Goal: Communication & Community: Answer question/provide support

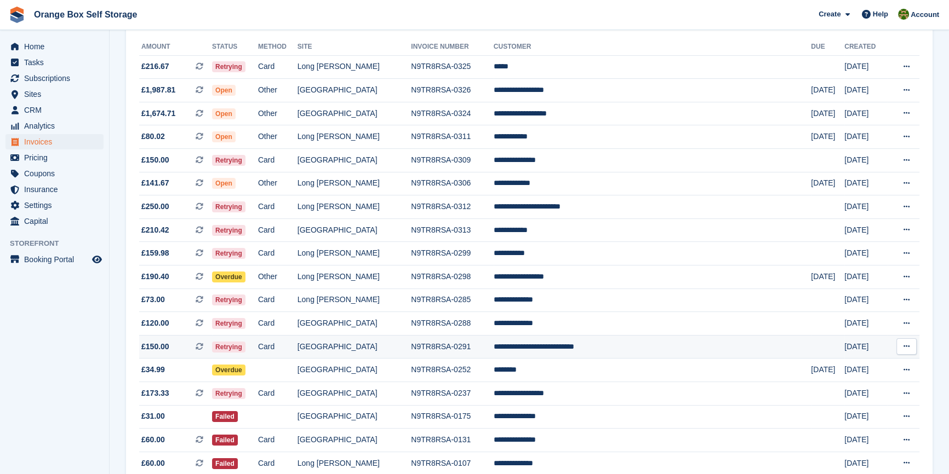
scroll to position [190, 0]
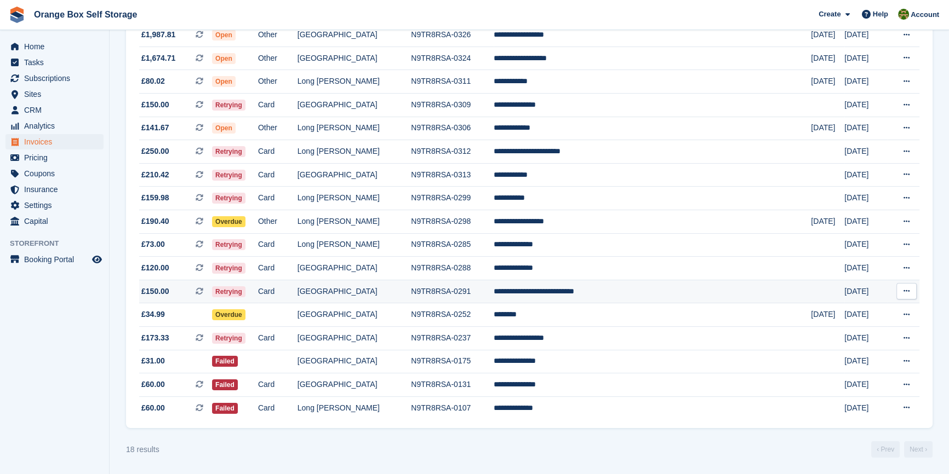
click at [297, 293] on td "Card" at bounding box center [277, 292] width 39 height 24
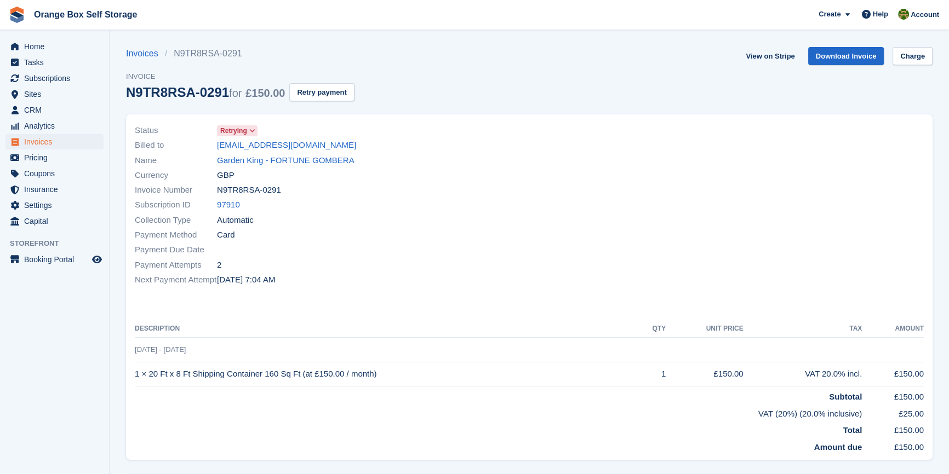
click at [690, 227] on div at bounding box center [729, 205] width 401 height 177
click at [659, 239] on div at bounding box center [729, 205] width 401 height 177
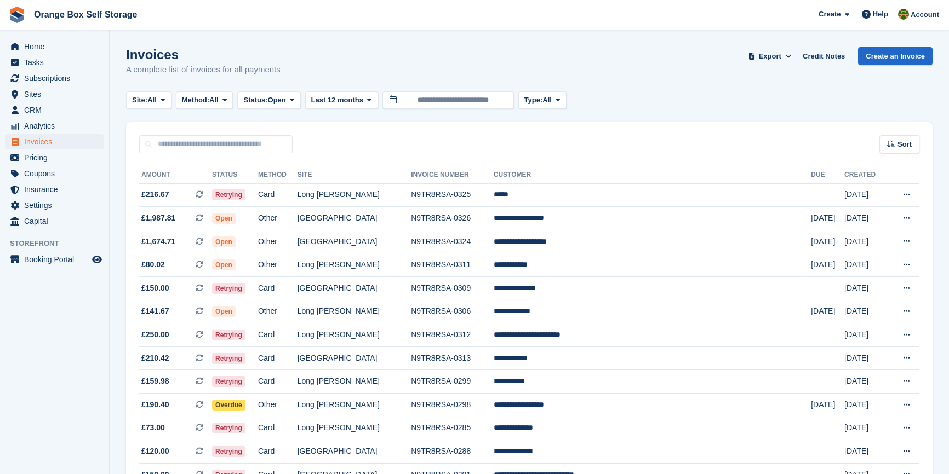
scroll to position [190, 0]
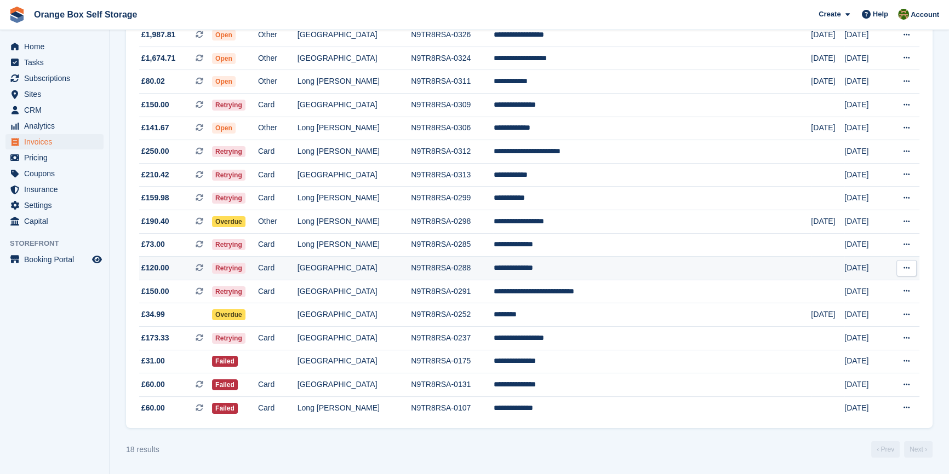
click at [375, 267] on td "[GEOGRAPHIC_DATA]" at bounding box center [354, 269] width 114 height 24
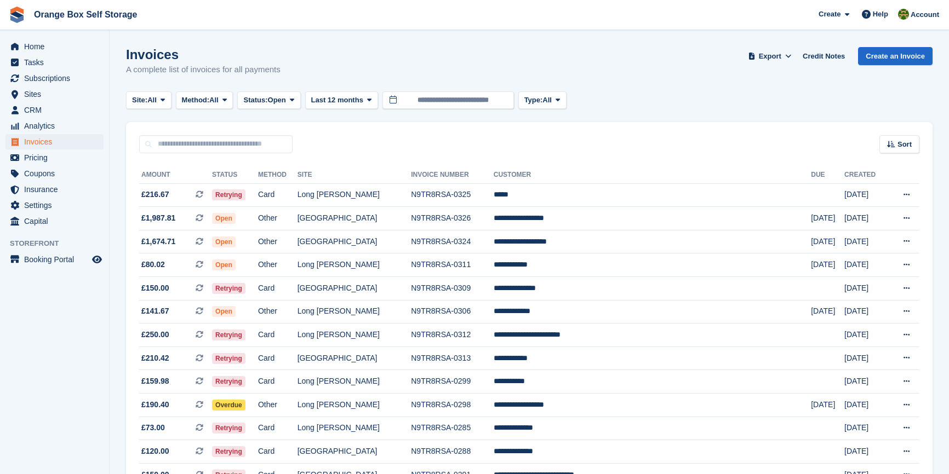
scroll to position [190, 0]
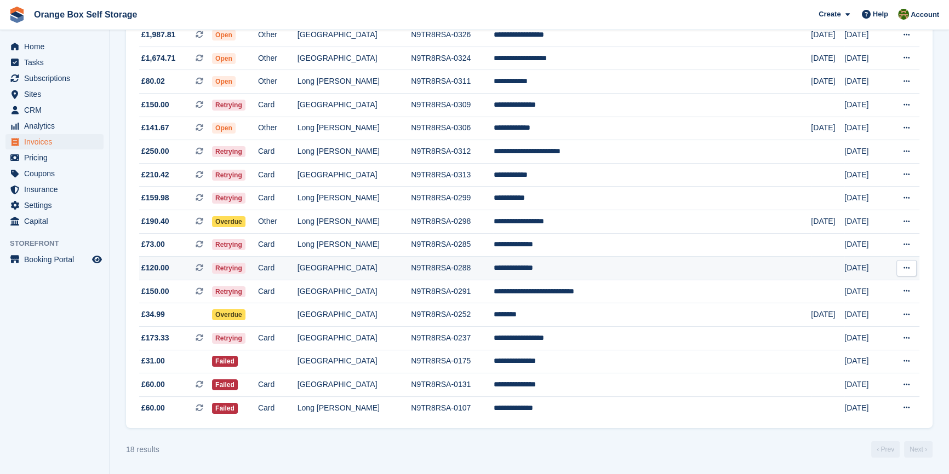
click at [297, 259] on td "Card" at bounding box center [277, 269] width 39 height 24
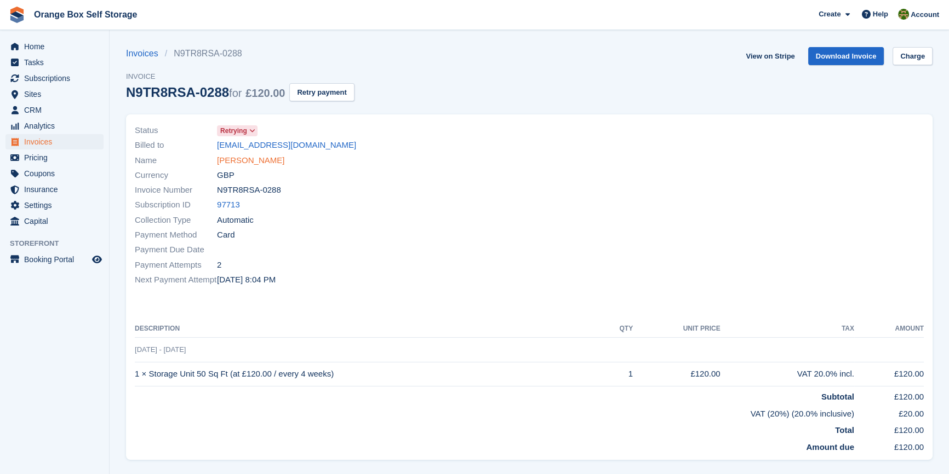
click at [235, 162] on link "Eddie Williams" at bounding box center [250, 160] width 67 height 13
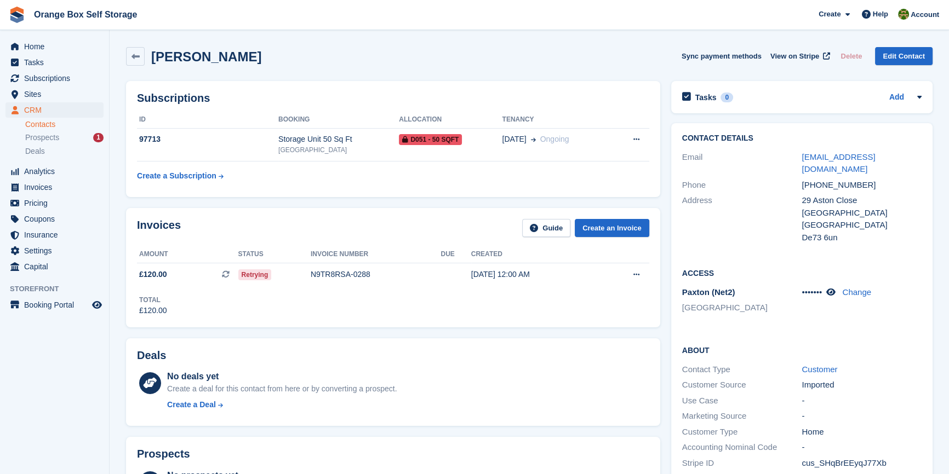
click at [548, 334] on div "Deals No deals yet Create a deal for this contact from here or by converting a …" at bounding box center [393, 382] width 545 height 99
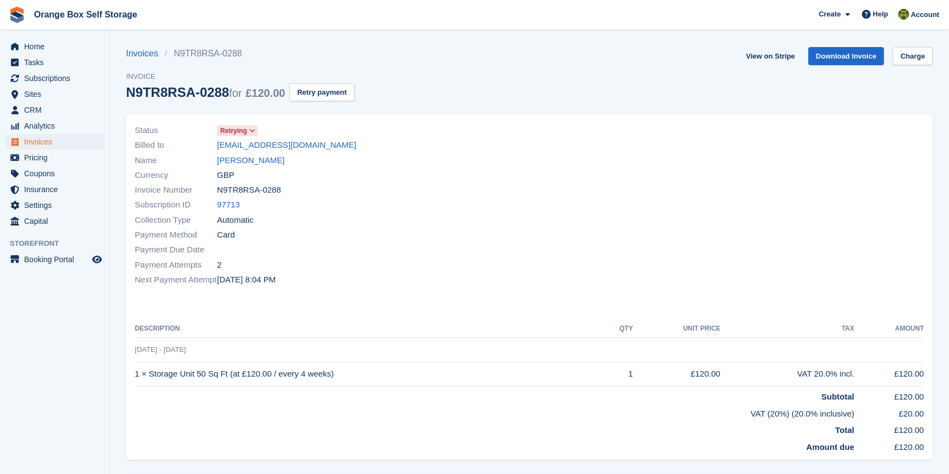
click at [716, 299] on div "Status Retrying Billed to ew280174@gmail.com Name Eddie Williams Currency GBP I…" at bounding box center [529, 287] width 806 height 346
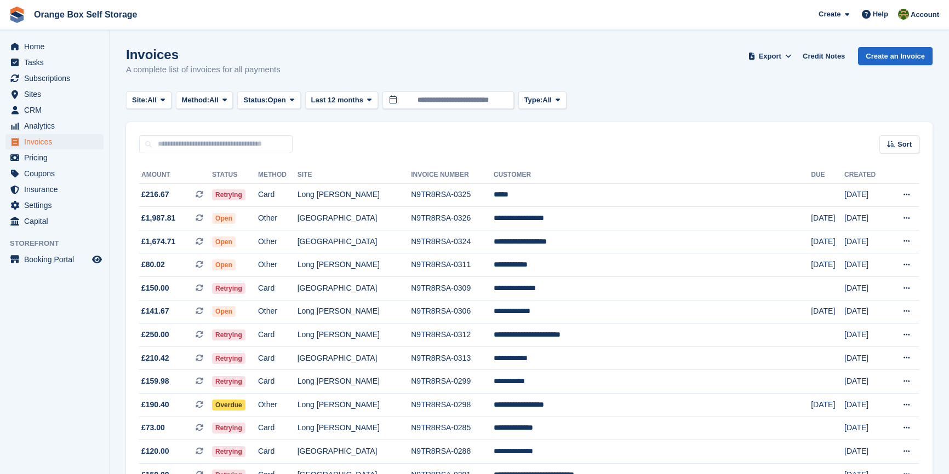
scroll to position [190, 0]
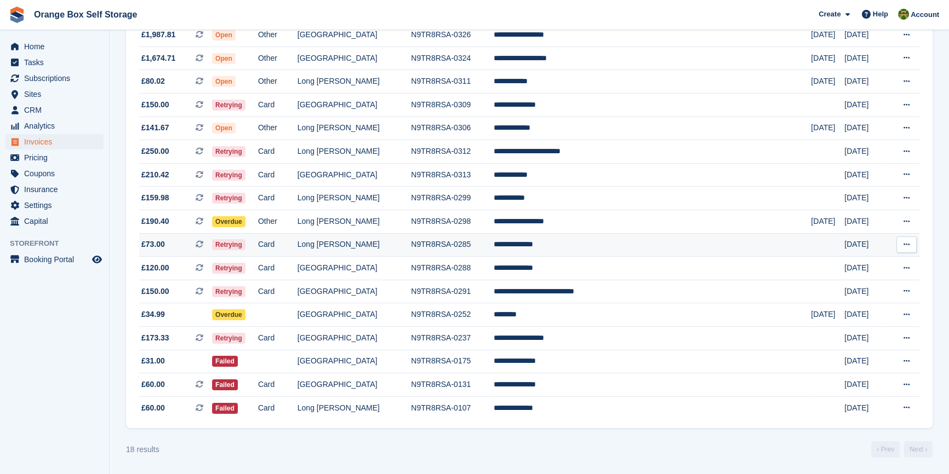
click at [297, 245] on td "Card" at bounding box center [277, 245] width 39 height 24
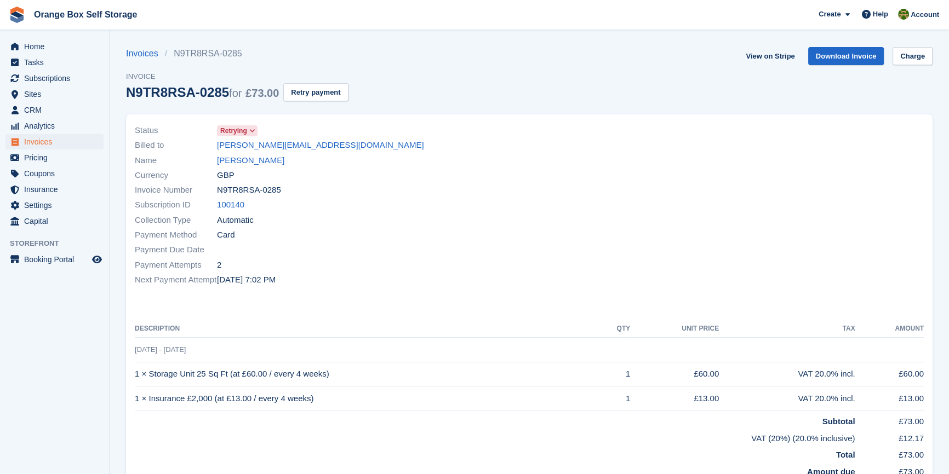
click at [773, 271] on div at bounding box center [729, 205] width 401 height 177
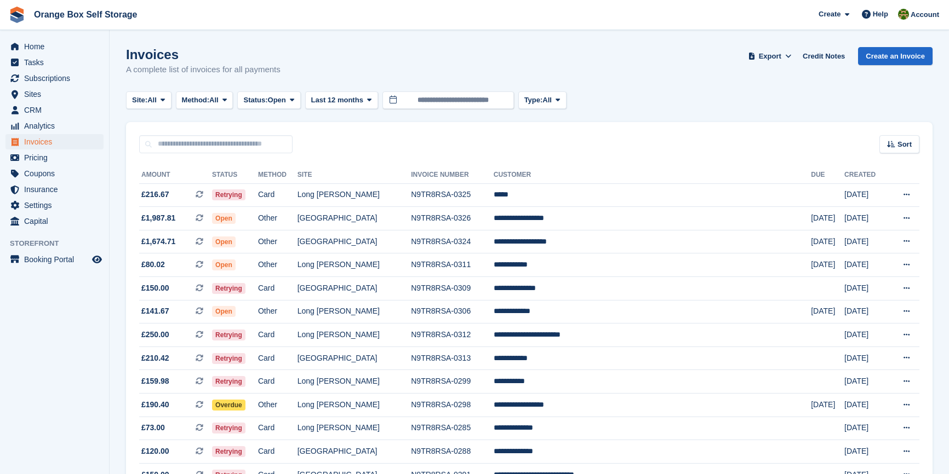
scroll to position [190, 0]
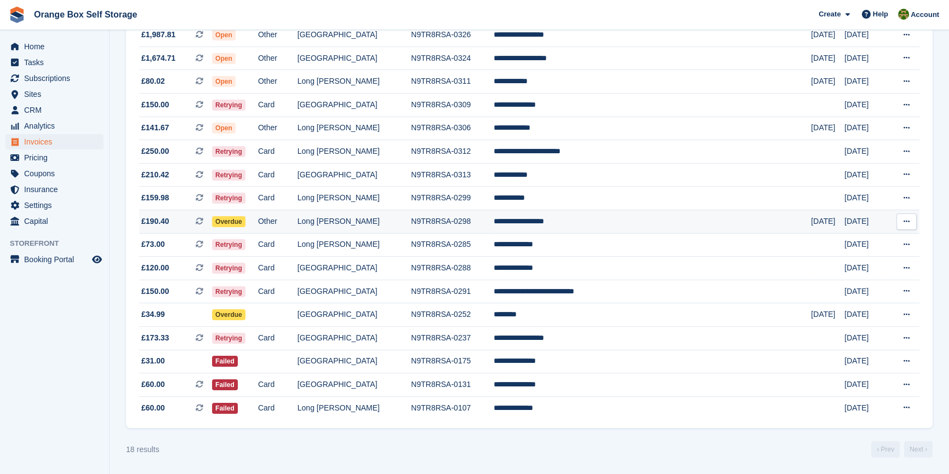
click at [358, 213] on td "Long [PERSON_NAME]" at bounding box center [354, 222] width 114 height 24
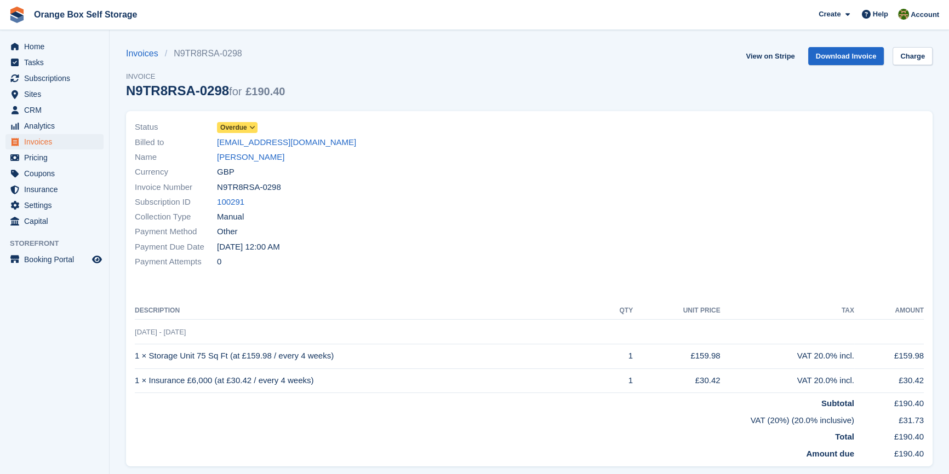
click at [532, 227] on div at bounding box center [729, 194] width 401 height 163
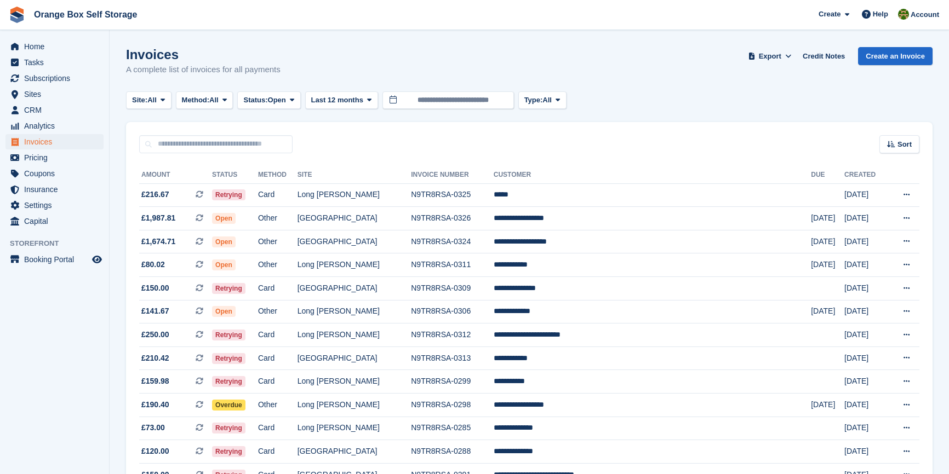
scroll to position [190, 0]
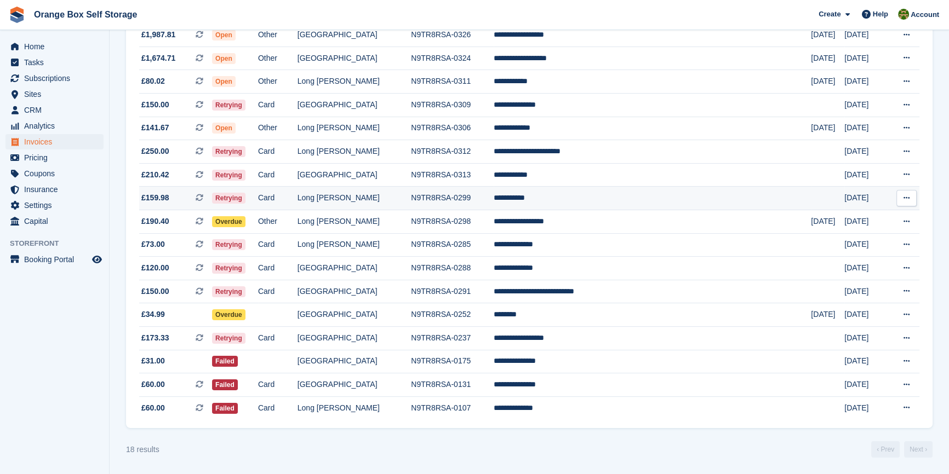
click at [386, 200] on td "Long [PERSON_NAME]" at bounding box center [354, 199] width 114 height 24
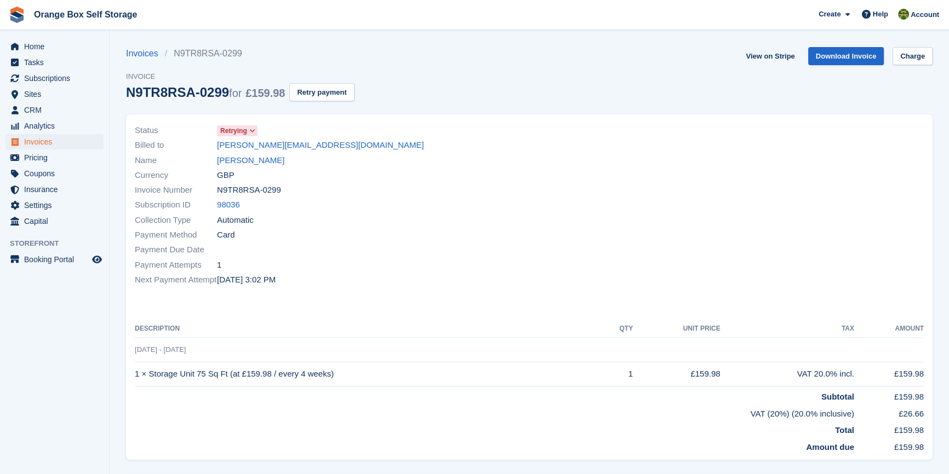
click at [593, 284] on div at bounding box center [729, 205] width 401 height 177
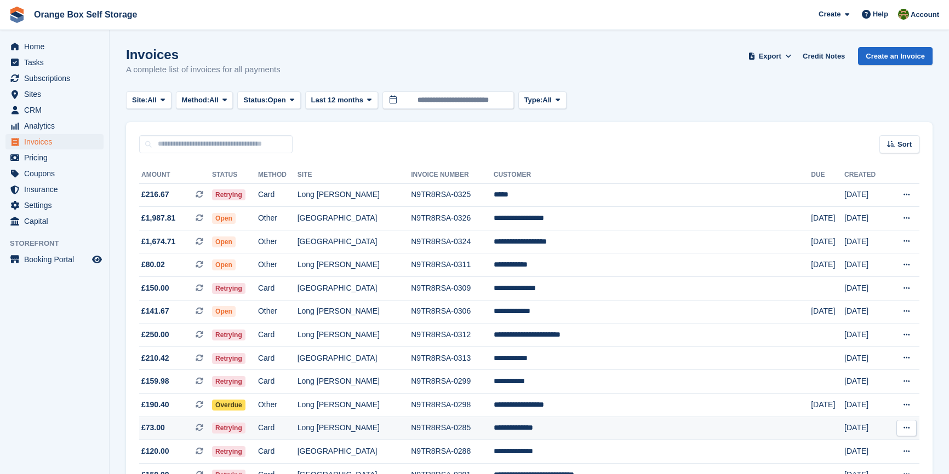
scroll to position [190, 0]
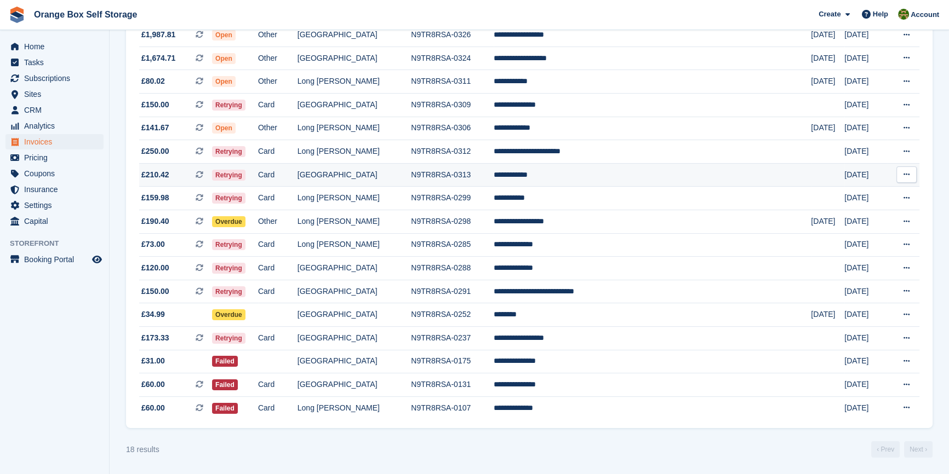
click at [375, 175] on td "[GEOGRAPHIC_DATA]" at bounding box center [354, 175] width 114 height 24
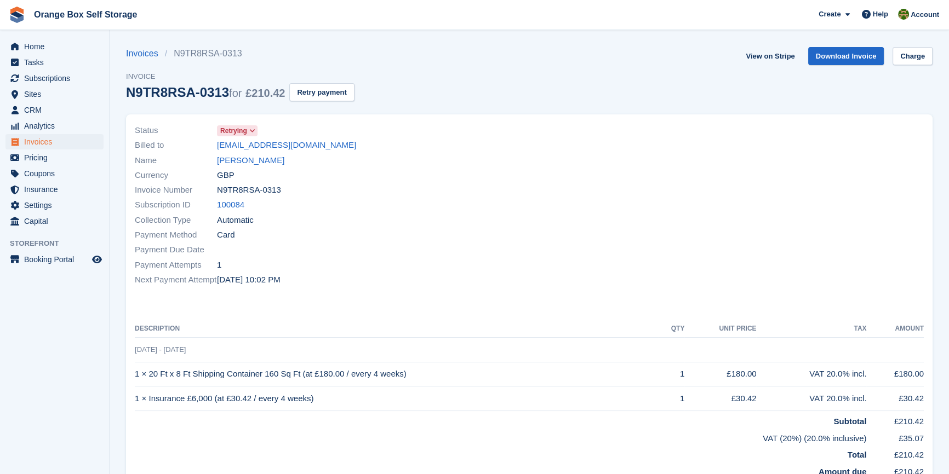
click at [593, 231] on div at bounding box center [729, 205] width 401 height 177
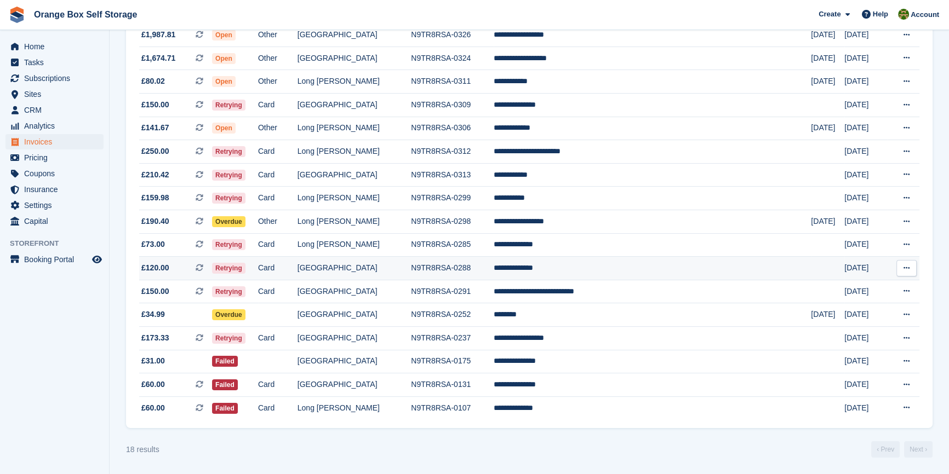
scroll to position [140, 0]
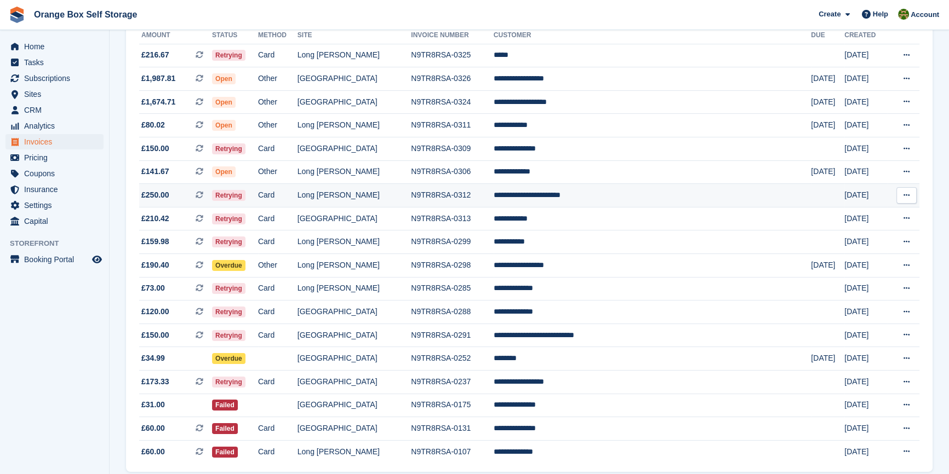
click at [474, 195] on td "N9TR8RSA-0312" at bounding box center [452, 196] width 83 height 24
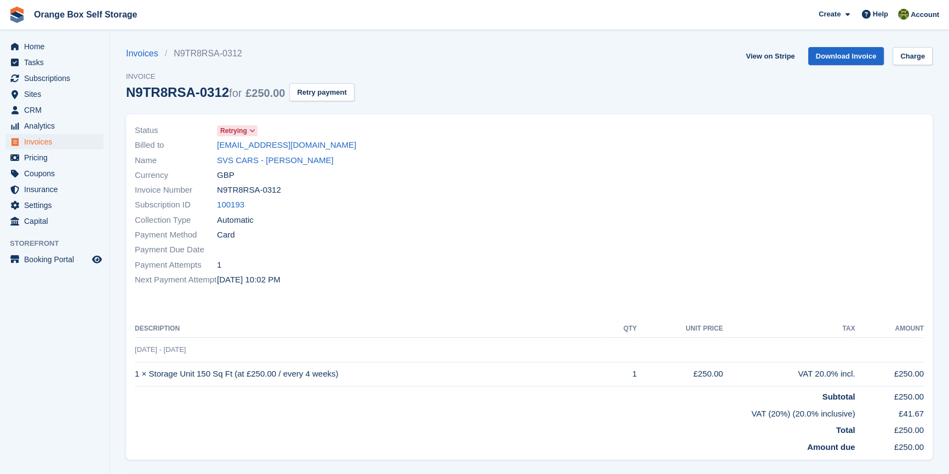
click at [519, 245] on div "Payment Due Date" at bounding box center [329, 250] width 388 height 15
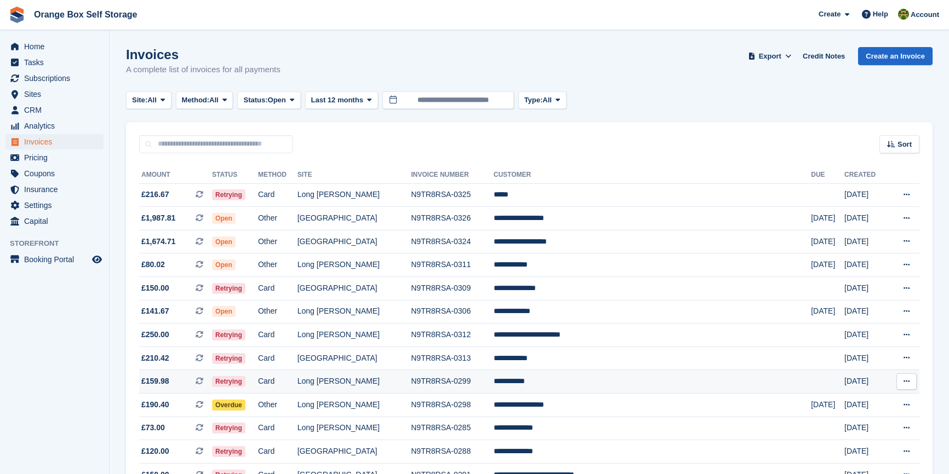
scroll to position [140, 0]
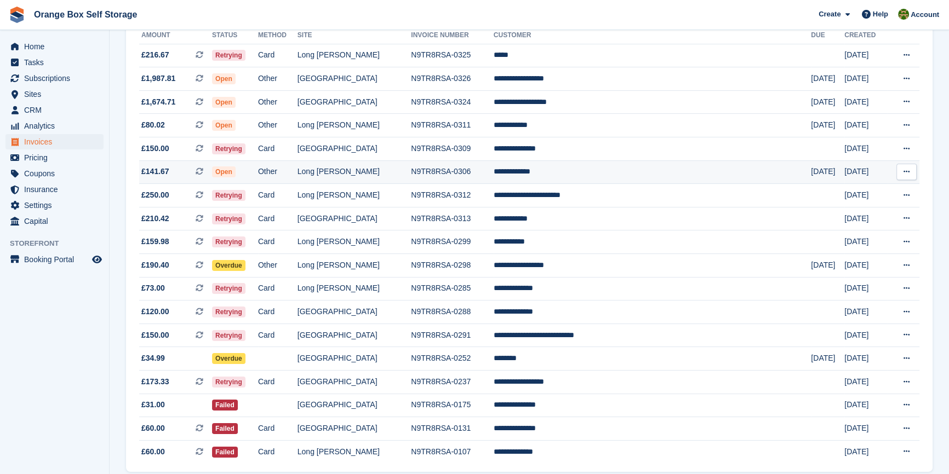
click at [297, 177] on td "Other" at bounding box center [277, 172] width 39 height 24
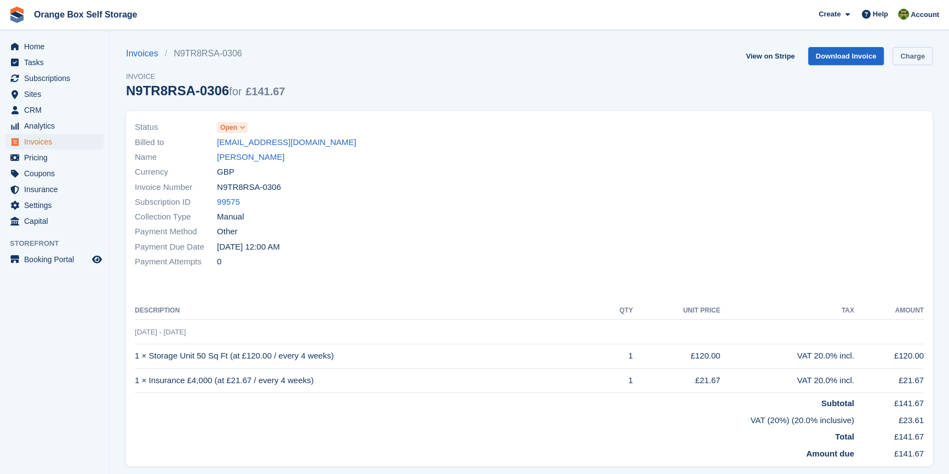
click at [923, 55] on link "Charge" at bounding box center [912, 56] width 40 height 18
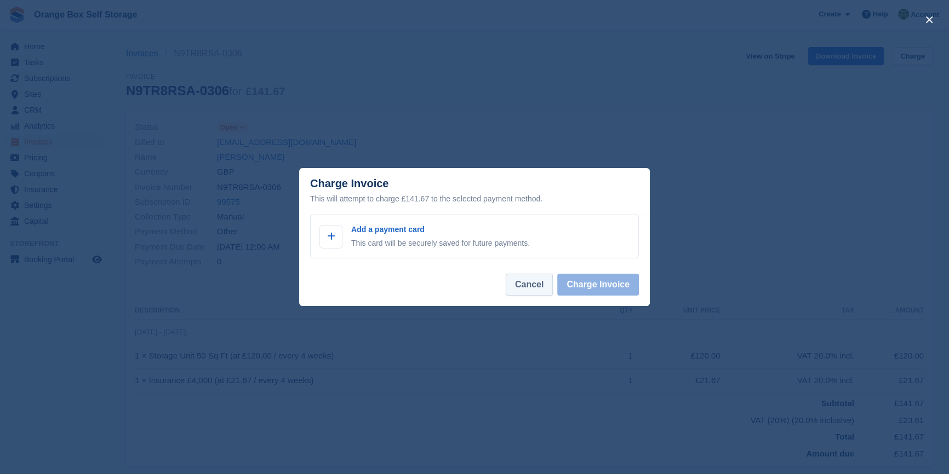
click at [525, 287] on button "Cancel" at bounding box center [529, 285] width 47 height 22
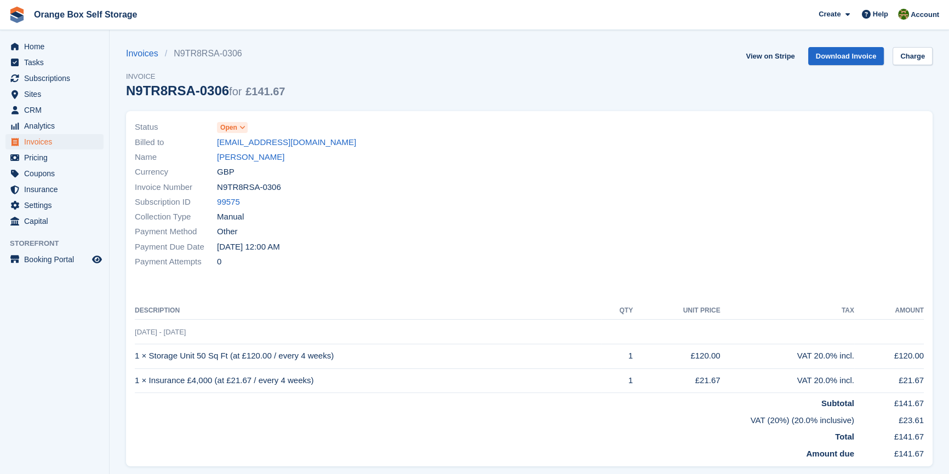
click at [441, 280] on div "Status Open Billed to adamwizz82@gmail.com Name Adam Wrzyszcz Currency GBP Invo…" at bounding box center [529, 289] width 806 height 356
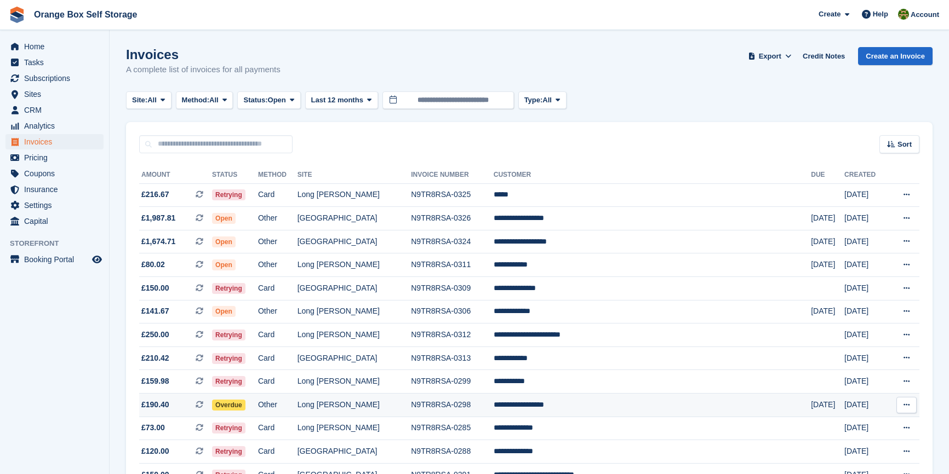
scroll to position [140, 0]
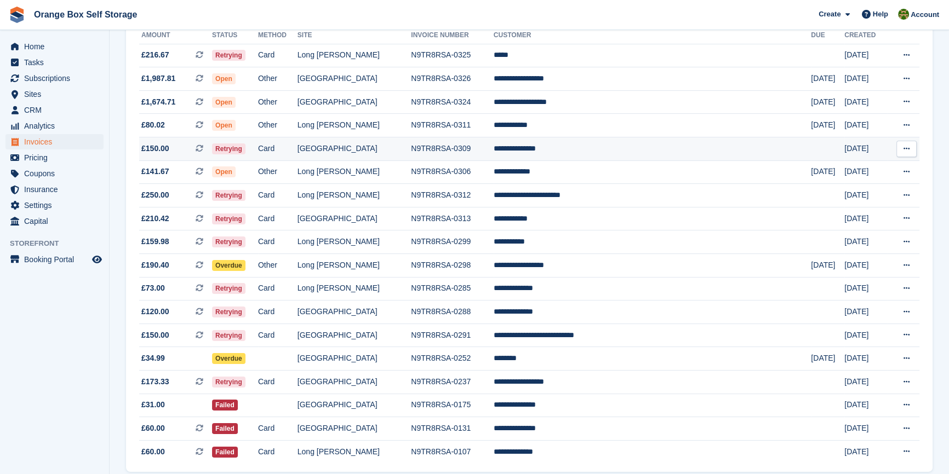
click at [297, 150] on td "Card" at bounding box center [277, 149] width 39 height 24
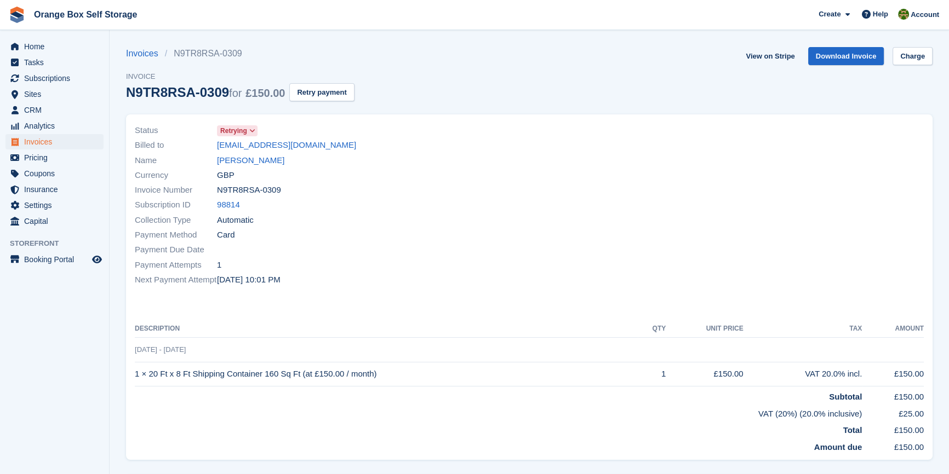
click at [601, 221] on div at bounding box center [729, 205] width 401 height 177
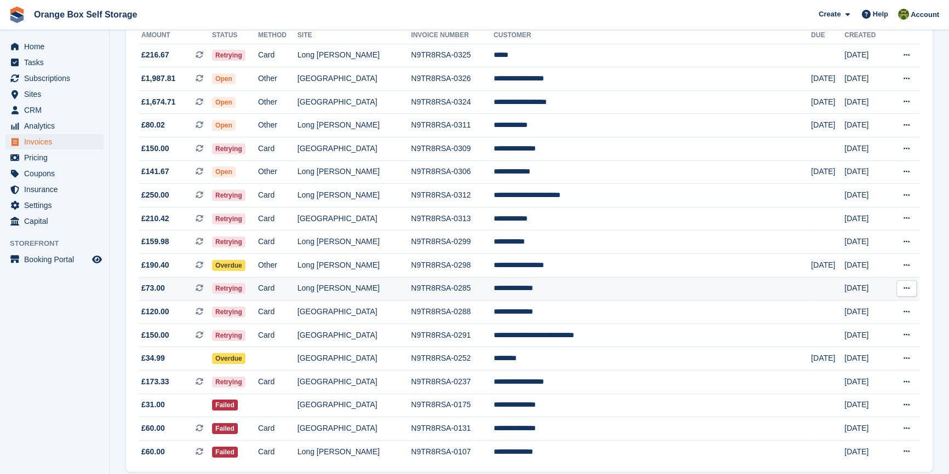
scroll to position [90, 0]
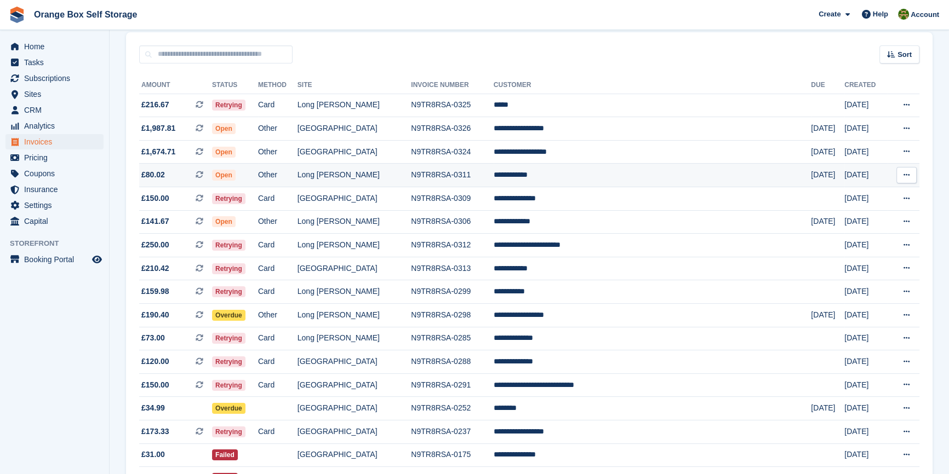
click at [492, 171] on td "N9TR8RSA-0311" at bounding box center [452, 176] width 83 height 24
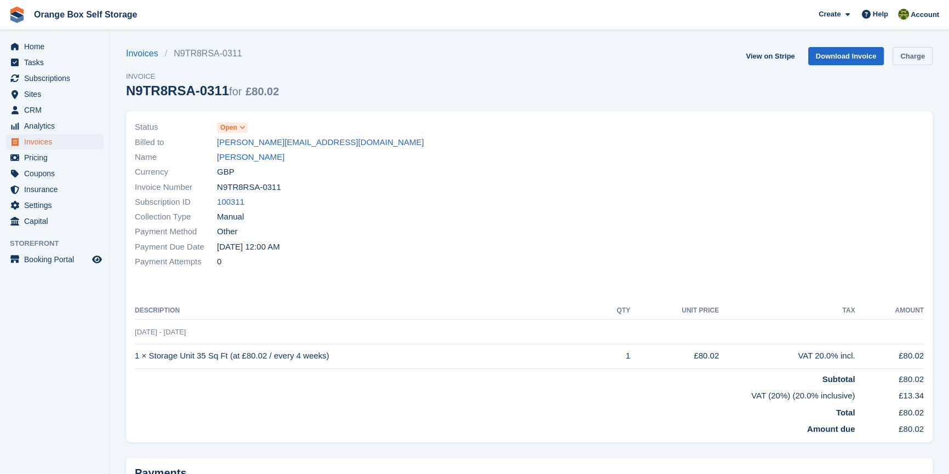
click at [909, 54] on link "Charge" at bounding box center [912, 56] width 40 height 18
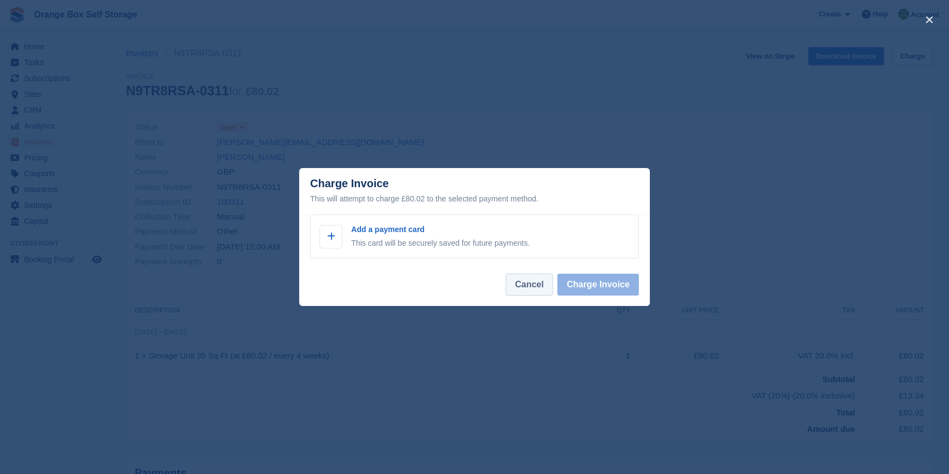
click at [530, 285] on button "Cancel" at bounding box center [529, 285] width 47 height 22
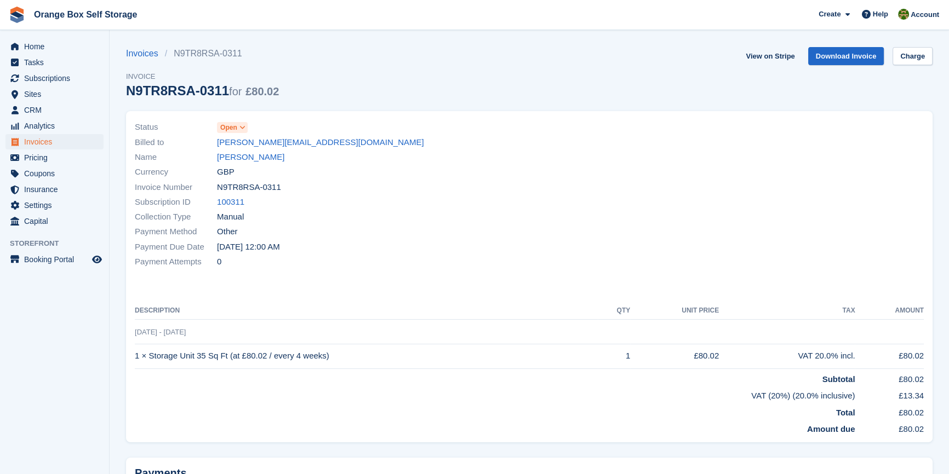
click at [422, 307] on th "Description" at bounding box center [366, 311] width 463 height 18
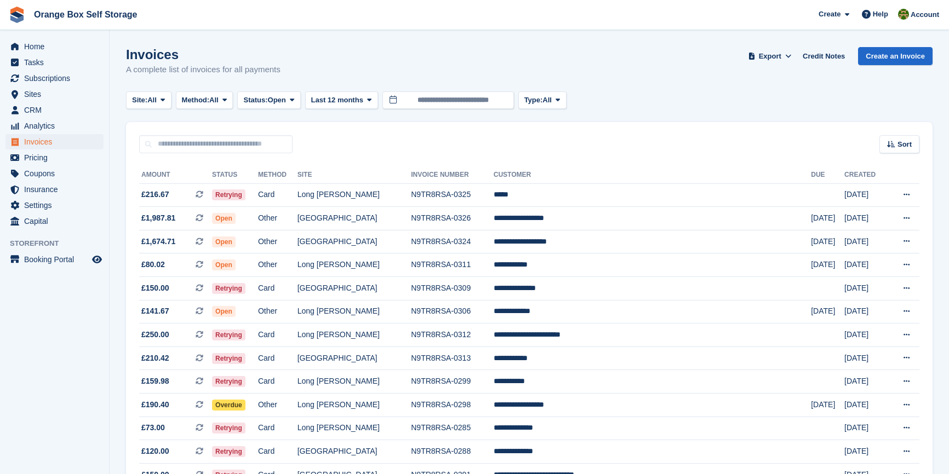
scroll to position [90, 0]
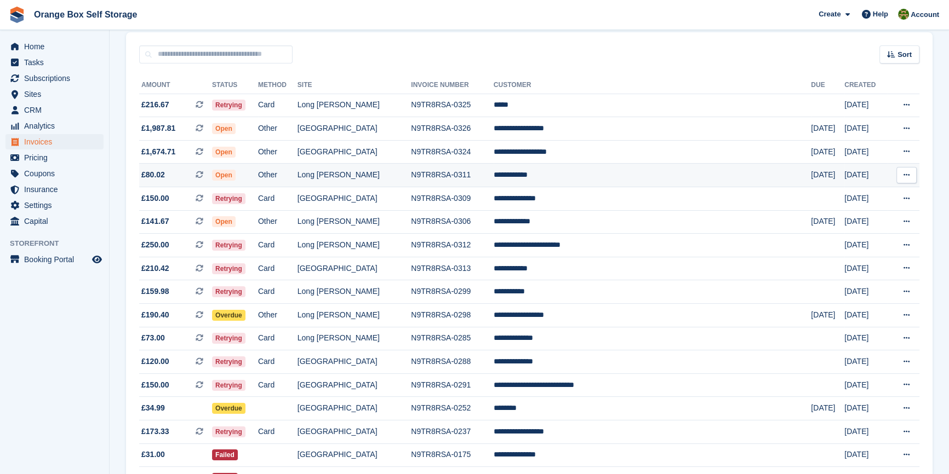
click at [400, 181] on td "Long [PERSON_NAME]" at bounding box center [354, 176] width 114 height 24
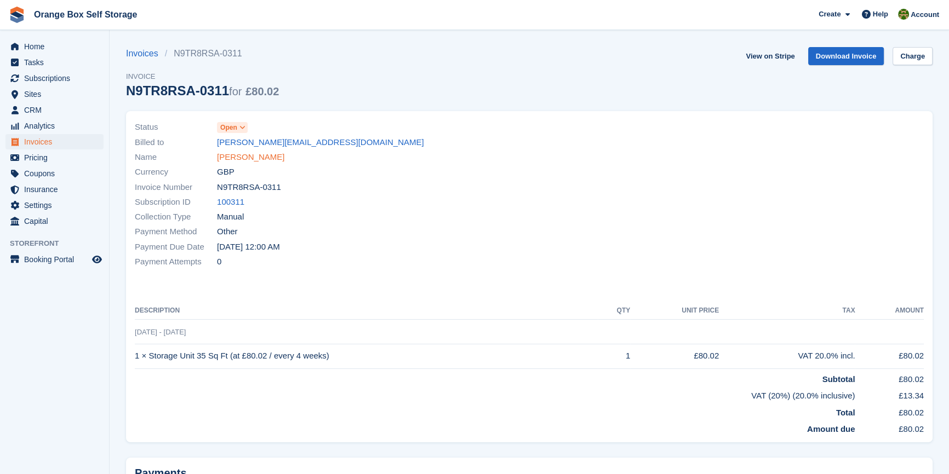
click at [234, 154] on link "Vlad Oliinyk" at bounding box center [250, 157] width 67 height 13
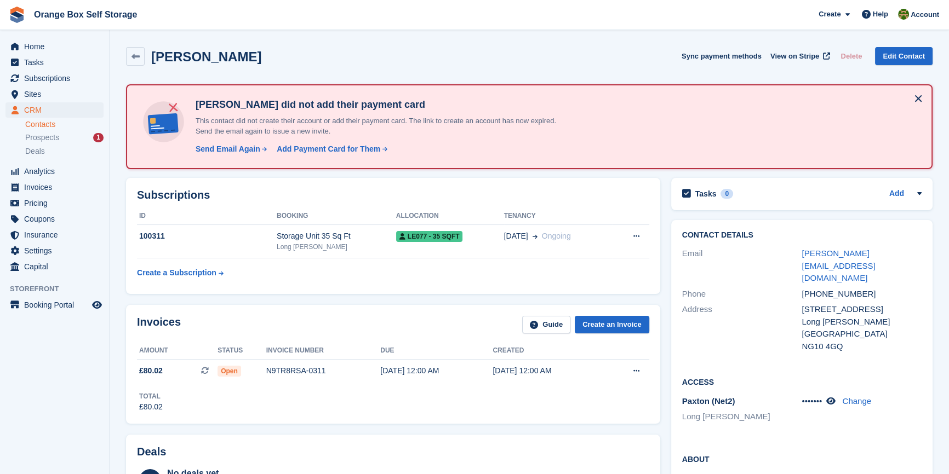
click at [479, 298] on div "Subscriptions ID Booking Allocation Tenancy 100311 Storage Unit 35 Sq Ft Long E…" at bounding box center [393, 236] width 545 height 127
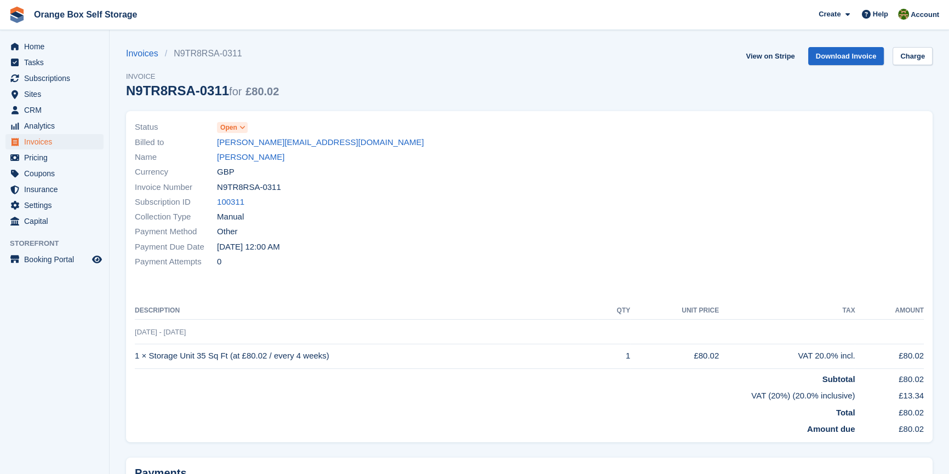
click at [505, 255] on div "Payment Attempts 0" at bounding box center [329, 262] width 388 height 15
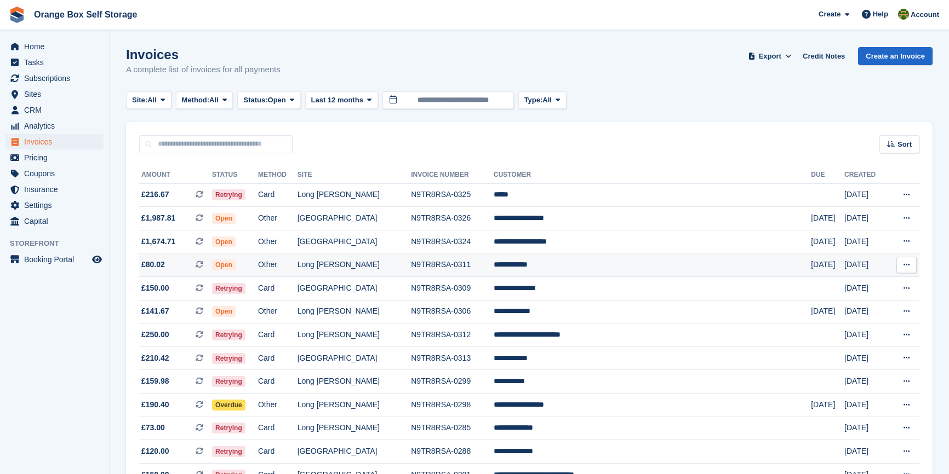
scroll to position [90, 0]
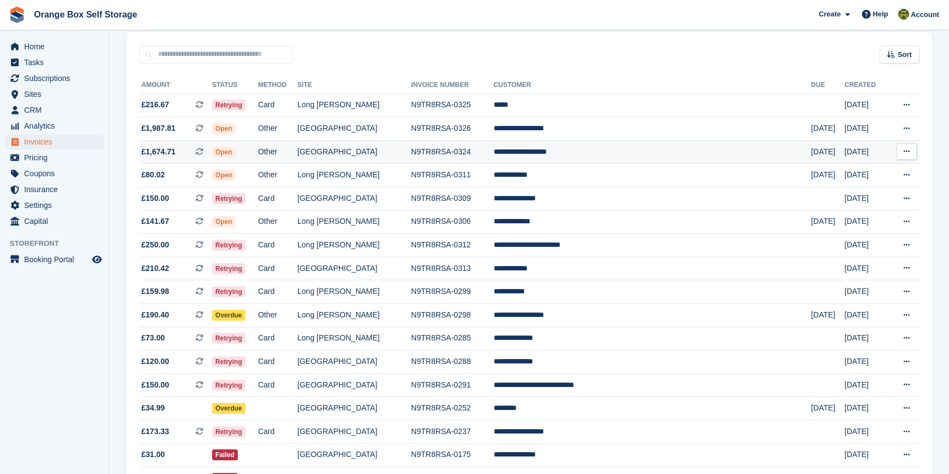
click at [297, 156] on td "Other" at bounding box center [277, 152] width 39 height 24
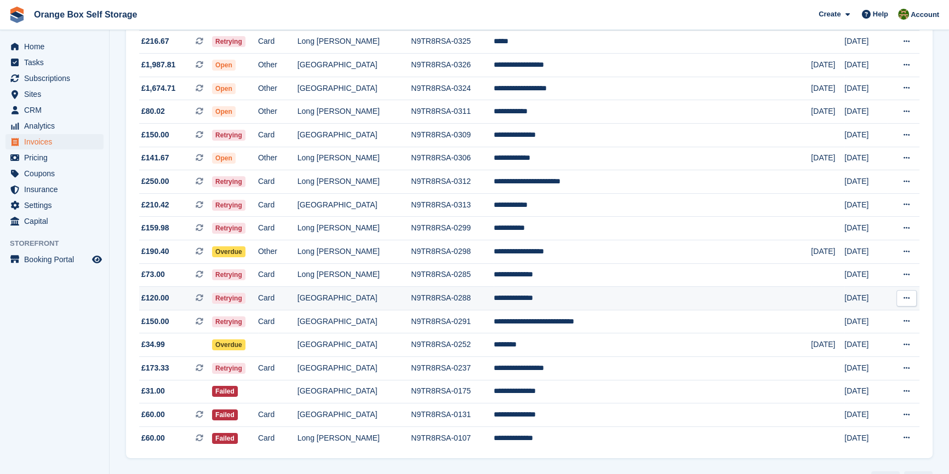
scroll to position [190, 0]
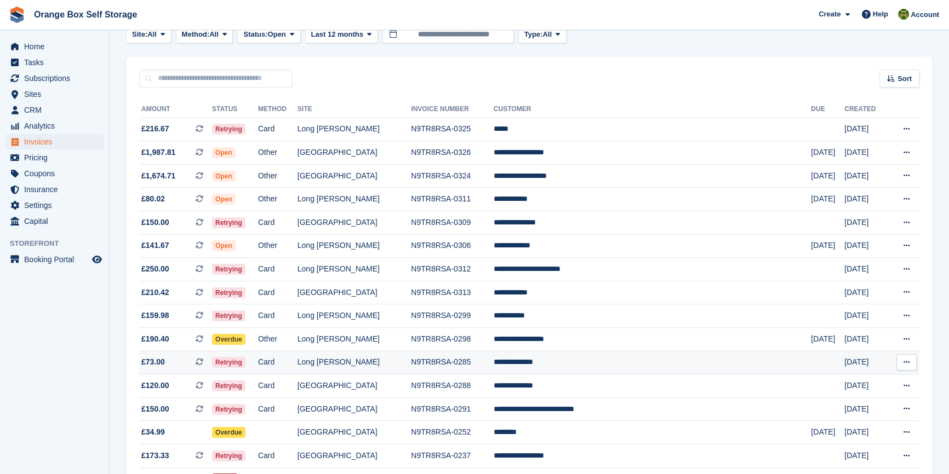
scroll to position [190, 0]
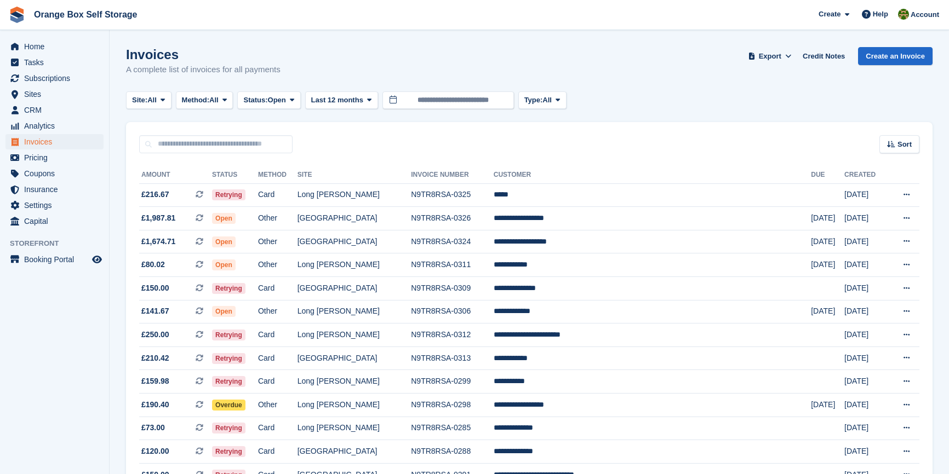
scroll to position [189, 0]
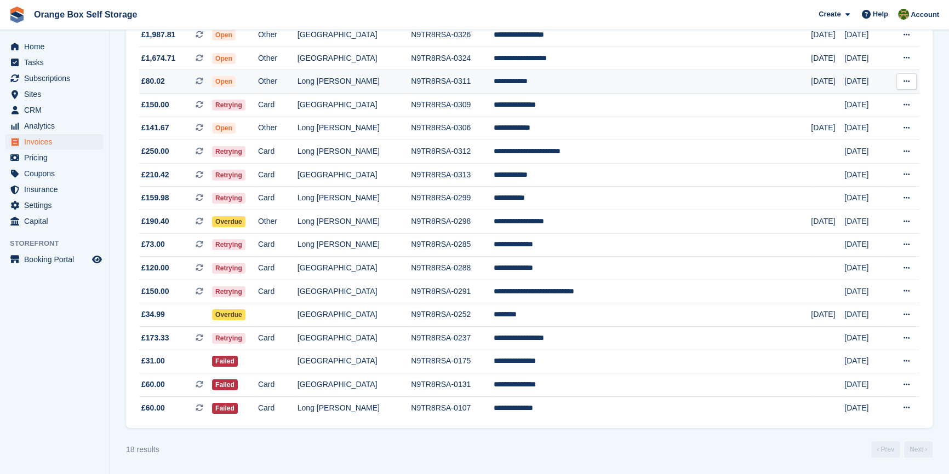
click at [446, 70] on td "N9TR8RSA-0311" at bounding box center [452, 82] width 83 height 24
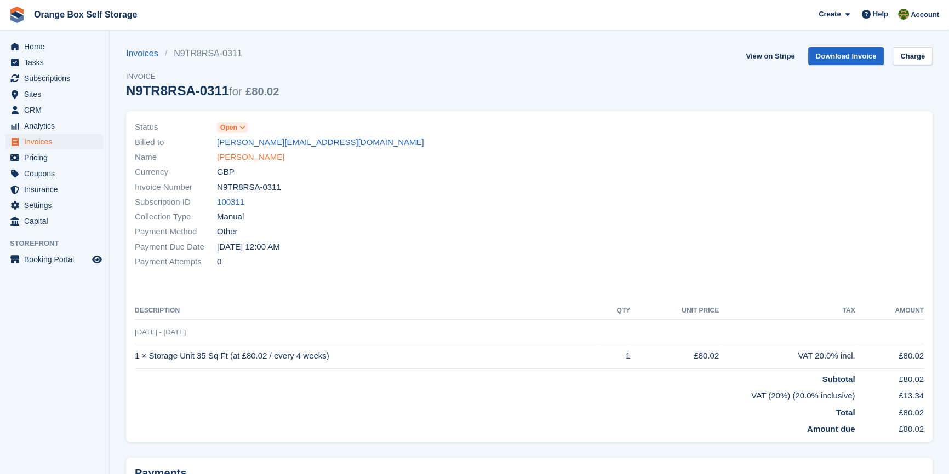
click at [231, 160] on link "Vlad Oliinyk" at bounding box center [250, 157] width 67 height 13
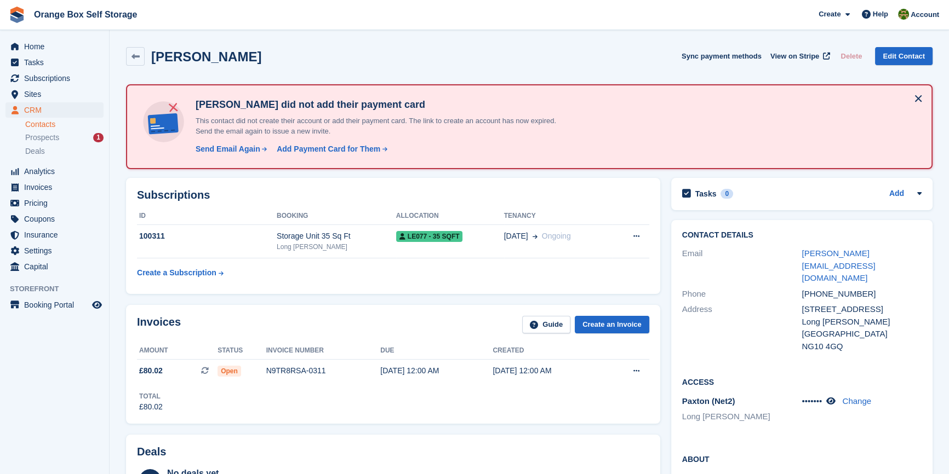
click at [920, 99] on button at bounding box center [918, 99] width 18 height 18
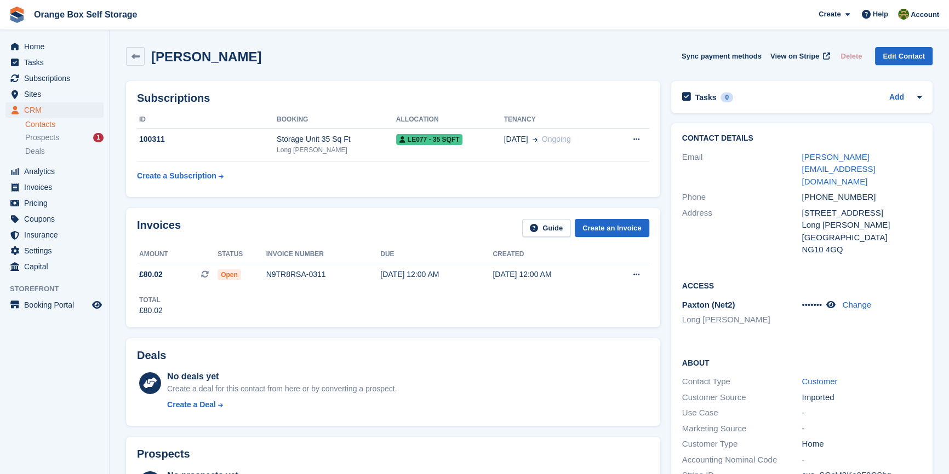
click at [322, 190] on div "Subscriptions ID Booking Allocation Tenancy 100311 Storage Unit 35 Sq Ft Long E…" at bounding box center [393, 139] width 534 height 116
click at [500, 412] on div "No deals yet Create a deal for this contact from here or by converting a prospe…" at bounding box center [408, 392] width 482 height 45
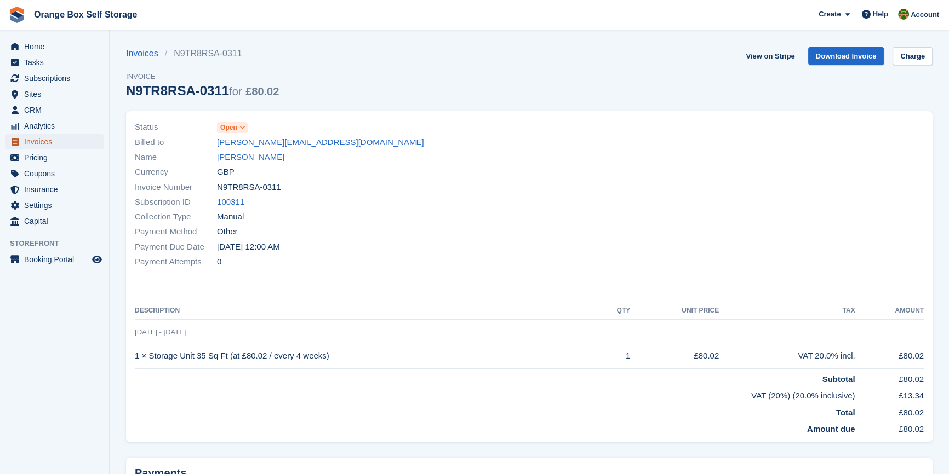
click at [37, 136] on span "Invoices" at bounding box center [57, 141] width 66 height 15
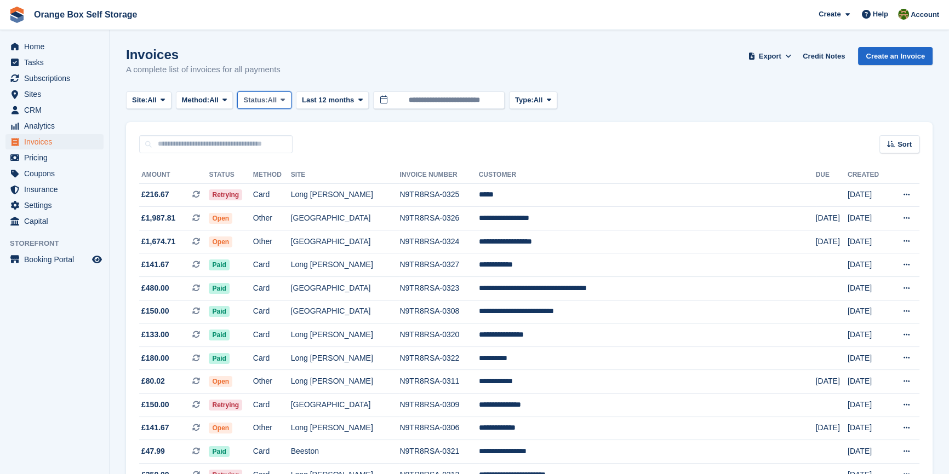
click at [267, 95] on span "Status:" at bounding box center [255, 100] width 24 height 11
click at [265, 185] on link "Open" at bounding box center [289, 185] width 95 height 20
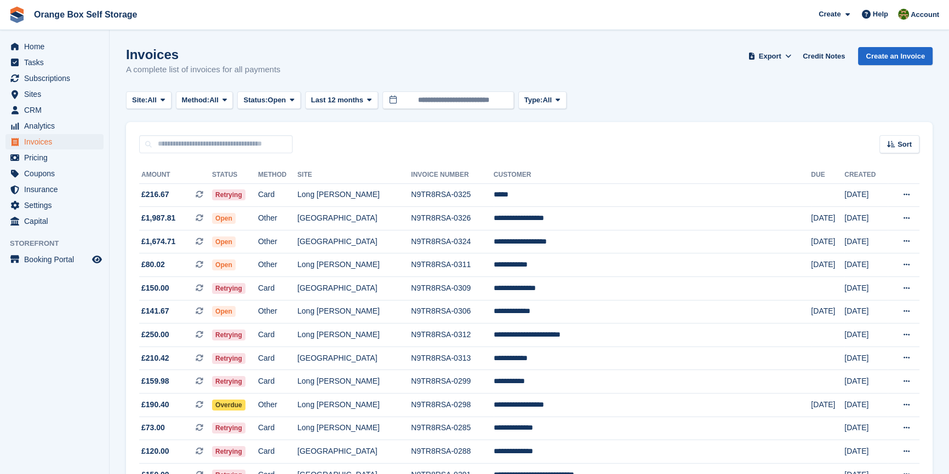
click at [58, 417] on aside "Home Tasks Subscriptions Subscriptions Subscriptions Contracts Price increases …" at bounding box center [54, 240] width 109 height 420
click at [36, 362] on aside "Home Tasks Subscriptions Subscriptions Subscriptions Contracts Price increases …" at bounding box center [54, 240] width 109 height 420
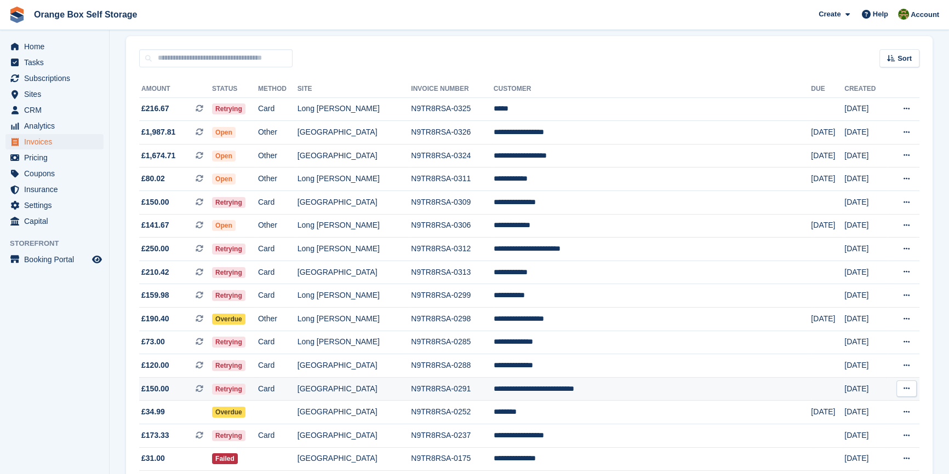
scroll to position [190, 0]
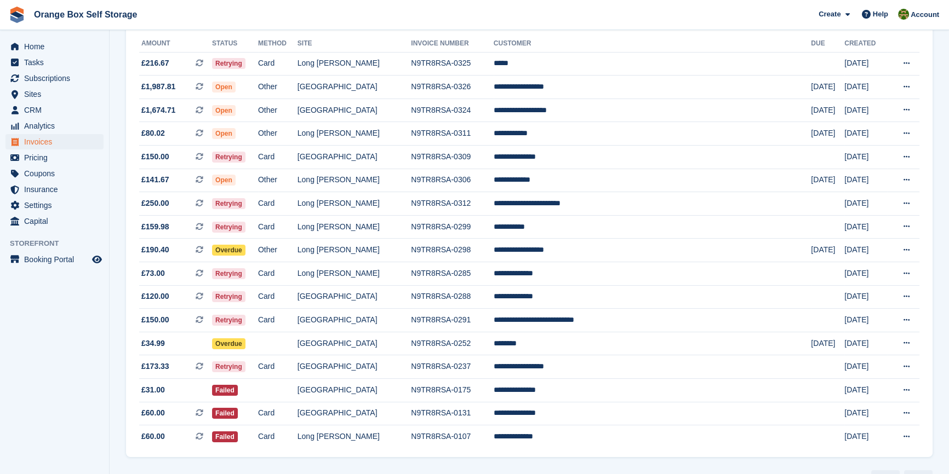
scroll to position [165, 0]
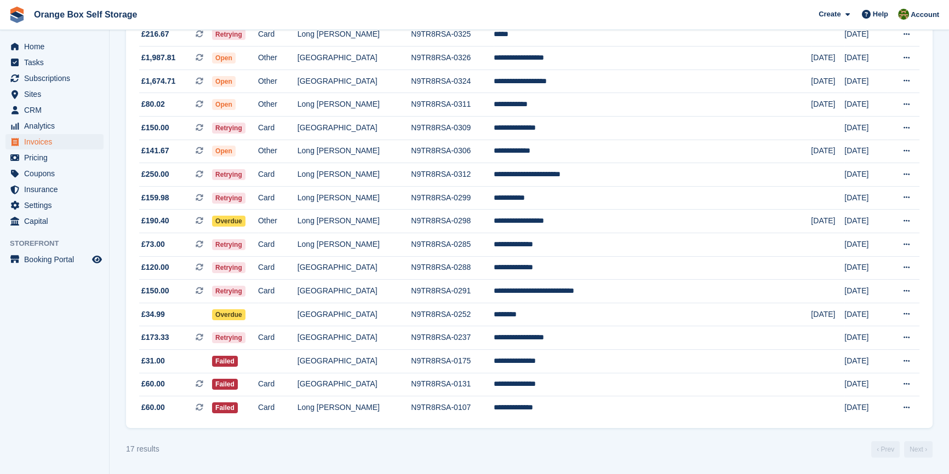
click at [294, 440] on turbo-frame "Invoices A complete list of invoices for all payments Export Export Invoices Ex…" at bounding box center [529, 172] width 806 height 571
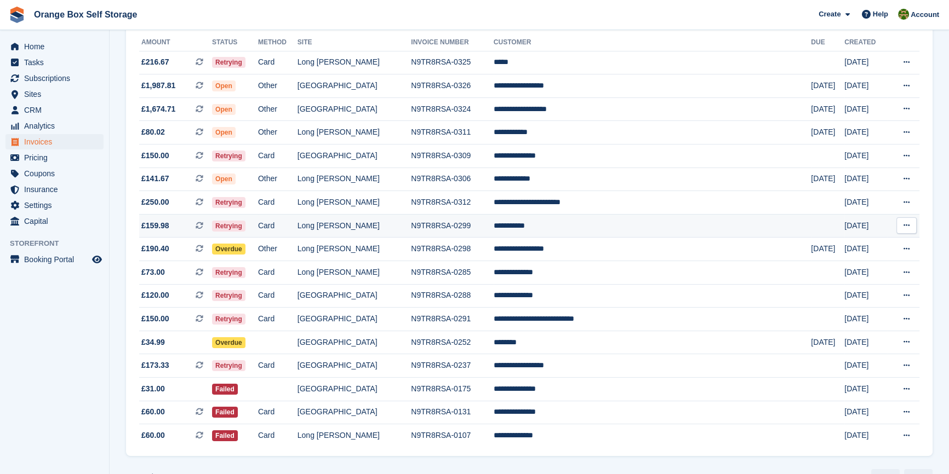
scroll to position [116, 0]
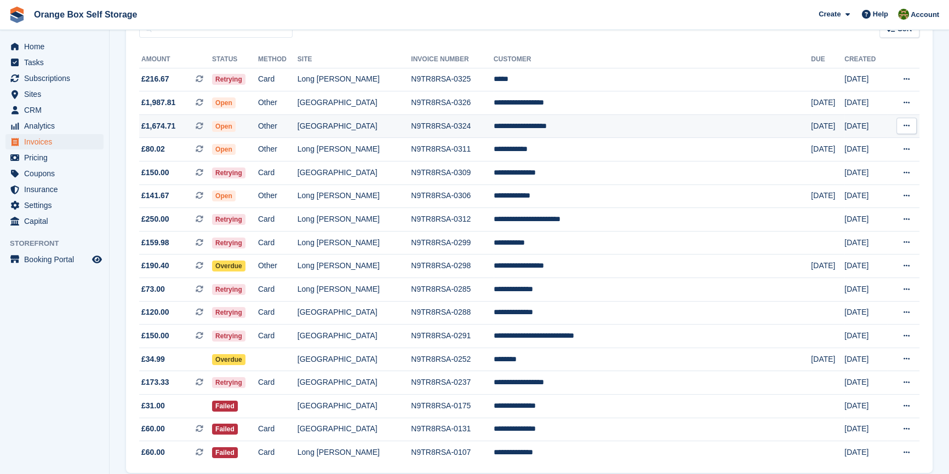
click at [297, 124] on td "Other" at bounding box center [277, 126] width 39 height 24
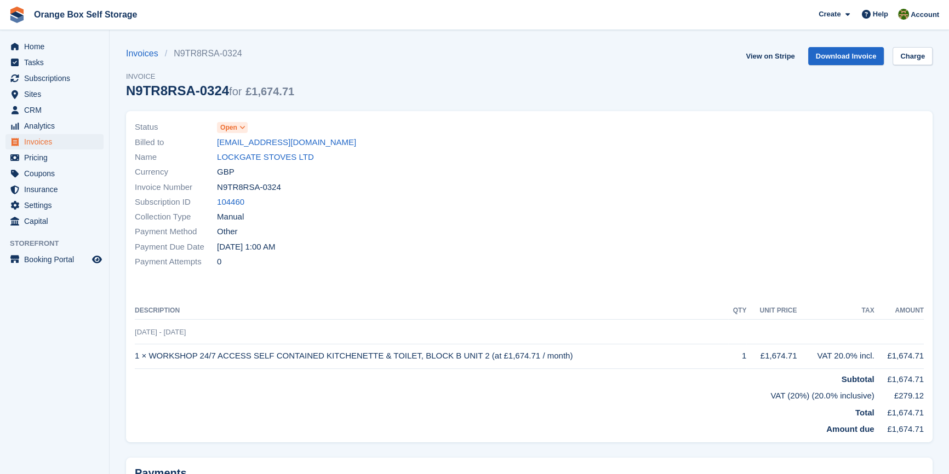
click at [495, 200] on div "Subscription ID 104460" at bounding box center [329, 202] width 388 height 15
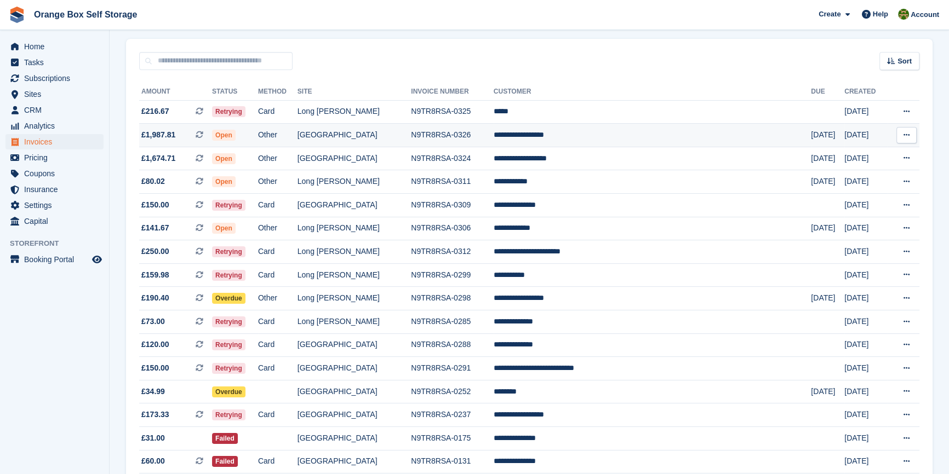
scroll to position [66, 0]
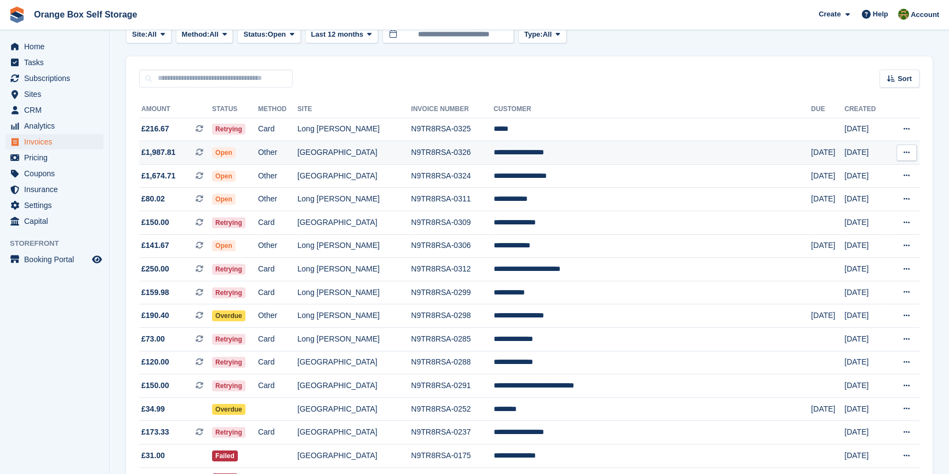
click at [411, 158] on td "[GEOGRAPHIC_DATA]" at bounding box center [354, 153] width 114 height 24
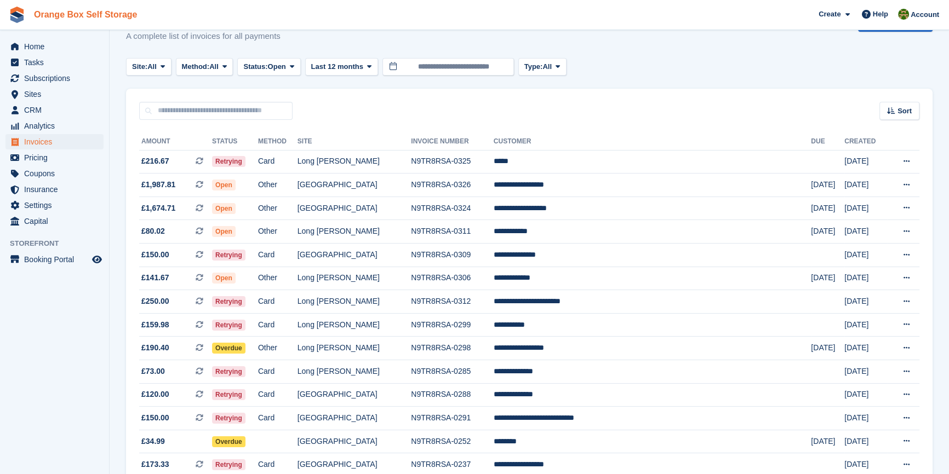
scroll to position [16, 0]
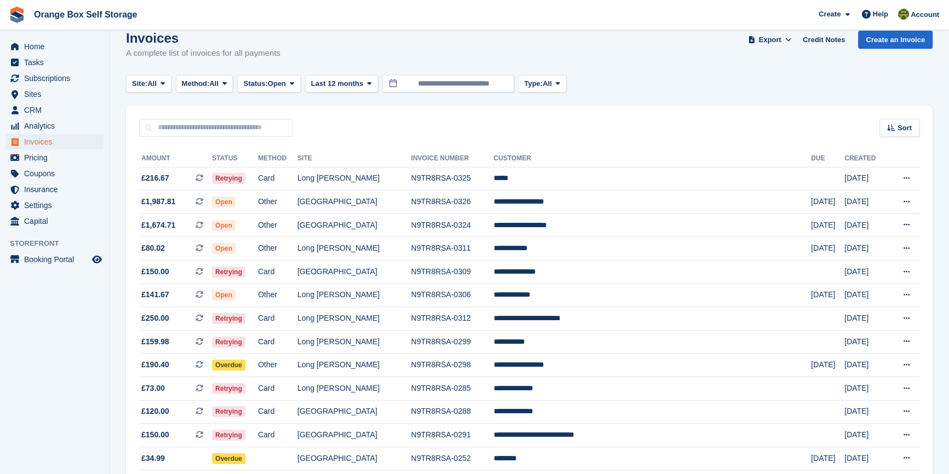
click at [108, 305] on aside "Home Tasks Subscriptions Subscriptions Subscriptions Contracts Price increases …" at bounding box center [54, 240] width 109 height 420
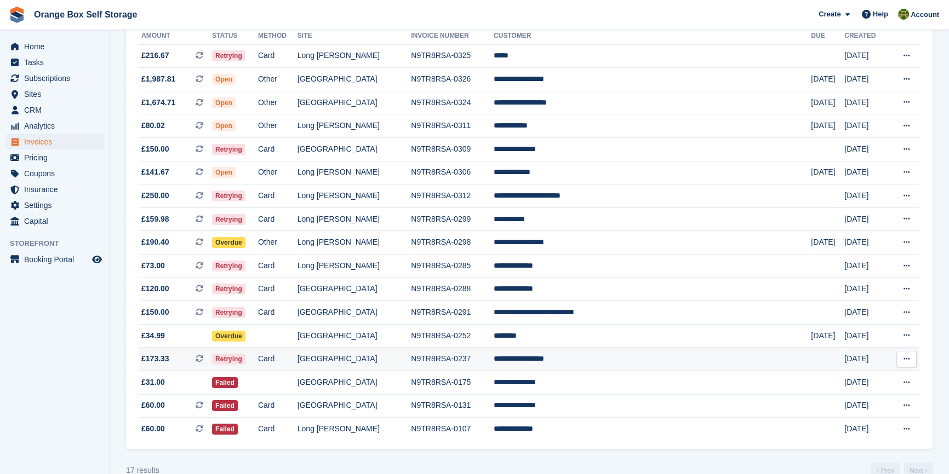
scroll to position [165, 0]
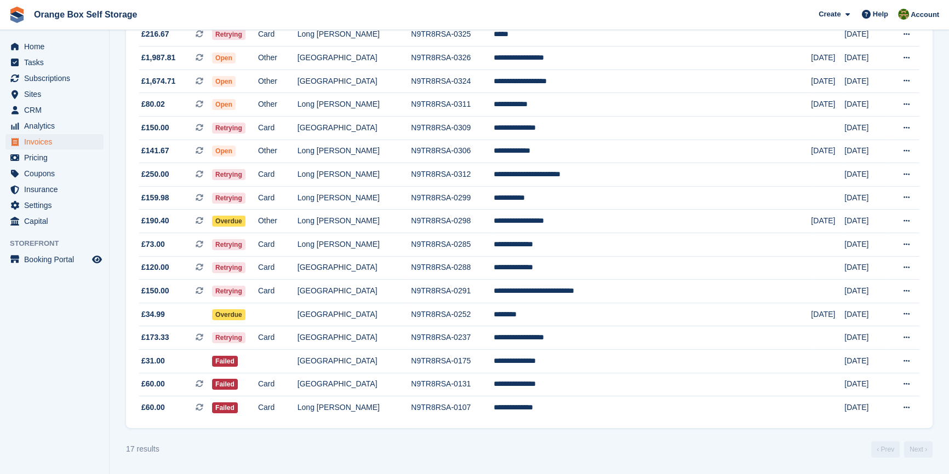
click at [370, 444] on div "17 results ‹ Prev Next ›" at bounding box center [529, 450] width 806 height 16
click at [430, 457] on div "17 results ‹ Prev Next ›" at bounding box center [529, 450] width 806 height 16
click at [330, 443] on div "17 results ‹ Prev Next ›" at bounding box center [529, 450] width 806 height 16
click at [399, 335] on td "[GEOGRAPHIC_DATA]" at bounding box center [354, 338] width 114 height 24
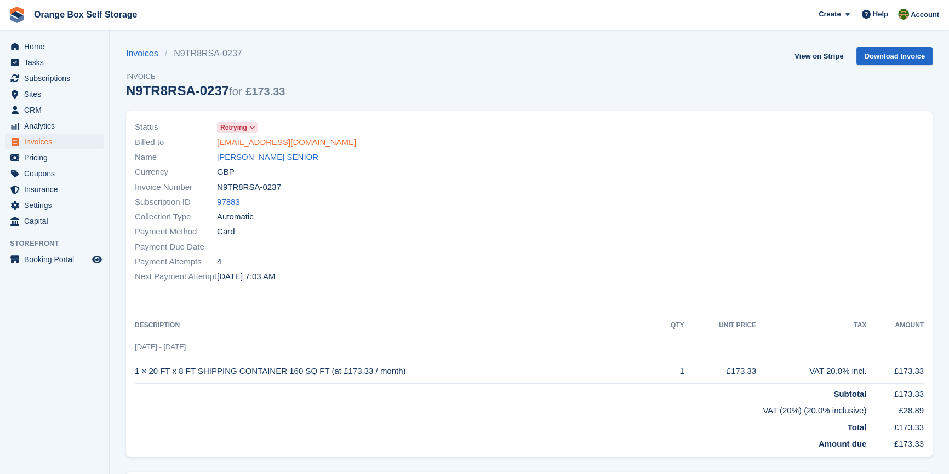
click at [265, 147] on link "leejohnson04071965@hotmail.co.uk" at bounding box center [286, 142] width 139 height 13
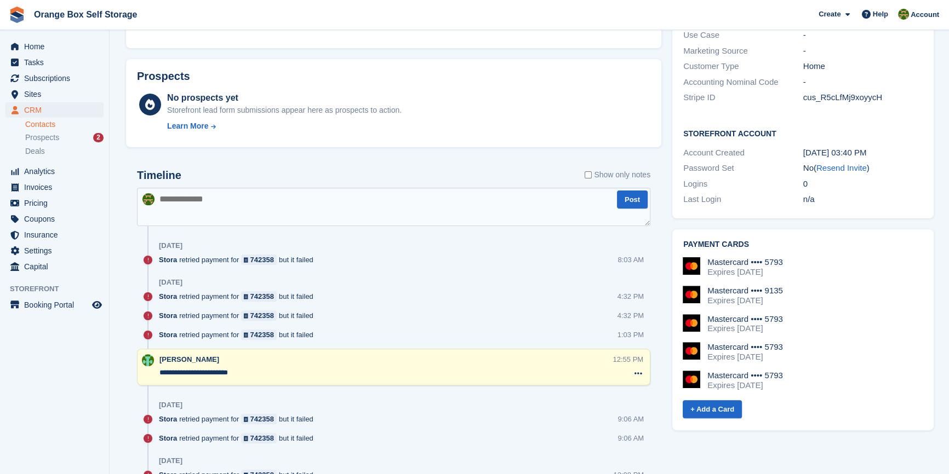
scroll to position [548, 0]
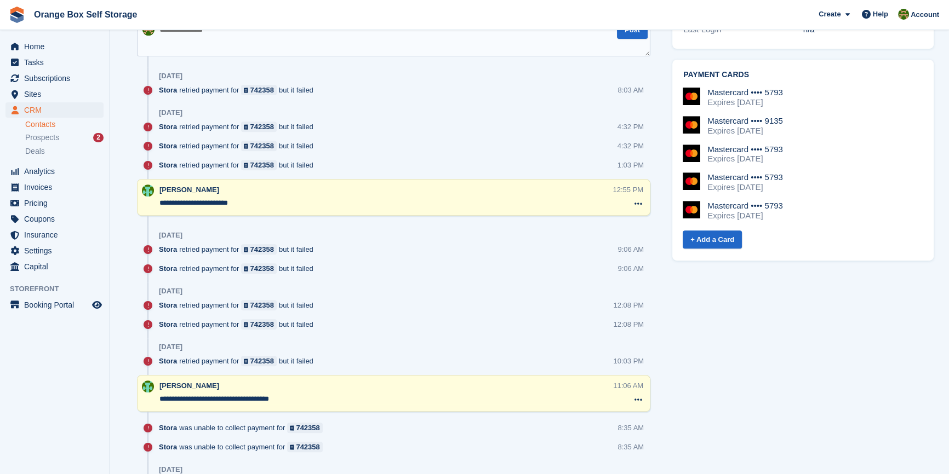
click at [879, 416] on div "Tasks 0 Add No tasks related to Lee Johnson SENIOR Contact Details Email leejoh…" at bounding box center [803, 176] width 272 height 1297
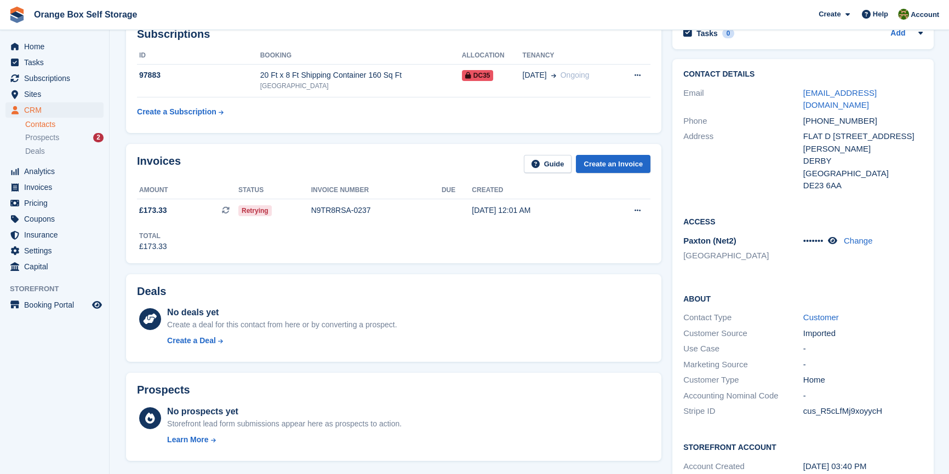
scroll to position [0, 0]
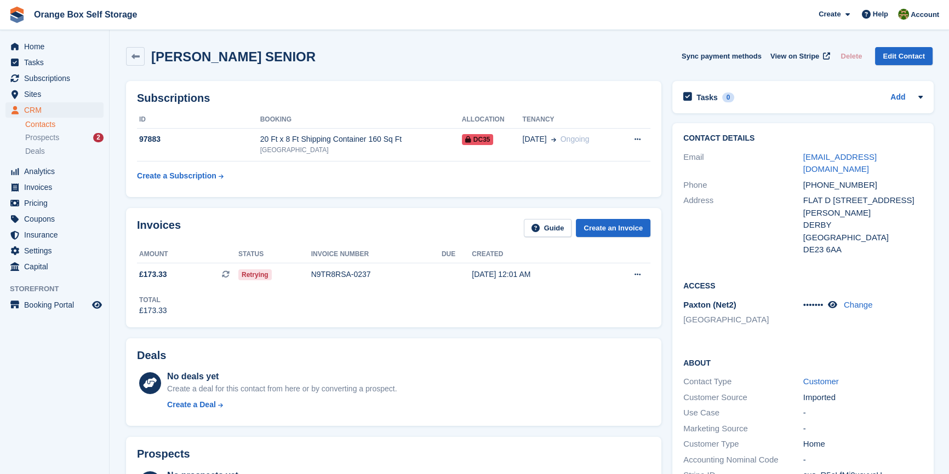
drag, startPoint x: 691, startPoint y: 371, endPoint x: 691, endPoint y: 364, distance: 6.6
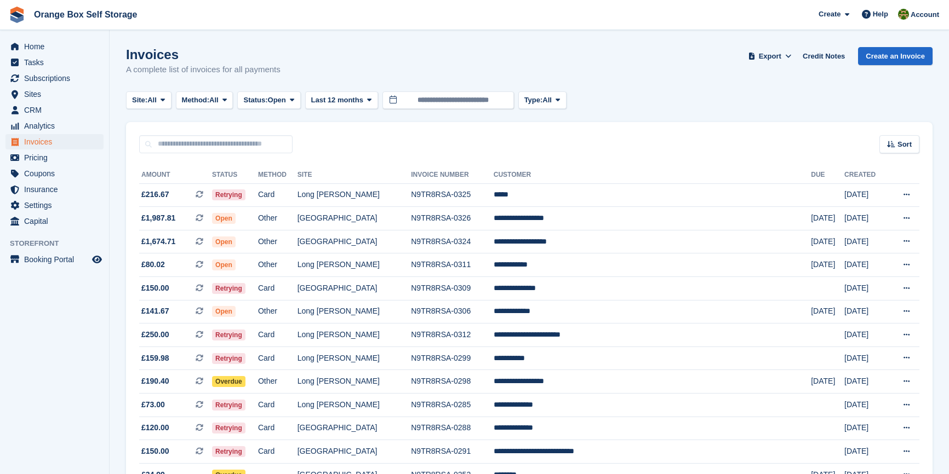
scroll to position [165, 0]
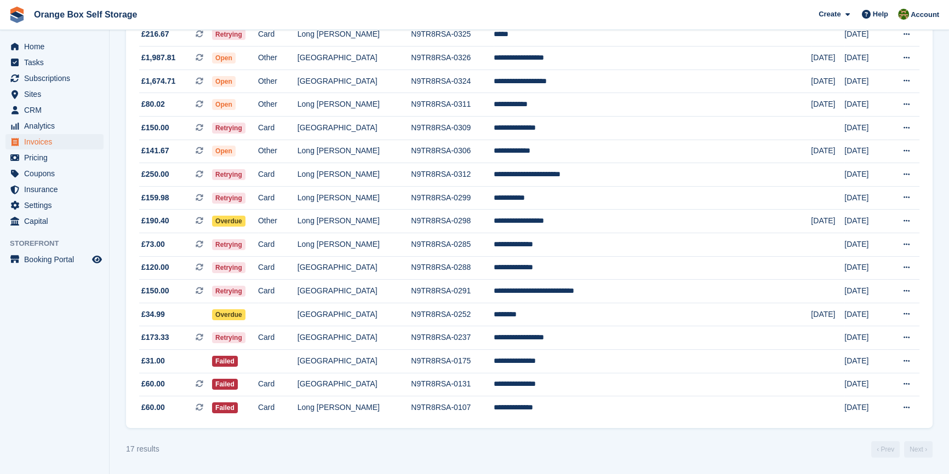
click at [577, 434] on turbo-frame "Invoices A complete list of invoices for all payments Export Export Invoices Ex…" at bounding box center [529, 172] width 806 height 571
click at [353, 461] on section "Invoices A complete list of invoices for all payments Export Export Invoices Ex…" at bounding box center [529, 157] width 839 height 635
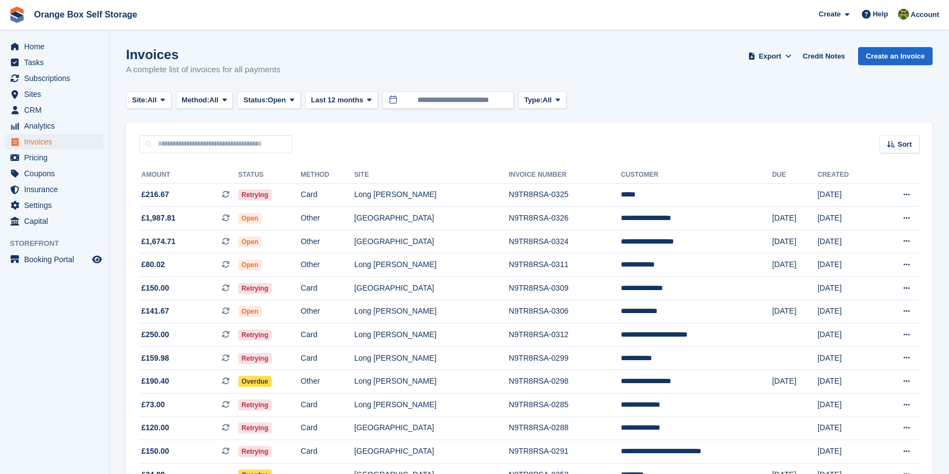
scroll to position [165, 0]
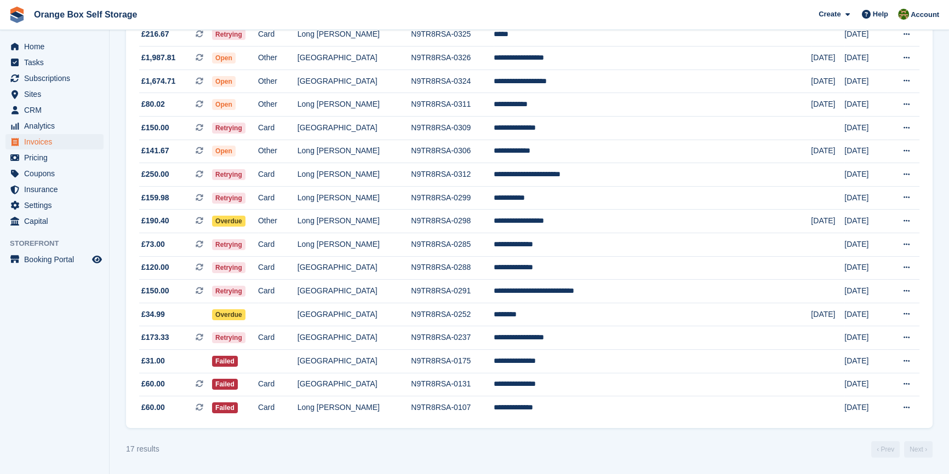
click at [42, 392] on aside "Home Tasks Subscriptions Subscriptions Subscriptions Contracts Price increases …" at bounding box center [54, 240] width 109 height 420
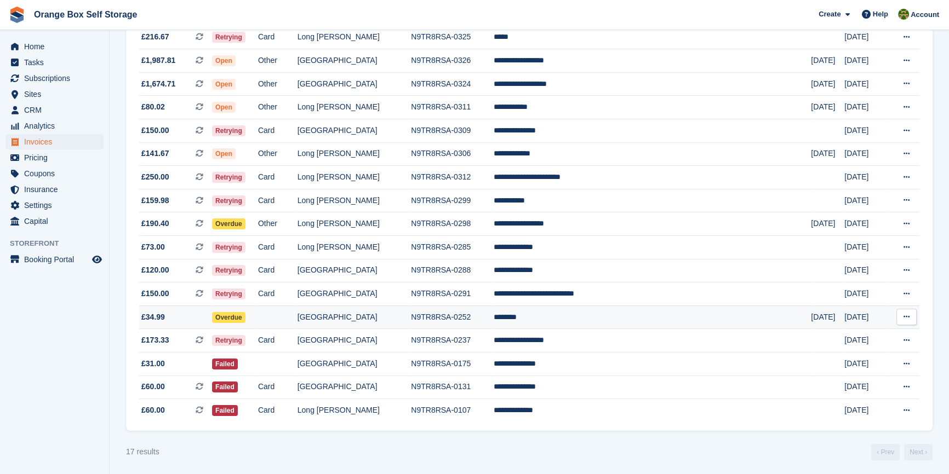
scroll to position [16, 0]
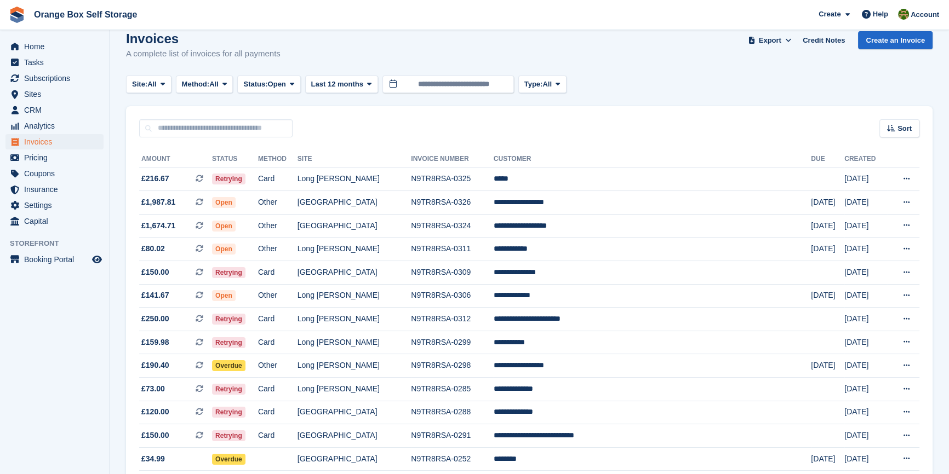
click at [71, 326] on aside "Home Tasks Subscriptions Subscriptions Subscriptions Contracts Price increases …" at bounding box center [54, 240] width 109 height 420
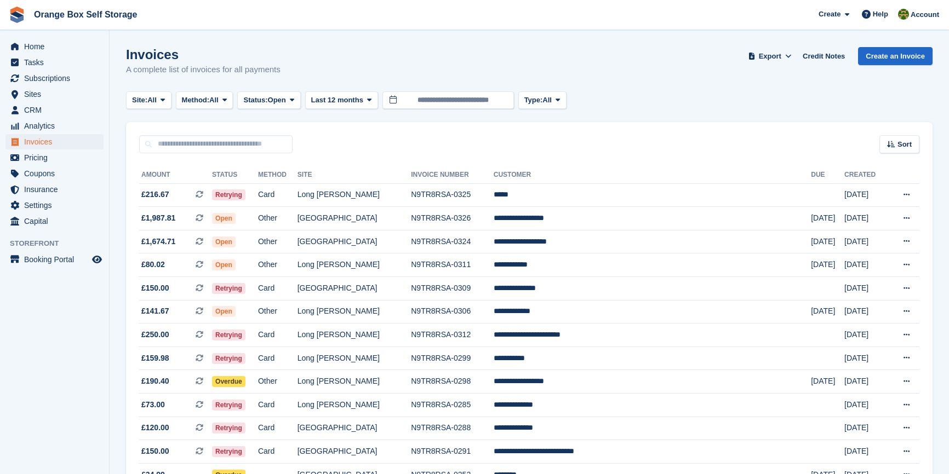
scroll to position [16, 0]
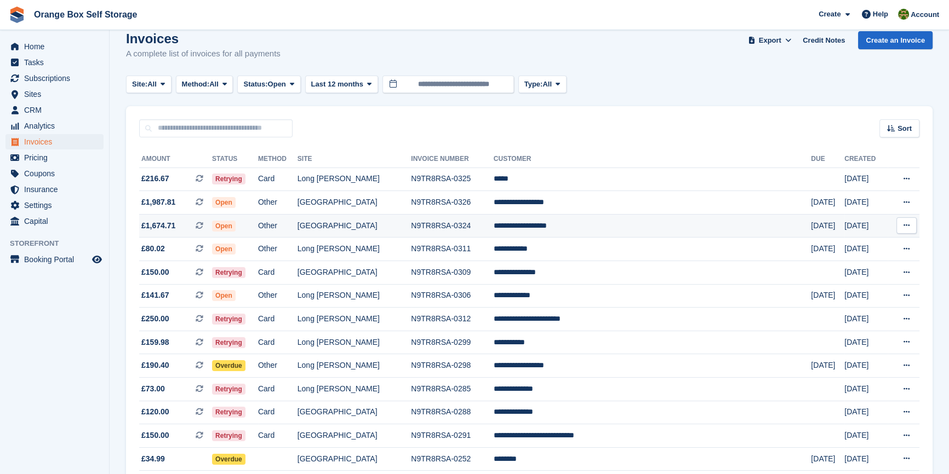
click at [411, 223] on td "[GEOGRAPHIC_DATA]" at bounding box center [354, 226] width 114 height 24
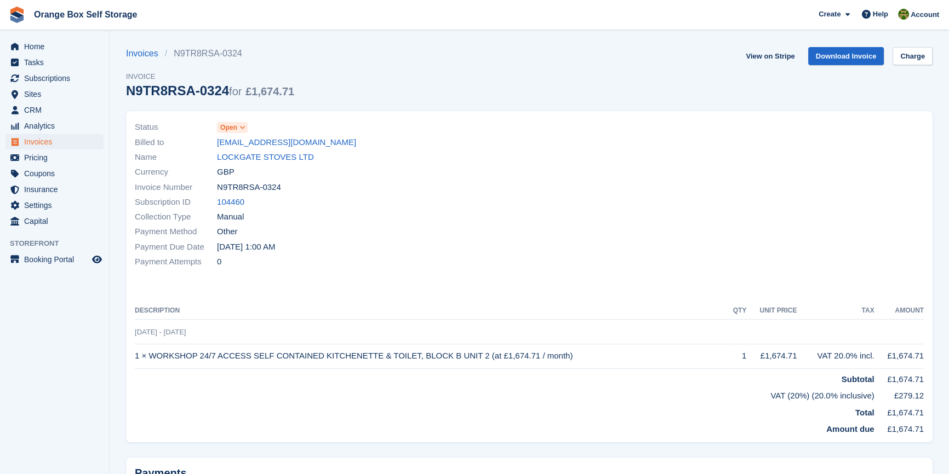
click at [244, 126] on icon at bounding box center [242, 127] width 6 height 7
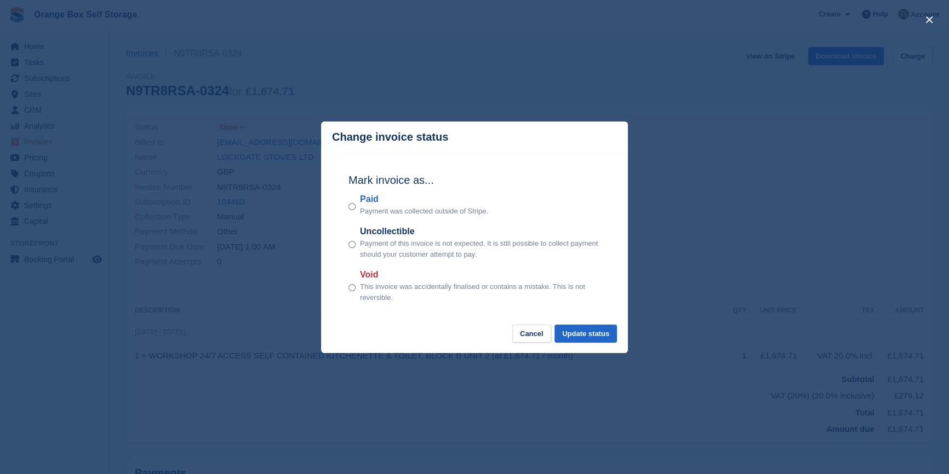
click at [368, 207] on p "Payment was collected outside of Stripe." at bounding box center [424, 211] width 128 height 11
click at [358, 208] on div "Paid Payment was collected outside of Stripe." at bounding box center [474, 205] width 252 height 24
click at [599, 334] on button "Update status" at bounding box center [585, 334] width 62 height 18
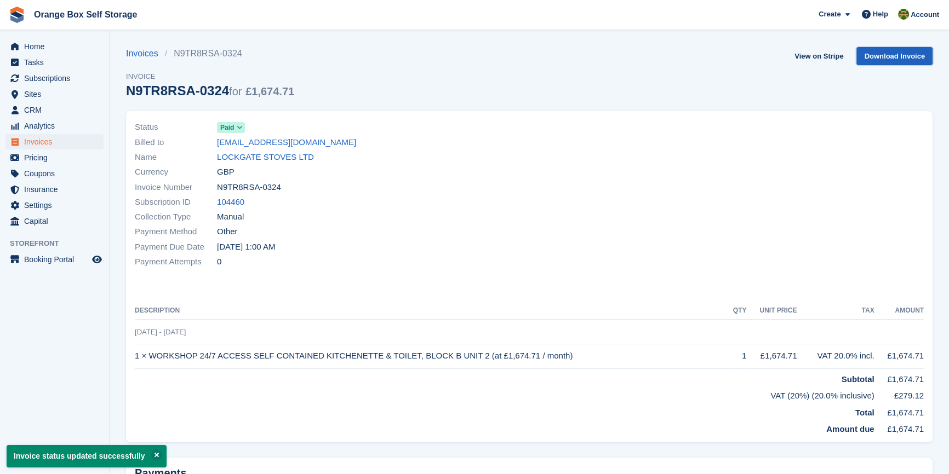
click at [904, 60] on link "Download Invoice" at bounding box center [894, 56] width 76 height 18
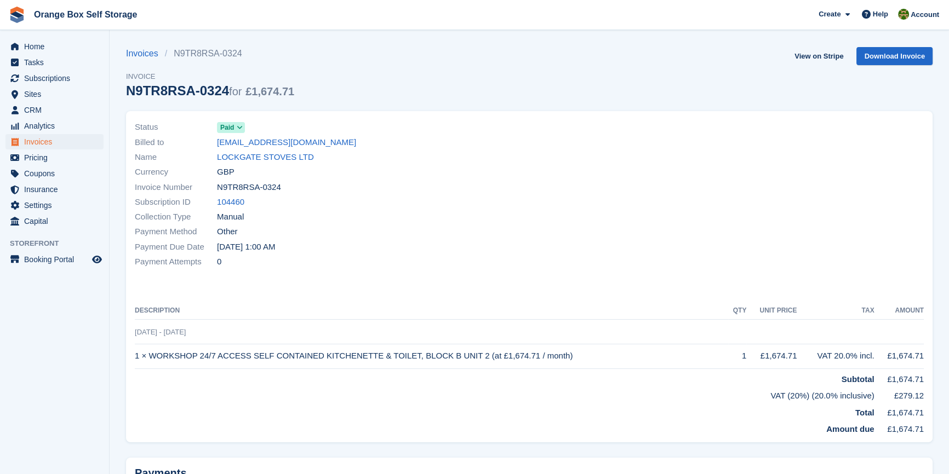
click at [375, 267] on div "Payment Attempts 0" at bounding box center [329, 262] width 388 height 15
click at [45, 137] on span "Invoices" at bounding box center [57, 141] width 66 height 15
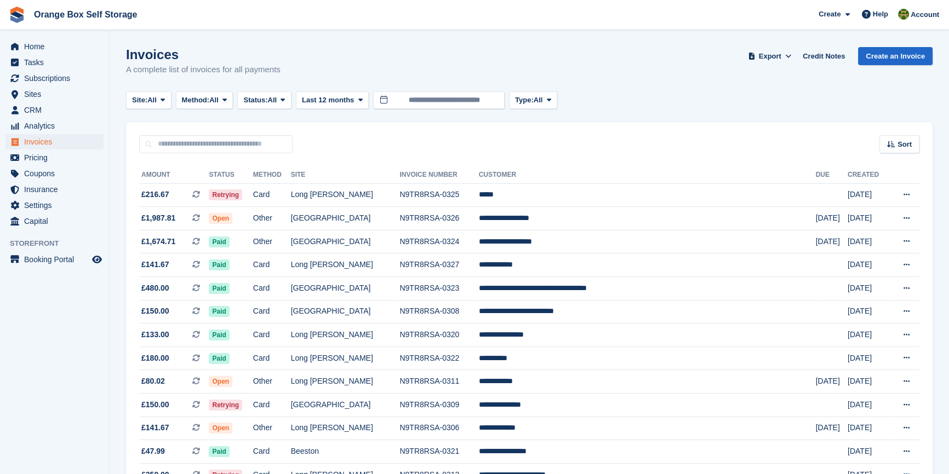
click at [49, 364] on aside "Home Tasks Subscriptions Subscriptions Subscriptions Contracts Price increases …" at bounding box center [54, 240] width 109 height 420
click at [268, 105] on button "Status: All" at bounding box center [264, 100] width 54 height 18
click at [265, 186] on link "Open" at bounding box center [289, 185] width 95 height 20
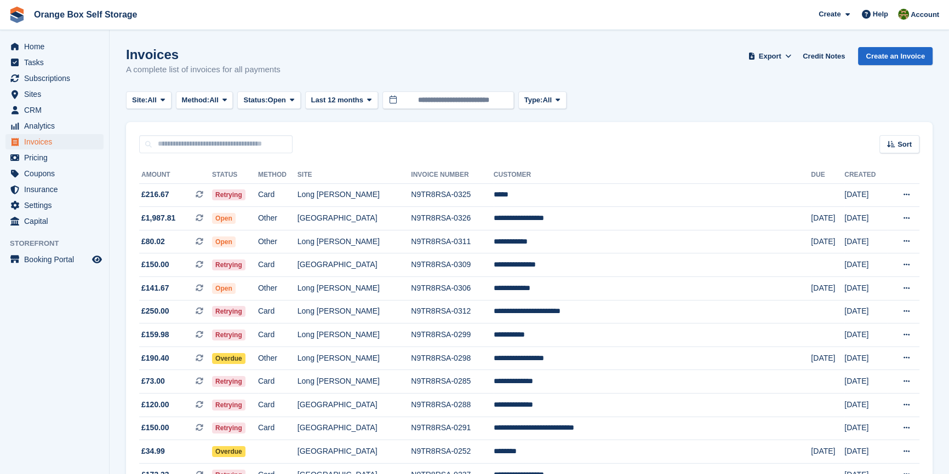
click at [50, 334] on aside "Home Tasks Subscriptions Subscriptions Subscriptions Contracts Price increases …" at bounding box center [54, 240] width 109 height 420
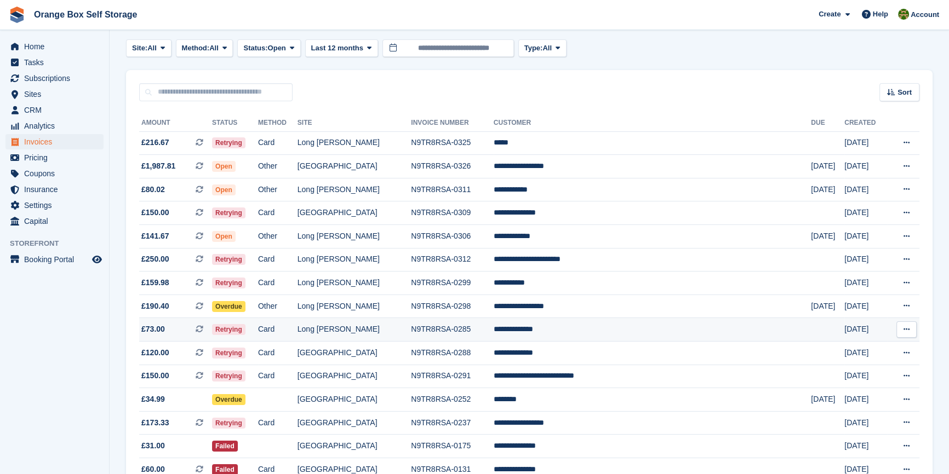
scroll to position [142, 0]
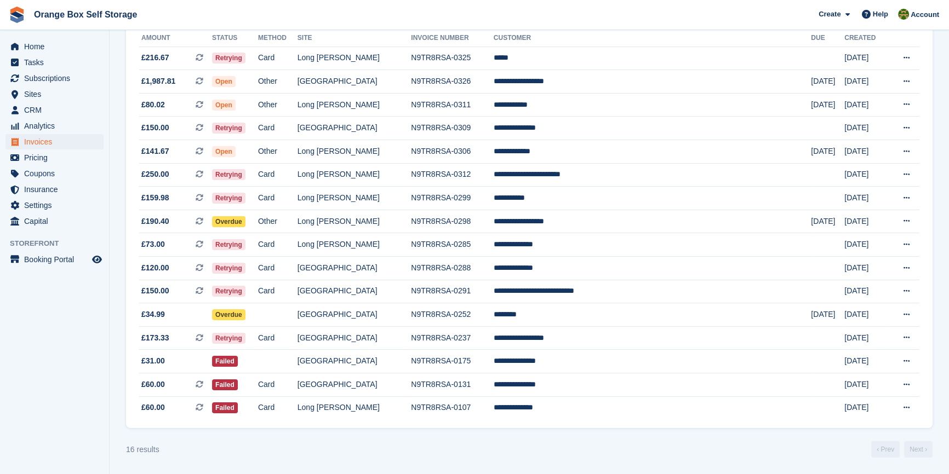
click at [363, 451] on div "16 results ‹ Prev Next ›" at bounding box center [529, 450] width 806 height 16
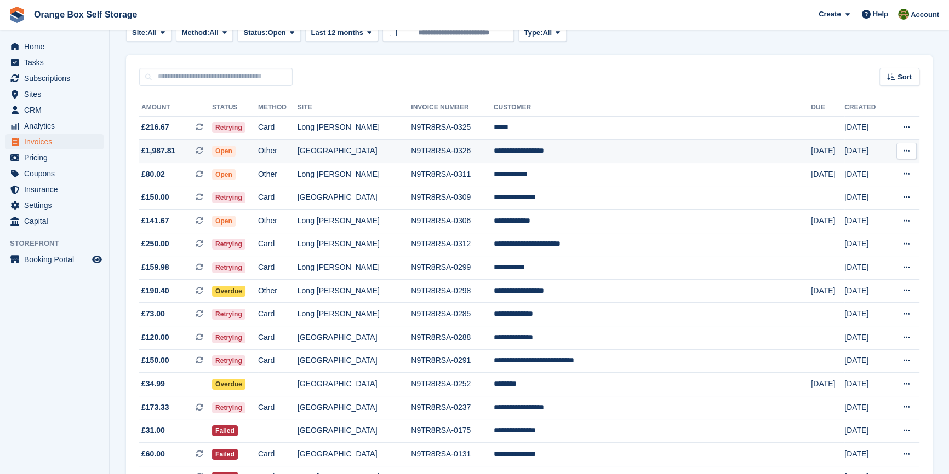
scroll to position [0, 0]
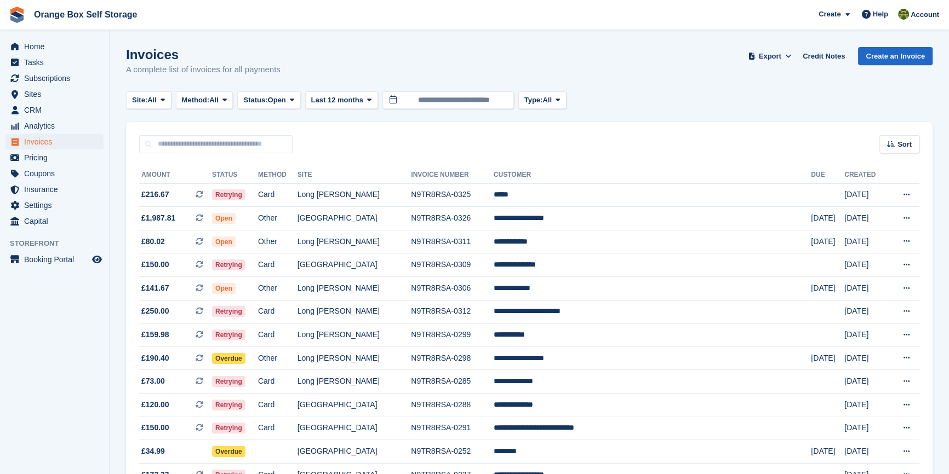
click at [61, 399] on aside "Home Tasks Subscriptions Subscriptions Subscriptions Contracts Price increases …" at bounding box center [54, 240] width 109 height 420
click at [494, 380] on td "N9TR8RSA-0285" at bounding box center [452, 382] width 83 height 24
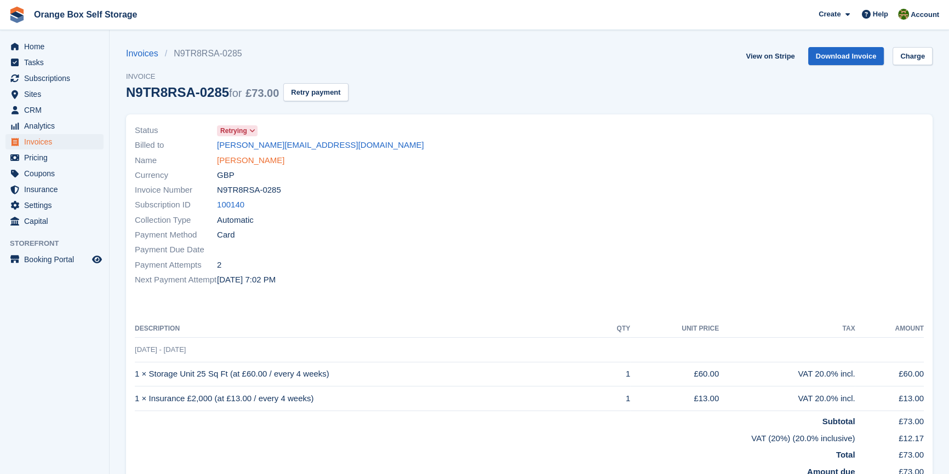
click at [233, 160] on link "[PERSON_NAME]" at bounding box center [250, 160] width 67 height 13
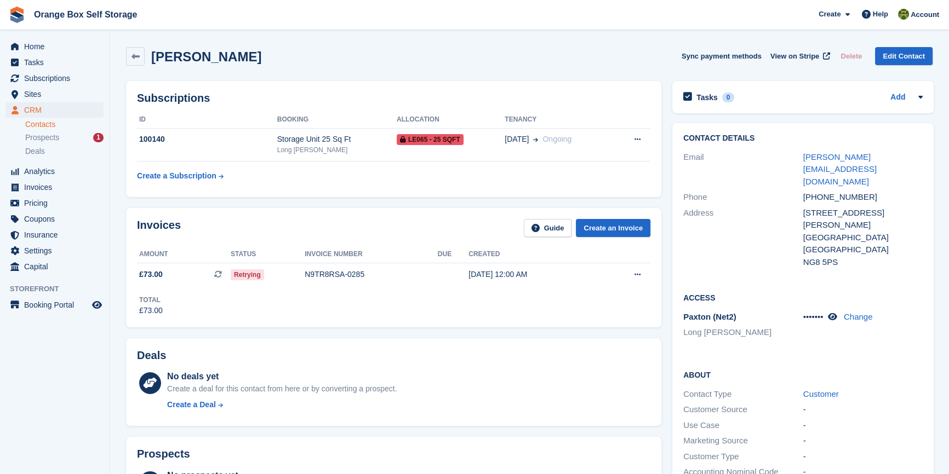
click at [439, 323] on div "Invoices Guide Create an Invoice Amount Status Invoice number Due Created £73.0…" at bounding box center [393, 267] width 535 height 119
click at [375, 270] on div "N9TR8RSA-0285" at bounding box center [371, 275] width 133 height 12
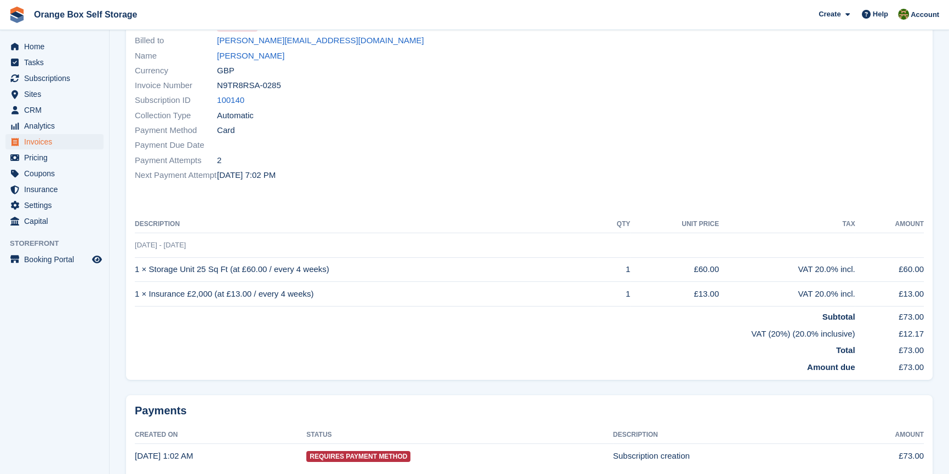
scroll to position [149, 0]
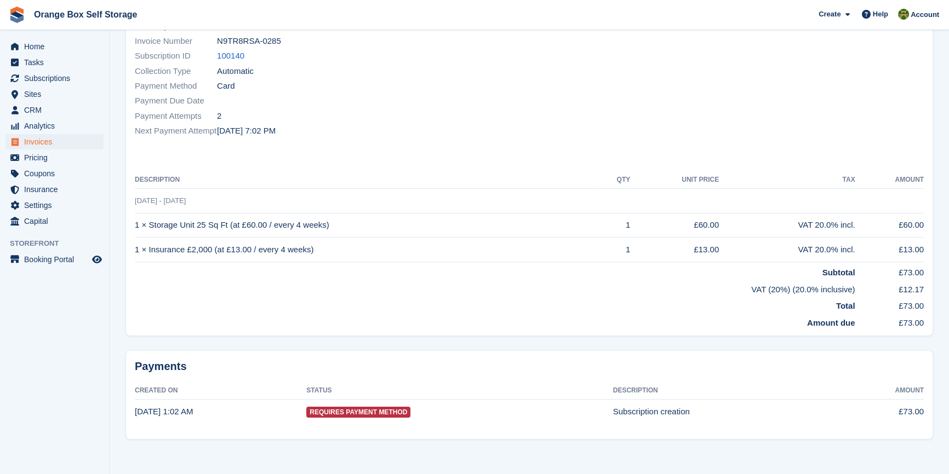
click at [428, 320] on td "Amount due" at bounding box center [495, 321] width 720 height 17
click at [403, 333] on div "Status Retrying Billed to mitch.kerry06@outlook.com Name Mitchell Kerry Currenc…" at bounding box center [529, 150] width 806 height 371
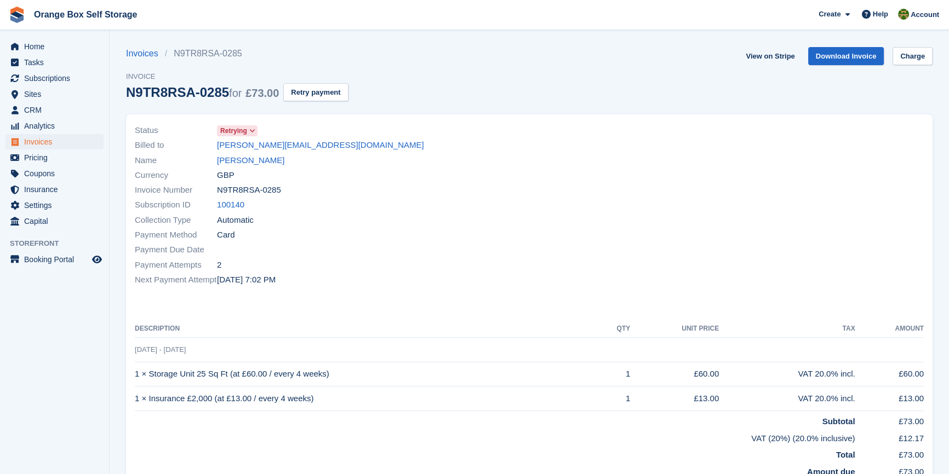
click at [55, 373] on aside "Home Tasks Subscriptions Subscriptions Subscriptions Contracts Price increases …" at bounding box center [54, 240] width 109 height 420
click at [37, 143] on span "Invoices" at bounding box center [57, 141] width 66 height 15
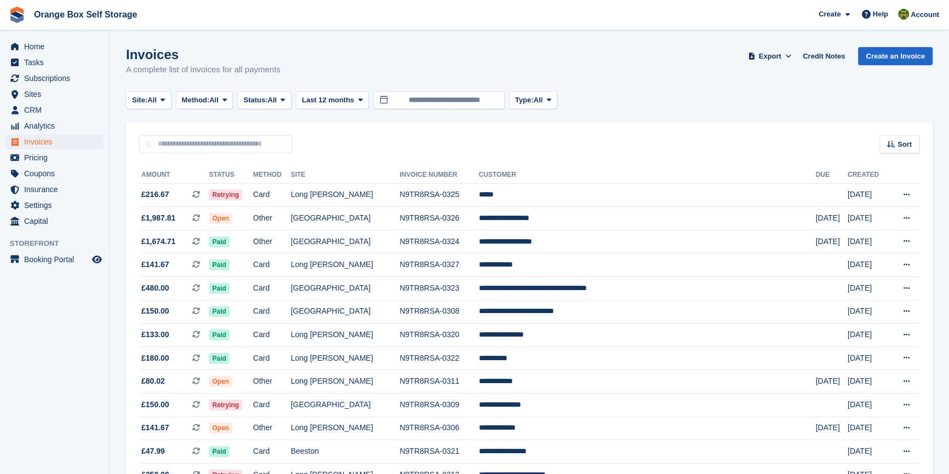
click at [55, 372] on aside "Home Tasks Subscriptions Subscriptions Subscriptions Contracts Price increases …" at bounding box center [54, 240] width 109 height 420
click at [291, 383] on td "Other" at bounding box center [272, 382] width 38 height 24
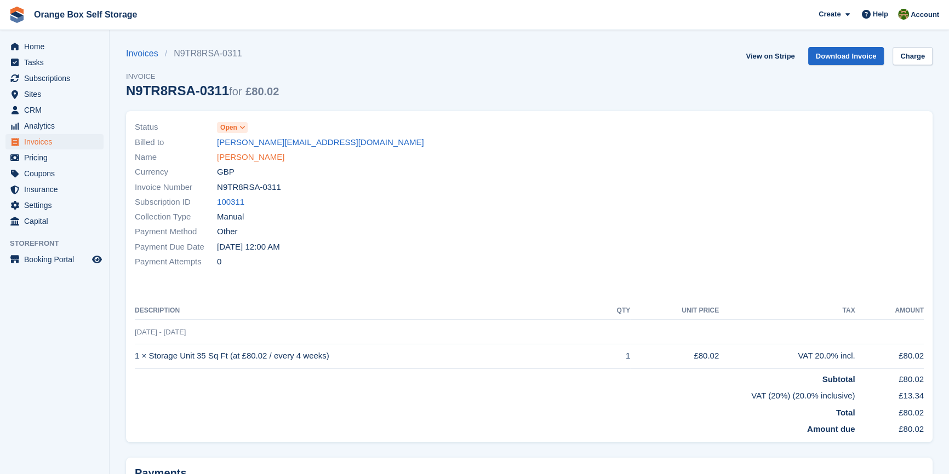
click at [227, 156] on link "[PERSON_NAME]" at bounding box center [250, 157] width 67 height 13
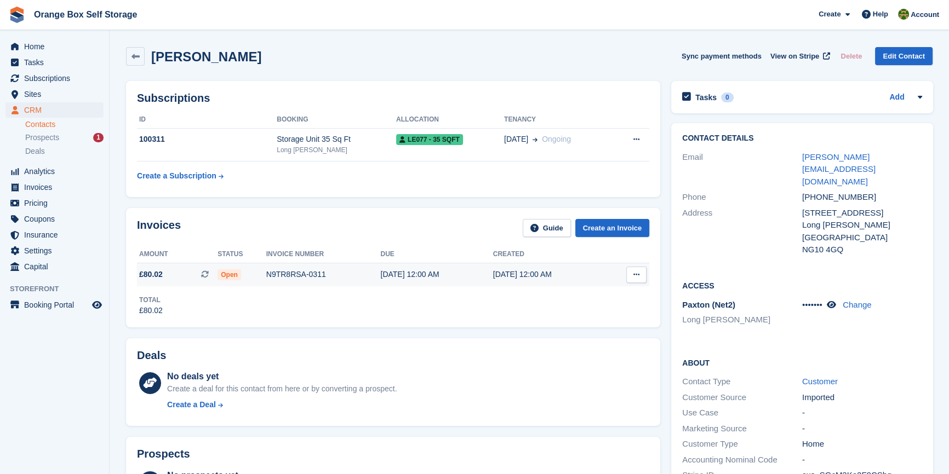
click at [635, 269] on button at bounding box center [636, 275] width 20 height 16
click at [382, 342] on div "Deals No deals yet Create a deal for this contact from here or by converting a …" at bounding box center [393, 383] width 534 height 88
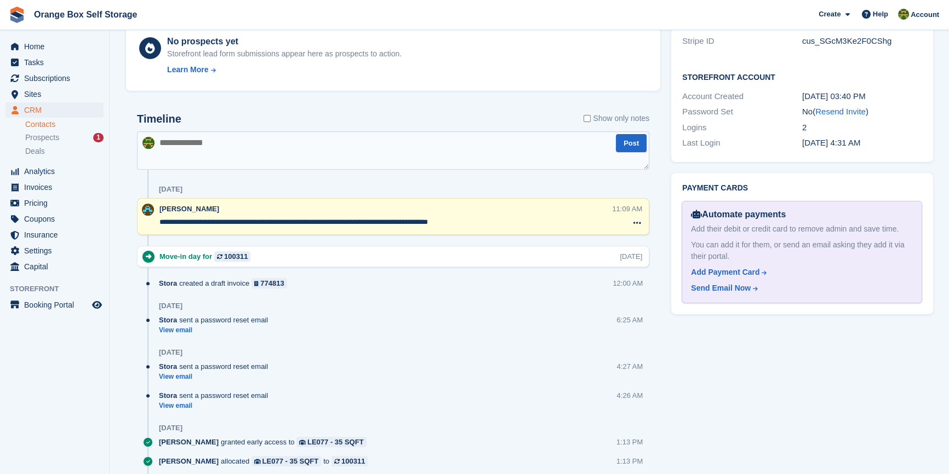
scroll to position [448, 0]
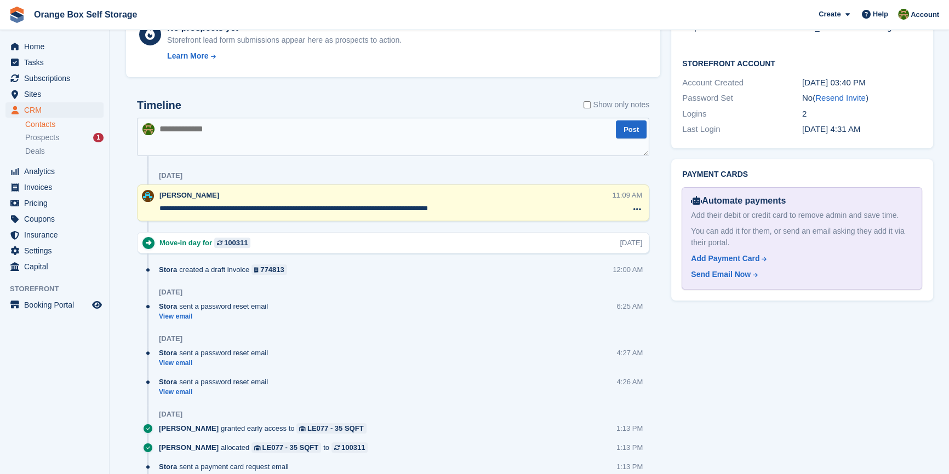
click at [795, 358] on div "Tasks 0 Add No tasks related to Vlad Oliinyk Contact Details Email vladimir.oli…" at bounding box center [802, 102] width 272 height 949
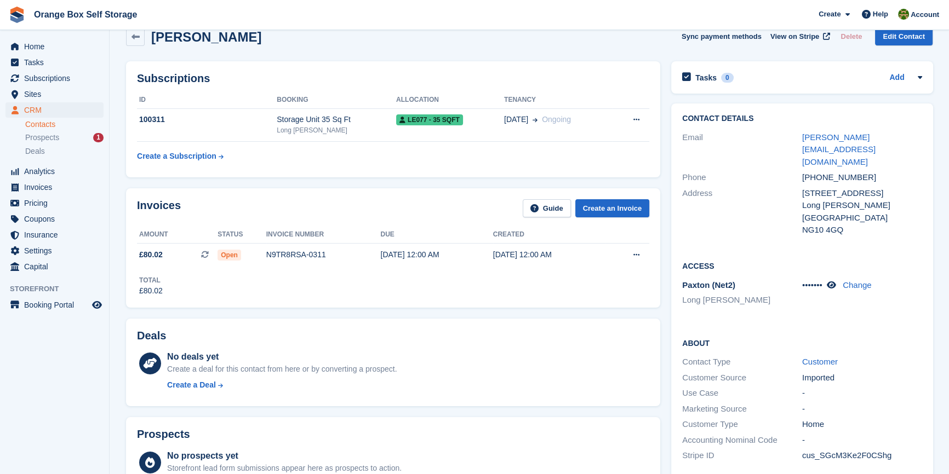
scroll to position [11, 0]
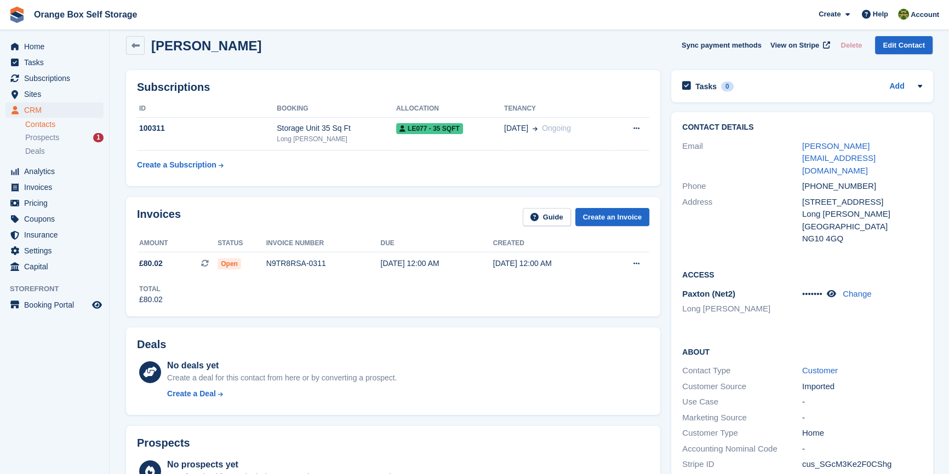
click at [525, 170] on table "ID Booking Allocation Tenancy 100311 Storage Unit 35 Sq Ft Long Eaton LE077 - 3…" at bounding box center [393, 138] width 512 height 76
click at [632, 123] on button at bounding box center [636, 129] width 20 height 16
click at [621, 91] on h2 "Subscriptions" at bounding box center [393, 87] width 512 height 13
click at [358, 311] on div "Invoices Guide Create an Invoice Amount Status Invoice number Due Created £80.0…" at bounding box center [393, 256] width 534 height 119
click at [291, 135] on div "Long [PERSON_NAME]" at bounding box center [336, 139] width 119 height 10
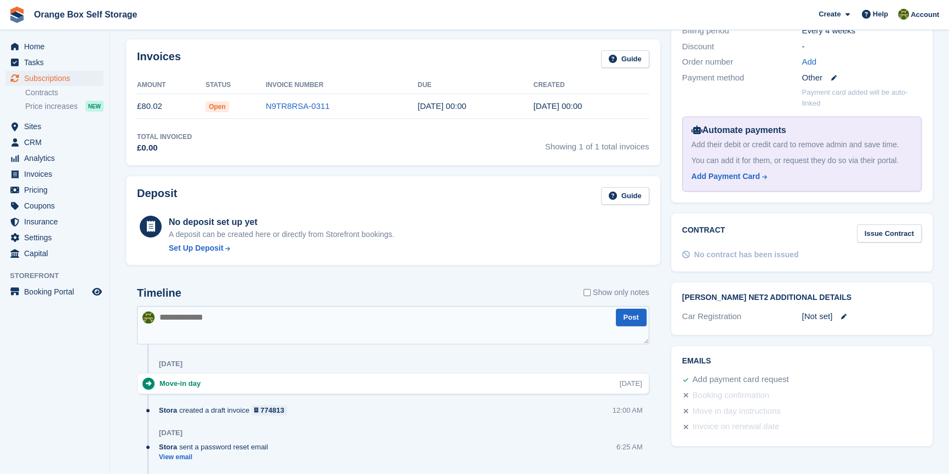
scroll to position [398, 0]
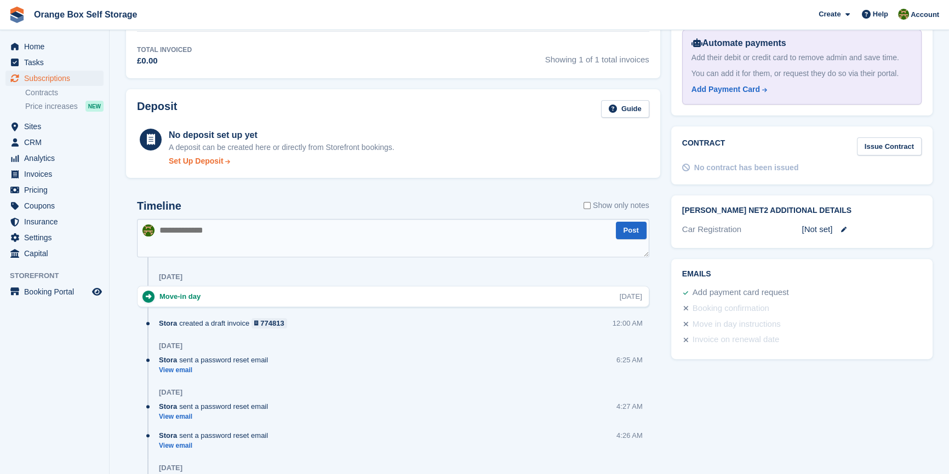
click at [194, 159] on div "Set Up Deposit" at bounding box center [196, 162] width 55 height 12
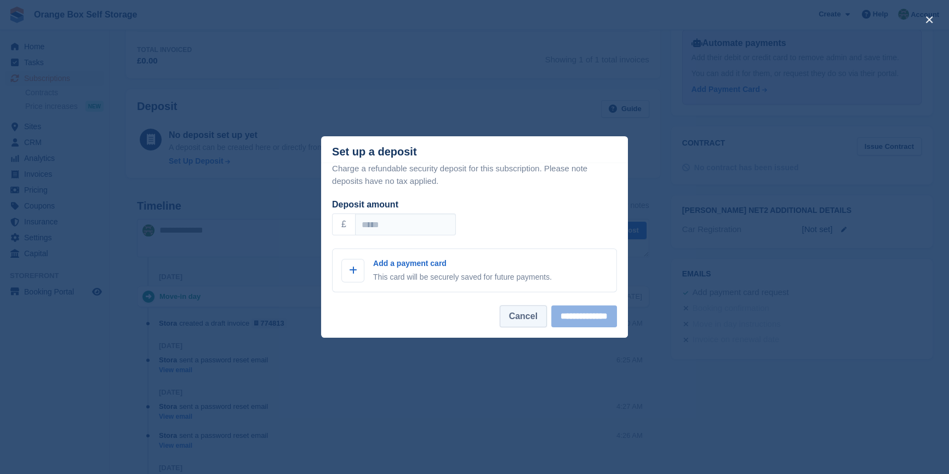
click at [518, 328] on button "Cancel" at bounding box center [523, 317] width 47 height 22
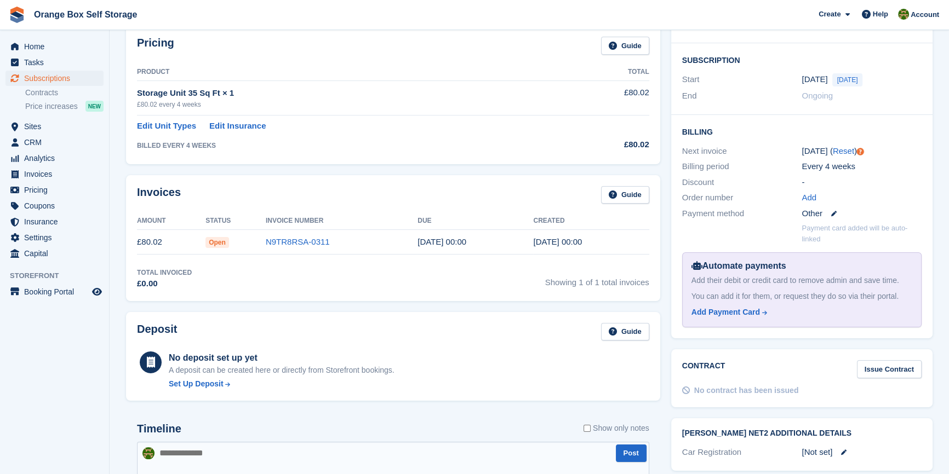
scroll to position [149, 0]
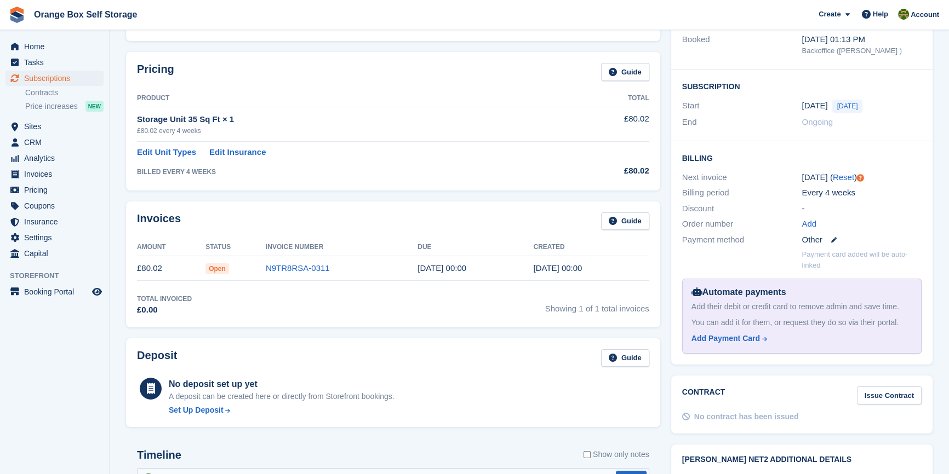
click at [301, 318] on div "Invoices Guide Amount Status Invoice Number Due Created £80.02 Open N9TR8RSA-03…" at bounding box center [393, 265] width 534 height 126
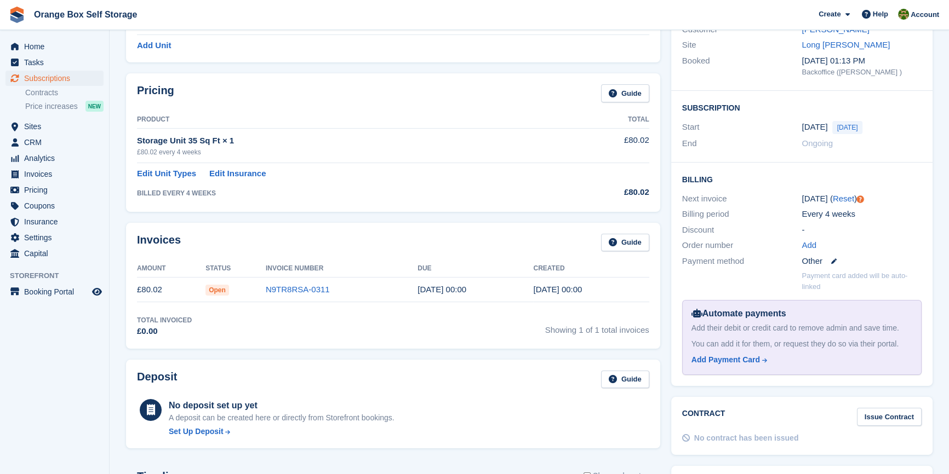
scroll to position [0, 0]
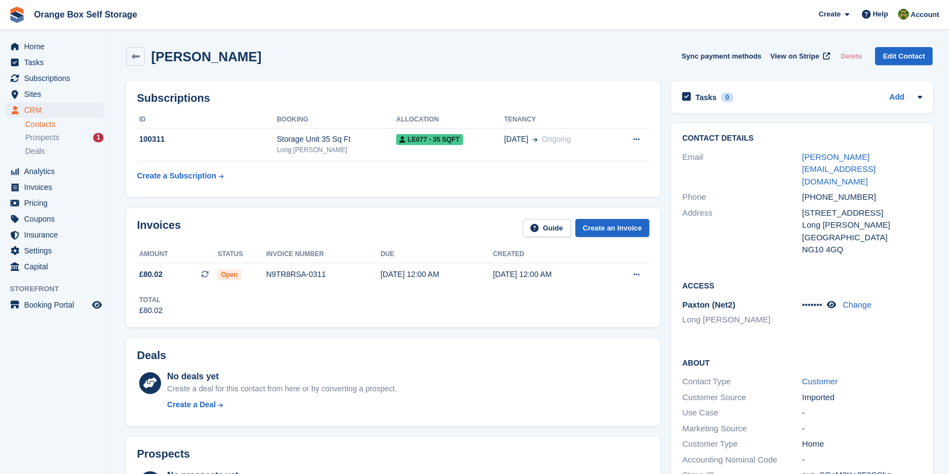
scroll to position [11, 0]
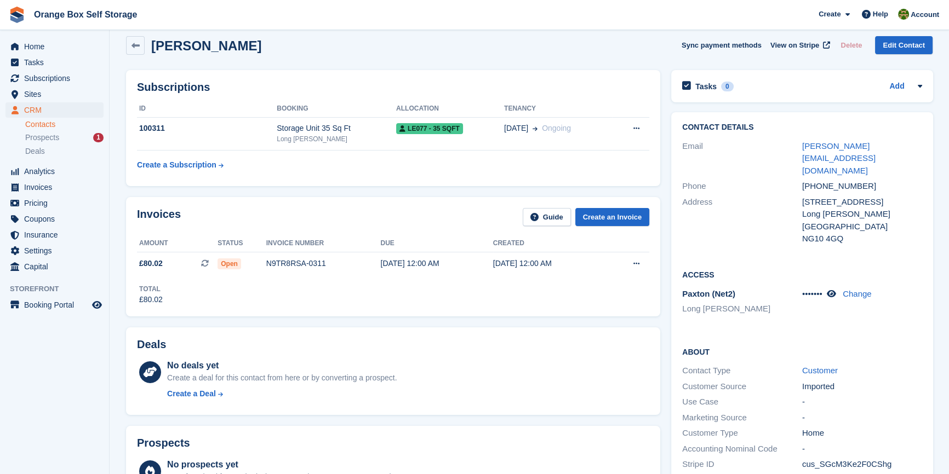
click at [324, 174] on table "ID Booking Allocation Tenancy 100311 Storage Unit 35 Sq Ft Long [PERSON_NAME] L…" at bounding box center [393, 138] width 512 height 76
click at [255, 144] on td "100311" at bounding box center [207, 133] width 140 height 33
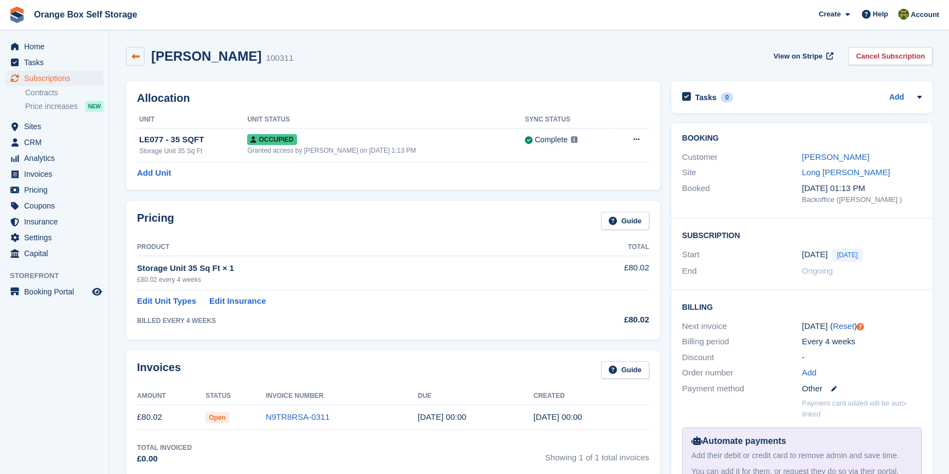
click at [137, 60] on icon at bounding box center [135, 57] width 8 height 8
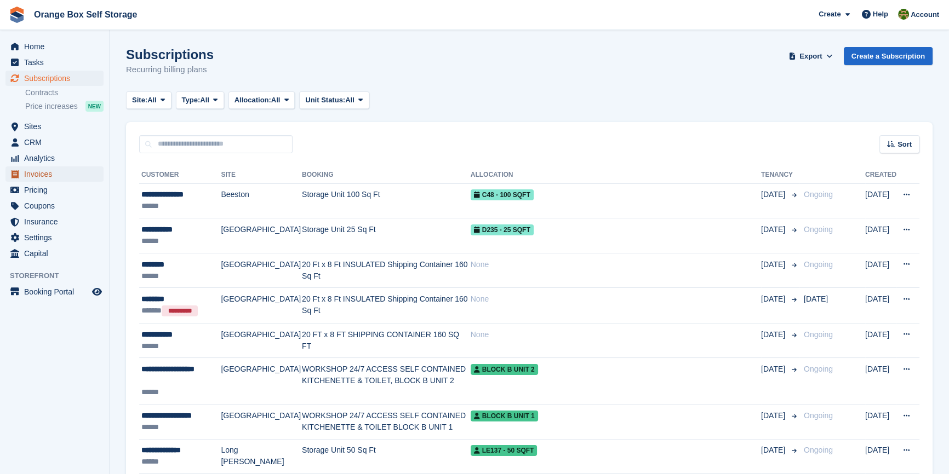
click at [47, 176] on span "Invoices" at bounding box center [57, 174] width 66 height 15
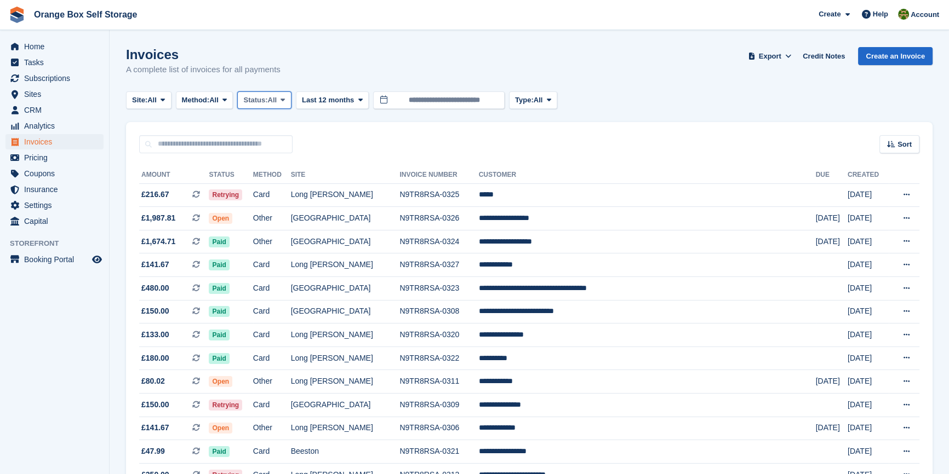
drag, startPoint x: 265, startPoint y: 93, endPoint x: 275, endPoint y: 101, distance: 13.3
click at [265, 93] on button "Status: All" at bounding box center [264, 100] width 54 height 18
click at [267, 188] on link "Open" at bounding box center [289, 185] width 95 height 20
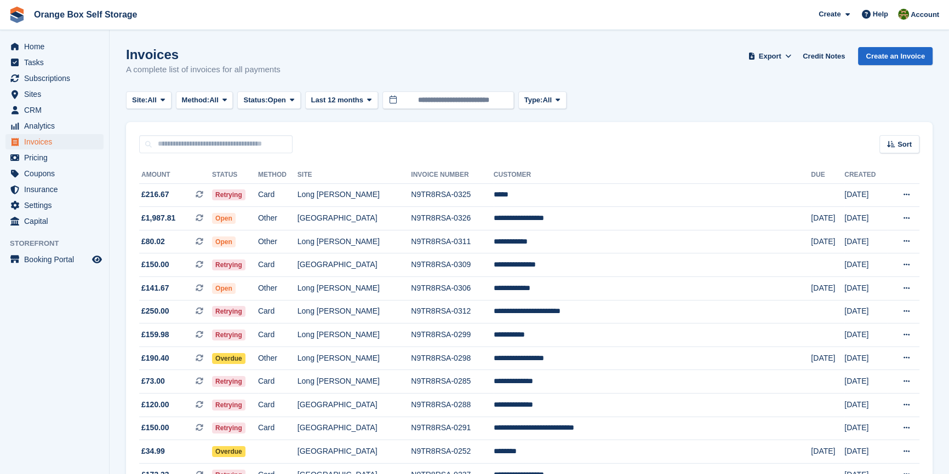
drag, startPoint x: 82, startPoint y: 371, endPoint x: 90, endPoint y: 369, distance: 8.0
click at [82, 370] on aside "Home Tasks Subscriptions Subscriptions Subscriptions Contracts Price increases …" at bounding box center [54, 240] width 109 height 420
click at [382, 383] on td "Long [PERSON_NAME]" at bounding box center [353, 382] width 113 height 24
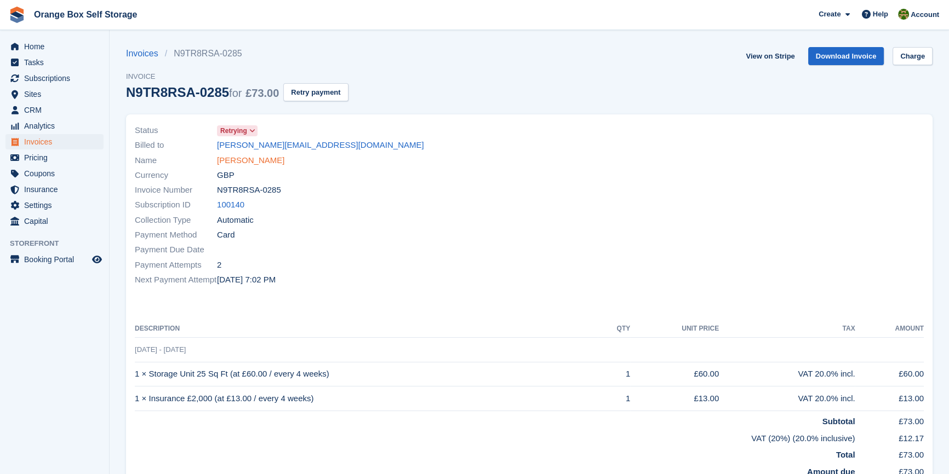
click at [241, 162] on link "[PERSON_NAME]" at bounding box center [250, 160] width 67 height 13
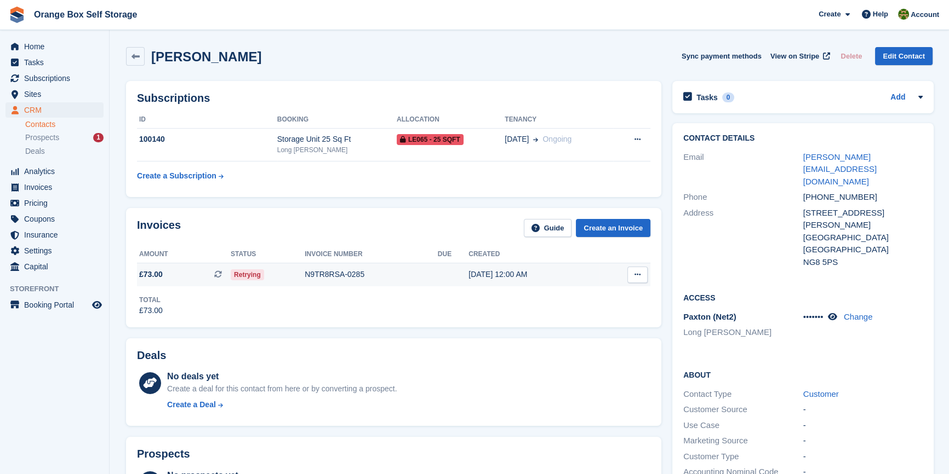
click at [291, 274] on div "Retrying" at bounding box center [268, 275] width 74 height 12
click at [254, 150] on td "100140" at bounding box center [207, 144] width 140 height 33
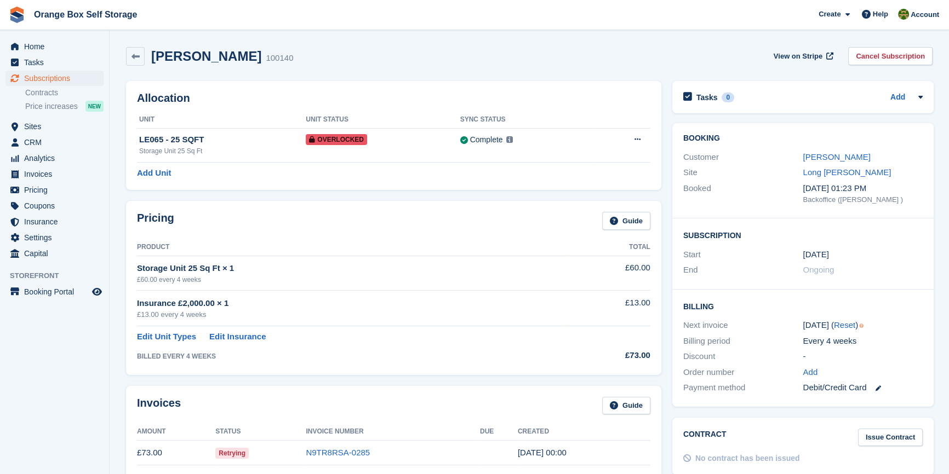
click at [175, 336] on link "Edit Unit Types" at bounding box center [166, 337] width 59 height 13
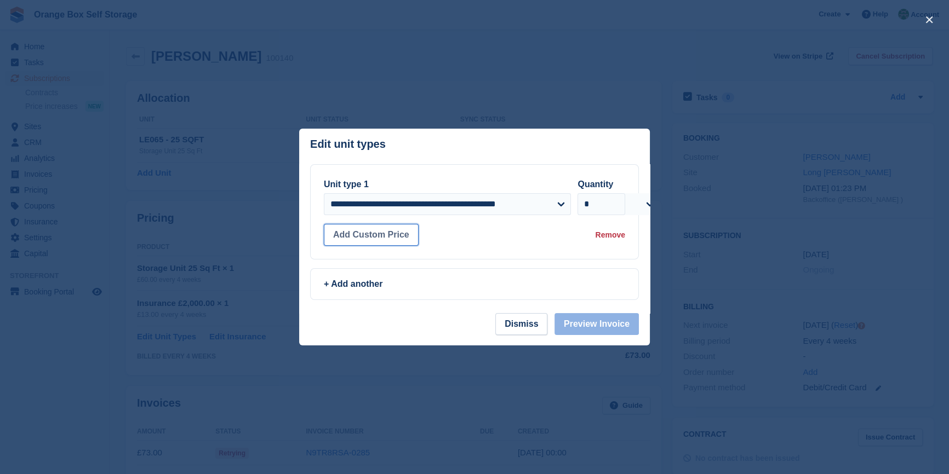
click at [383, 236] on button "Add Custom Price" at bounding box center [371, 235] width 95 height 22
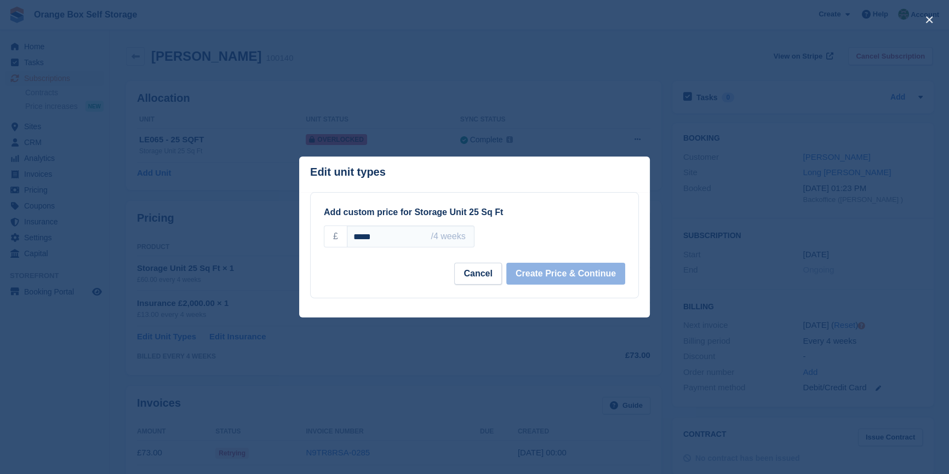
drag, startPoint x: 381, startPoint y: 238, endPoint x: 313, endPoint y: 231, distance: 68.3
click at [314, 231] on div "Add custom price for Storage Unit 25 Sq Ft £ ***** /4 weeks +2.5% +5% +10% +15%…" at bounding box center [475, 245] width 328 height 105
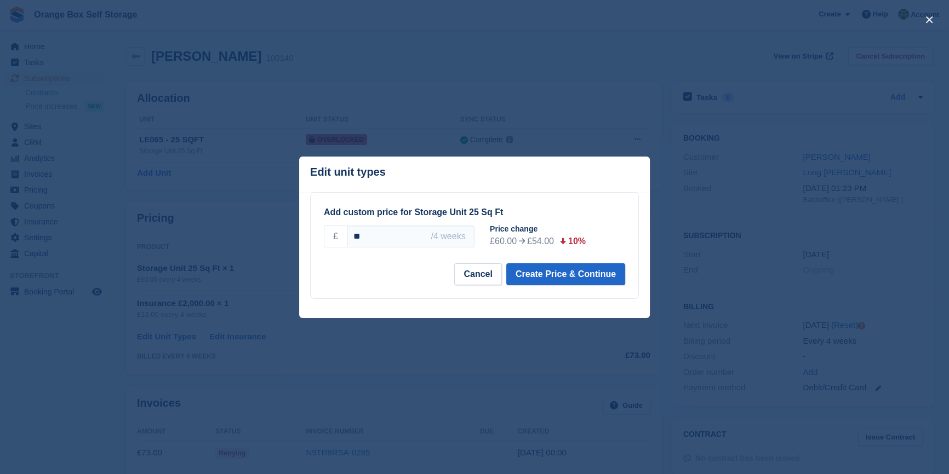
type input "*"
type input "*****"
click at [567, 277] on button "Create Price & Continue" at bounding box center [565, 274] width 119 height 22
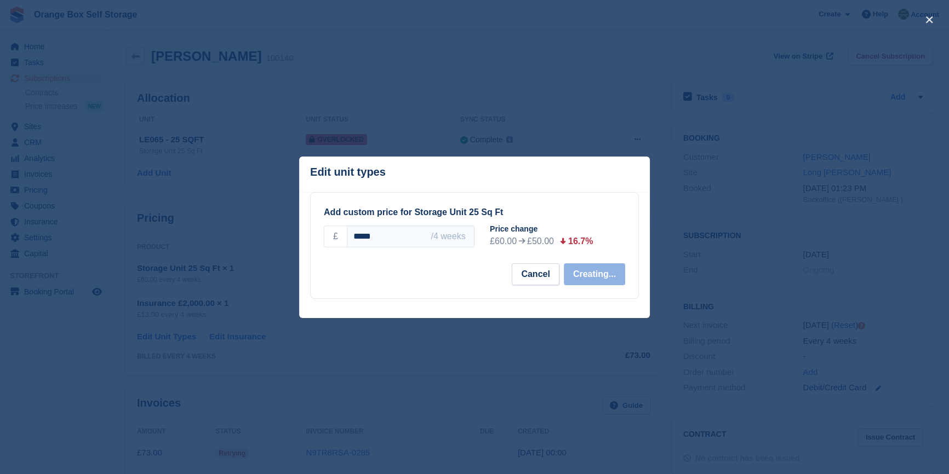
select select "*****"
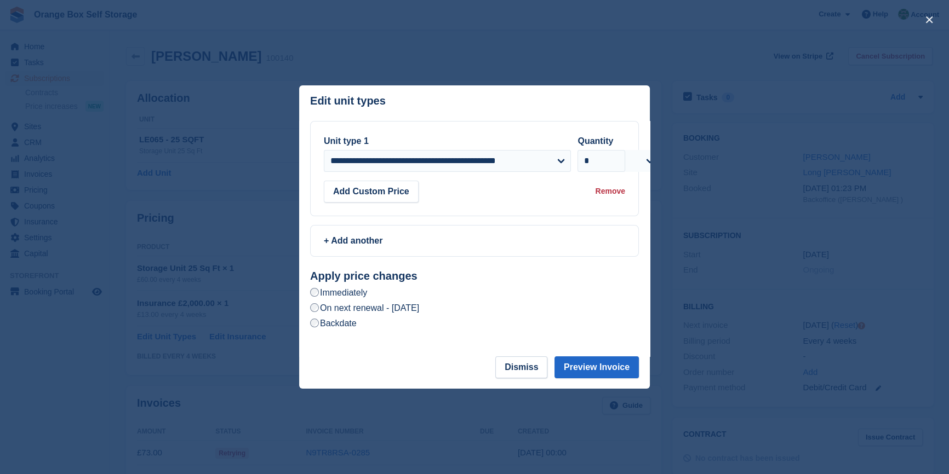
click at [335, 329] on label "Backdate" at bounding box center [333, 324] width 47 height 12
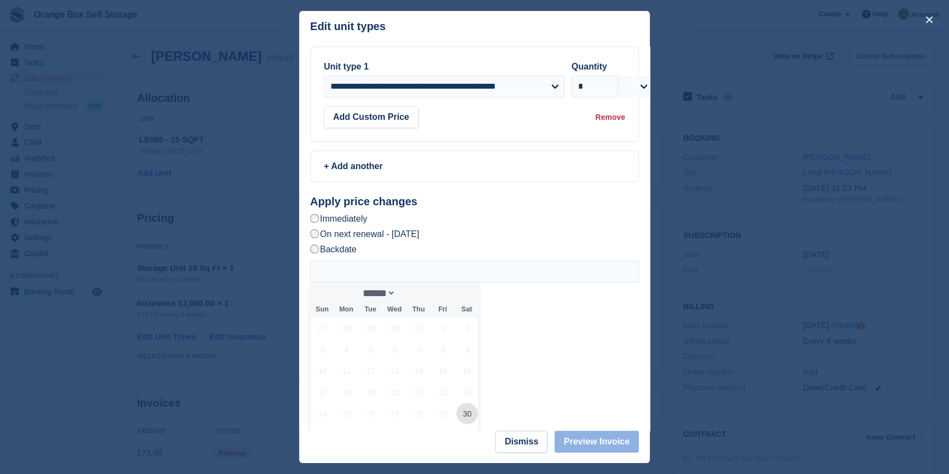
click at [463, 416] on span "30" at bounding box center [466, 413] width 21 height 21
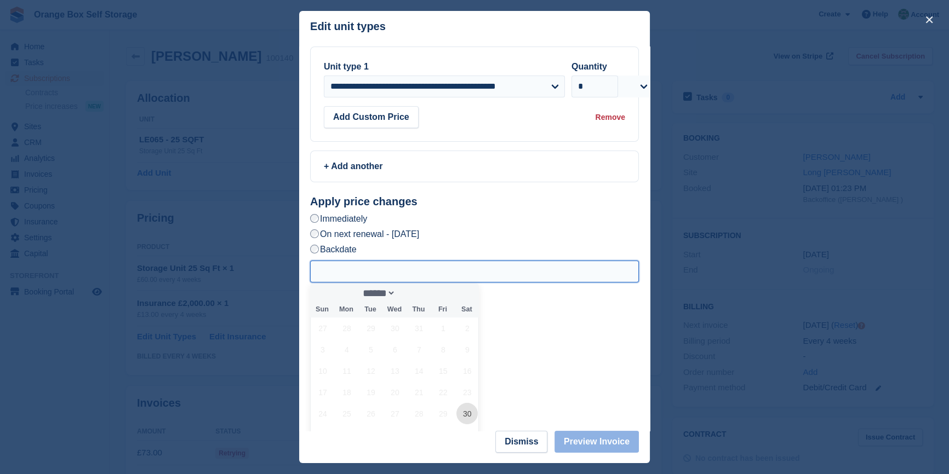
type input "**********"
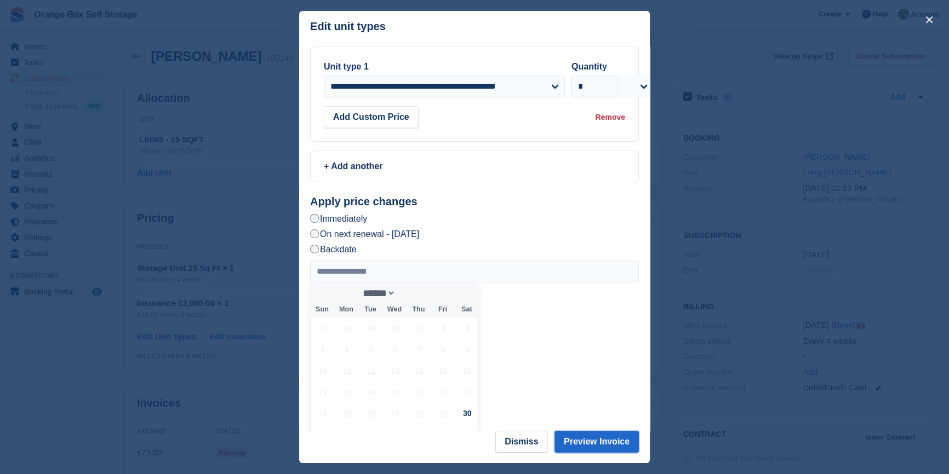
click at [606, 444] on button "Preview Invoice" at bounding box center [596, 442] width 84 height 22
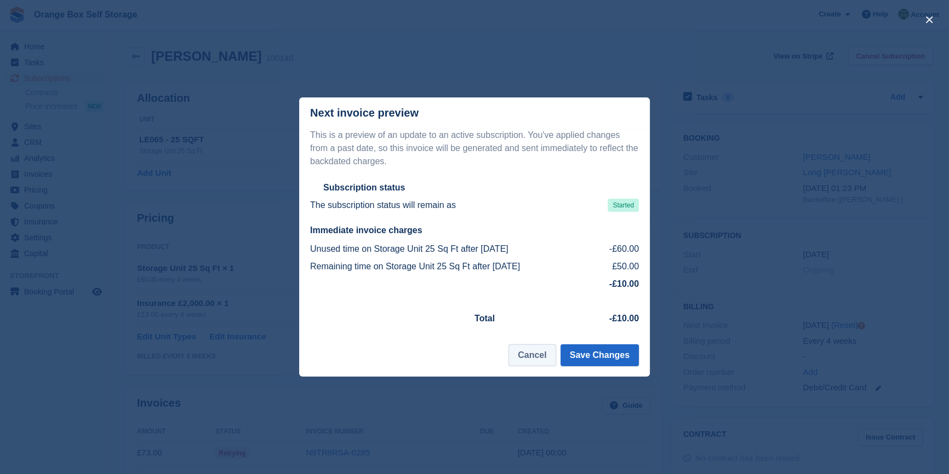
click at [524, 350] on button "Cancel" at bounding box center [531, 356] width 47 height 22
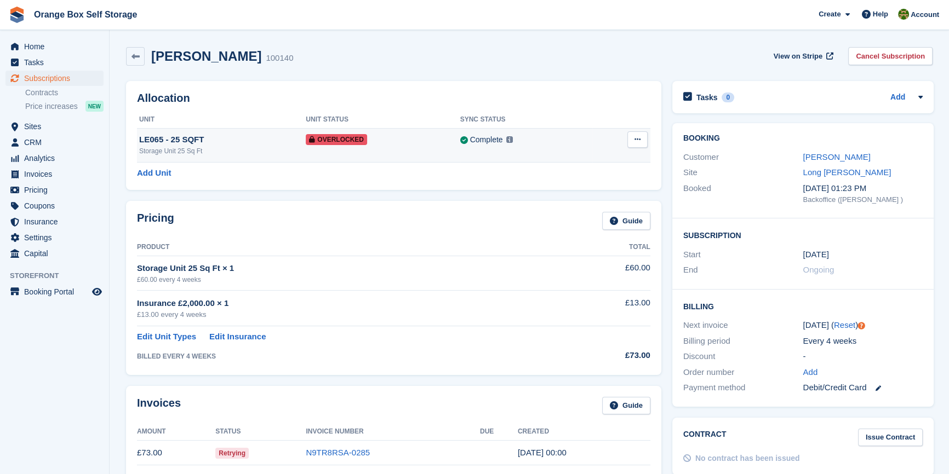
click at [242, 137] on div "LE065 - 25 SQFT" at bounding box center [222, 140] width 167 height 13
click at [157, 339] on link "Edit Unit Types" at bounding box center [166, 337] width 59 height 13
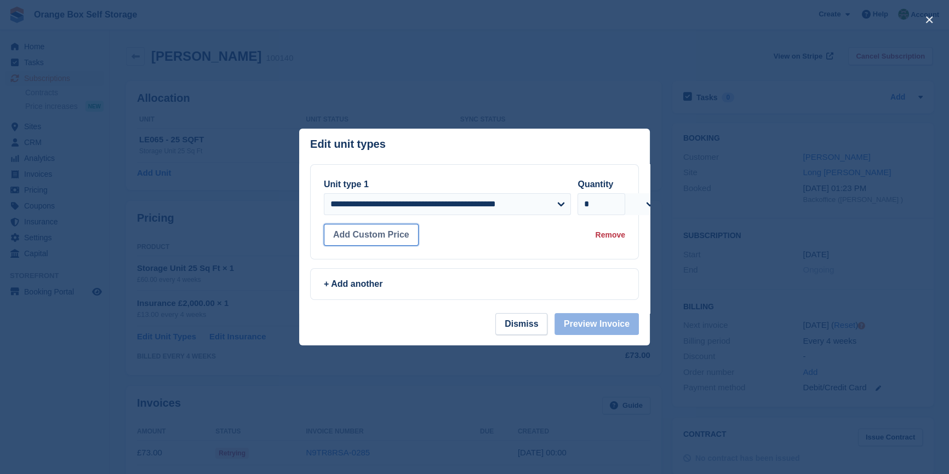
click at [362, 238] on button "Add Custom Price" at bounding box center [371, 235] width 95 height 22
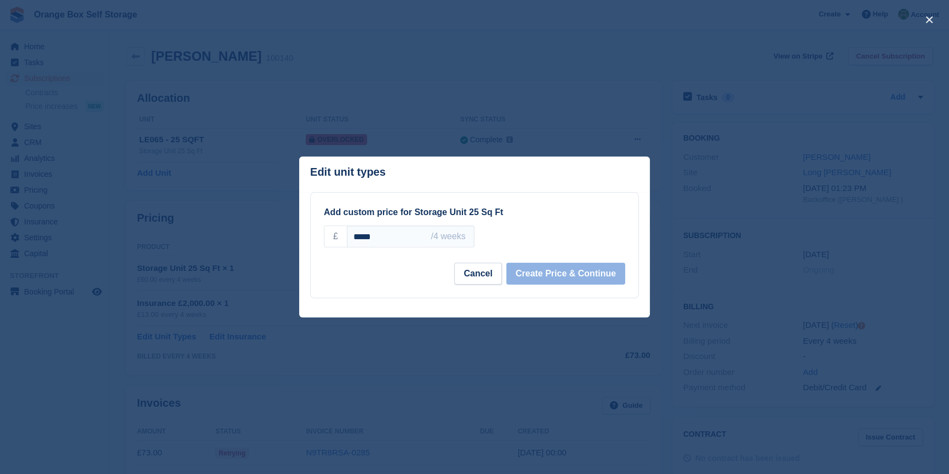
drag, startPoint x: 392, startPoint y: 239, endPoint x: 320, endPoint y: 236, distance: 71.8
click at [320, 236] on div "£ ***** /4 weeks +2.5% +5% +10% +15% +20%" at bounding box center [395, 235] width 157 height 37
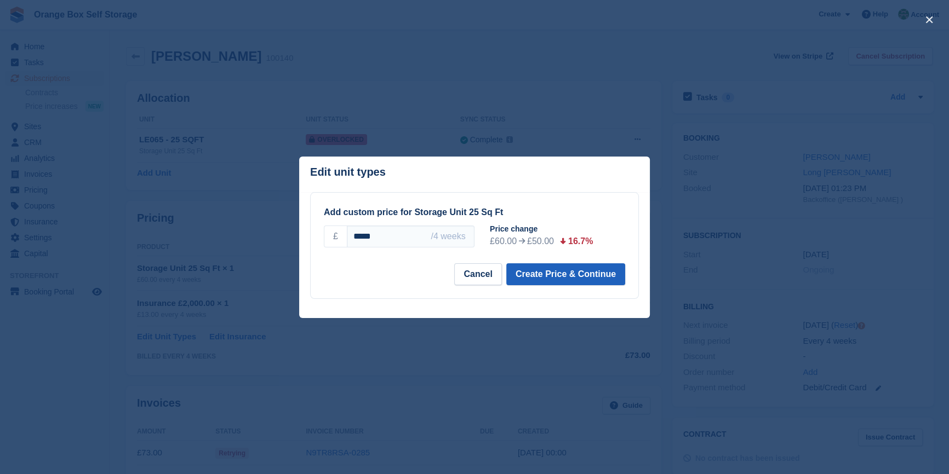
type input "*****"
click at [571, 269] on button "Create Price & Continue" at bounding box center [565, 274] width 119 height 22
select select "*****"
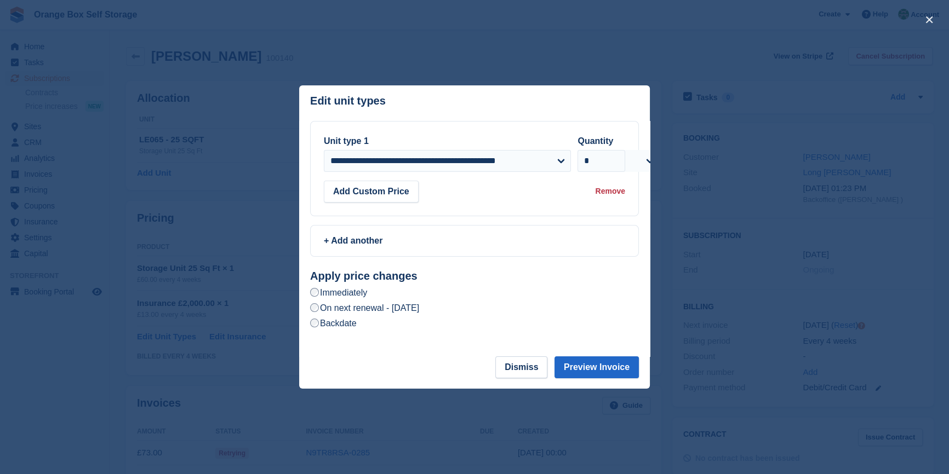
click at [327, 327] on label "Backdate" at bounding box center [333, 324] width 47 height 12
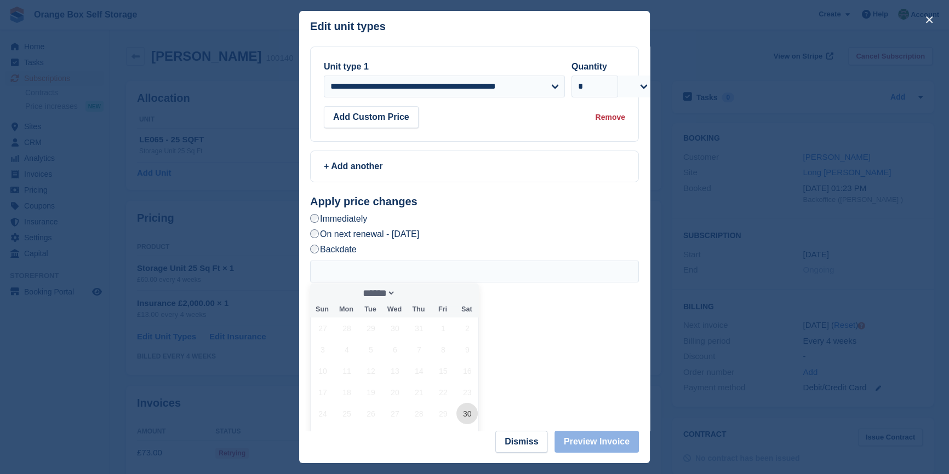
click at [467, 415] on span "30" at bounding box center [466, 413] width 21 height 21
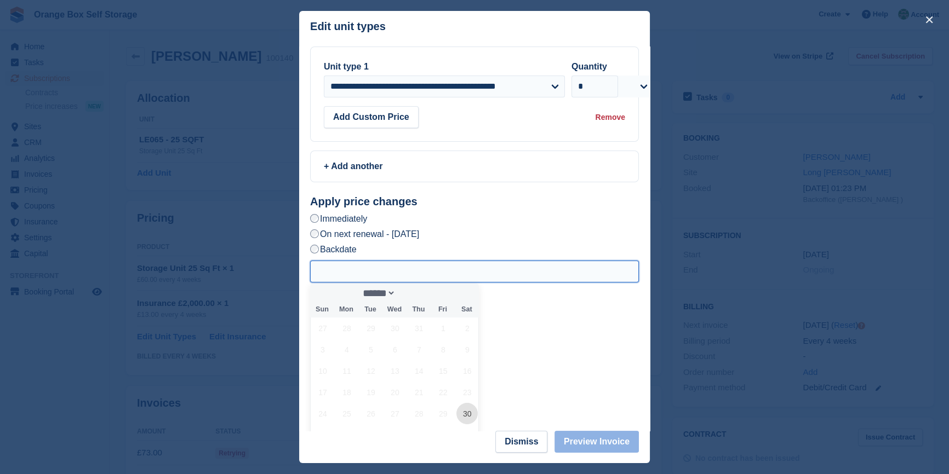
type input "**********"
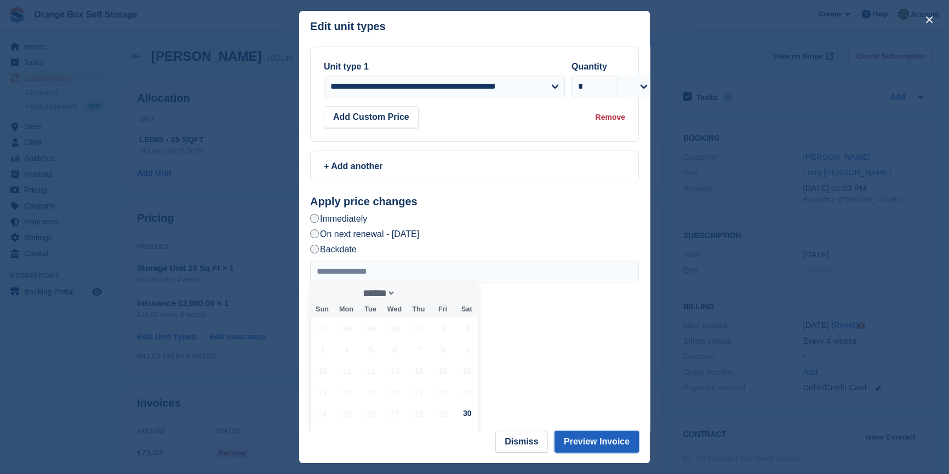
click at [611, 443] on button "Preview Invoice" at bounding box center [596, 442] width 84 height 22
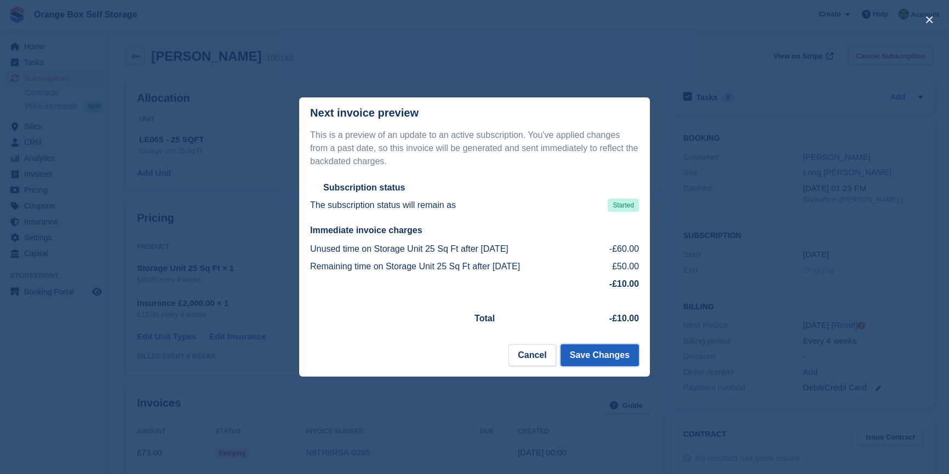
click at [609, 359] on button "Save Changes" at bounding box center [599, 356] width 78 height 22
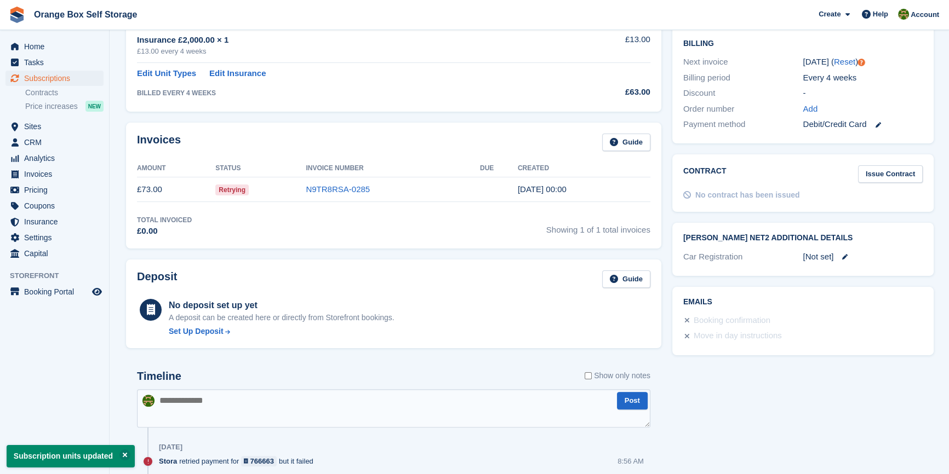
scroll to position [249, 0]
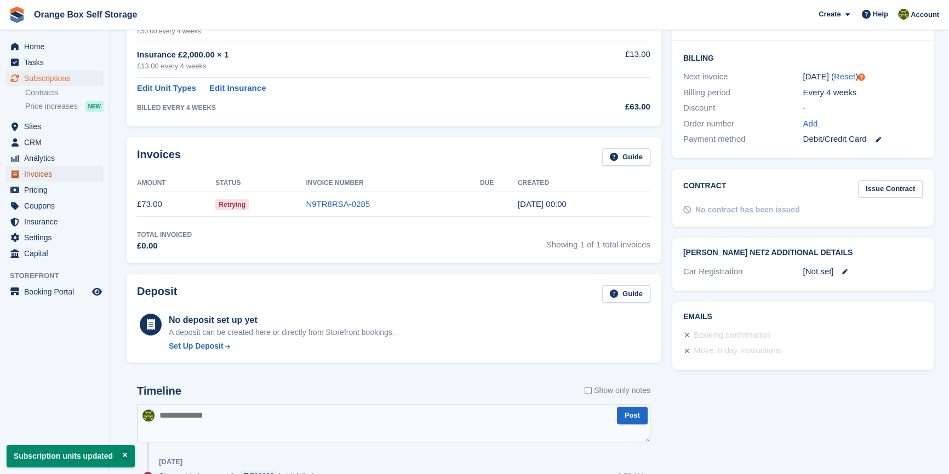
click at [44, 172] on span "Invoices" at bounding box center [57, 174] width 66 height 15
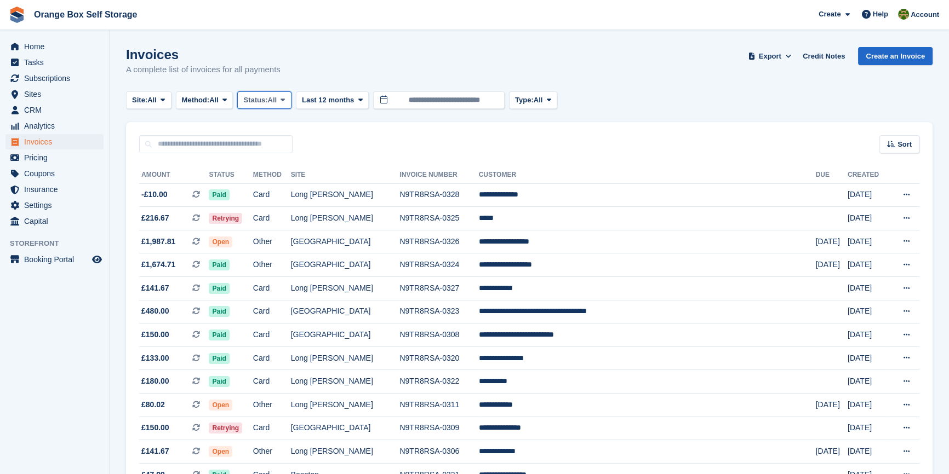
click at [267, 96] on span "Status:" at bounding box center [255, 100] width 24 height 11
click at [280, 183] on link "Open" at bounding box center [289, 185] width 95 height 20
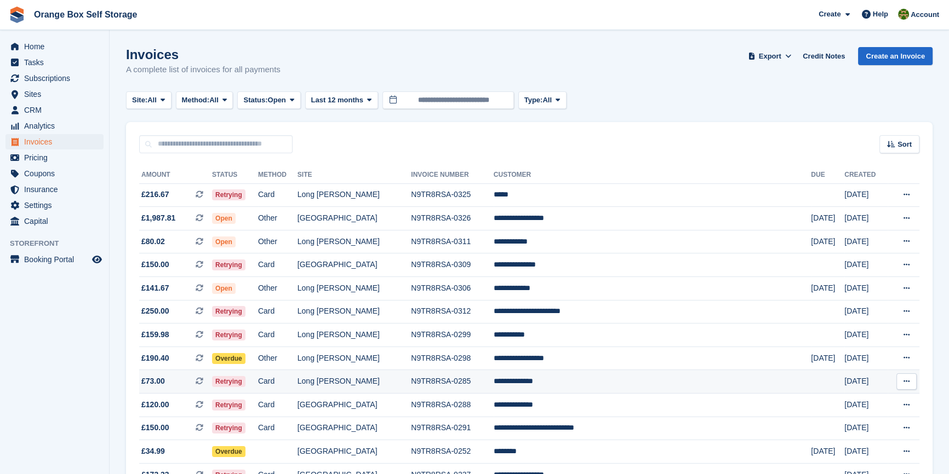
click at [390, 382] on td "Long [PERSON_NAME]" at bounding box center [353, 382] width 113 height 24
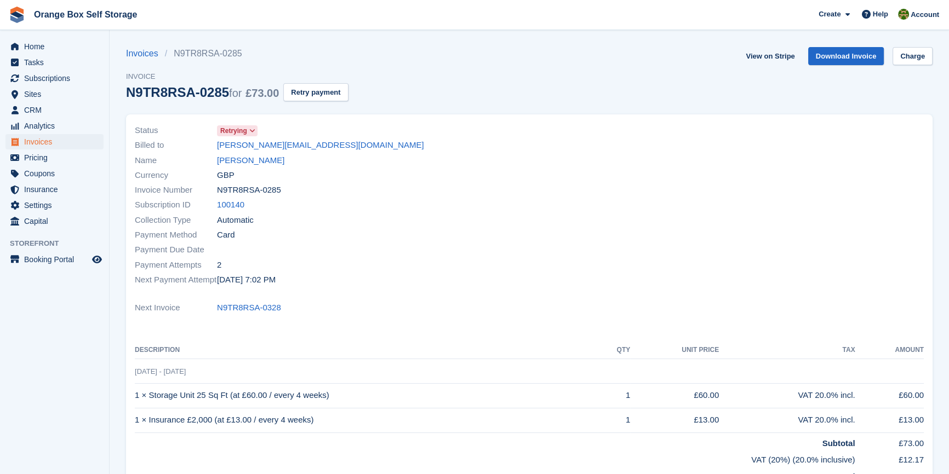
click at [492, 261] on div "Payment Attempts 2" at bounding box center [329, 264] width 388 height 15
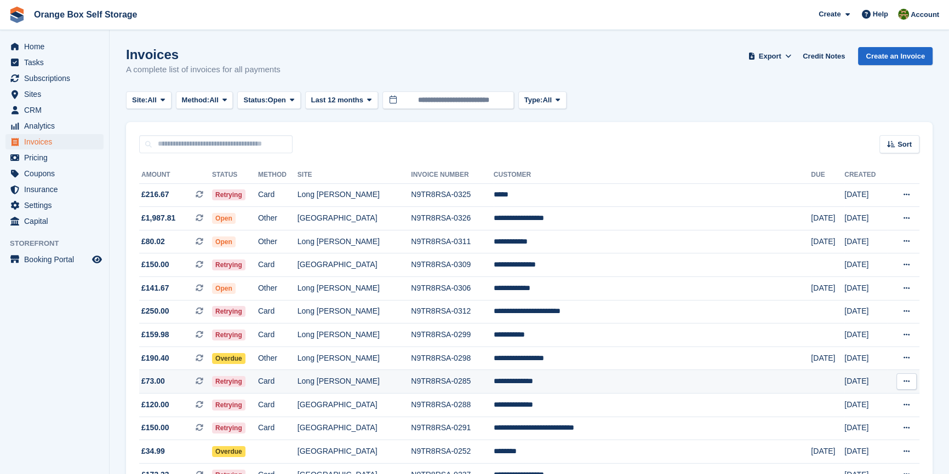
click at [411, 387] on td "Long [PERSON_NAME]" at bounding box center [353, 382] width 113 height 24
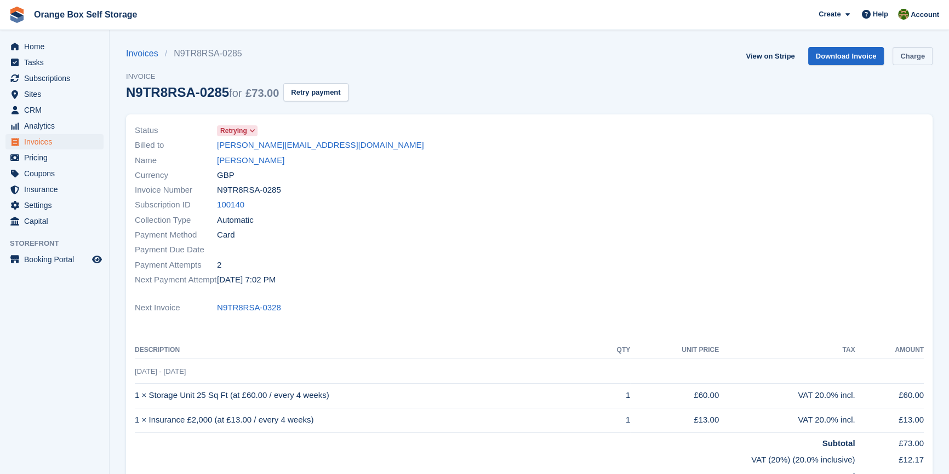
click at [909, 57] on link "Charge" at bounding box center [912, 56] width 40 height 18
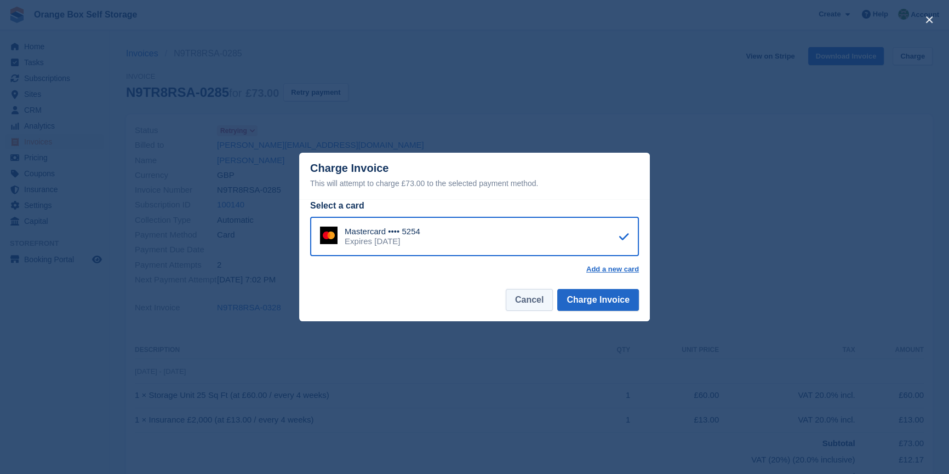
click at [537, 301] on button "Cancel" at bounding box center [529, 300] width 47 height 22
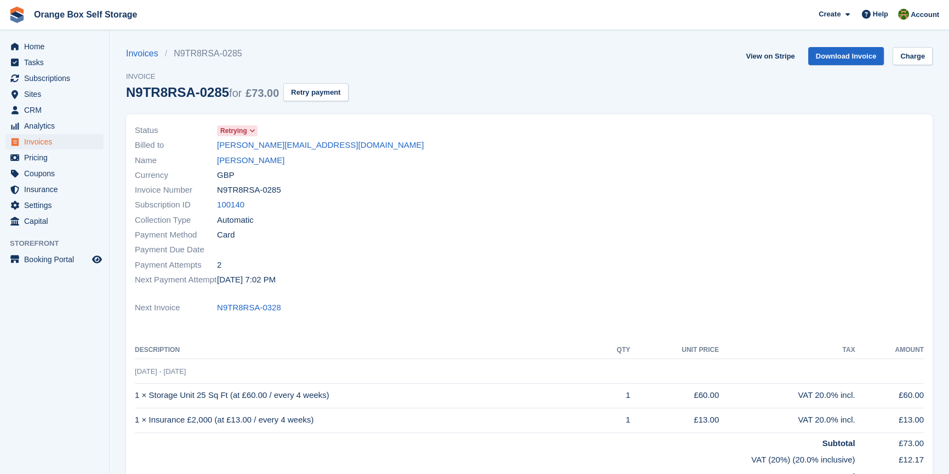
click at [458, 203] on div "Subscription ID 100140" at bounding box center [329, 205] width 388 height 15
drag, startPoint x: 458, startPoint y: 203, endPoint x: 467, endPoint y: 198, distance: 10.1
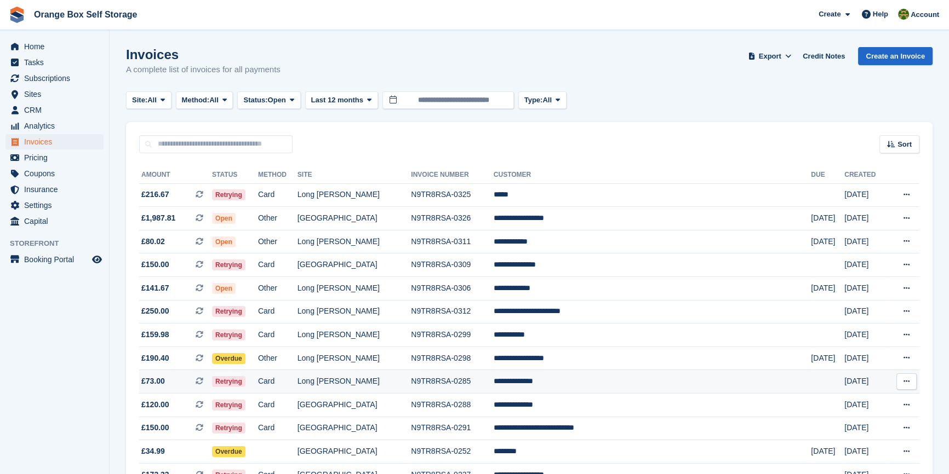
click at [395, 377] on td "Long [PERSON_NAME]" at bounding box center [353, 382] width 113 height 24
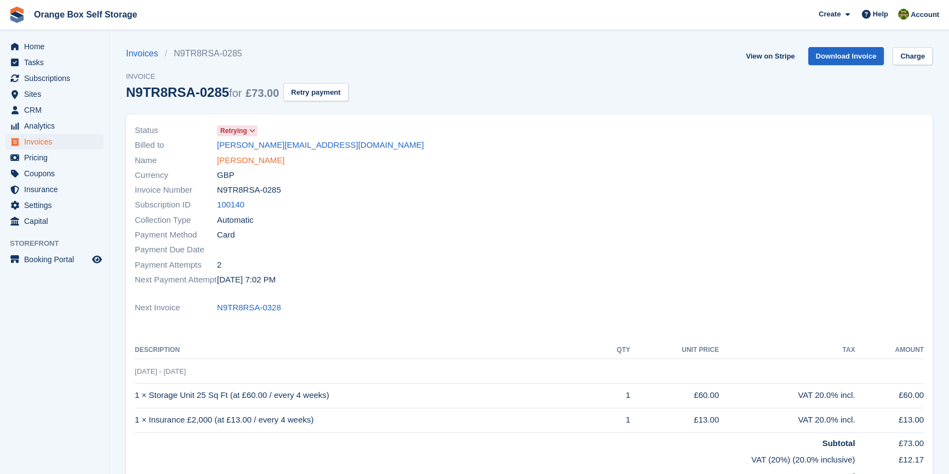
click at [237, 159] on link "[PERSON_NAME]" at bounding box center [250, 160] width 67 height 13
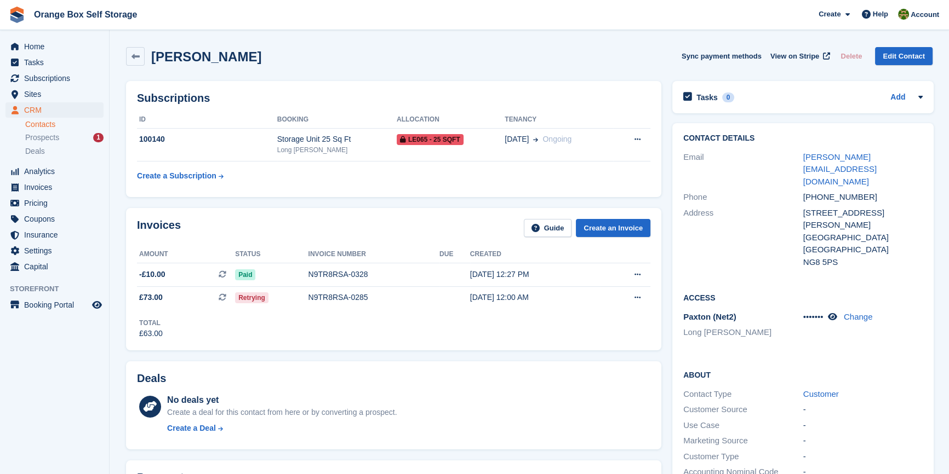
click at [394, 349] on div "Invoices Guide Create an Invoice Amount Status Invoice number Due Created -£10.…" at bounding box center [393, 279] width 535 height 142
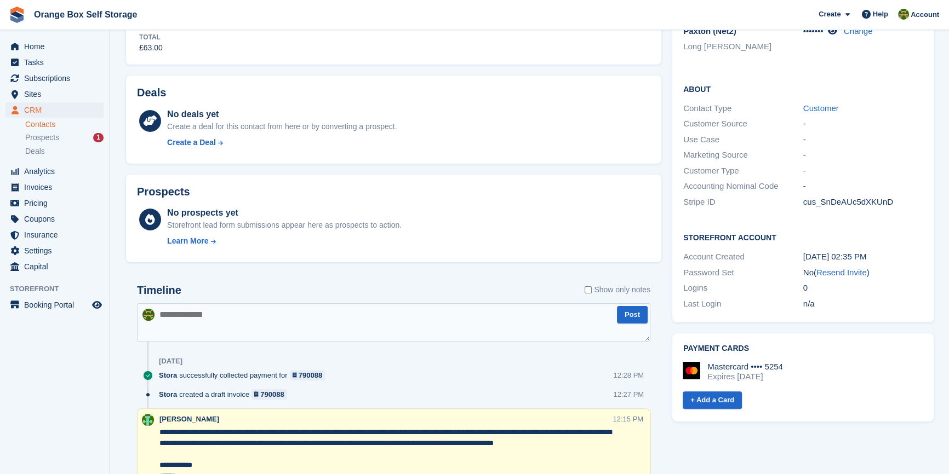
scroll to position [299, 0]
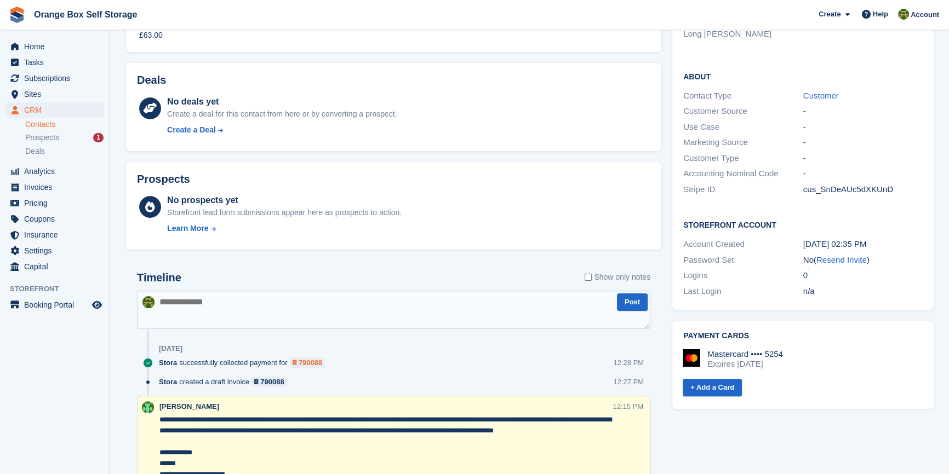
click at [307, 359] on div "790088" at bounding box center [311, 363] width 24 height 10
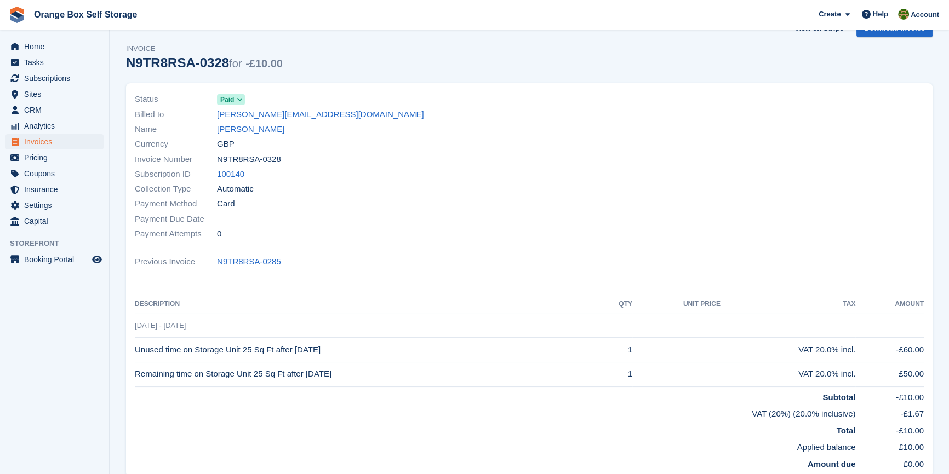
scroll to position [75, 0]
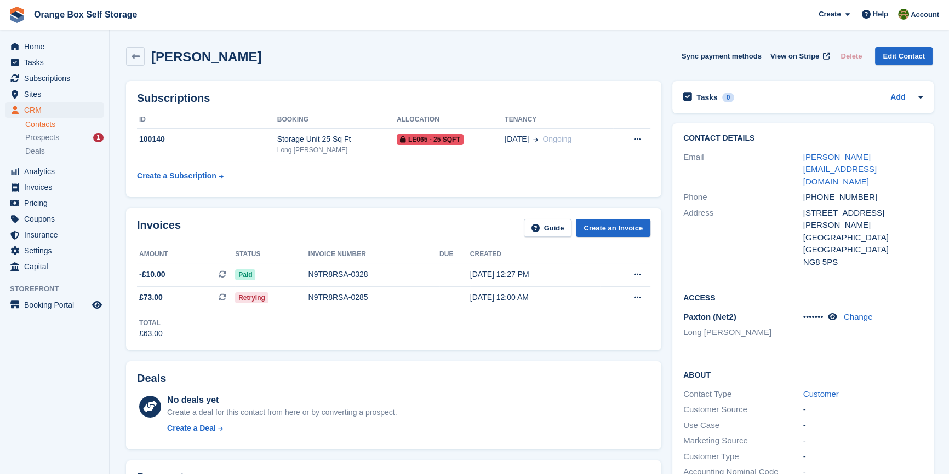
click at [444, 331] on div "Total £63.00" at bounding box center [393, 324] width 513 height 30
click at [416, 364] on div "Deals No deals yet Create a deal for this contact from here or by converting a …" at bounding box center [393, 406] width 535 height 88
click at [314, 296] on div "N9TR8RSA-0285" at bounding box center [373, 298] width 131 height 12
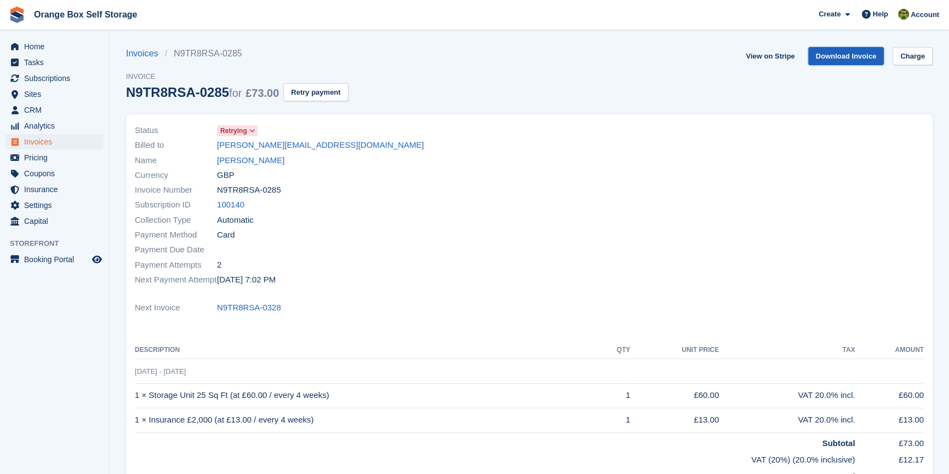
click at [841, 53] on link "Download Invoice" at bounding box center [846, 56] width 76 height 18
click at [624, 117] on div at bounding box center [729, 205] width 401 height 177
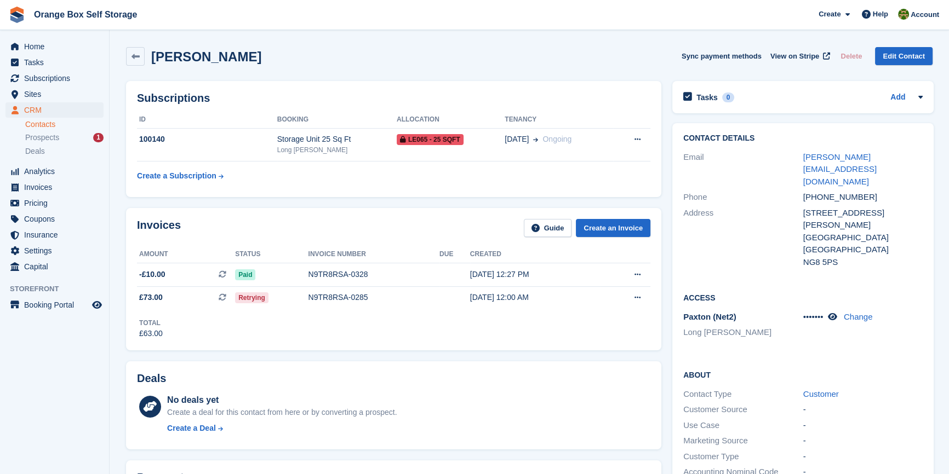
click at [411, 172] on table "ID Booking Allocation Tenancy 100140 Storage Unit 25 Sq Ft Long Eaton LE065 - 2…" at bounding box center [393, 149] width 513 height 76
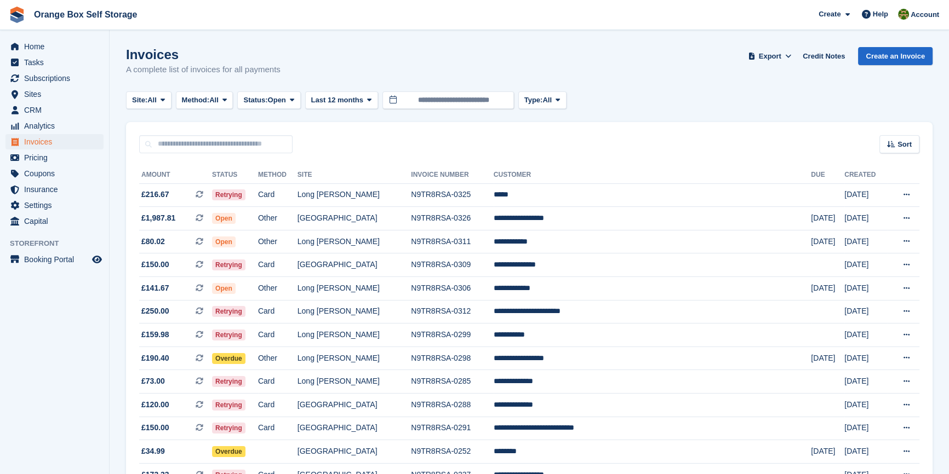
click at [60, 374] on aside "Home Tasks Subscriptions Subscriptions Subscriptions Contracts Price increases …" at bounding box center [54, 240] width 109 height 420
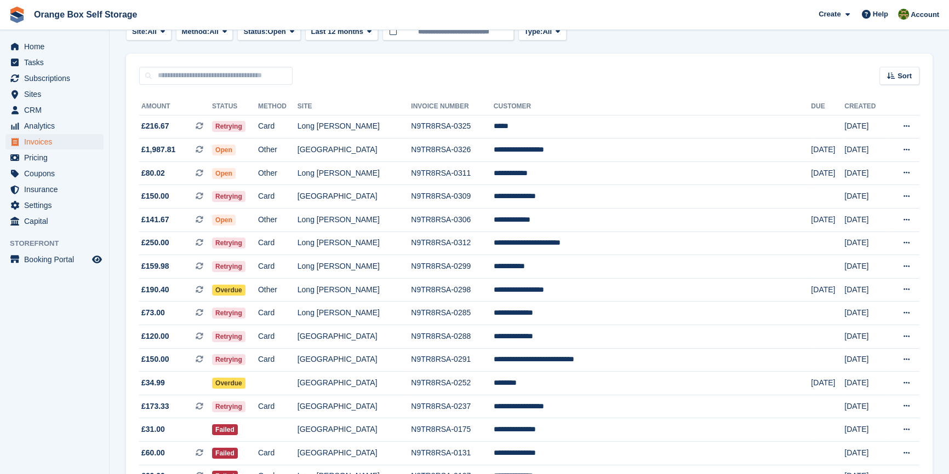
scroll to position [142, 0]
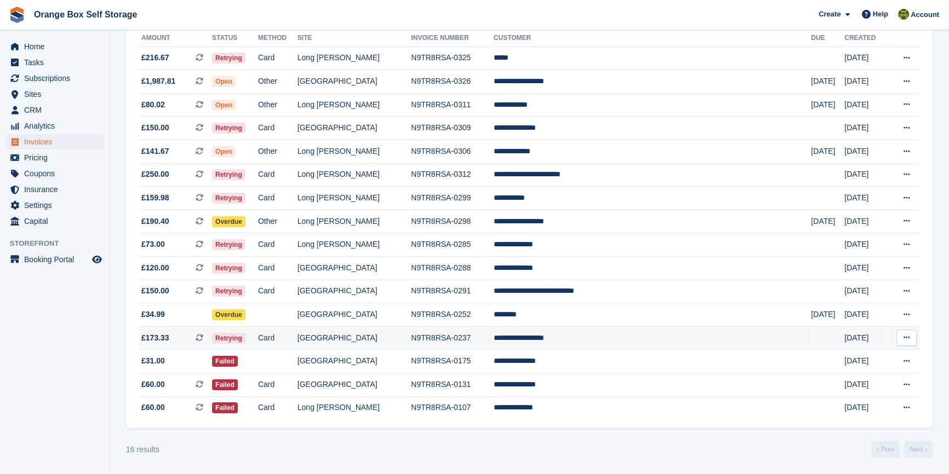
scroll to position [139, 0]
click at [83, 346] on aside "Home Tasks Subscriptions Subscriptions Subscriptions Contracts Price increases …" at bounding box center [54, 240] width 109 height 420
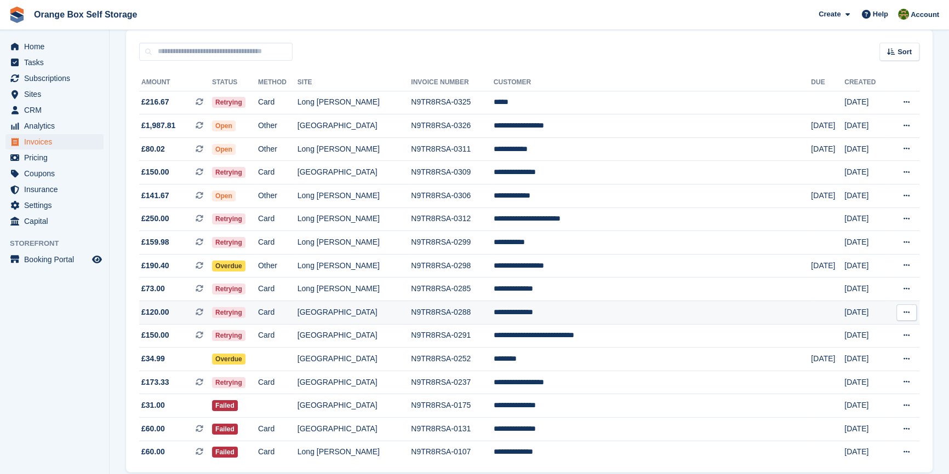
scroll to position [0, 0]
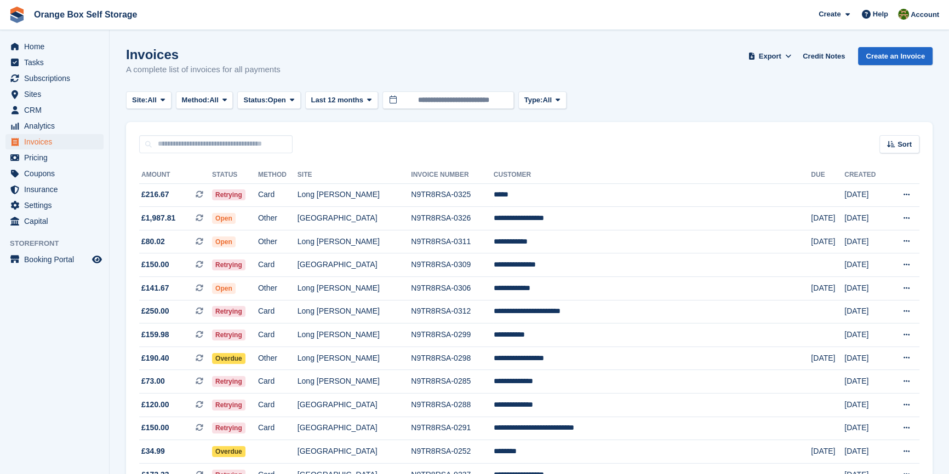
click at [67, 345] on aside "Home Tasks Subscriptions Subscriptions Subscriptions Contracts Price increases …" at bounding box center [54, 240] width 109 height 420
click at [60, 90] on span "Sites" at bounding box center [57, 94] width 66 height 15
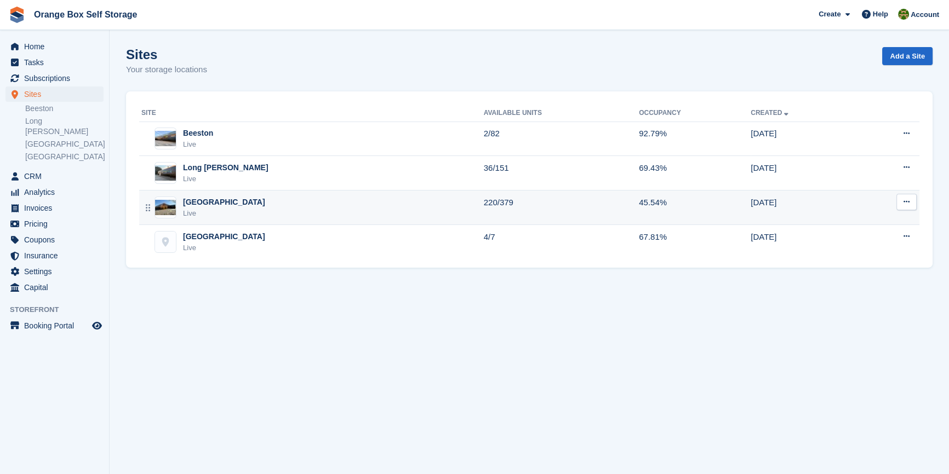
click at [230, 205] on div "Derby Live" at bounding box center [312, 208] width 342 height 22
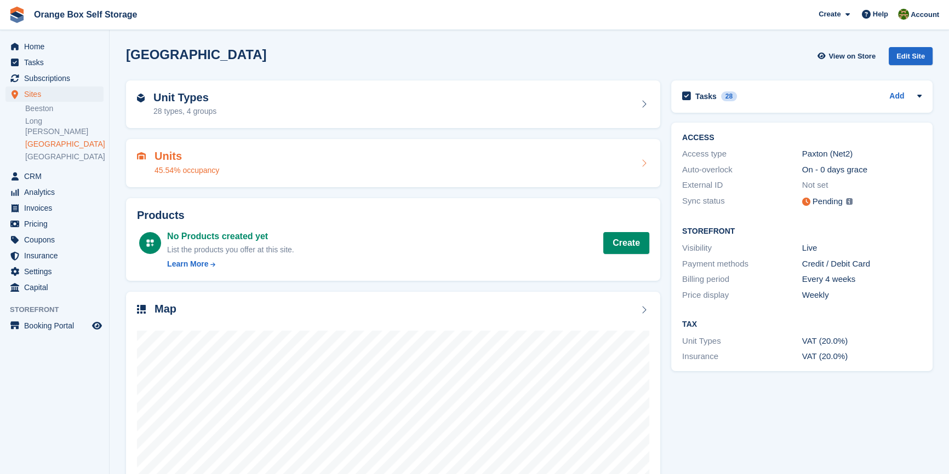
click at [238, 166] on div "Units 45.54% occupancy" at bounding box center [393, 163] width 512 height 26
click at [251, 107] on div "Unit Types 28 types, 4 groups" at bounding box center [393, 104] width 512 height 26
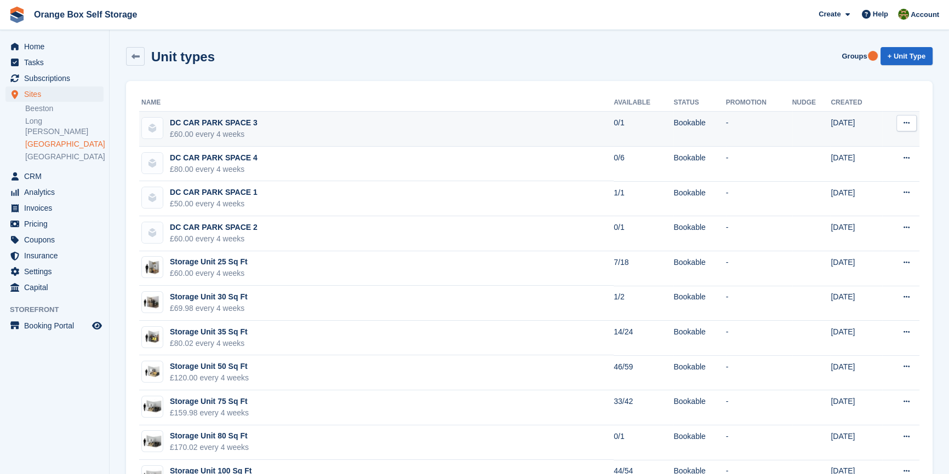
click at [301, 131] on td "DC CAR PARK SPACE 3 £60.00 every 4 weeks" at bounding box center [376, 129] width 474 height 35
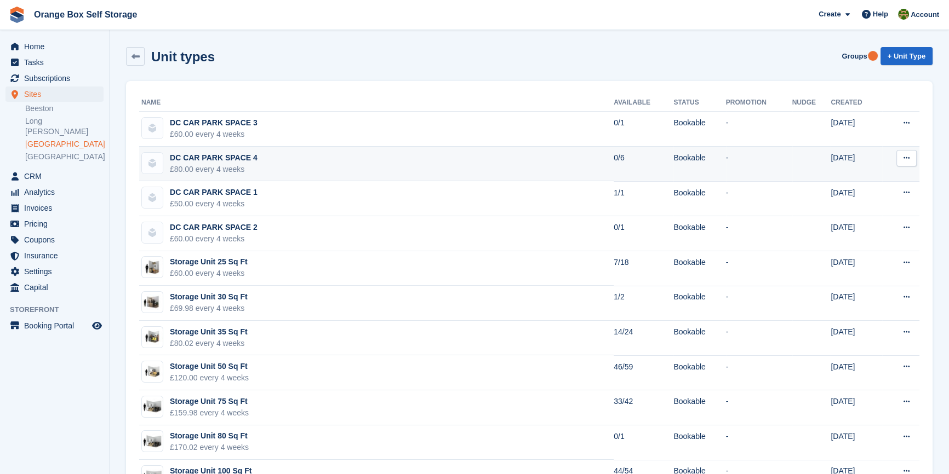
click at [269, 164] on td "DC CAR PARK SPACE 4 £80.00 every 4 weeks" at bounding box center [376, 164] width 474 height 35
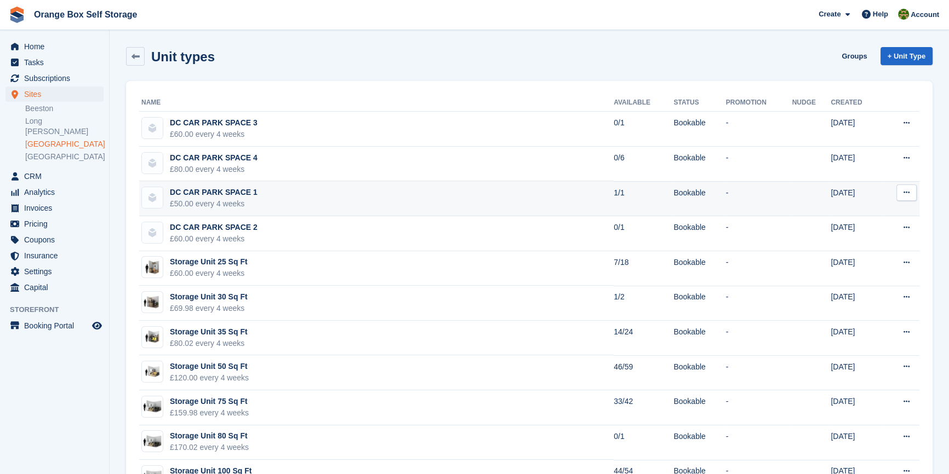
click at [270, 191] on td "DC CAR PARK SPACE 1 £50.00 every 4 weeks" at bounding box center [376, 198] width 474 height 35
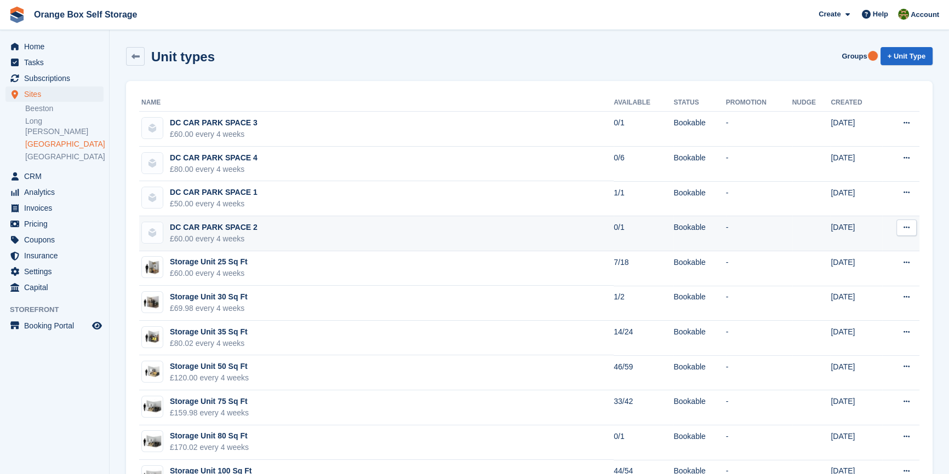
click at [276, 228] on td "DC CAR PARK SPACE 2 £60.00 every 4 weeks" at bounding box center [376, 233] width 474 height 35
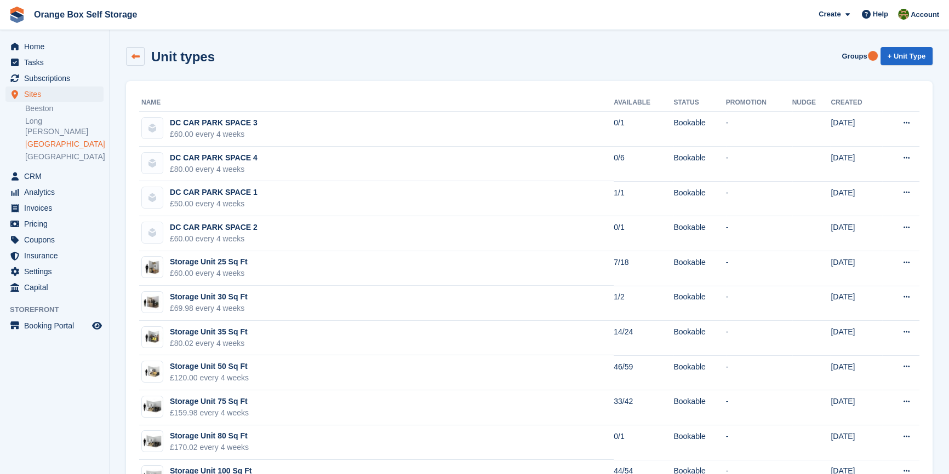
click at [136, 59] on icon at bounding box center [135, 57] width 8 height 8
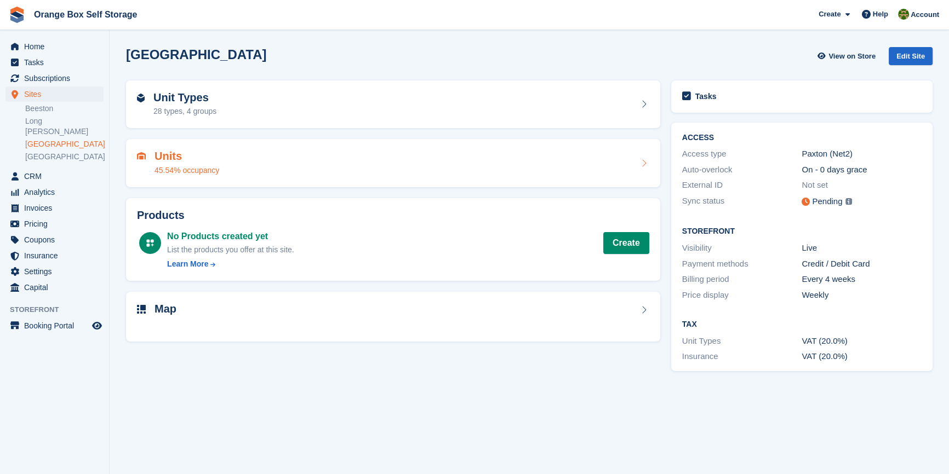
click at [240, 158] on div "Units 45.54% occupancy" at bounding box center [393, 163] width 512 height 26
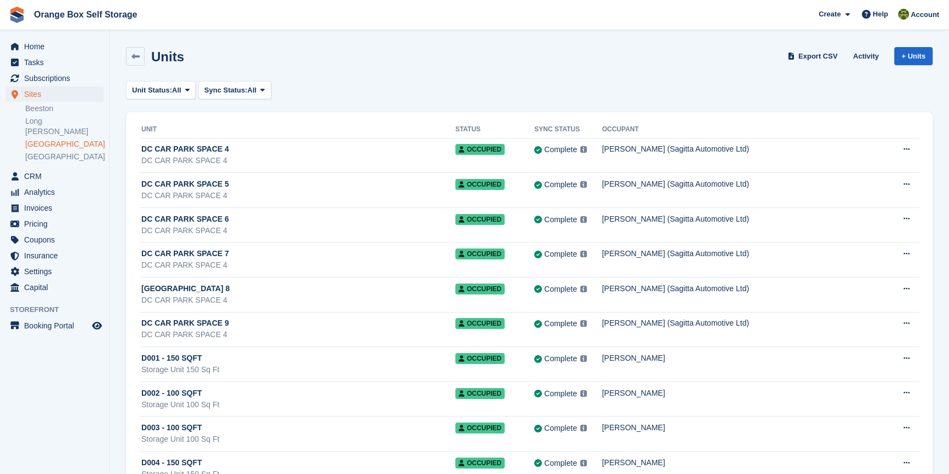
click at [151, 128] on th "Unit" at bounding box center [297, 130] width 316 height 18
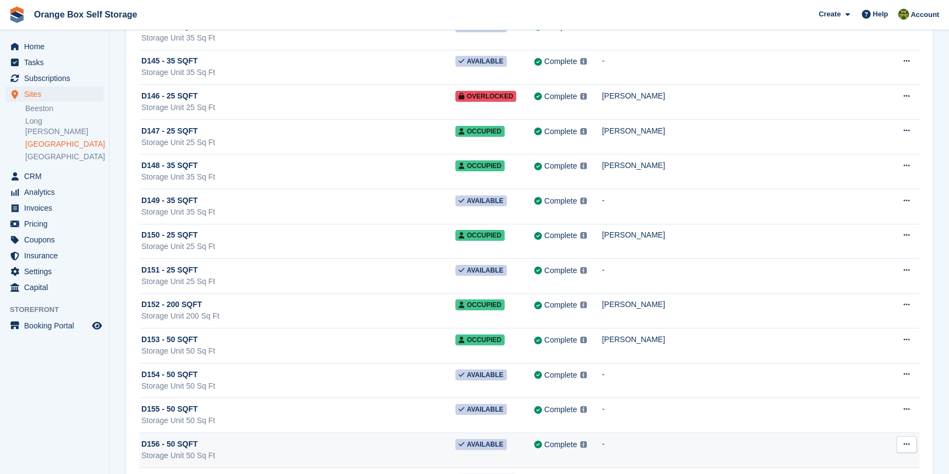
scroll to position [5403, 0]
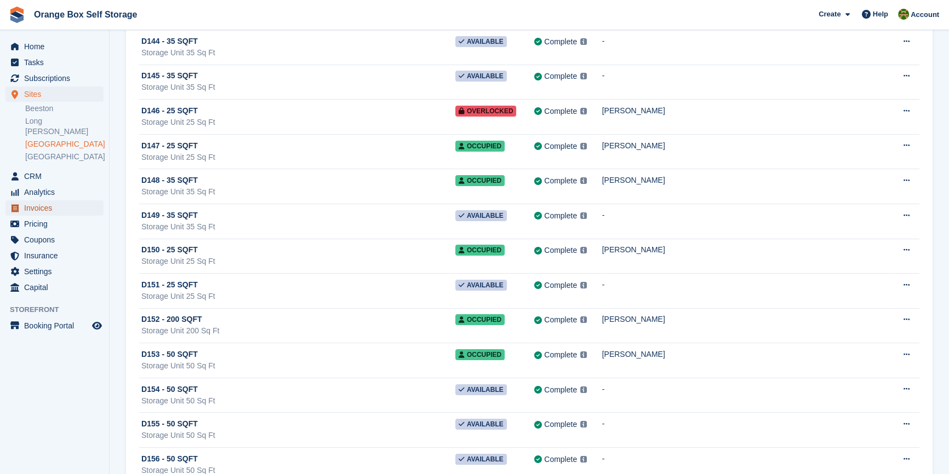
click at [51, 203] on span "Invoices" at bounding box center [57, 207] width 66 height 15
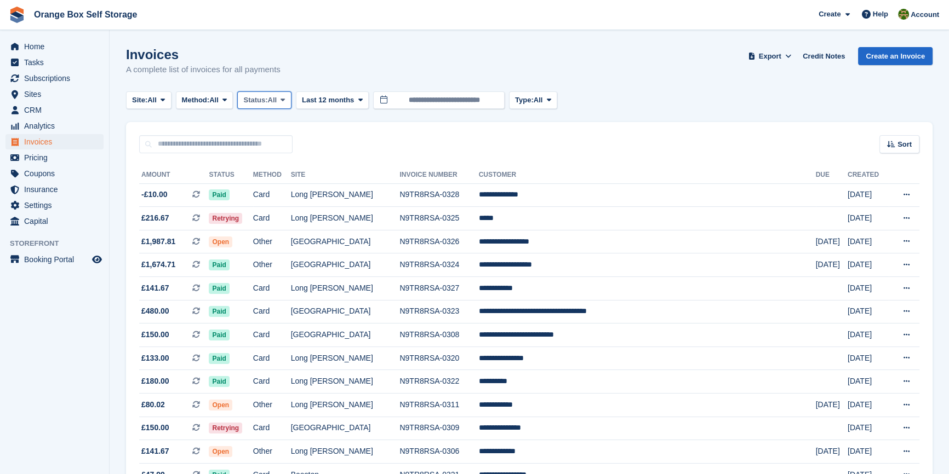
click at [290, 93] on button "Status: All" at bounding box center [264, 100] width 54 height 18
click at [280, 185] on link "Open" at bounding box center [289, 185] width 95 height 20
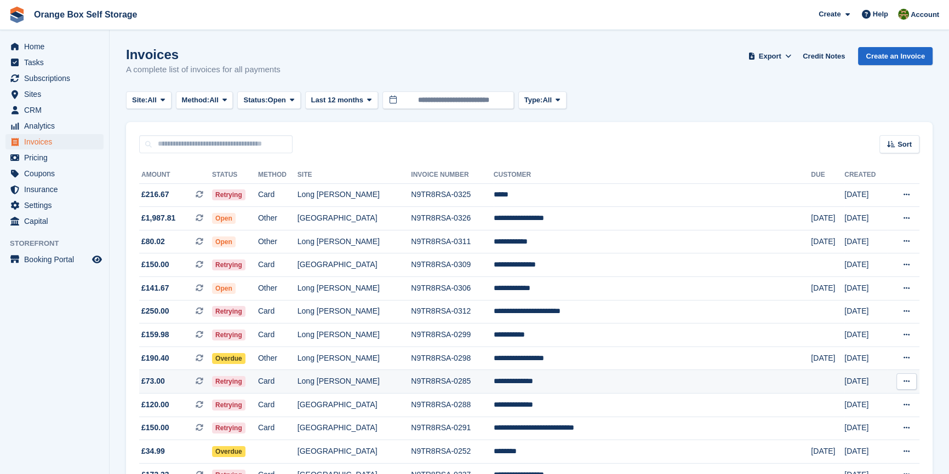
click at [902, 383] on button at bounding box center [906, 382] width 20 height 16
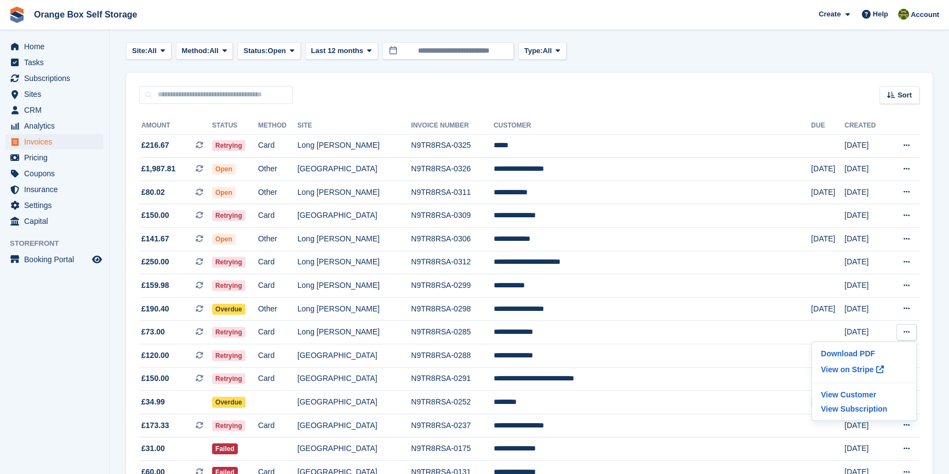
click at [50, 334] on aside "Home Tasks Subscriptions Subscriptions Subscriptions Contracts Price increases …" at bounding box center [54, 240] width 109 height 420
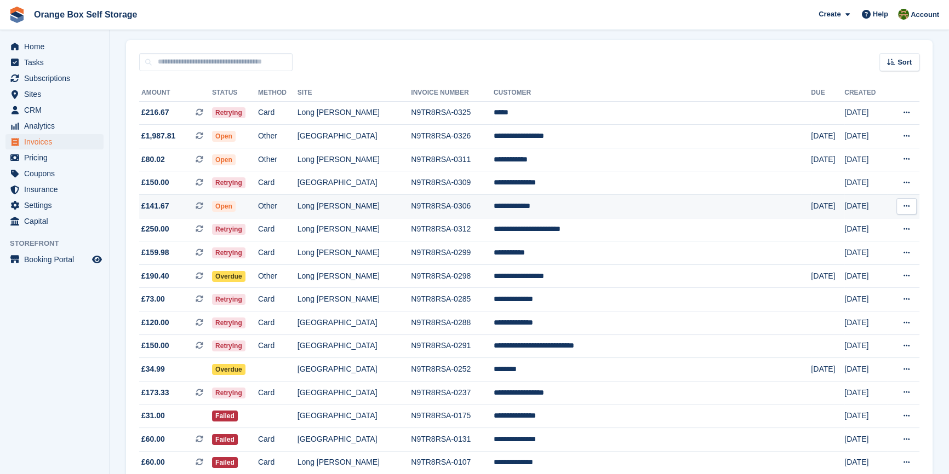
scroll to position [99, 0]
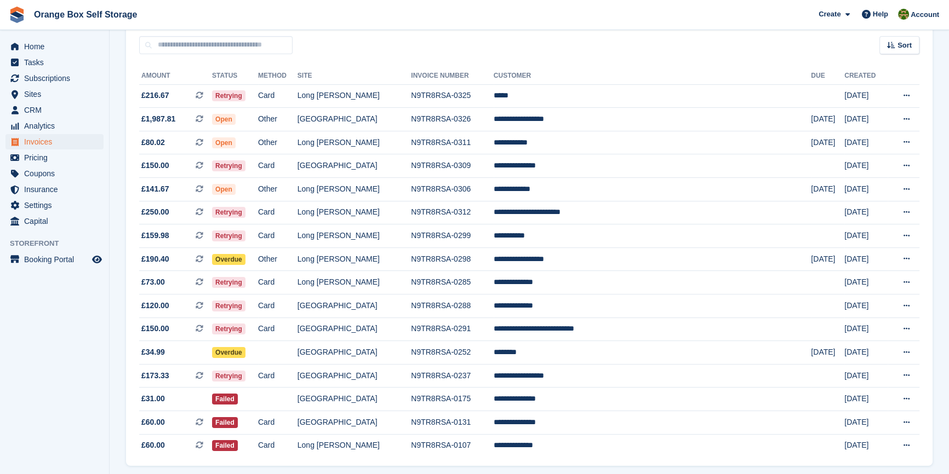
click at [56, 368] on aside "Home Tasks Subscriptions Subscriptions Subscriptions Contracts Price increases …" at bounding box center [54, 240] width 109 height 420
click at [919, 280] on div "Amount Status Method Site Invoice Number Customer Due Created £216.67 This is a…" at bounding box center [529, 260] width 806 height 412
click at [912, 283] on button at bounding box center [906, 282] width 20 height 16
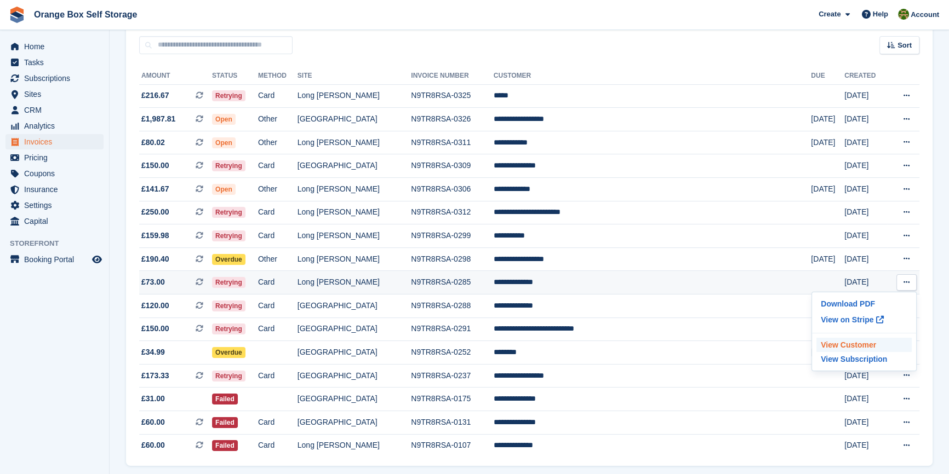
click at [873, 351] on p "View Customer" at bounding box center [863, 345] width 95 height 14
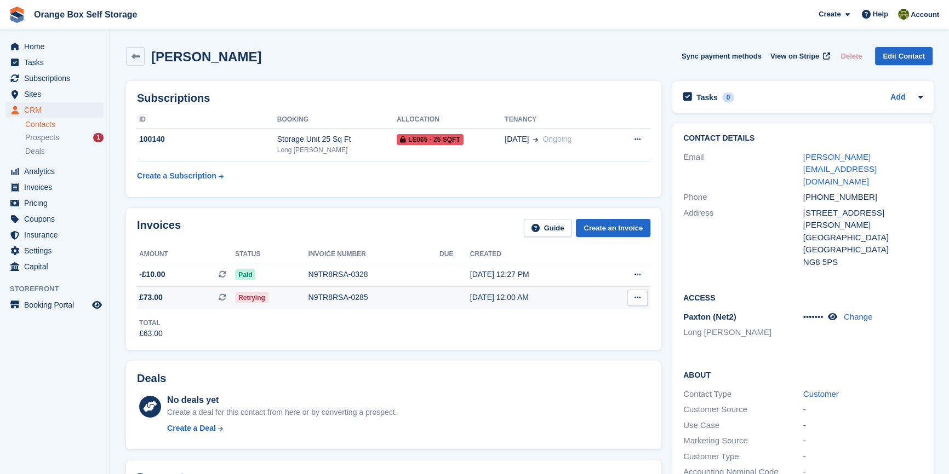
click at [645, 301] on button at bounding box center [637, 298] width 20 height 16
click at [415, 332] on div "Total £63.00" at bounding box center [393, 324] width 513 height 30
click at [553, 230] on link "Guide" at bounding box center [548, 228] width 48 height 18
click at [547, 50] on div "Mitchell Kerry Sync payment methods View on Stripe Delete Edit Contact" at bounding box center [529, 56] width 806 height 19
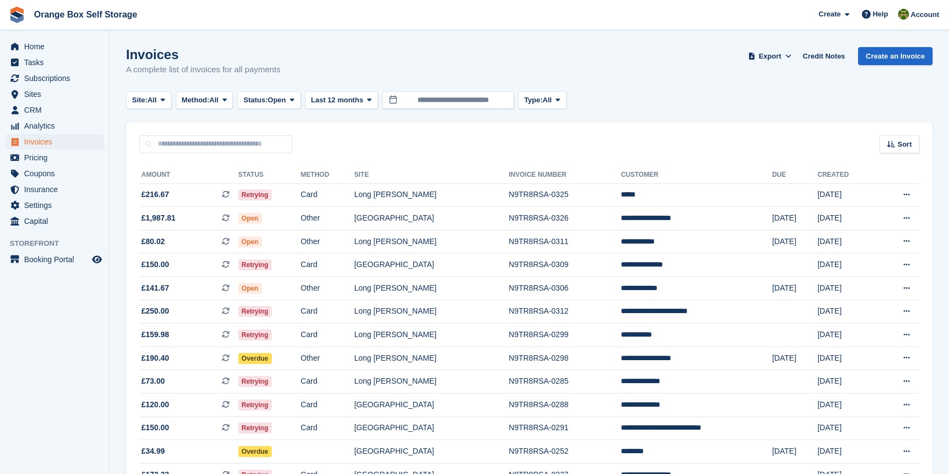
scroll to position [99, 0]
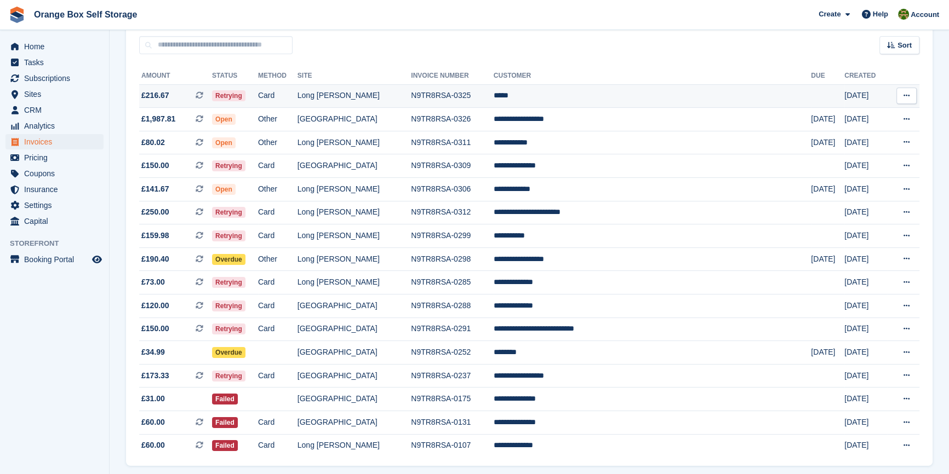
click at [494, 96] on td "N9TR8RSA-0325" at bounding box center [452, 96] width 83 height 24
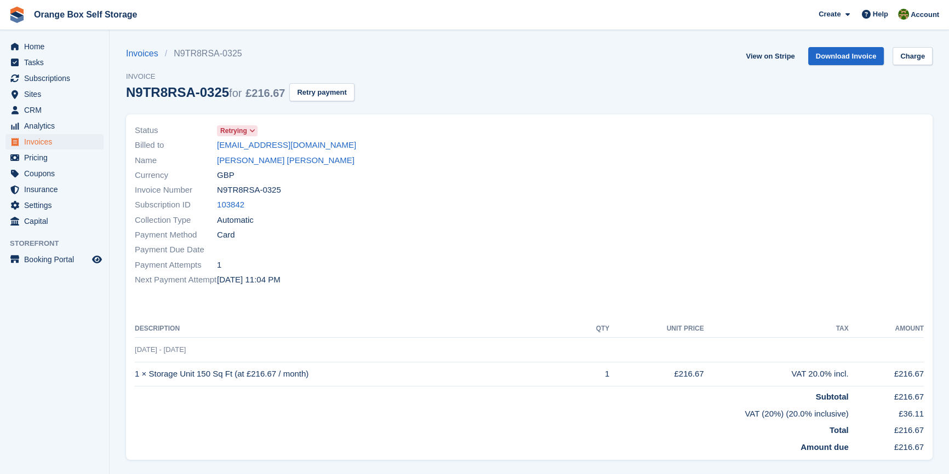
click at [242, 131] on span "Retrying" at bounding box center [233, 131] width 27 height 10
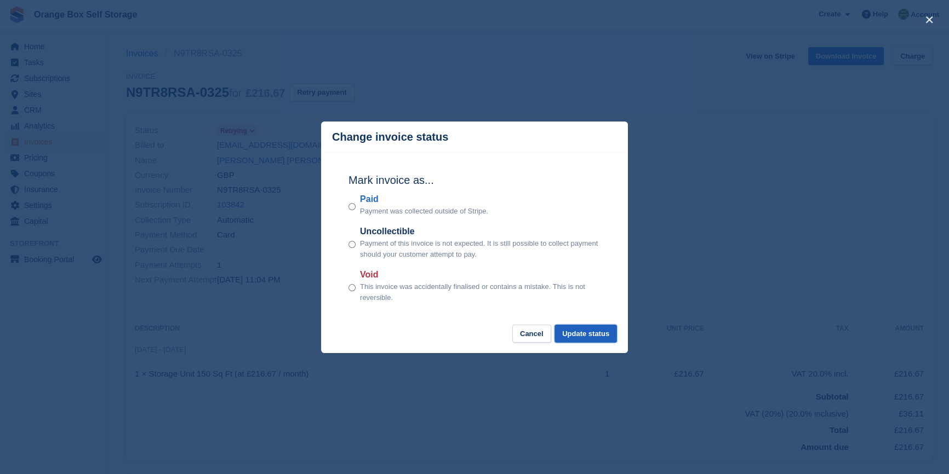
click at [581, 333] on button "Update status" at bounding box center [585, 334] width 62 height 18
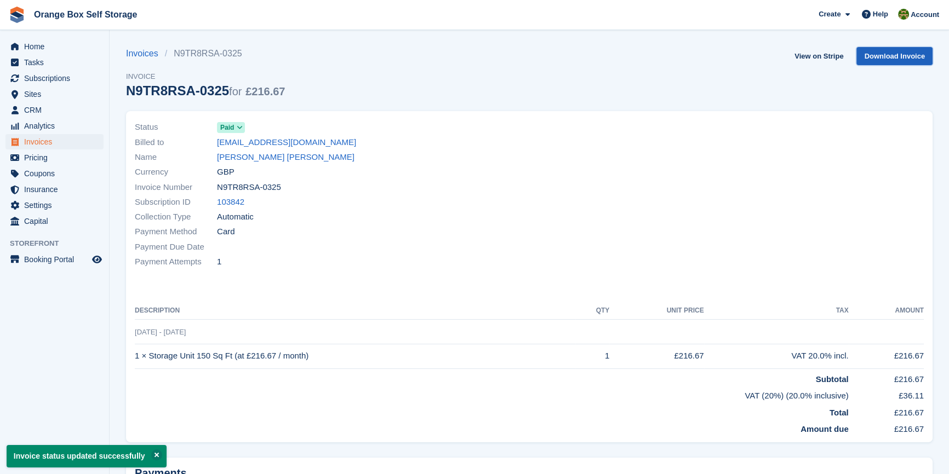
click at [885, 61] on link "Download Invoice" at bounding box center [894, 56] width 76 height 18
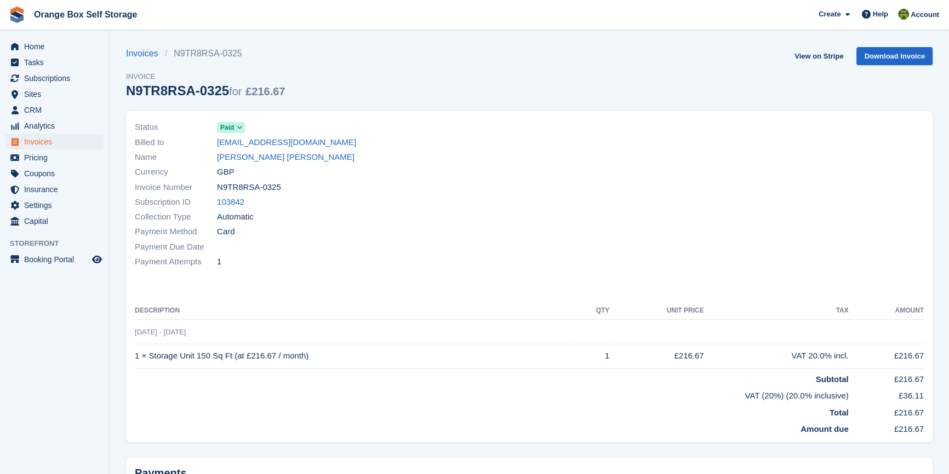
click at [490, 144] on div "Billed to daniellewis0115@gmail.com" at bounding box center [329, 142] width 388 height 15
click at [41, 141] on span "Invoices" at bounding box center [57, 141] width 66 height 15
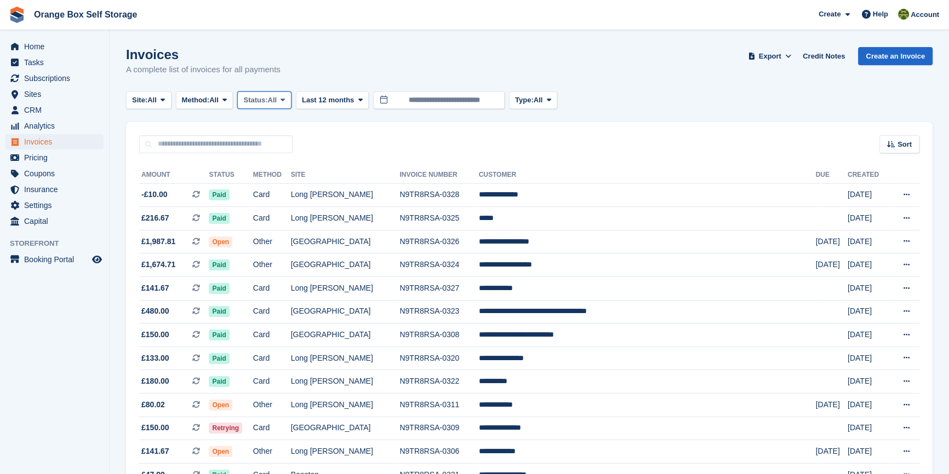
click at [263, 106] on button "Status: All" at bounding box center [264, 100] width 54 height 18
click at [272, 181] on link "Open" at bounding box center [289, 185] width 95 height 20
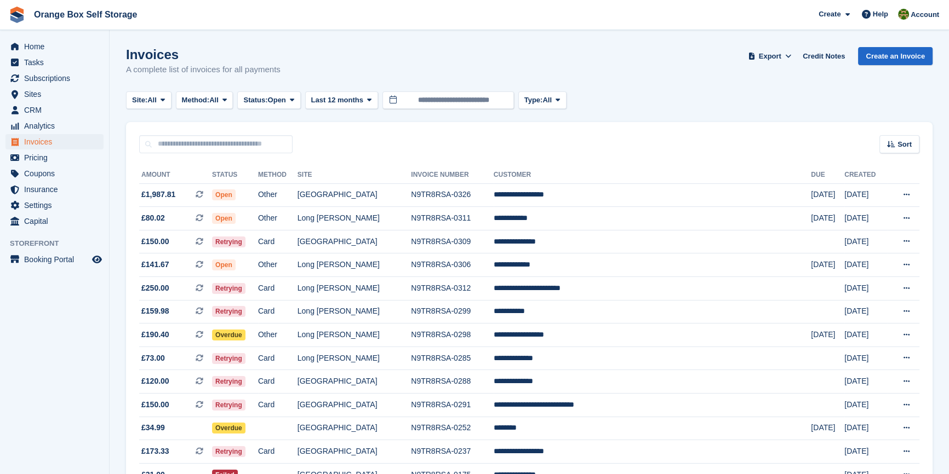
click at [463, 132] on div "Sort Sort by Date created Created (oldest first) Created (newest first)" at bounding box center [529, 137] width 806 height 31
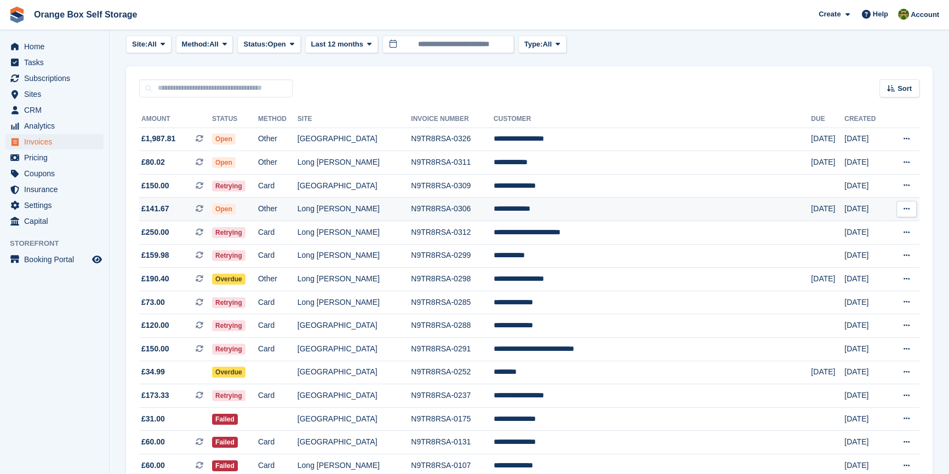
scroll to position [118, 0]
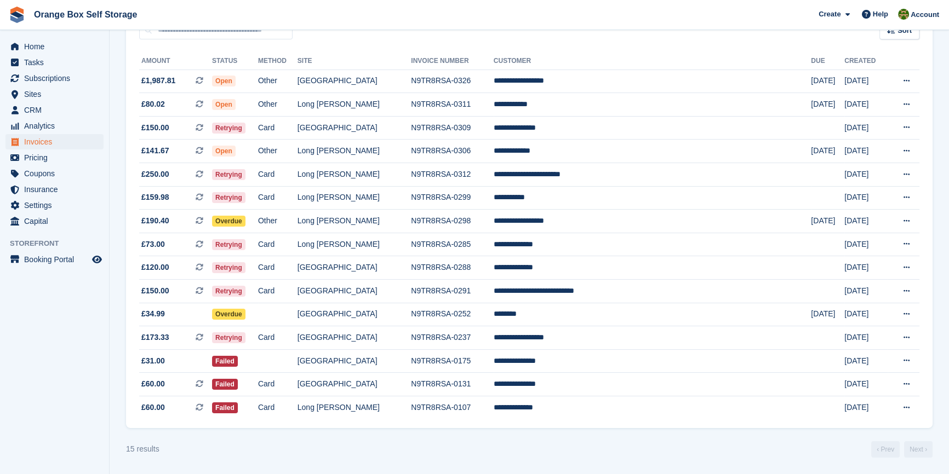
click at [65, 377] on aside "Home Tasks Subscriptions Subscriptions Subscriptions Contracts Price increases …" at bounding box center [54, 240] width 109 height 420
click at [73, 342] on aside "Home Tasks Subscriptions Subscriptions Subscriptions Contracts Price increases …" at bounding box center [54, 240] width 109 height 420
click at [12, 370] on aside "Home Tasks Subscriptions Subscriptions Subscriptions Contracts Price increases …" at bounding box center [54, 240] width 109 height 420
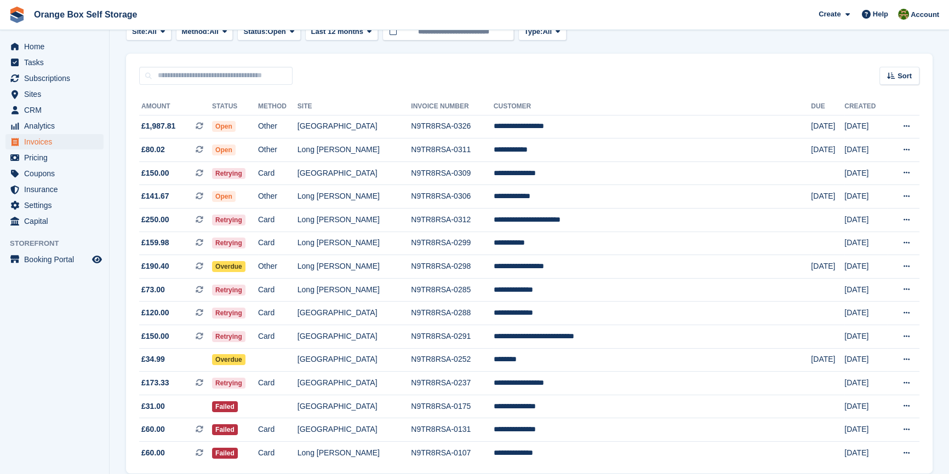
scroll to position [0, 0]
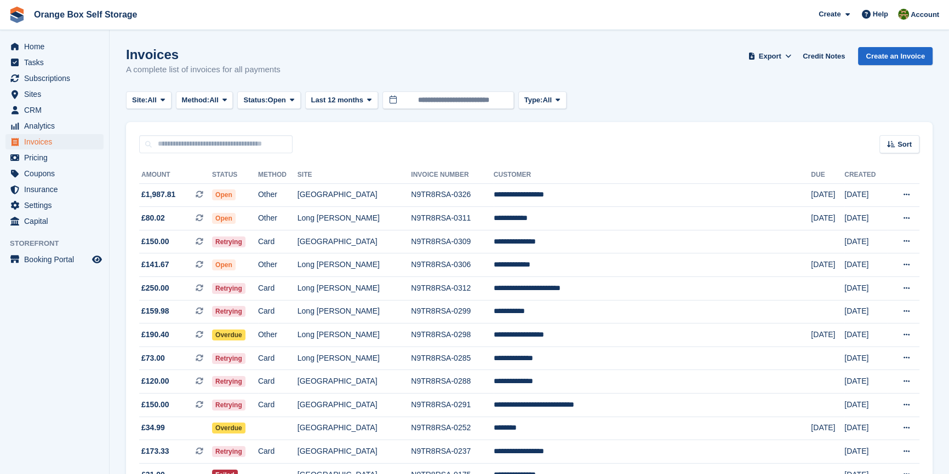
click at [22, 360] on aside "Home Tasks Subscriptions Subscriptions Subscriptions Contracts Price increases …" at bounding box center [54, 240] width 109 height 420
click at [34, 383] on aside "Home Tasks Subscriptions Subscriptions Subscriptions Contracts Price increases …" at bounding box center [54, 240] width 109 height 420
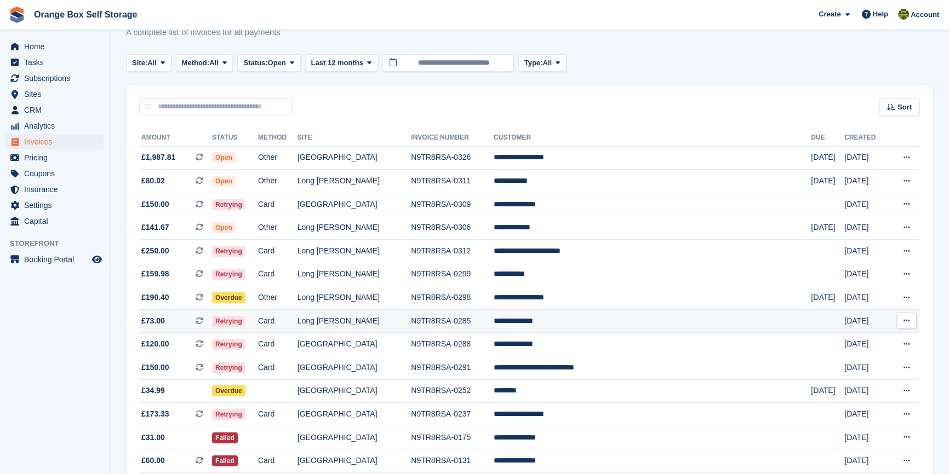
scroll to position [99, 0]
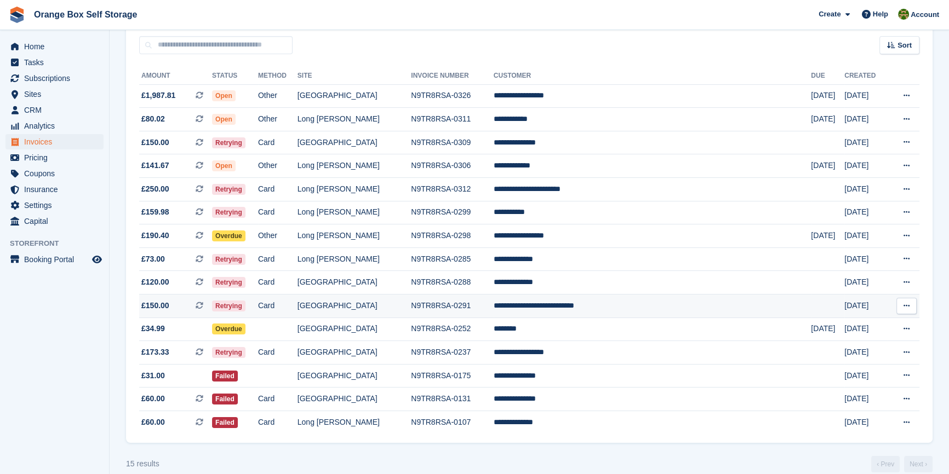
click at [456, 311] on td "N9TR8RSA-0291" at bounding box center [452, 307] width 83 height 24
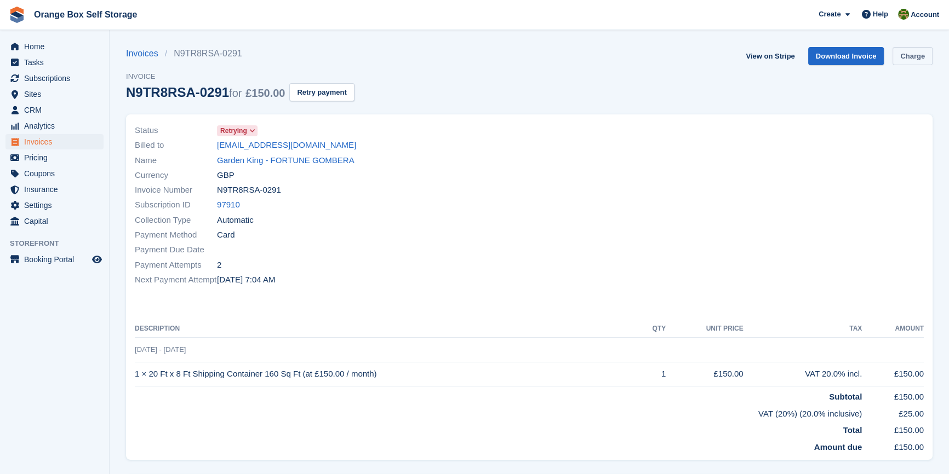
click at [920, 59] on link "Charge" at bounding box center [912, 56] width 40 height 18
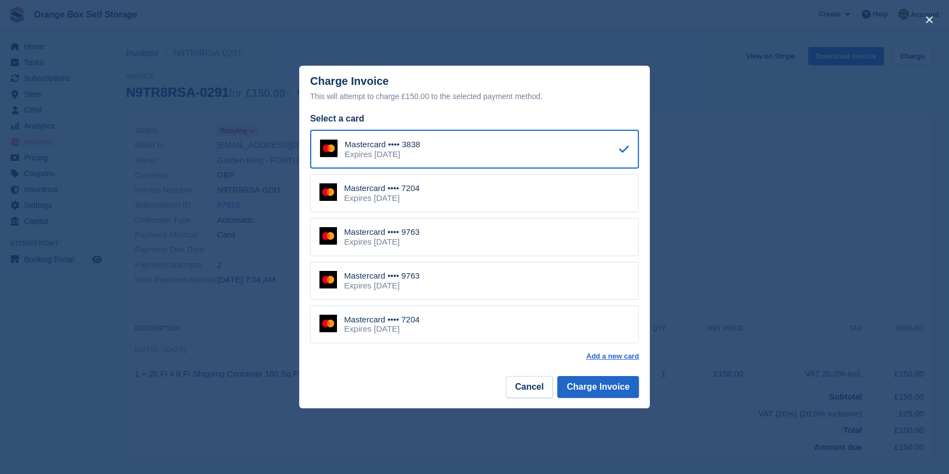
click at [444, 195] on div "Mastercard •••• 7204 Expires [DATE]" at bounding box center [474, 193] width 329 height 38
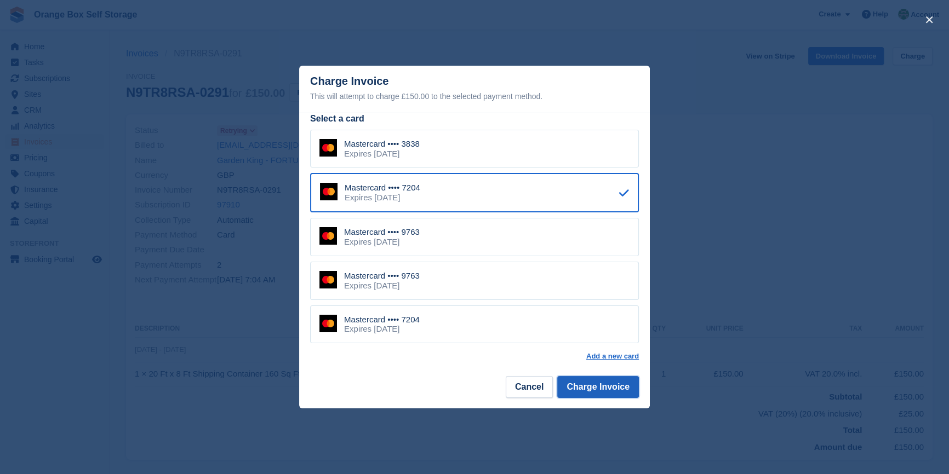
click at [610, 394] on button "Charge Invoice" at bounding box center [598, 387] width 82 height 22
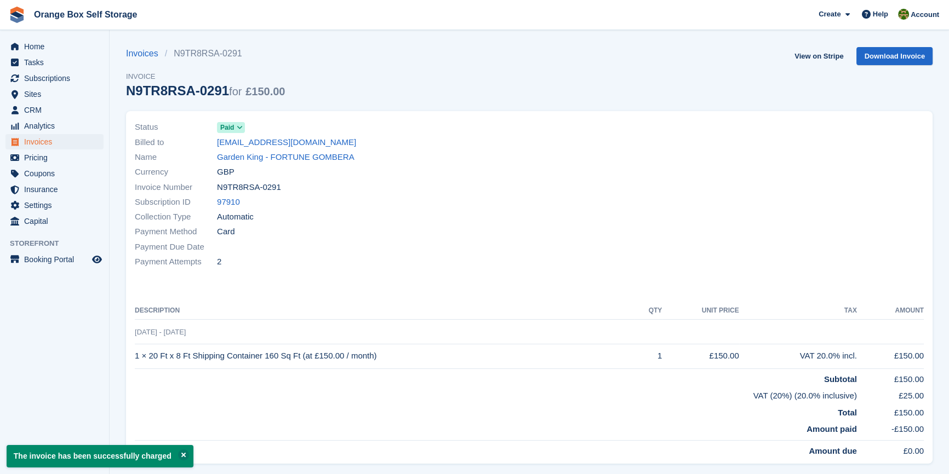
click at [597, 268] on div at bounding box center [729, 194] width 401 height 163
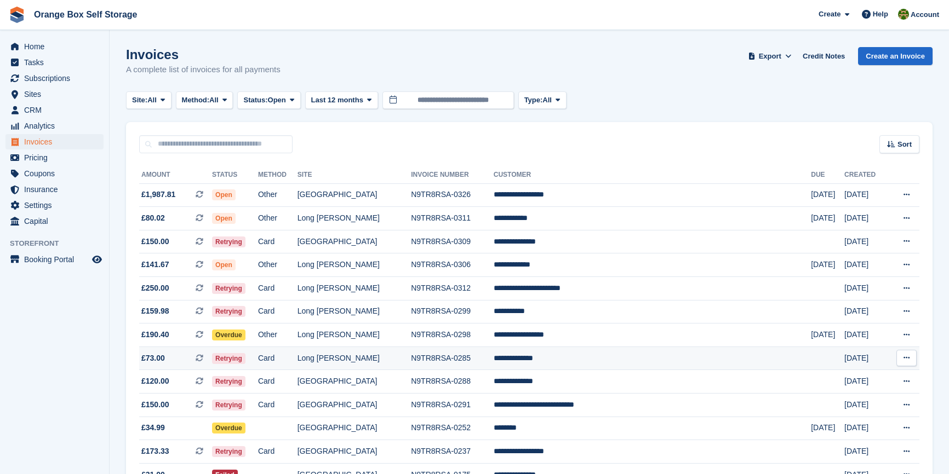
scroll to position [99, 0]
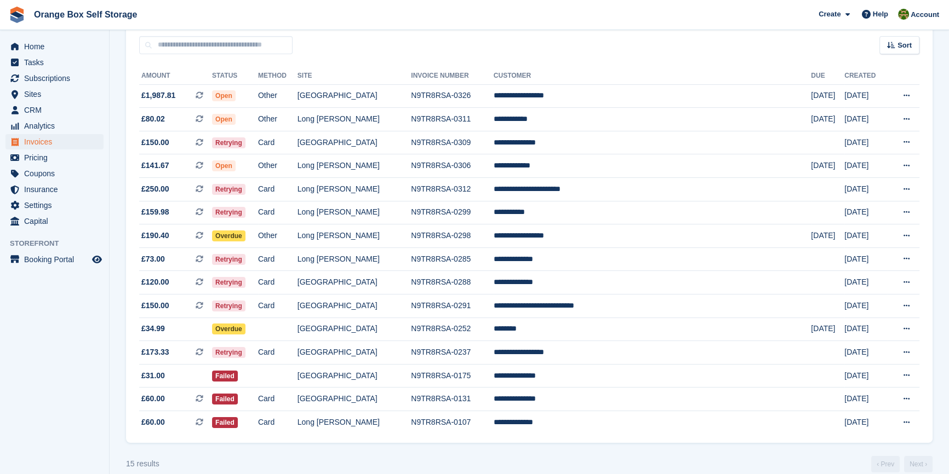
click at [18, 384] on aside "Home Tasks Subscriptions Subscriptions Subscriptions Contracts Price increases …" at bounding box center [54, 240] width 109 height 420
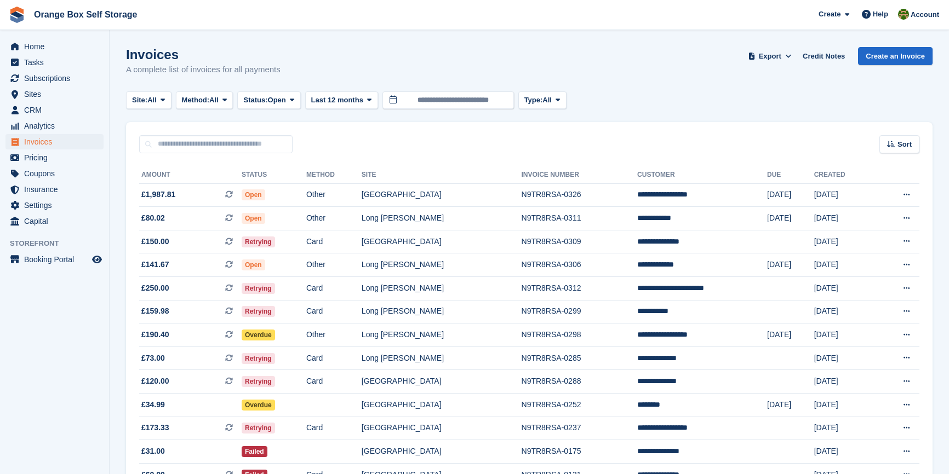
scroll to position [95, 0]
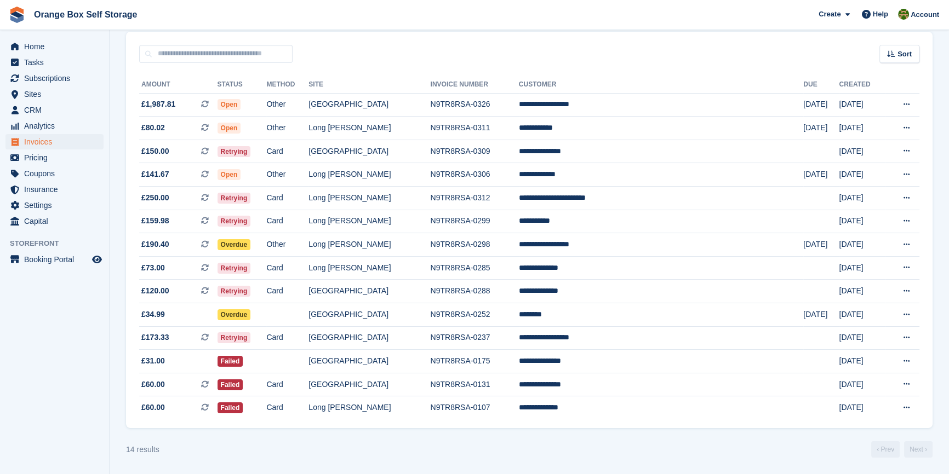
drag, startPoint x: 71, startPoint y: 342, endPoint x: 57, endPoint y: 326, distance: 21.0
click at [70, 342] on aside "Home Tasks Subscriptions Subscriptions Subscriptions Contracts Price increases …" at bounding box center [54, 240] width 109 height 420
click at [536, 457] on div "14 results ‹ Prev Next ›" at bounding box center [529, 450] width 806 height 16
click at [430, 99] on td "[GEOGRAPHIC_DATA]" at bounding box center [369, 105] width 122 height 24
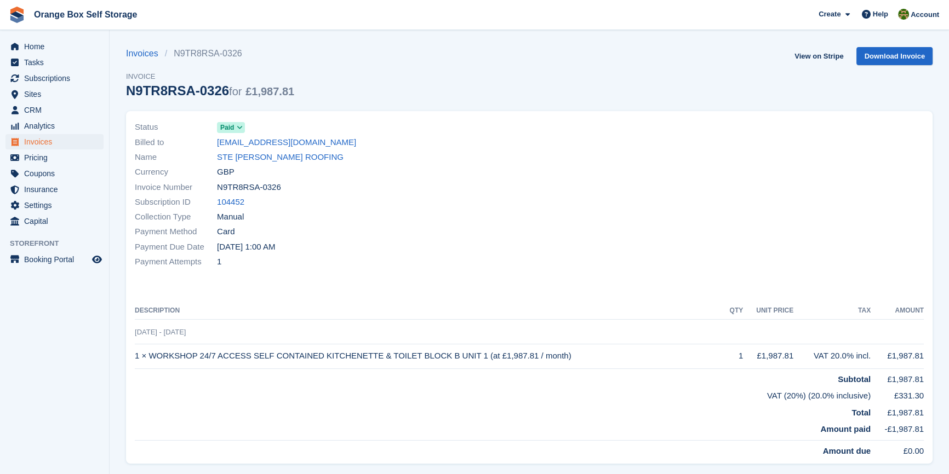
click at [503, 169] on div "Currency GBP" at bounding box center [329, 172] width 388 height 15
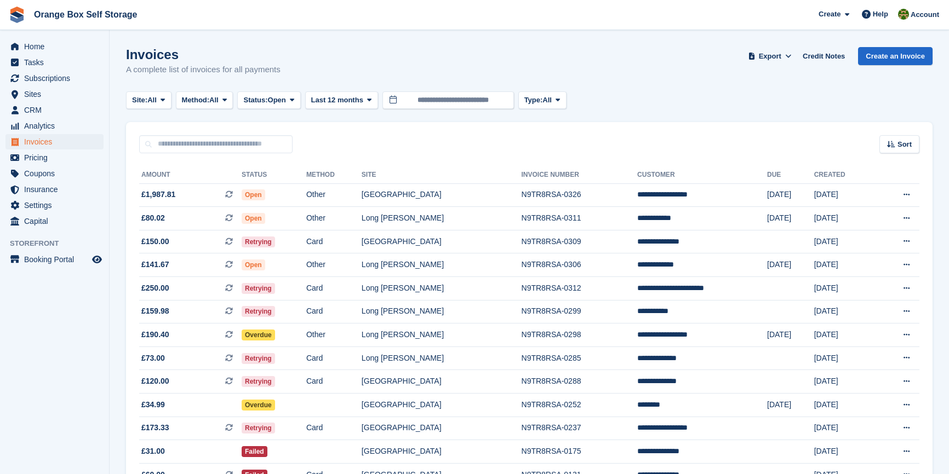
scroll to position [95, 0]
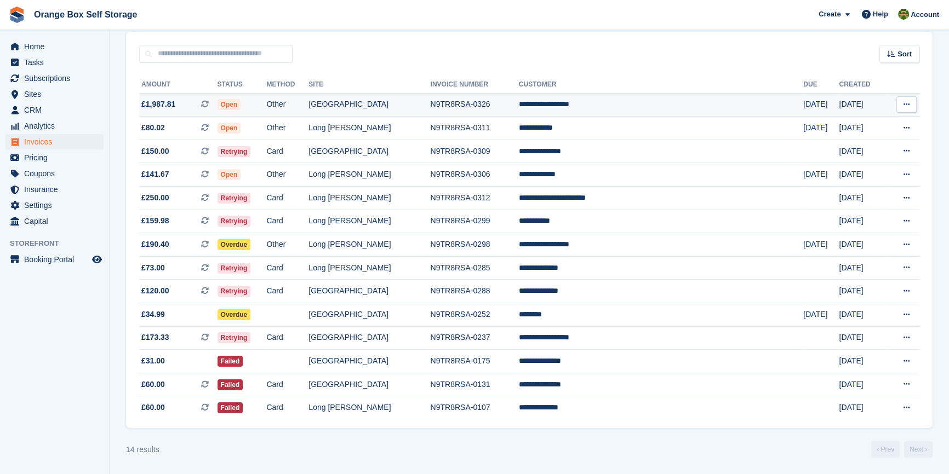
click at [308, 106] on td "Other" at bounding box center [287, 105] width 42 height 24
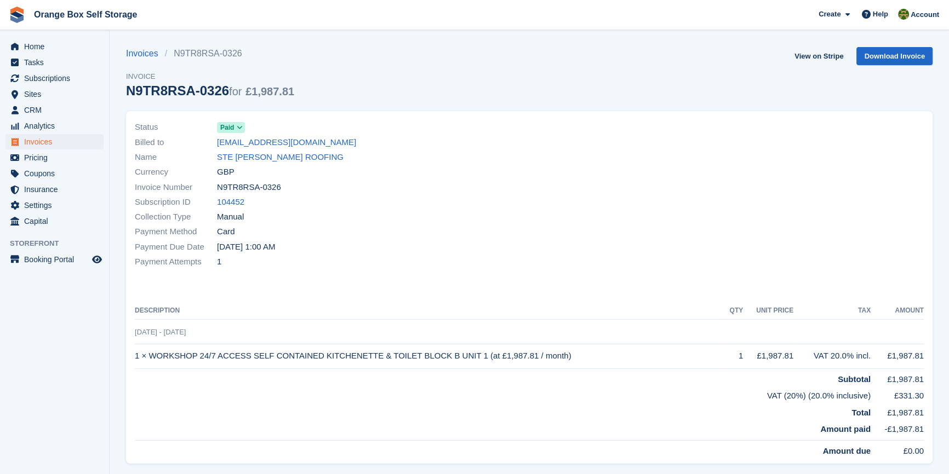
click at [448, 136] on div "Billed to admin@stekeetonroofing.co.uk" at bounding box center [329, 142] width 388 height 15
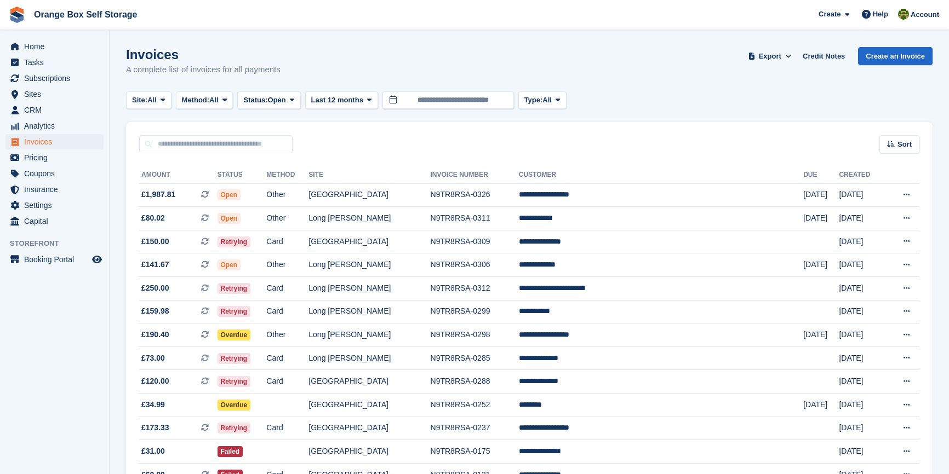
scroll to position [95, 0]
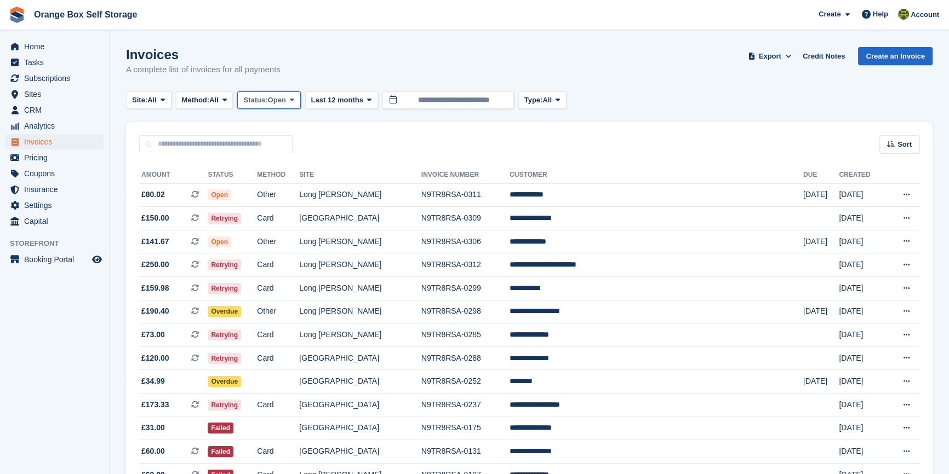
click at [279, 96] on span "Open" at bounding box center [277, 100] width 18 height 11
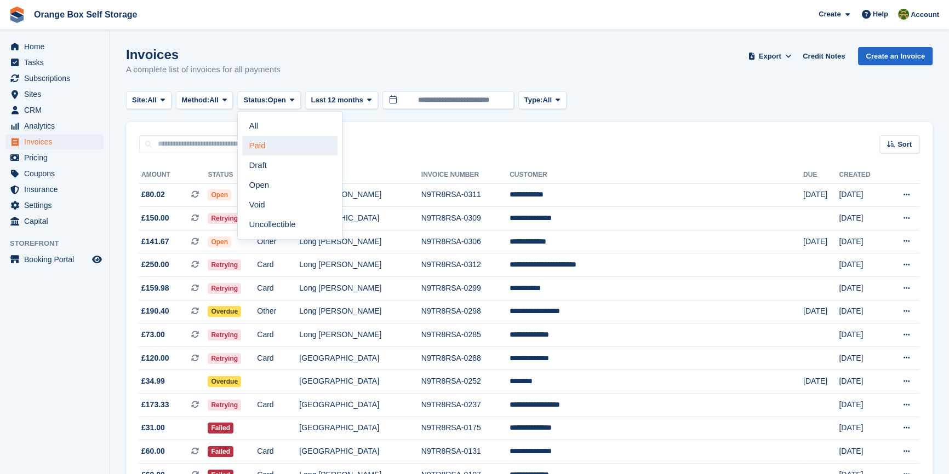
click at [278, 144] on link "Paid" at bounding box center [289, 146] width 95 height 20
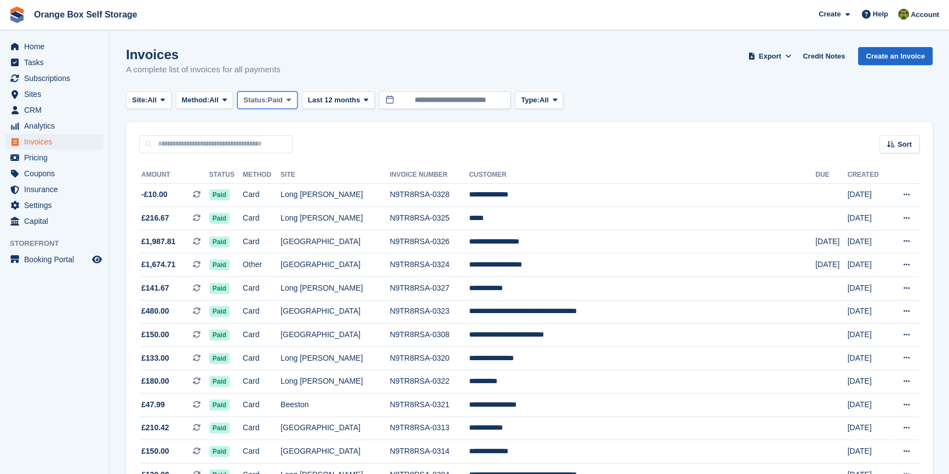
click at [264, 99] on span "Status:" at bounding box center [255, 100] width 24 height 11
click at [277, 186] on link "Open" at bounding box center [289, 185] width 95 height 20
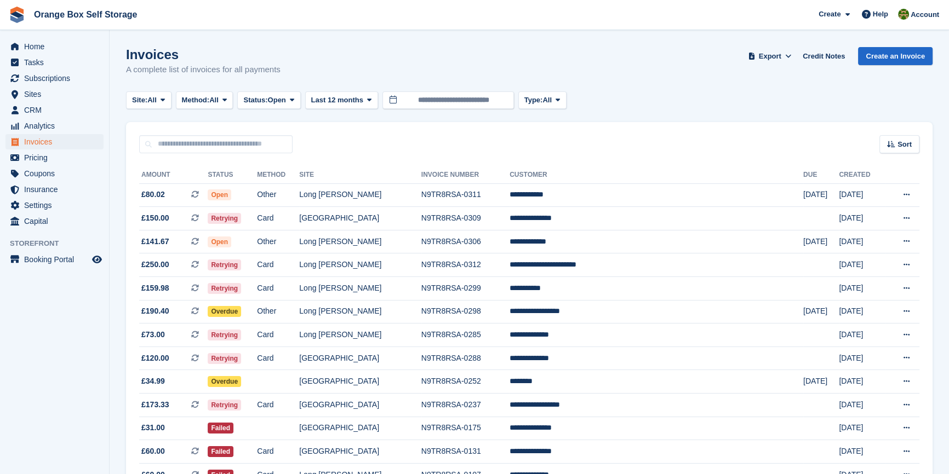
click at [55, 333] on aside "Home Tasks Subscriptions Subscriptions Subscriptions Contracts Price increases …" at bounding box center [54, 240] width 109 height 420
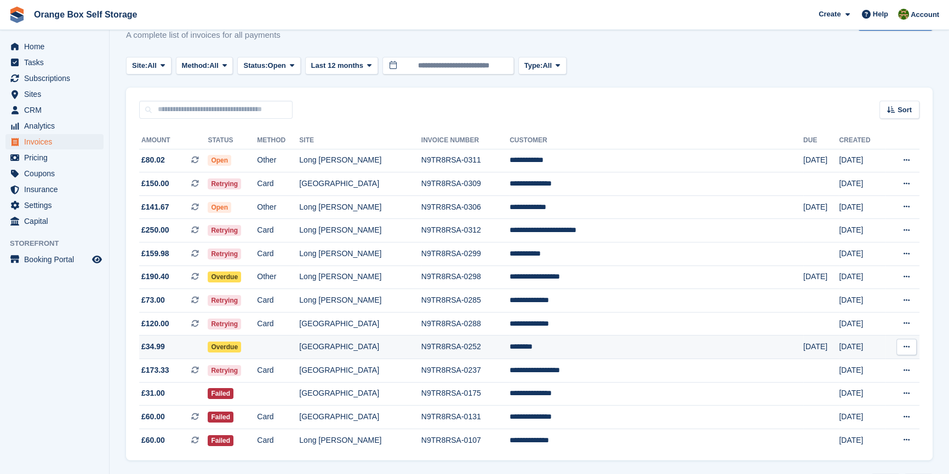
scroll to position [71, 0]
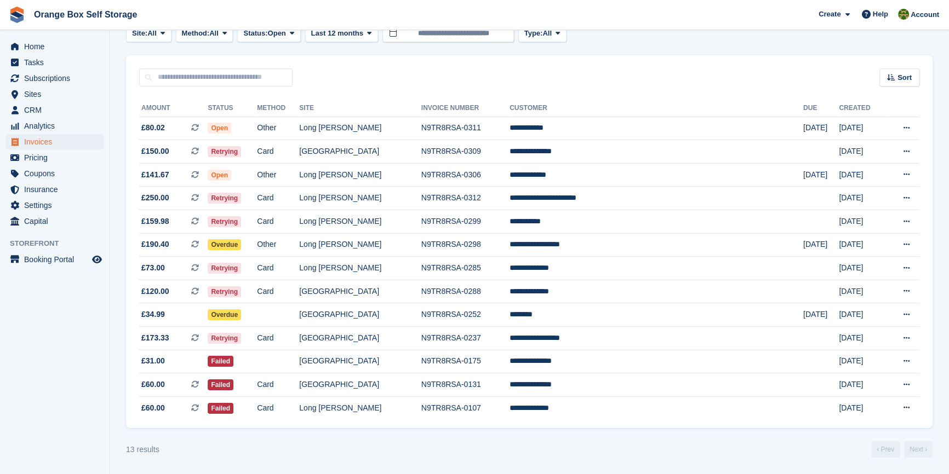
click at [340, 454] on div "13 results ‹ Prev Next ›" at bounding box center [529, 450] width 806 height 16
click at [899, 146] on button at bounding box center [906, 152] width 20 height 16
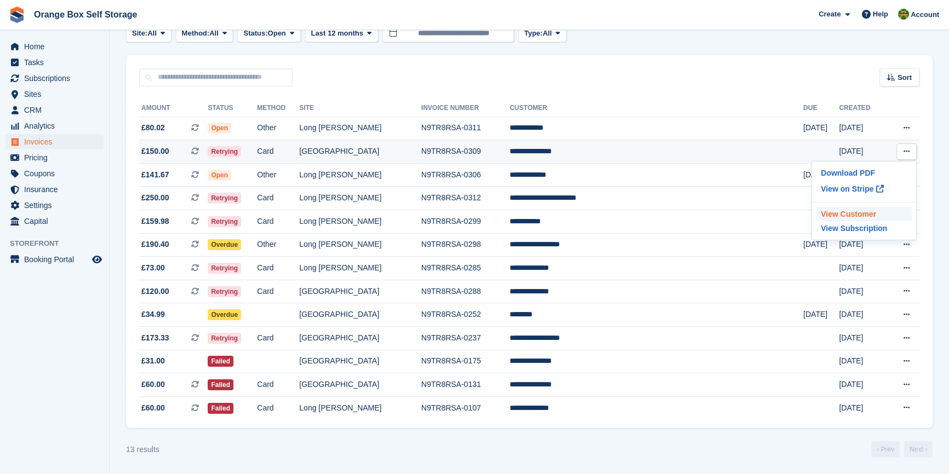
click at [903, 207] on p "View Customer" at bounding box center [863, 214] width 95 height 14
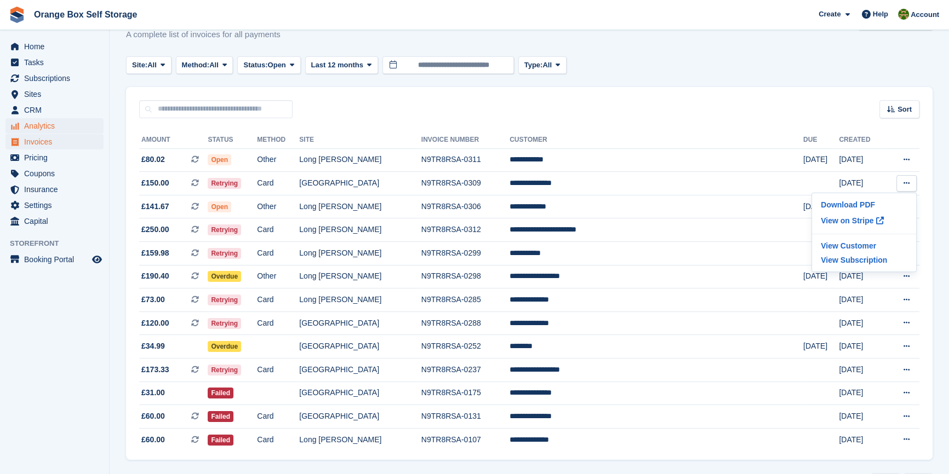
scroll to position [0, 0]
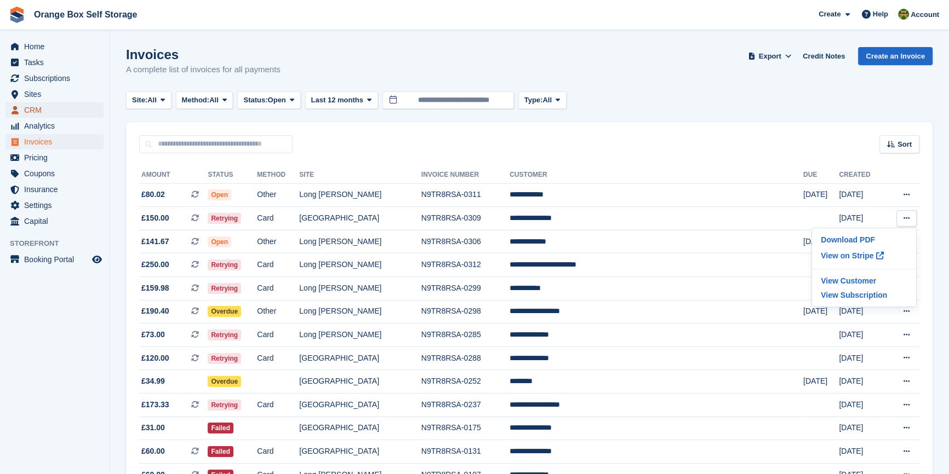
click at [41, 112] on span "CRM" at bounding box center [57, 109] width 66 height 15
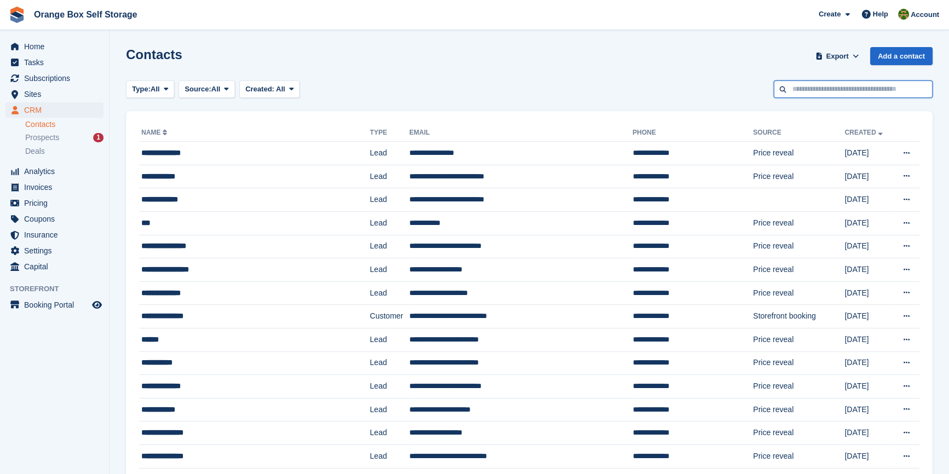
click at [855, 93] on input "text" at bounding box center [852, 90] width 159 height 18
type input "*****"
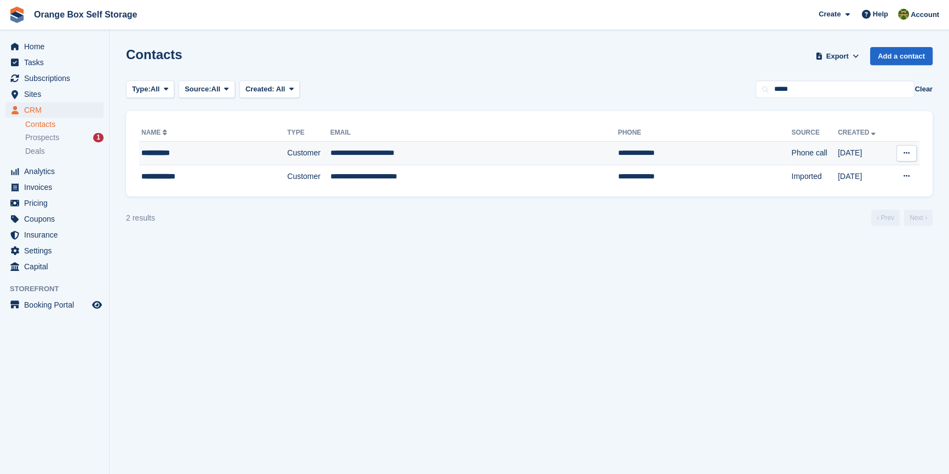
click at [175, 143] on td "**********" at bounding box center [213, 154] width 148 height 24
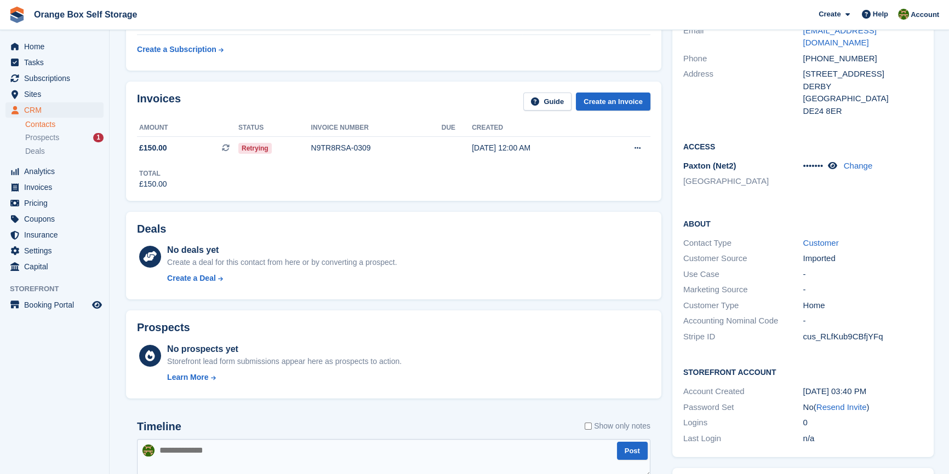
scroll to position [149, 0]
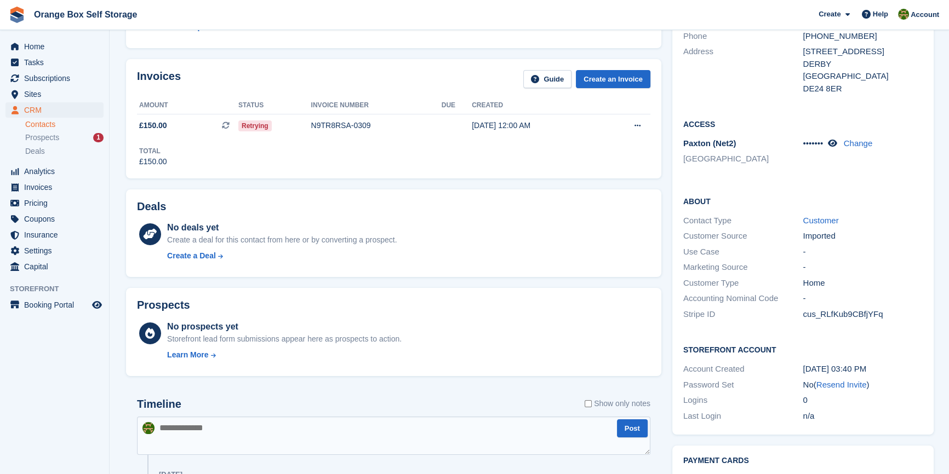
click at [874, 410] on div "n/a" at bounding box center [862, 416] width 120 height 13
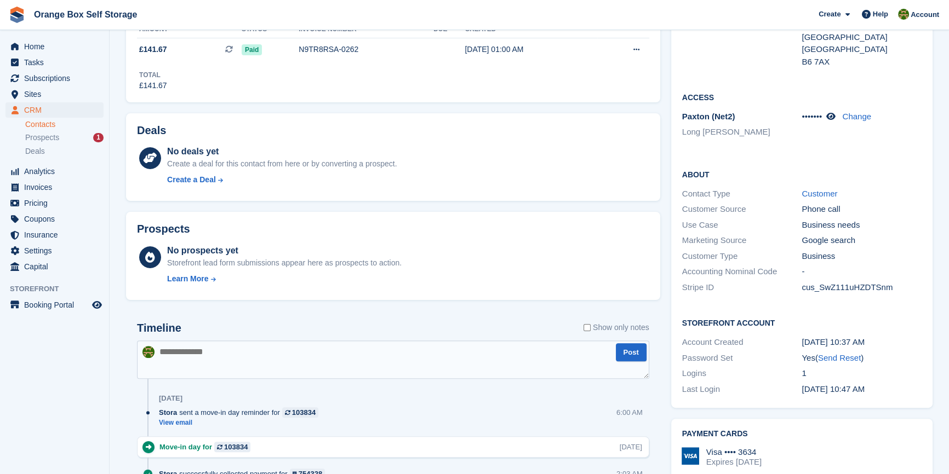
scroll to position [348, 0]
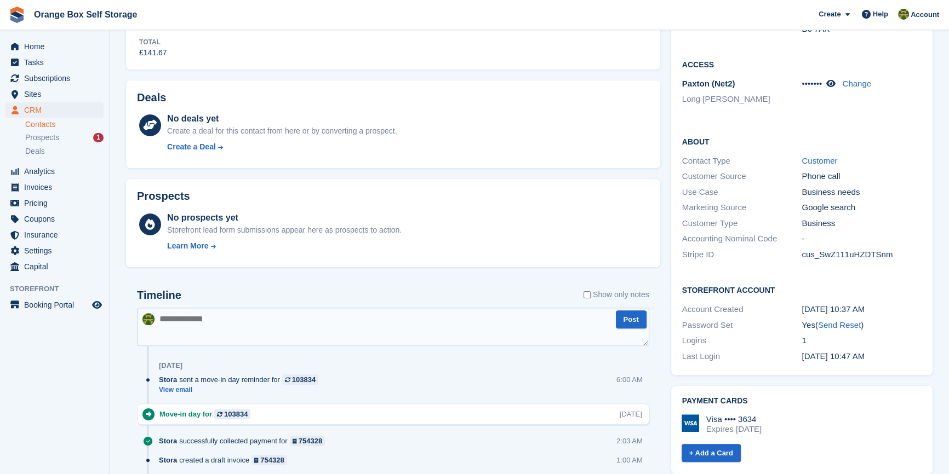
click at [442, 334] on textarea at bounding box center [393, 327] width 512 height 38
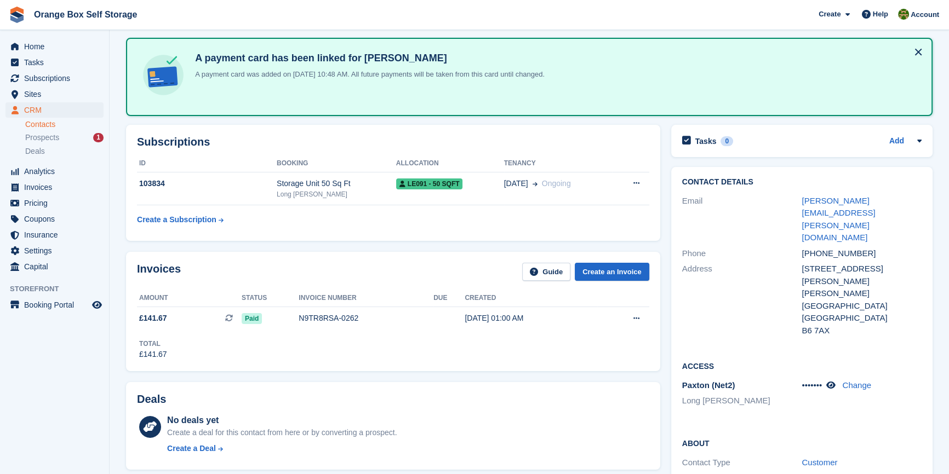
scroll to position [0, 0]
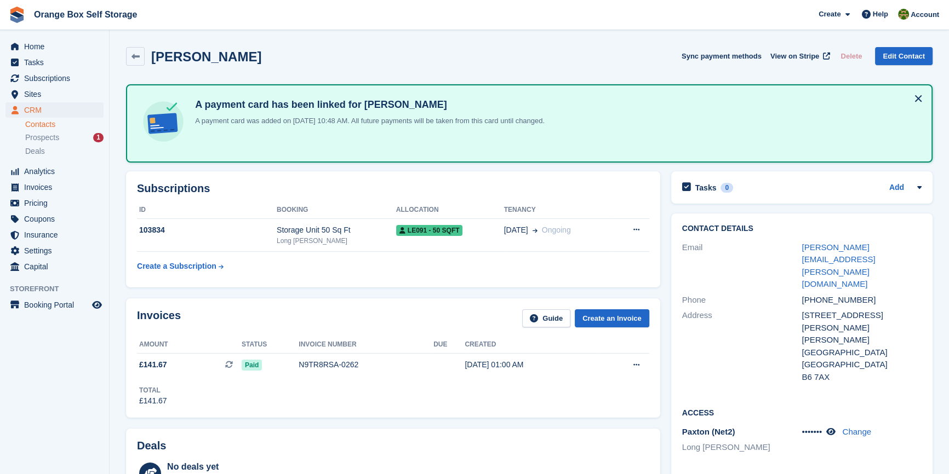
click at [556, 427] on div "Deals No deals yet Create a deal for this contact from here or by converting a …" at bounding box center [393, 472] width 545 height 99
click at [912, 99] on button at bounding box center [918, 99] width 18 height 18
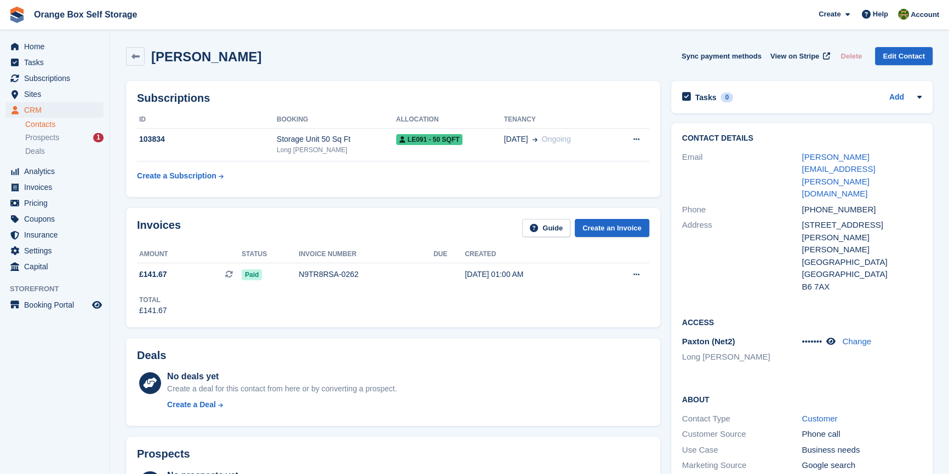
click at [305, 203] on div "Invoices Guide Create an Invoice Amount Status Invoice number Due Created £141.…" at bounding box center [393, 268] width 545 height 130
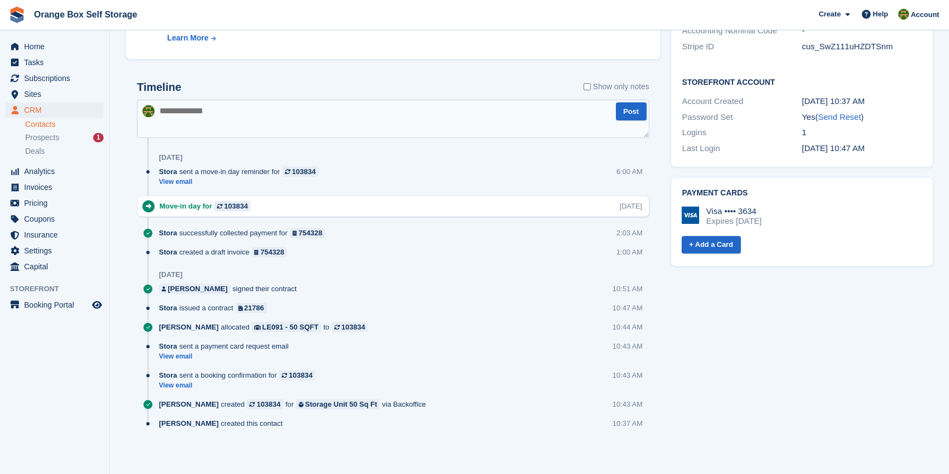
scroll to position [468, 0]
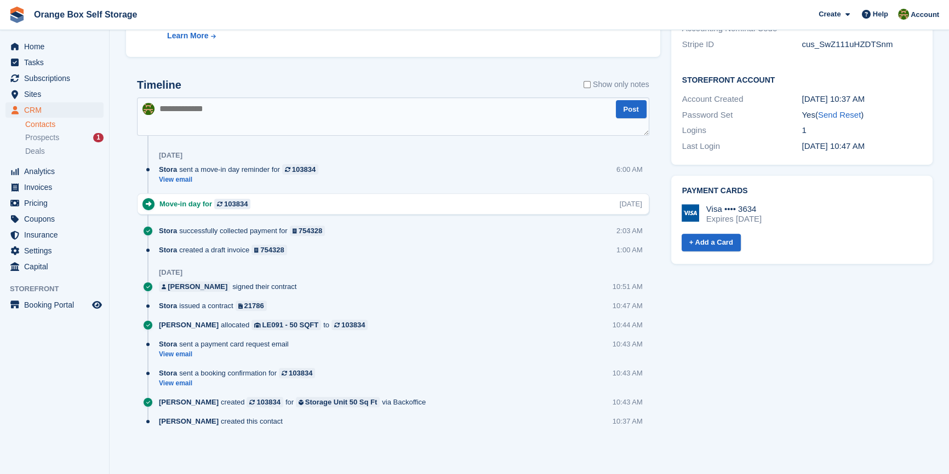
click at [309, 466] on section "Colin King Sync payment methods View on Stripe Delete Edit Contact Subscription…" at bounding box center [529, 3] width 839 height 943
click at [116, 437] on section "Colin King Sync payment methods View on Stripe Delete Edit Contact Subscription…" at bounding box center [529, 3] width 839 height 943
drag, startPoint x: 849, startPoint y: 434, endPoint x: 844, endPoint y: 433, distance: 5.5
click at [846, 436] on div "Tasks 0 Add No tasks related to Colin King Contact Details Email colin.king@chh…" at bounding box center [802, 36] width 272 height 858
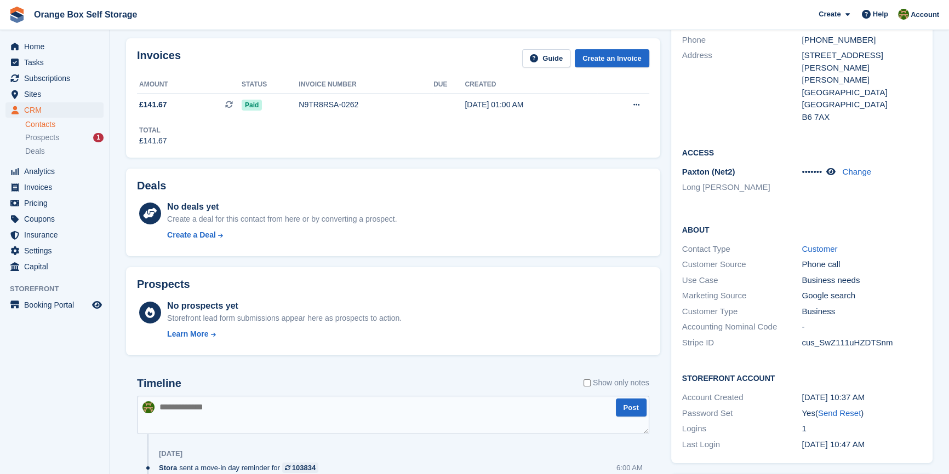
scroll to position [0, 0]
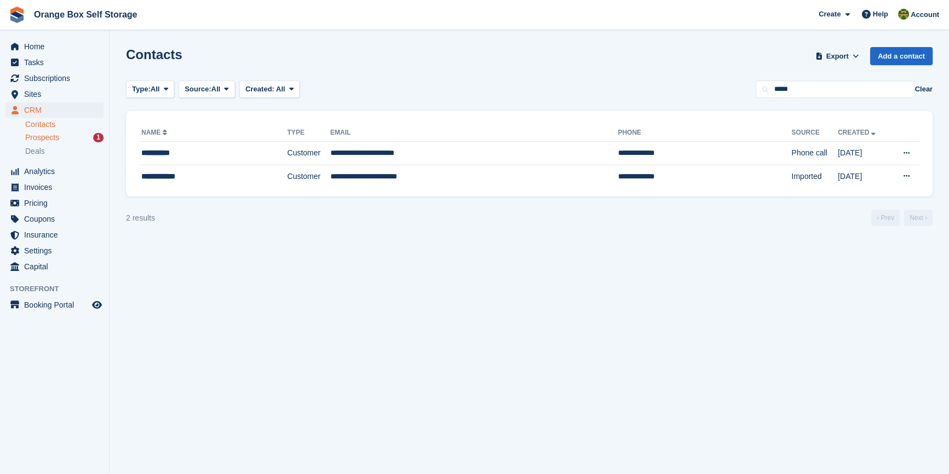
click at [68, 141] on div "Prospects 1" at bounding box center [64, 138] width 78 height 10
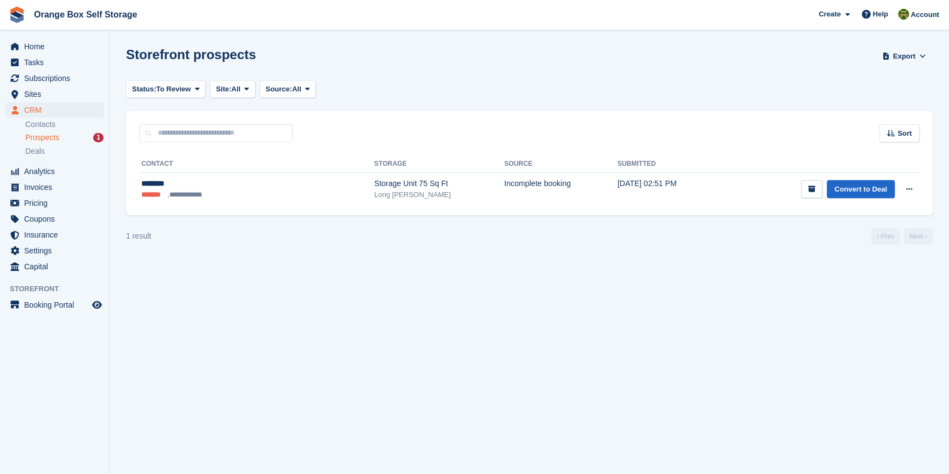
click at [219, 316] on section "Storefront prospects Export Export Prospects Export a CSV of all Prospects whic…" at bounding box center [529, 237] width 839 height 474
click at [47, 79] on span "Subscriptions" at bounding box center [57, 78] width 66 height 15
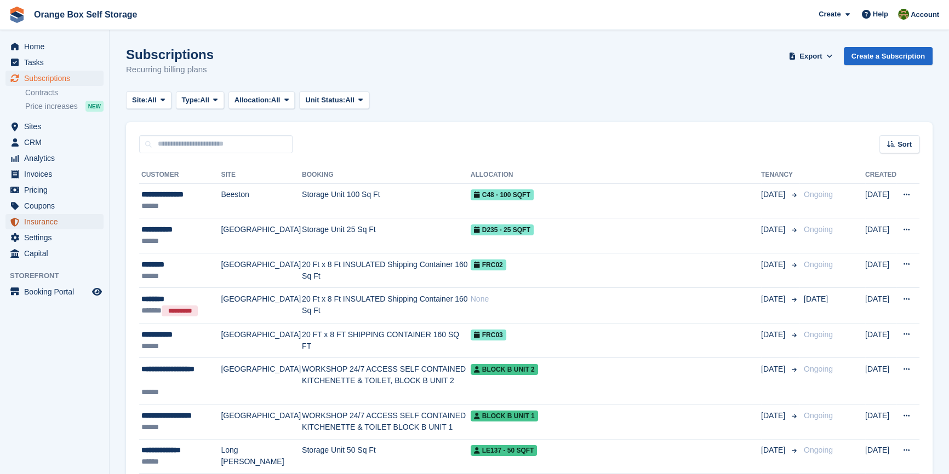
click at [46, 219] on span "Insurance" at bounding box center [57, 221] width 66 height 15
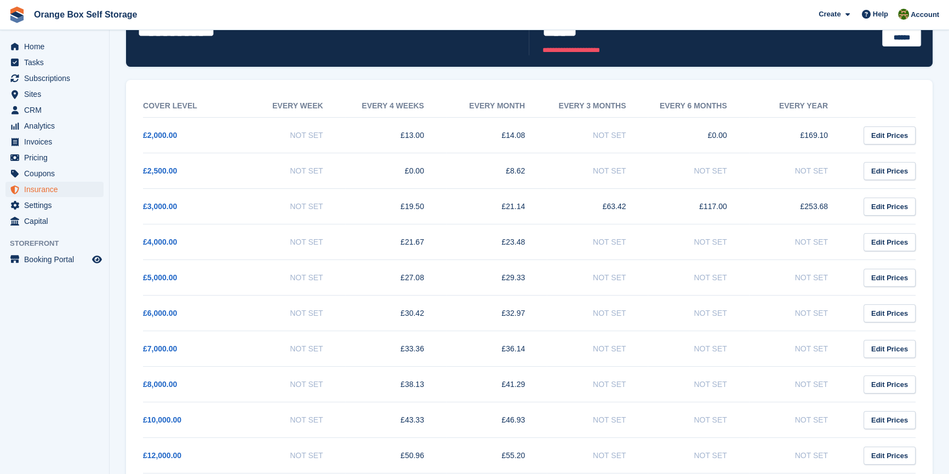
scroll to position [249, 0]
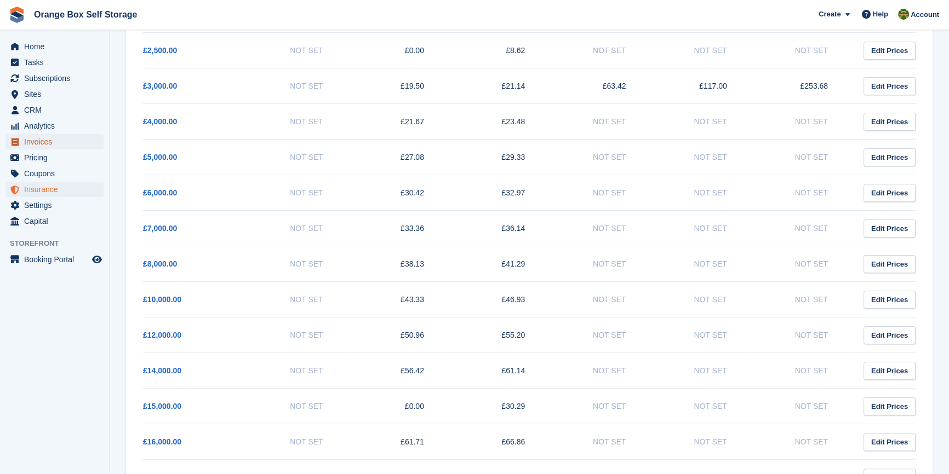
click at [42, 142] on span "Invoices" at bounding box center [57, 141] width 66 height 15
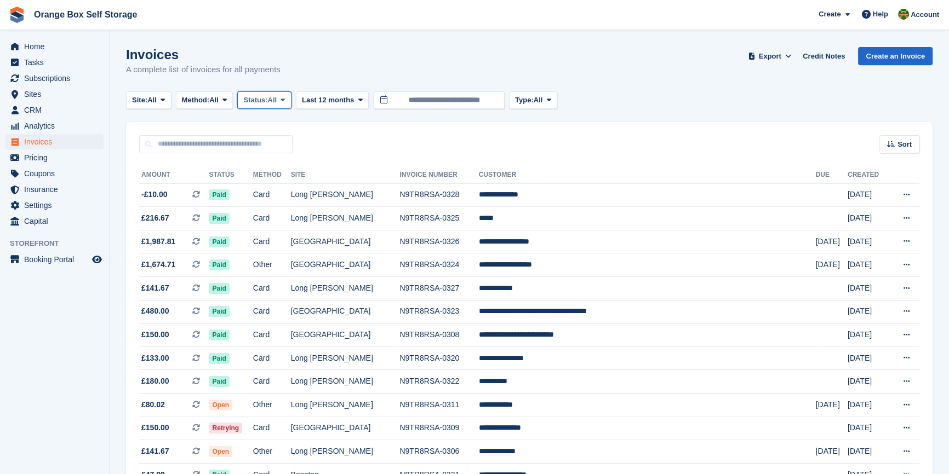
click at [260, 99] on span "Status:" at bounding box center [255, 100] width 24 height 11
click at [273, 191] on link "Open" at bounding box center [289, 185] width 95 height 20
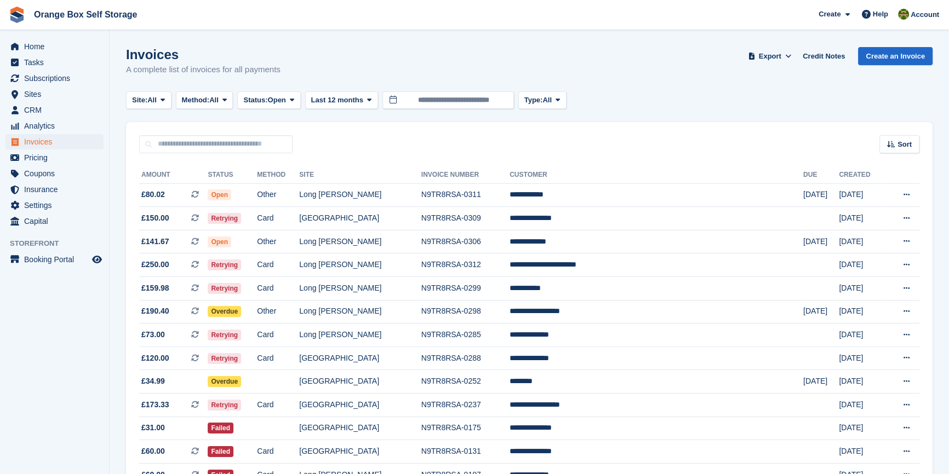
click at [42, 412] on aside "Home Tasks Subscriptions Subscriptions Subscriptions Contracts Price increases …" at bounding box center [54, 240] width 109 height 420
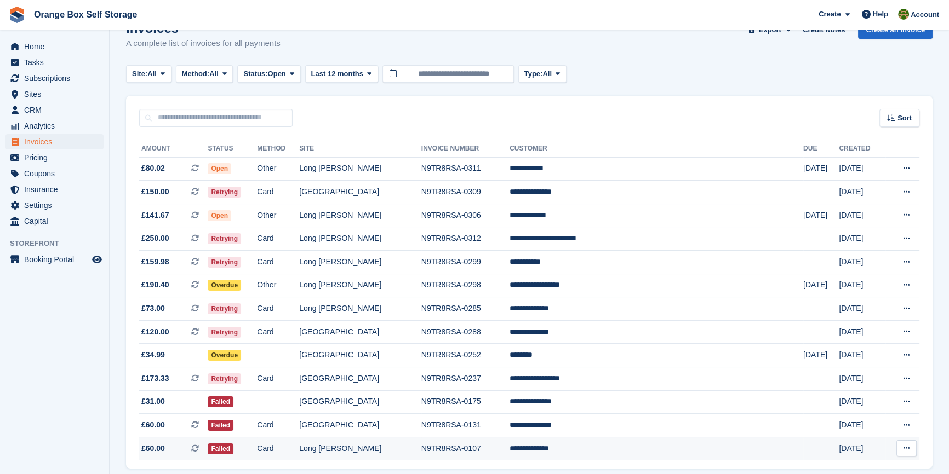
scroll to position [71, 0]
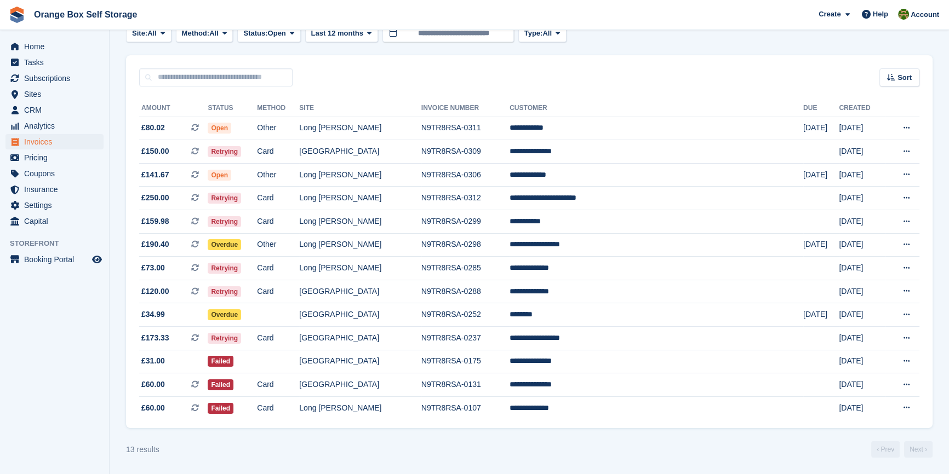
click at [336, 439] on turbo-frame "Invoices A complete list of invoices for all payments Export Export Invoices Ex…" at bounding box center [529, 219] width 806 height 478
click at [37, 353] on aside "Home Tasks Subscriptions Subscriptions Subscriptions Contracts Price increases …" at bounding box center [54, 240] width 109 height 420
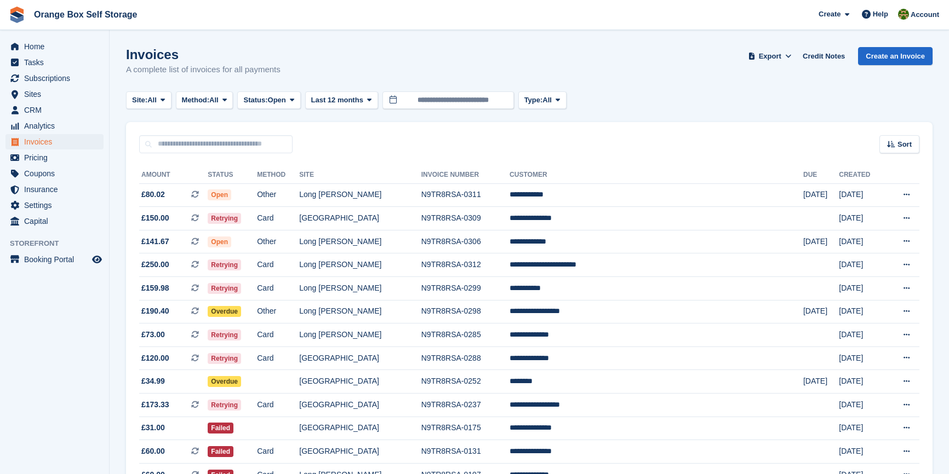
scroll to position [71, 0]
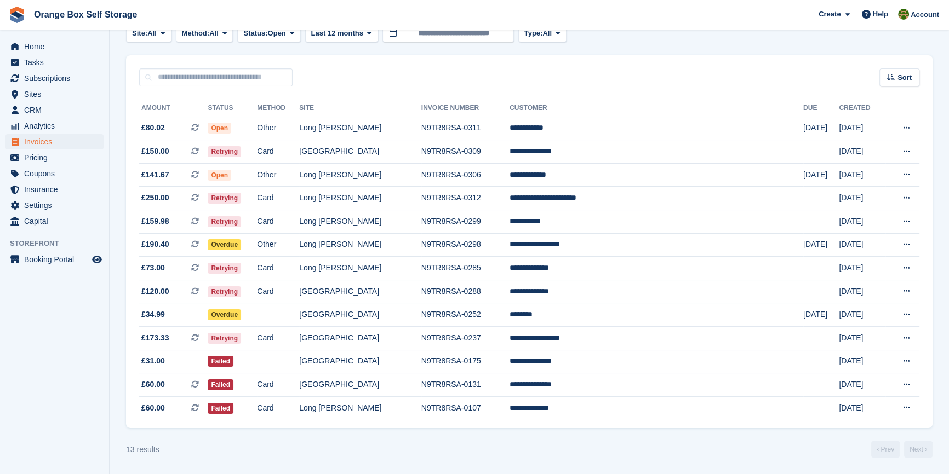
click at [55, 396] on aside "Home Tasks Subscriptions Subscriptions Subscriptions Contracts Price increases …" at bounding box center [54, 240] width 109 height 420
click at [547, 458] on div "13 results ‹ Prev Next ›" at bounding box center [529, 450] width 806 height 16
click at [354, 450] on div "13 results ‹ Prev Next ›" at bounding box center [529, 450] width 806 height 16
click at [237, 440] on turbo-frame "Invoices A complete list of invoices for all payments Export Export Invoices Ex…" at bounding box center [529, 219] width 806 height 478
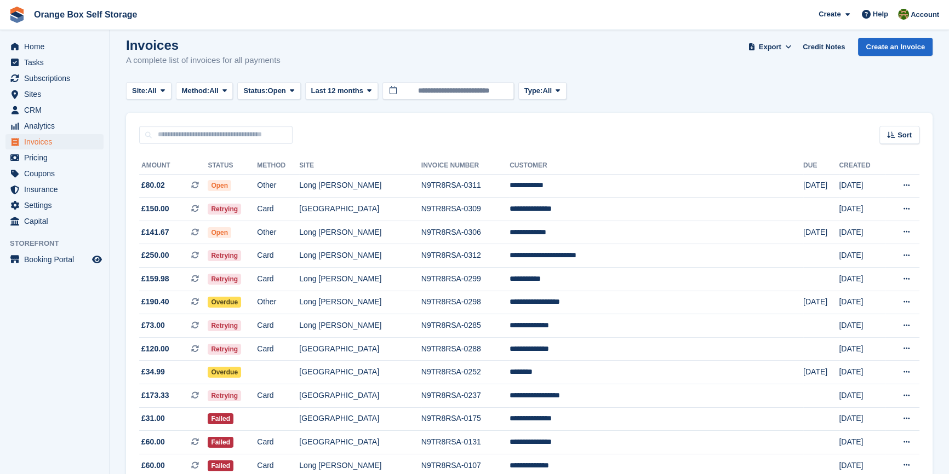
scroll to position [0, 0]
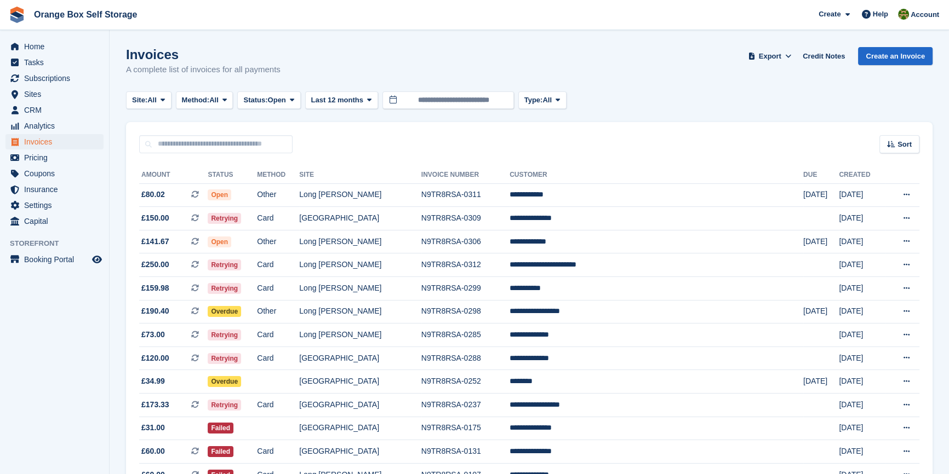
click at [369, 44] on section "Invoices A complete list of invoices for all payments Export Export Invoices Ex…" at bounding box center [529, 270] width 839 height 541
click at [879, 16] on span "Help" at bounding box center [880, 14] width 15 height 11
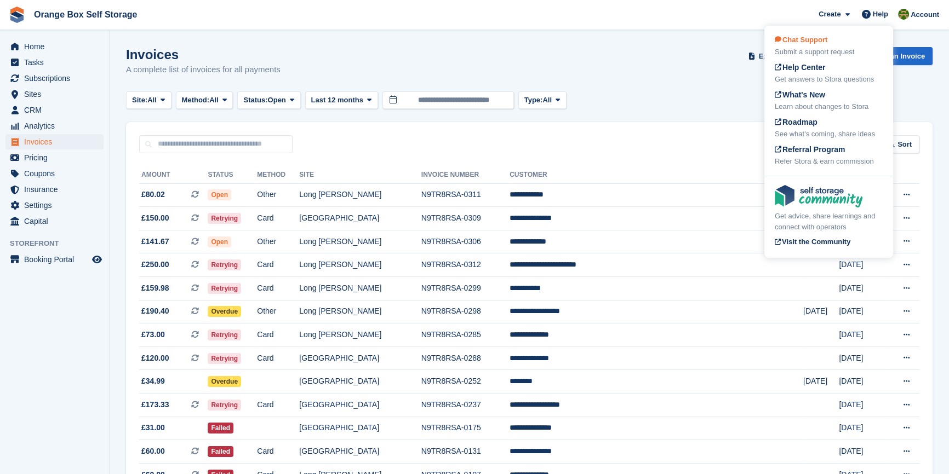
click at [798, 35] on div "Chat Support Submit a support request" at bounding box center [829, 46] width 108 height 23
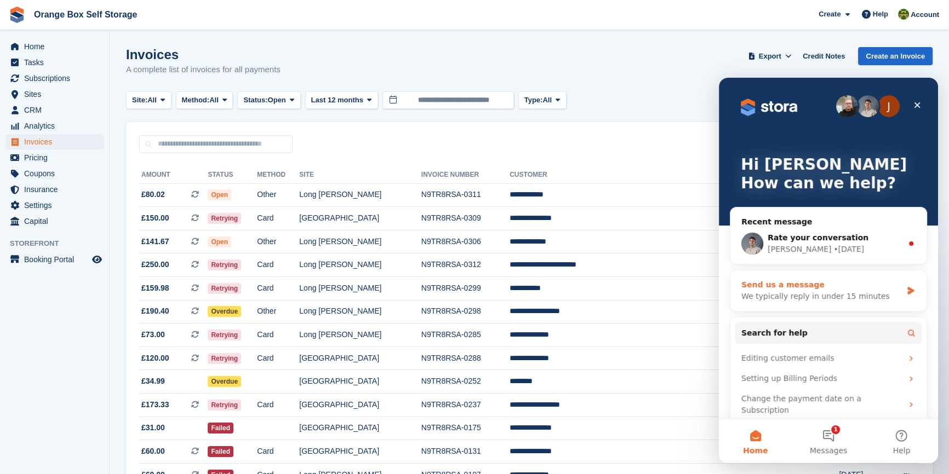
click at [806, 288] on div "Send us a message" at bounding box center [821, 285] width 160 height 12
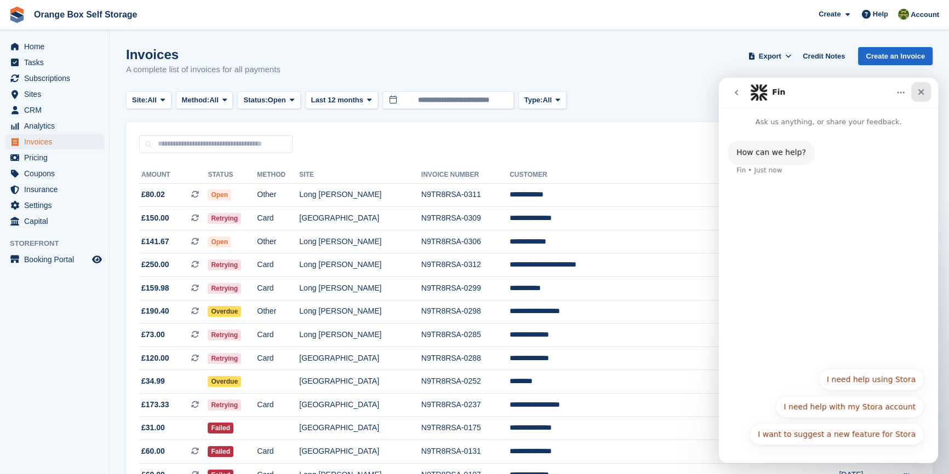
click at [924, 91] on icon "Close" at bounding box center [920, 92] width 9 height 9
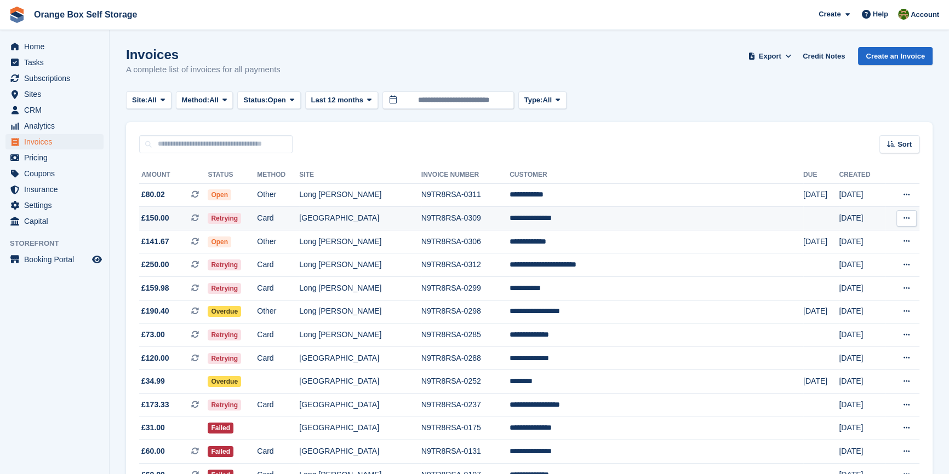
click at [257, 217] on td "Retrying" at bounding box center [232, 219] width 49 height 24
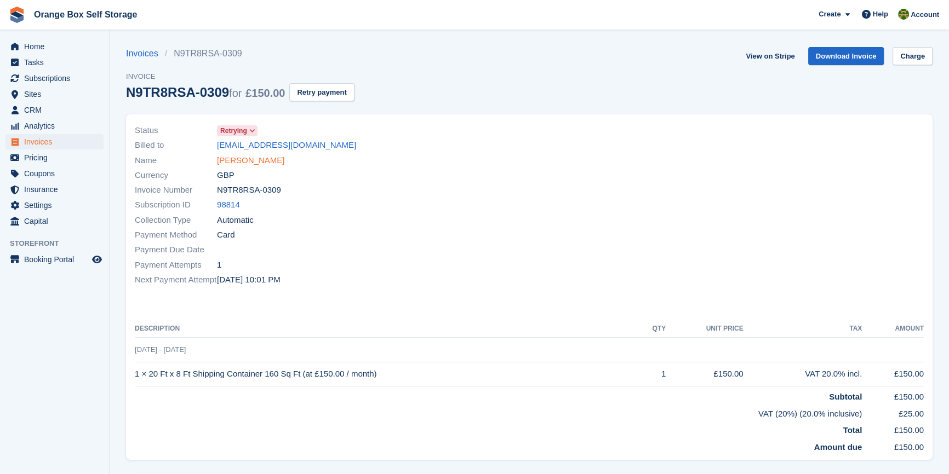
click at [226, 162] on link "[PERSON_NAME]" at bounding box center [250, 160] width 67 height 13
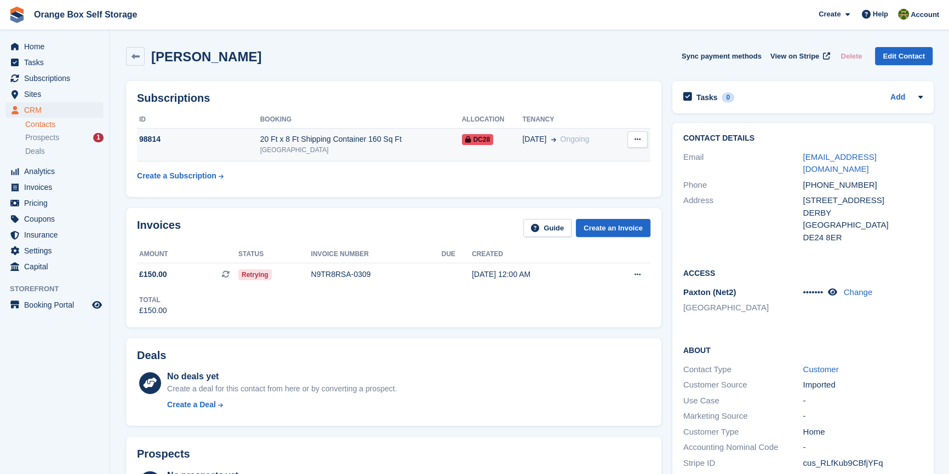
click at [643, 136] on button at bounding box center [637, 139] width 20 height 16
click at [441, 179] on table "ID Booking Allocation Tenancy 98814 20 Ft x 8 Ft Shipping Container 160 Sq Ft D…" at bounding box center [393, 149] width 513 height 76
click at [389, 145] on div "[GEOGRAPHIC_DATA]" at bounding box center [361, 150] width 202 height 10
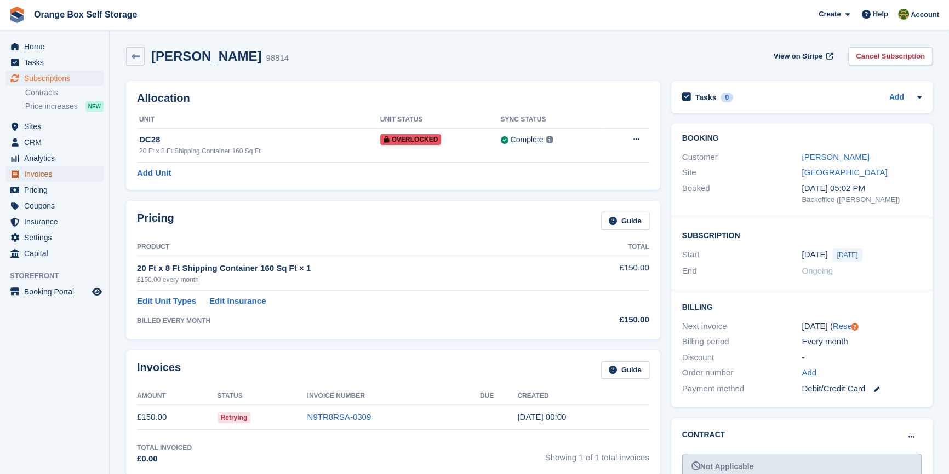
click at [45, 170] on span "Invoices" at bounding box center [57, 174] width 66 height 15
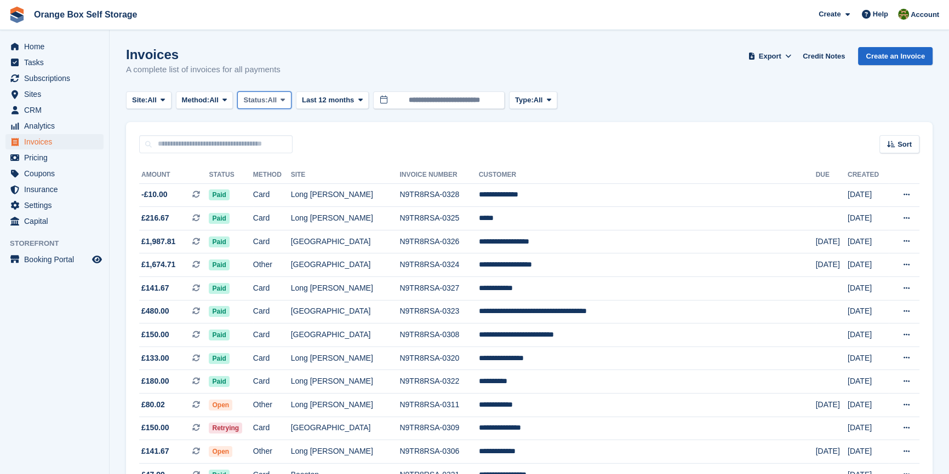
click at [260, 93] on button "Status: All" at bounding box center [264, 100] width 54 height 18
click at [273, 177] on link "Open" at bounding box center [289, 185] width 95 height 20
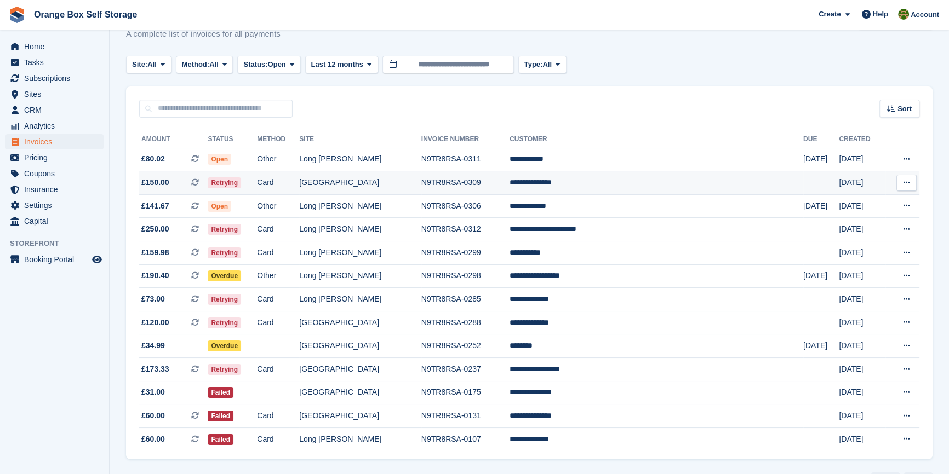
scroll to position [71, 0]
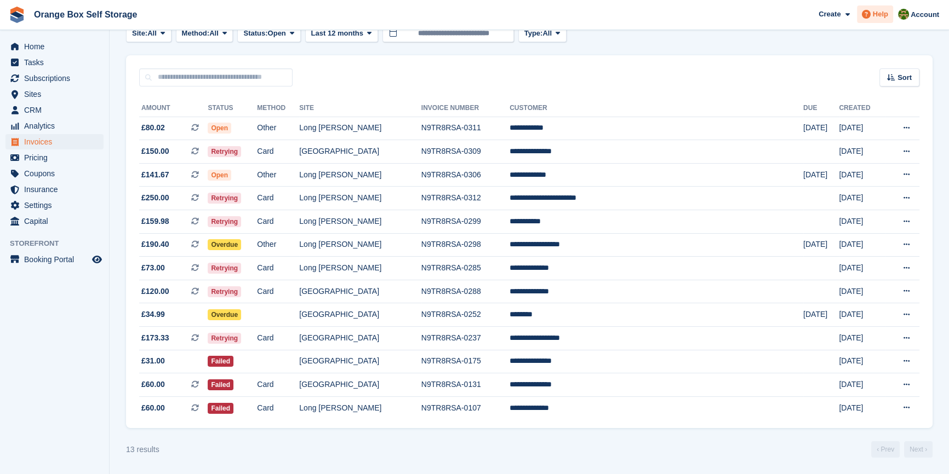
click at [882, 17] on span "Help" at bounding box center [880, 14] width 15 height 11
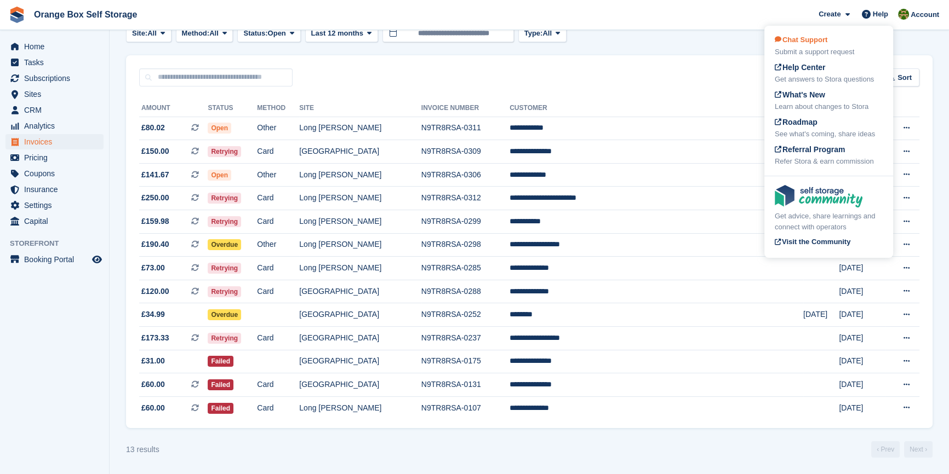
click at [849, 48] on div "Submit a support request" at bounding box center [829, 52] width 108 height 11
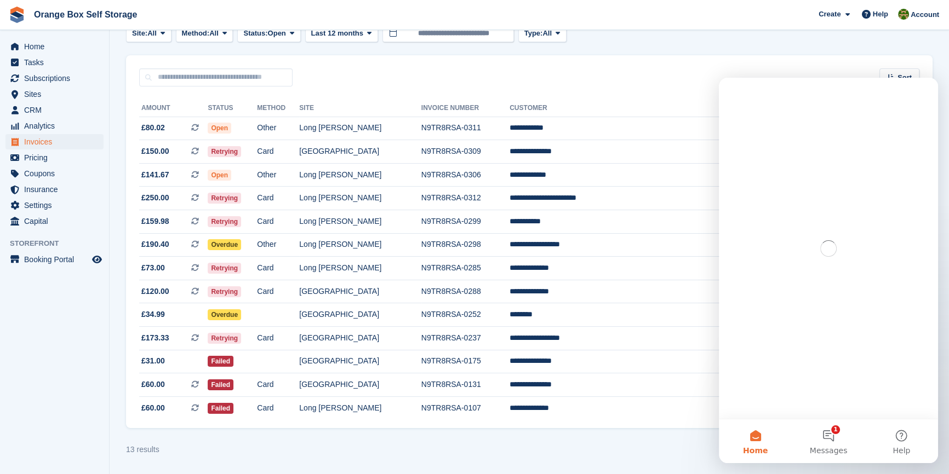
scroll to position [0, 0]
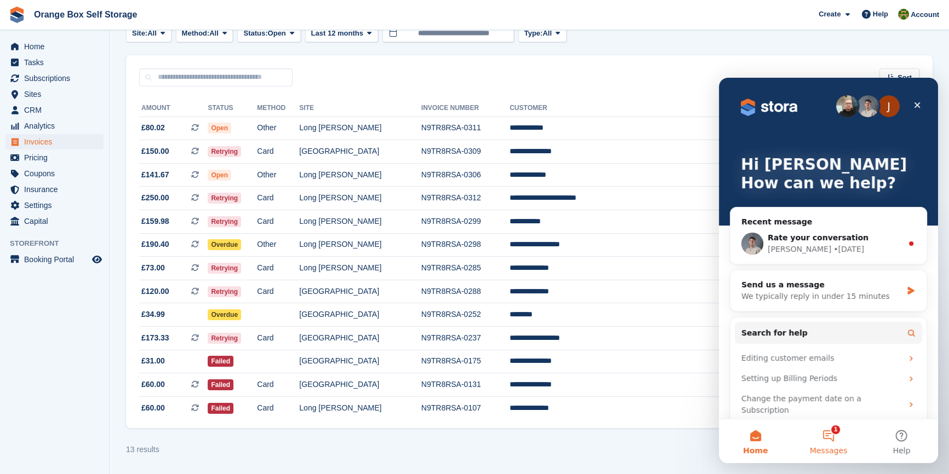
click at [841, 433] on button "1 Messages" at bounding box center [828, 442] width 73 height 44
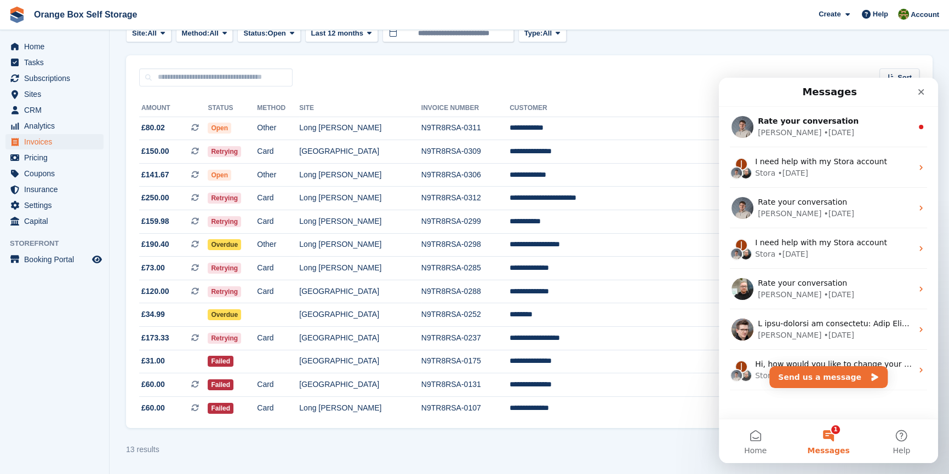
click at [763, 399] on div "Rate your conversation Bradley • 5d ago J I need help with my Stora account Sto…" at bounding box center [828, 271] width 219 height 328
click at [923, 88] on icon "Close" at bounding box center [920, 92] width 9 height 9
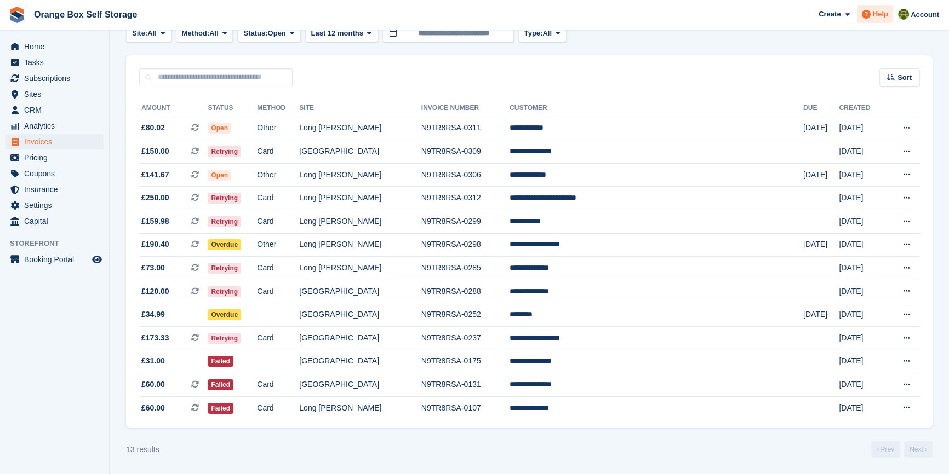
click at [872, 20] on span at bounding box center [865, 14] width 13 height 13
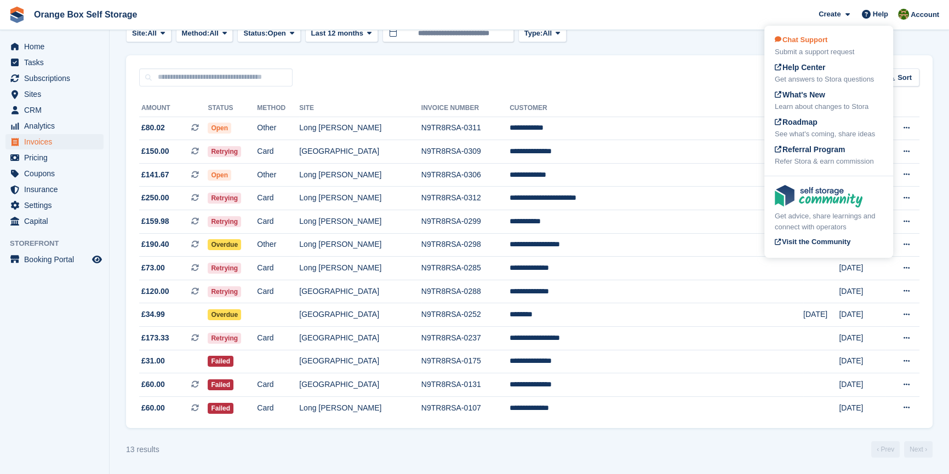
click at [801, 44] on span "Chat Support" at bounding box center [801, 40] width 53 height 8
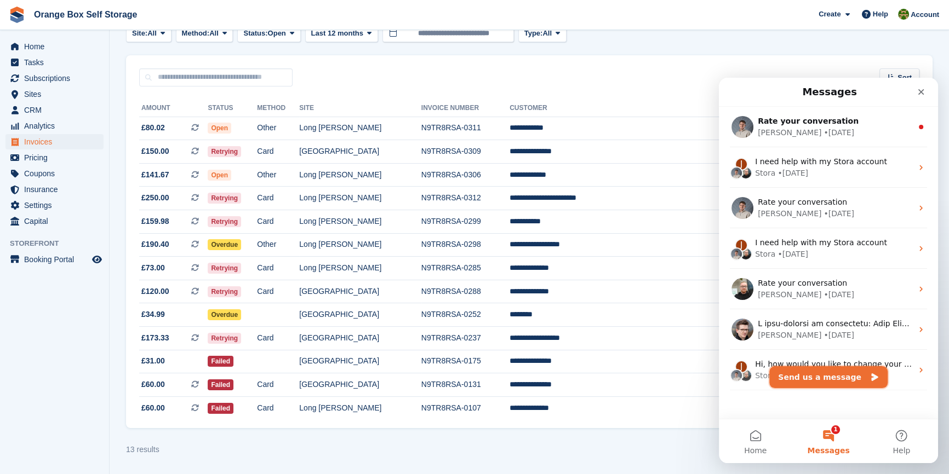
click at [823, 371] on button "Send us a message" at bounding box center [828, 377] width 118 height 22
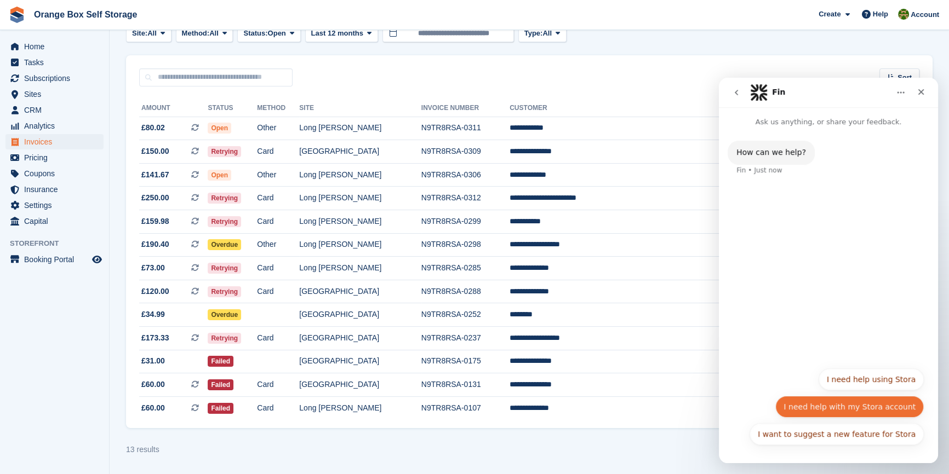
click at [847, 410] on button "I need help with my Stora account" at bounding box center [849, 407] width 148 height 22
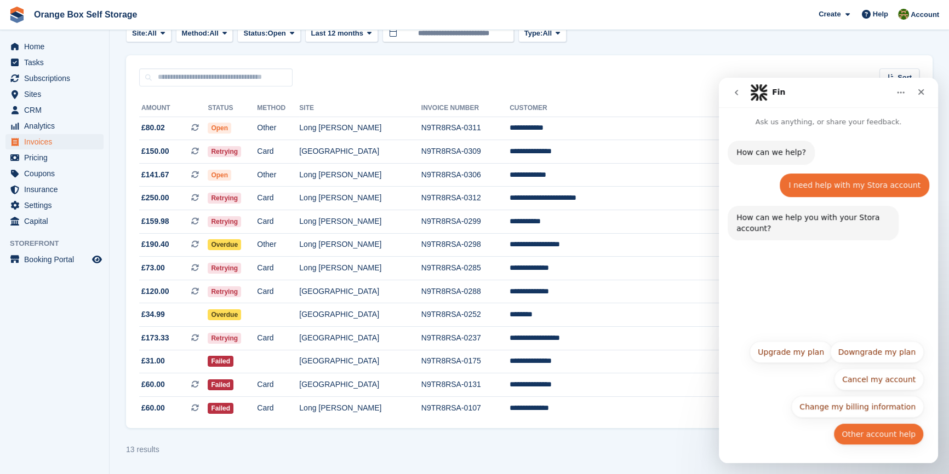
click at [899, 431] on button "Other account help" at bounding box center [878, 434] width 90 height 22
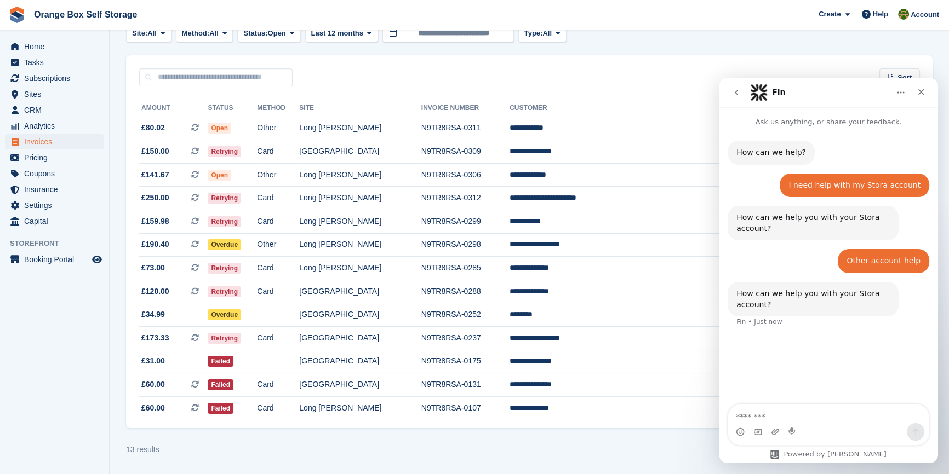
click at [774, 416] on textarea "Message…" at bounding box center [828, 414] width 200 height 19
type textarea "*"
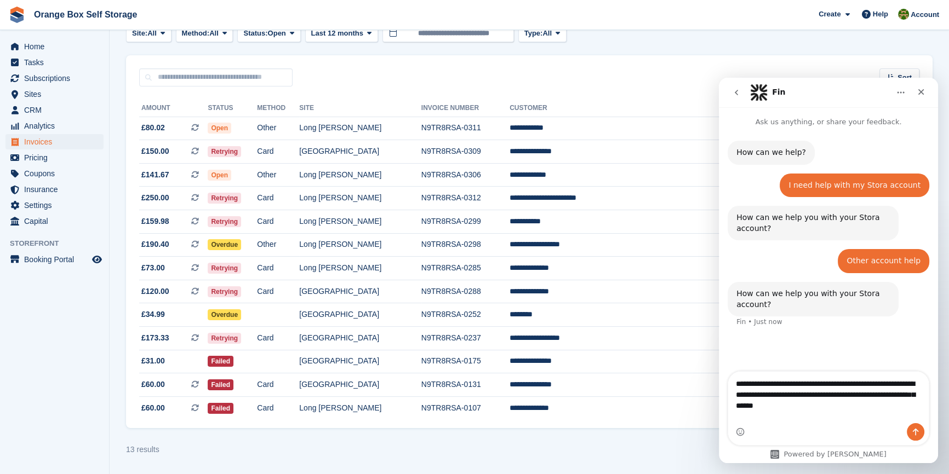
type textarea "**********"
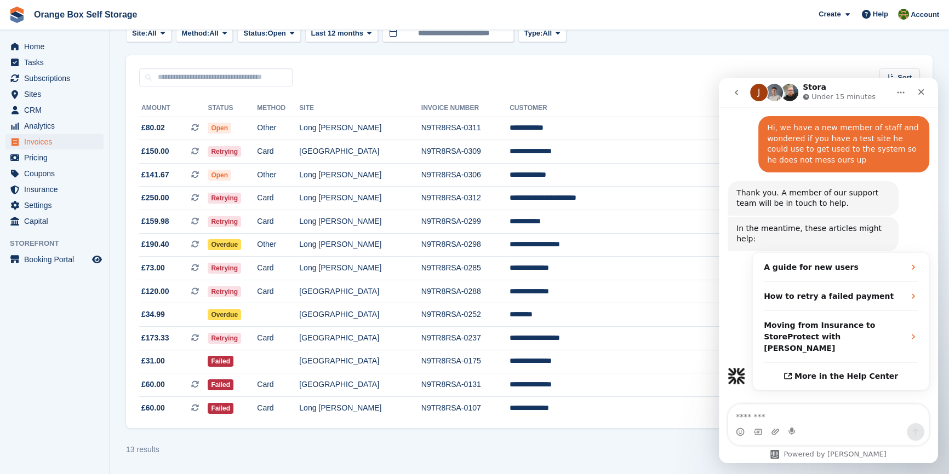
scroll to position [215, 0]
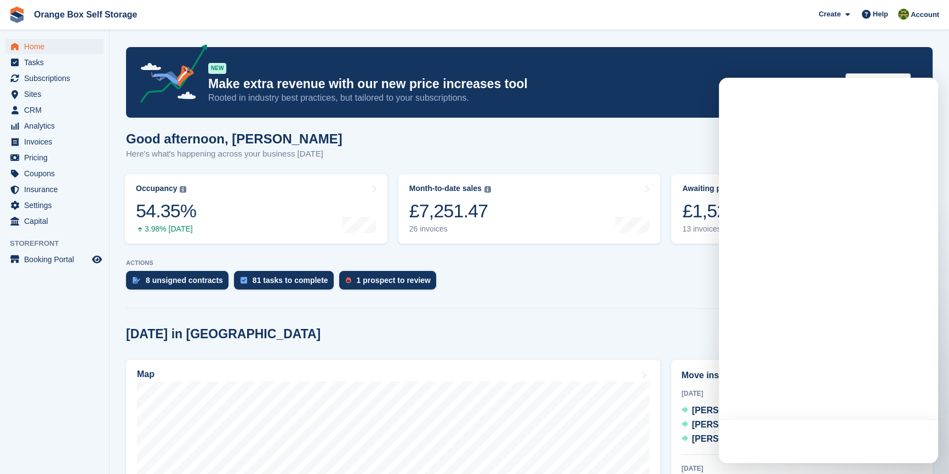
click at [46, 375] on aside "Home Tasks Subscriptions Subscriptions Subscriptions Contracts Price increases …" at bounding box center [54, 240] width 109 height 420
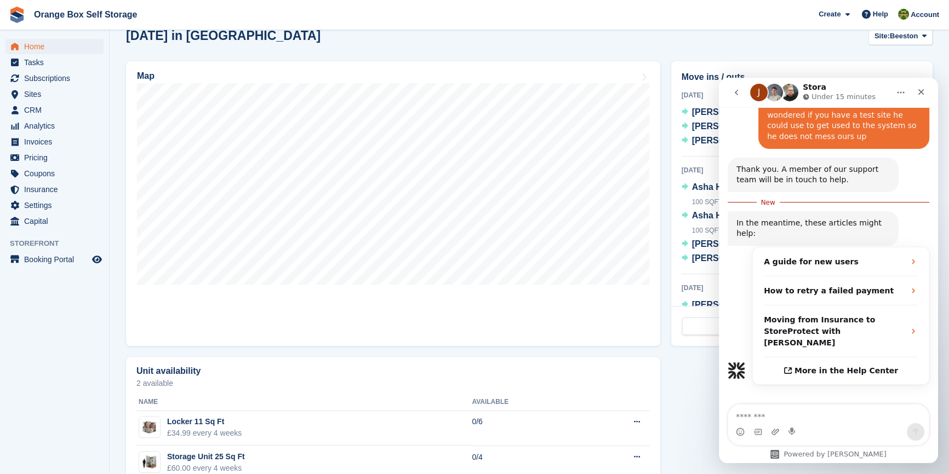
scroll to position [249, 0]
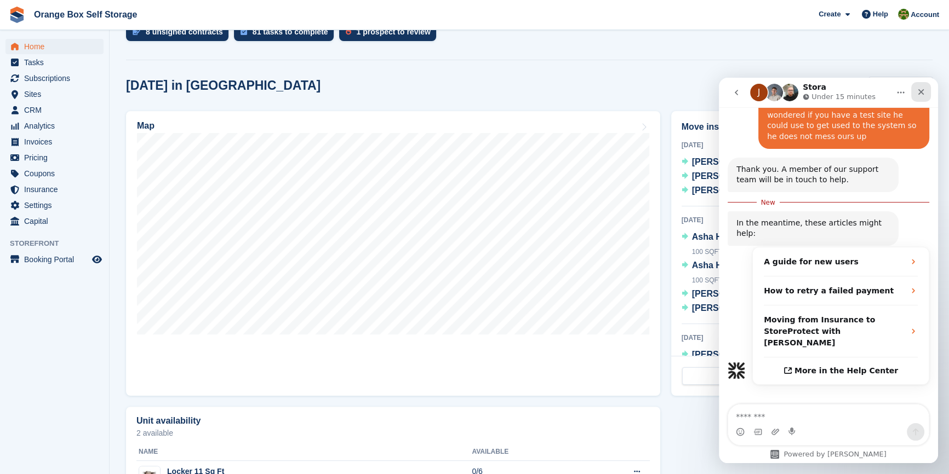
click at [921, 91] on icon "Close" at bounding box center [921, 92] width 6 height 6
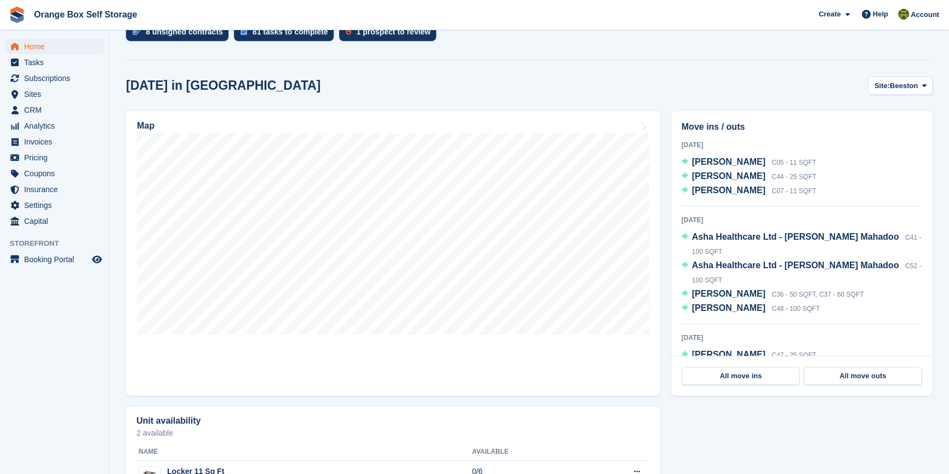
scroll to position [233, 0]
click at [29, 94] on span "Sites" at bounding box center [57, 94] width 66 height 15
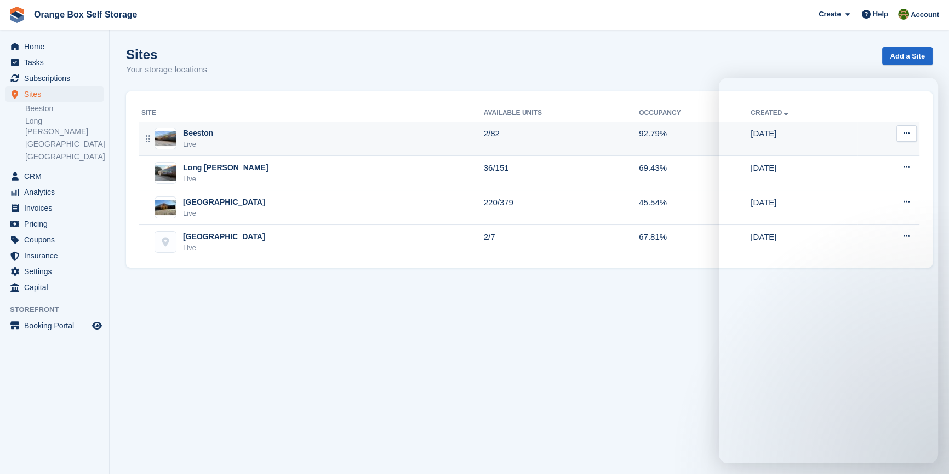
click at [210, 137] on div "Beeston" at bounding box center [198, 134] width 30 height 12
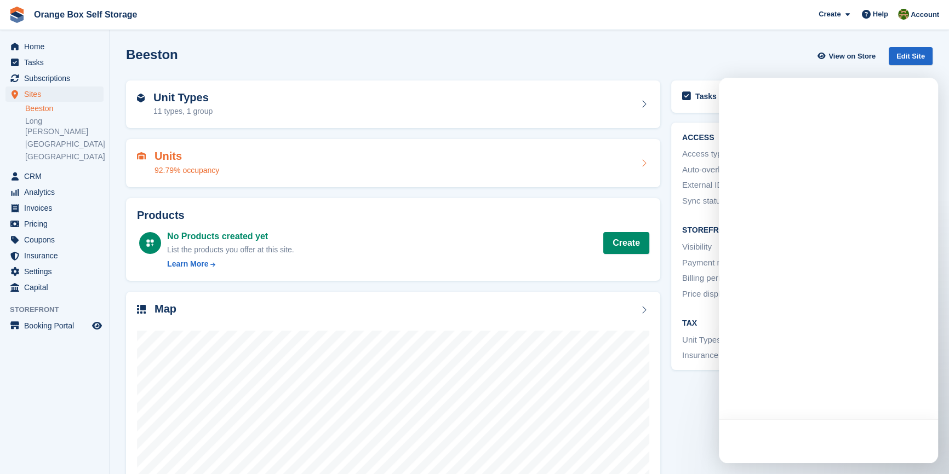
click at [195, 153] on h2 "Units" at bounding box center [186, 156] width 65 height 13
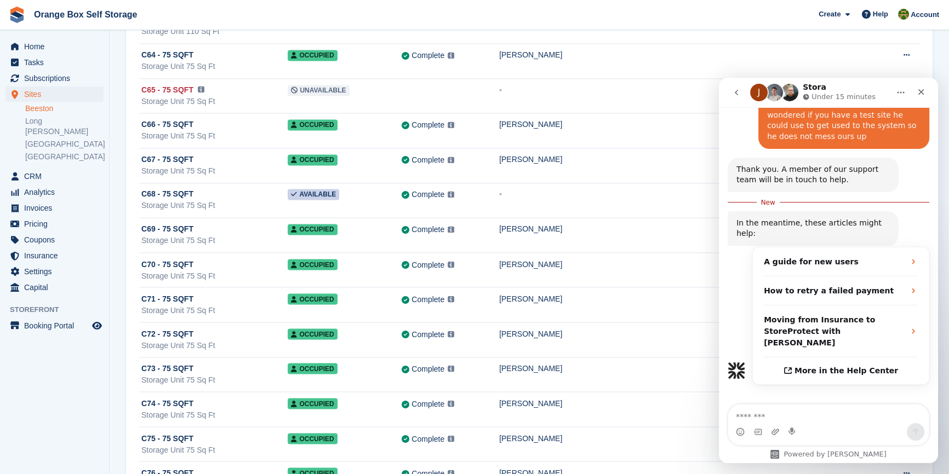
scroll to position [2540, 0]
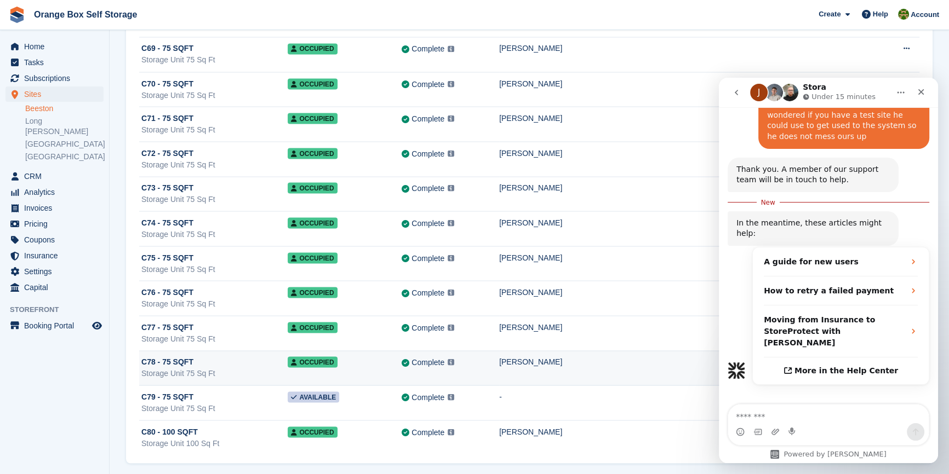
click at [221, 357] on div "C78 - 75 SQFT" at bounding box center [214, 362] width 146 height 12
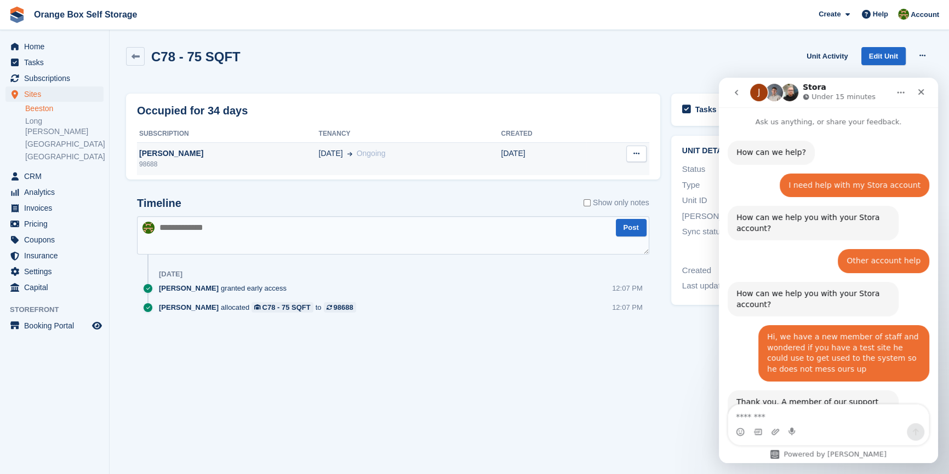
scroll to position [233, 0]
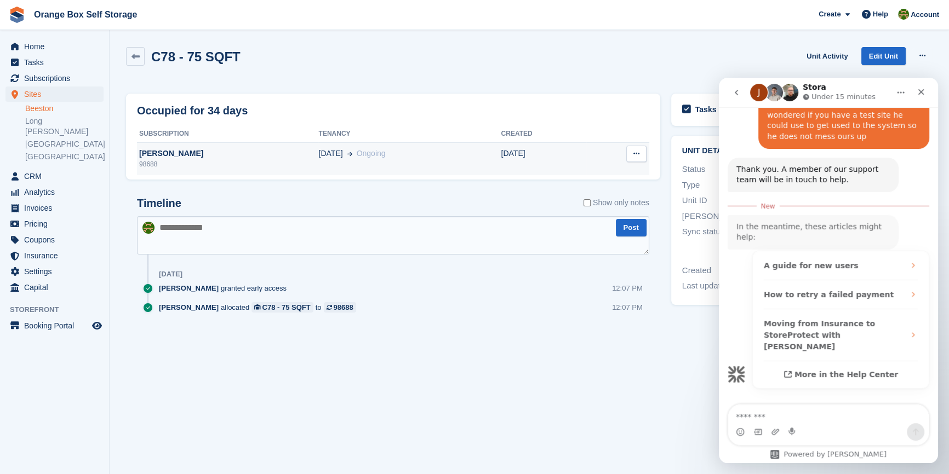
click at [220, 159] on div "98688" at bounding box center [227, 164] width 181 height 10
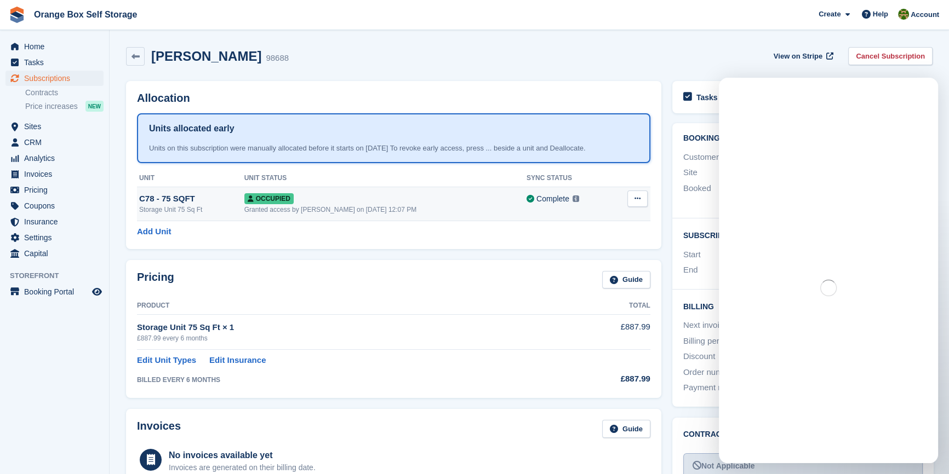
click at [630, 192] on button at bounding box center [637, 199] width 20 height 16
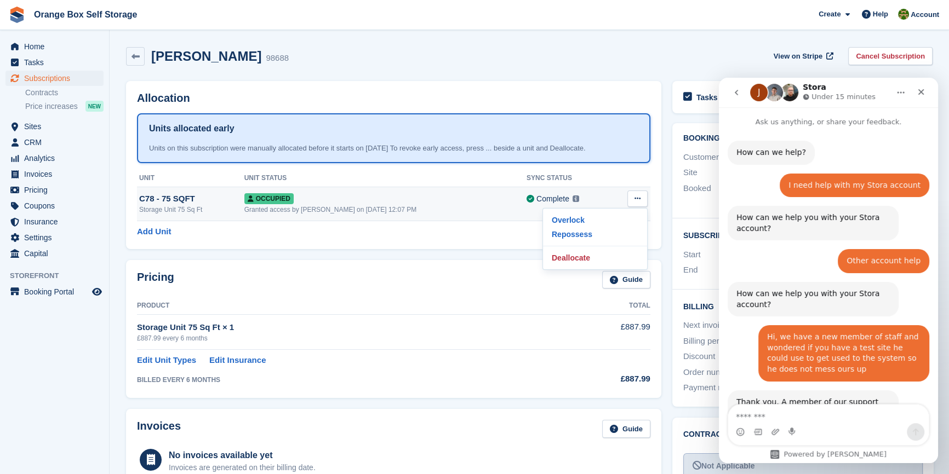
scroll to position [233, 0]
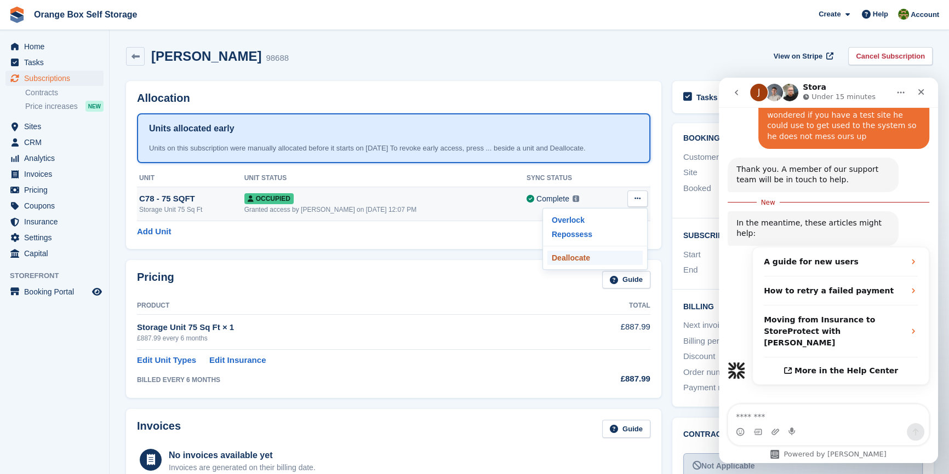
click at [569, 260] on p "Deallocate" at bounding box center [594, 258] width 95 height 14
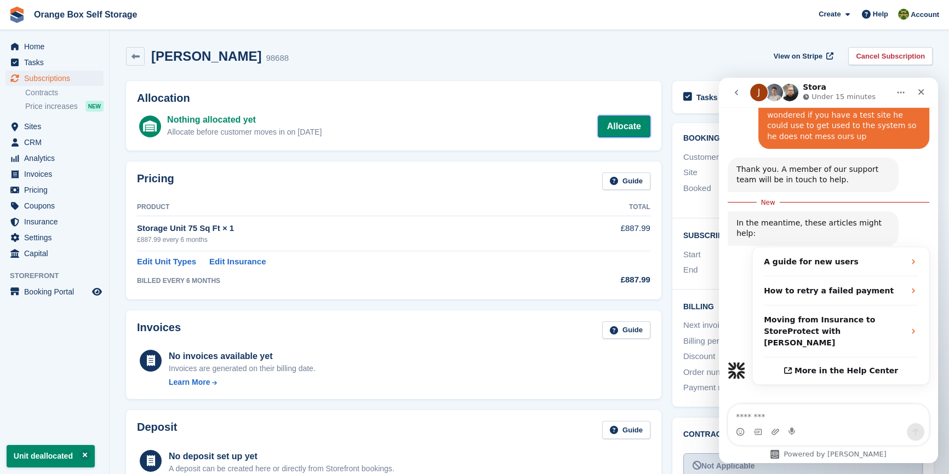
click at [607, 125] on link "Allocate" at bounding box center [624, 127] width 53 height 22
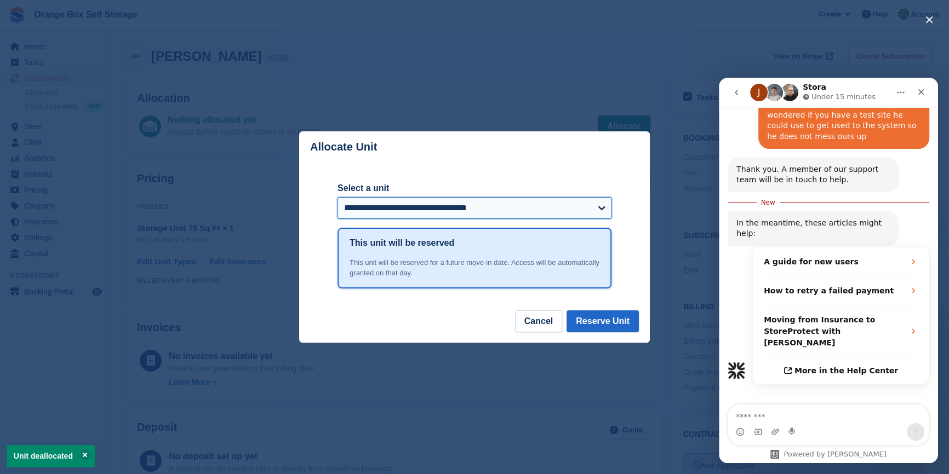
click at [403, 208] on select "**********" at bounding box center [474, 208] width 274 height 22
select select "******"
click at [337, 198] on select "**********" at bounding box center [474, 208] width 274 height 22
click at [601, 322] on button "Reserve Unit" at bounding box center [602, 322] width 72 height 22
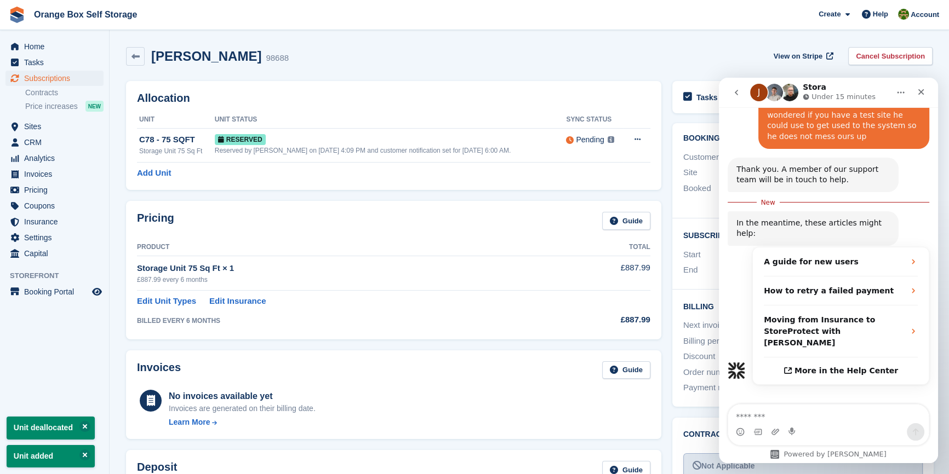
click at [451, 179] on div "Allocation Unit Unit Status Sync Status C78 - 75 SQFT Storage Unit 75 Sq Ft Res…" at bounding box center [393, 135] width 535 height 109
click at [923, 90] on icon "Close" at bounding box center [920, 92] width 9 height 9
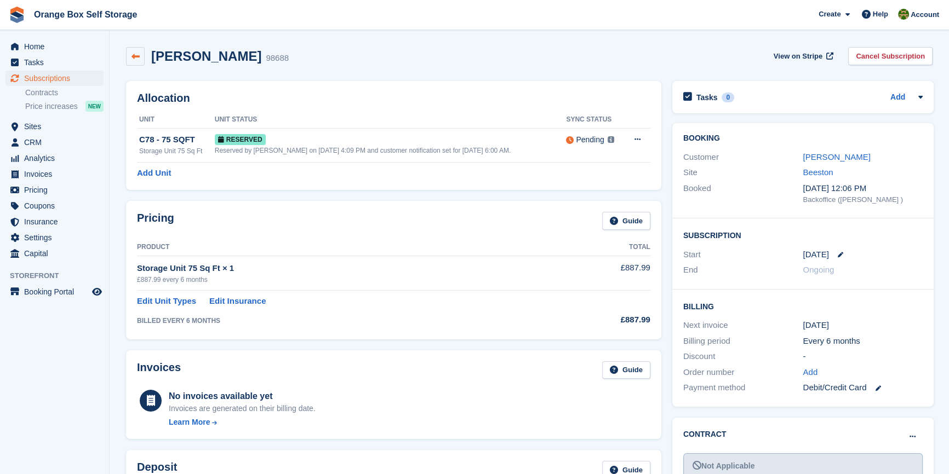
click at [136, 53] on icon at bounding box center [135, 57] width 8 height 8
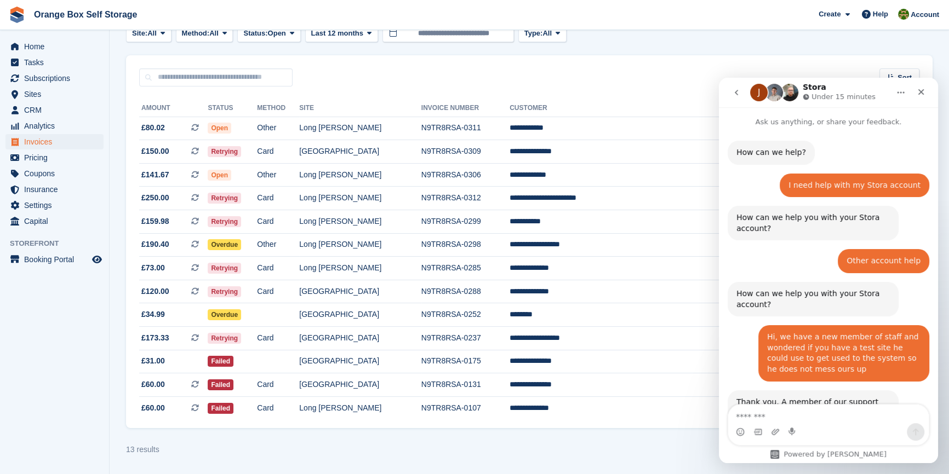
scroll to position [233, 0]
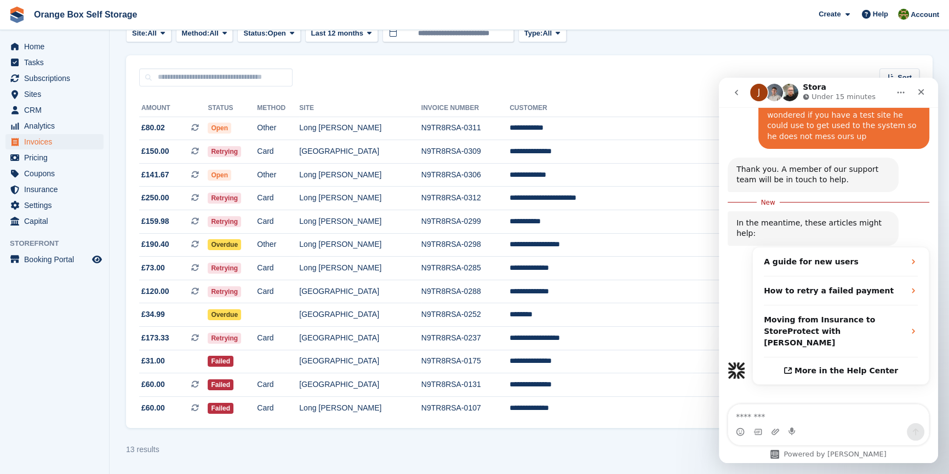
click at [767, 409] on textarea "Message…" at bounding box center [828, 414] width 200 height 19
type textarea "*"
type textarea "*****"
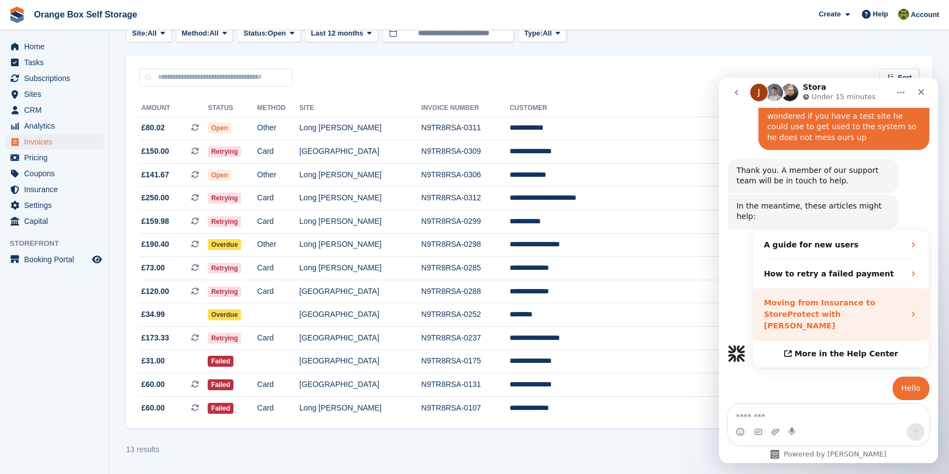
scroll to position [248, 0]
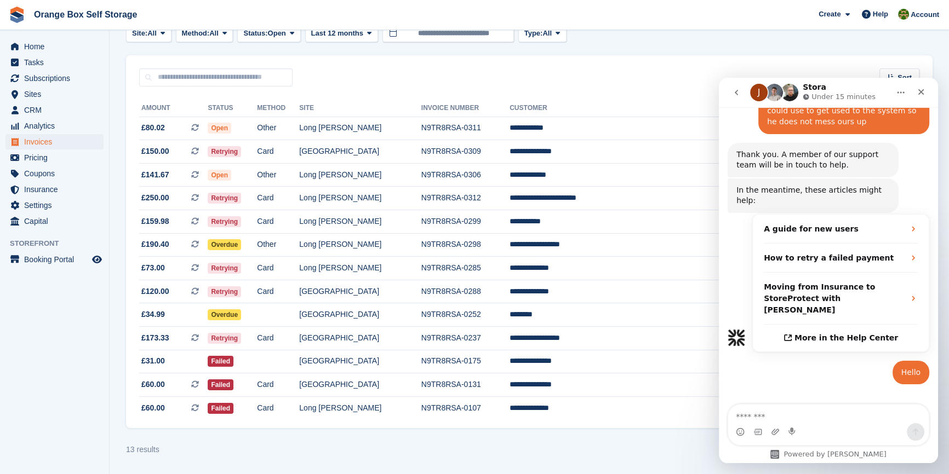
click at [899, 99] on button "Home" at bounding box center [900, 92] width 21 height 21
click at [444, 468] on section "Invoices A complete list of invoices for all payments Export Export Invoices Ex…" at bounding box center [529, 203] width 839 height 541
click at [18, 387] on aside "Home Tasks Subscriptions Subscriptions Subscriptions Contracts Price increases …" at bounding box center [54, 240] width 109 height 420
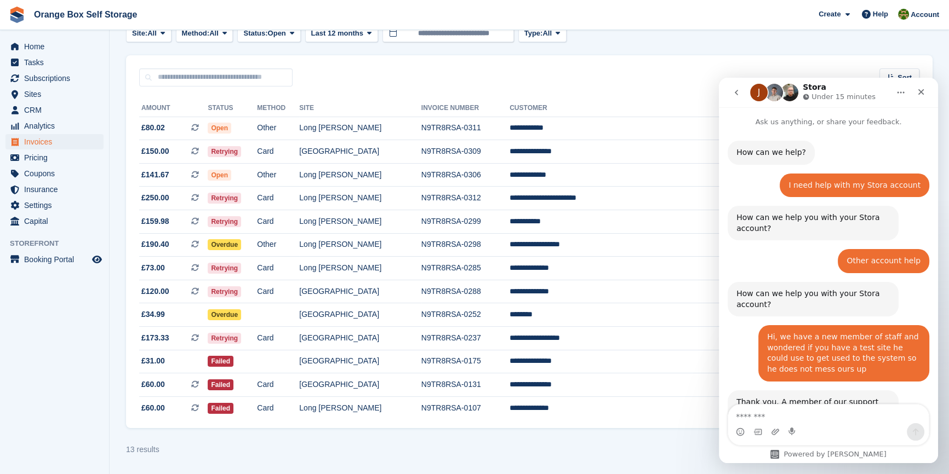
scroll to position [248, 0]
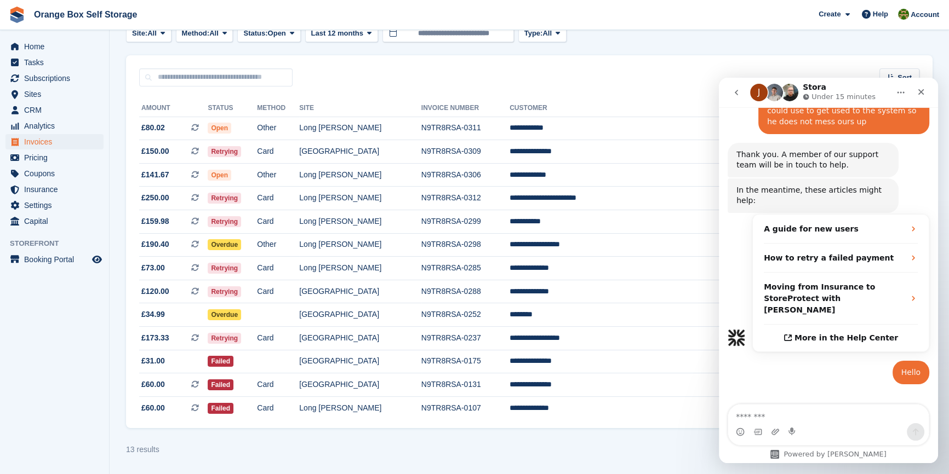
click at [62, 391] on aside "Home Tasks Subscriptions Subscriptions Subscriptions Contracts Price increases …" at bounding box center [54, 240] width 109 height 420
click at [299, 266] on td "Card" at bounding box center [278, 269] width 42 height 24
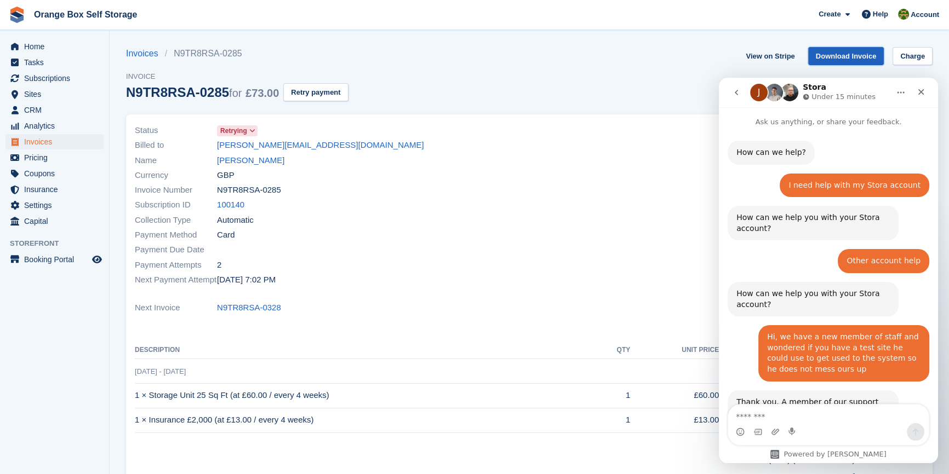
scroll to position [247, 0]
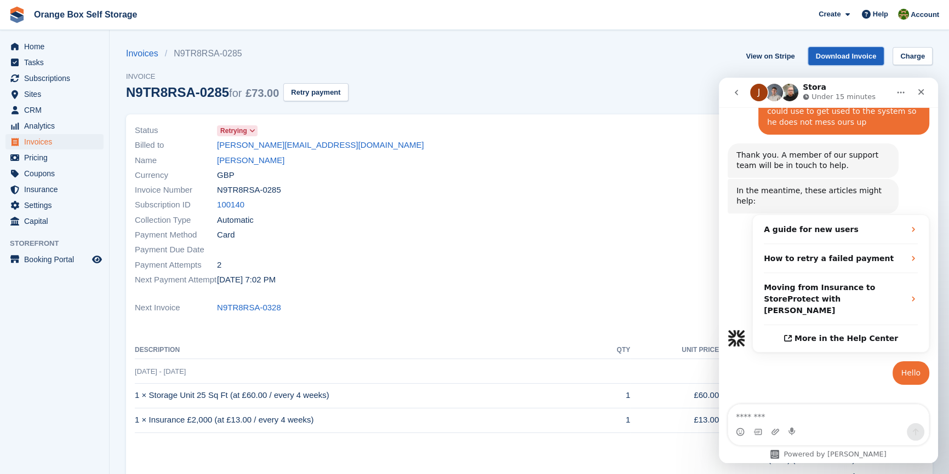
click at [846, 60] on link "Download Invoice" at bounding box center [846, 56] width 76 height 18
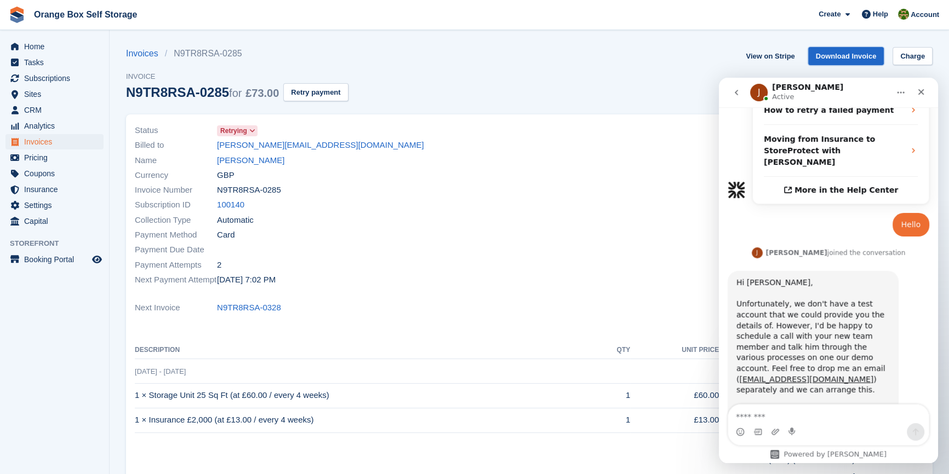
scroll to position [415, 0]
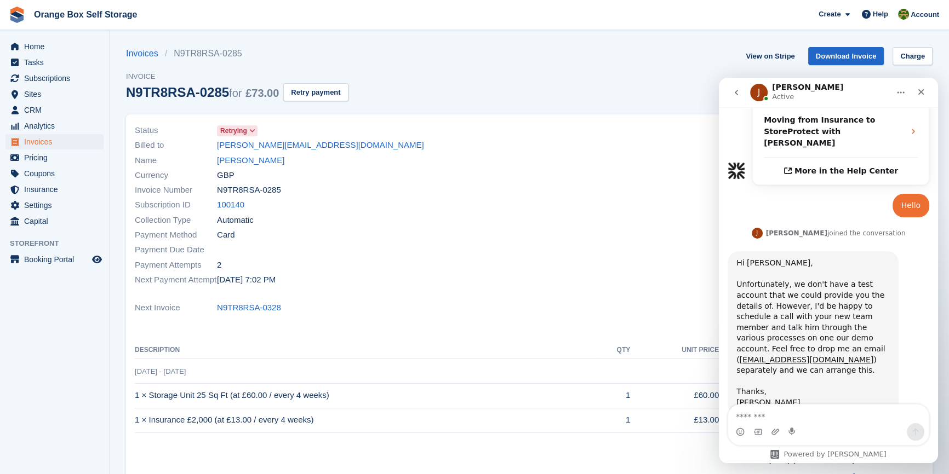
click at [403, 198] on div "Subscription ID 100140" at bounding box center [329, 205] width 388 height 15
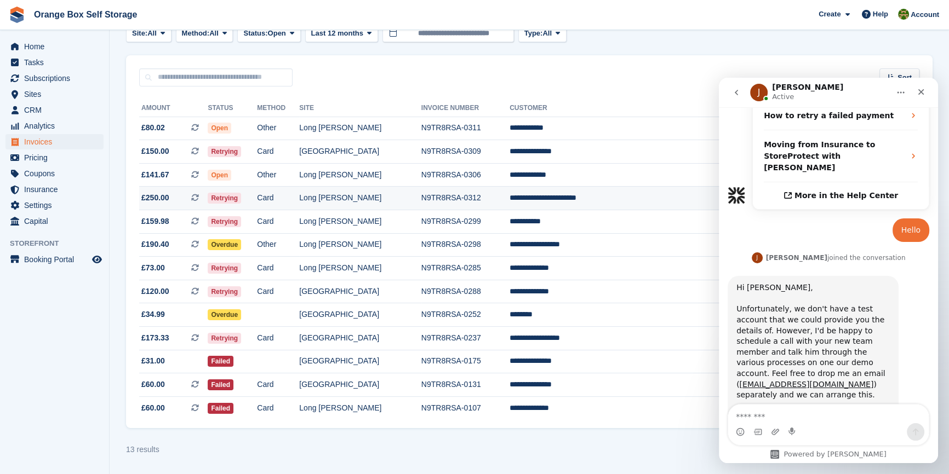
scroll to position [415, 0]
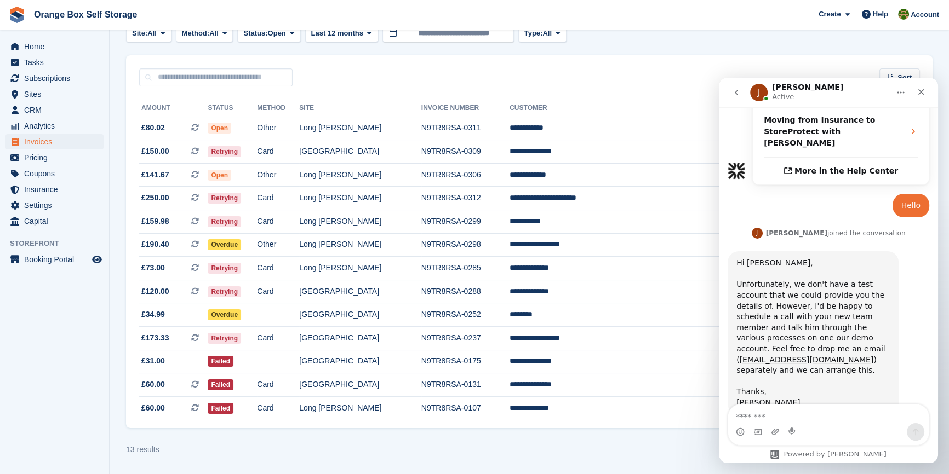
click at [795, 416] on textarea "Message…" at bounding box center [828, 414] width 200 height 19
type textarea "*"
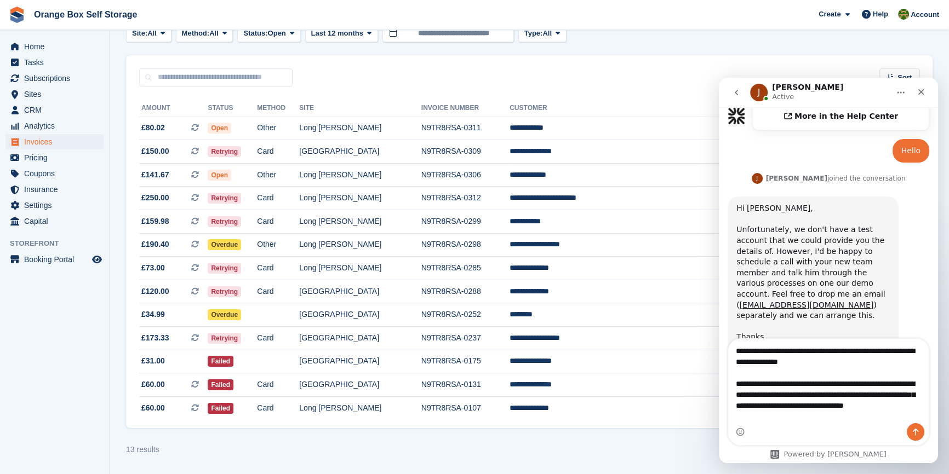
scroll to position [480, 0]
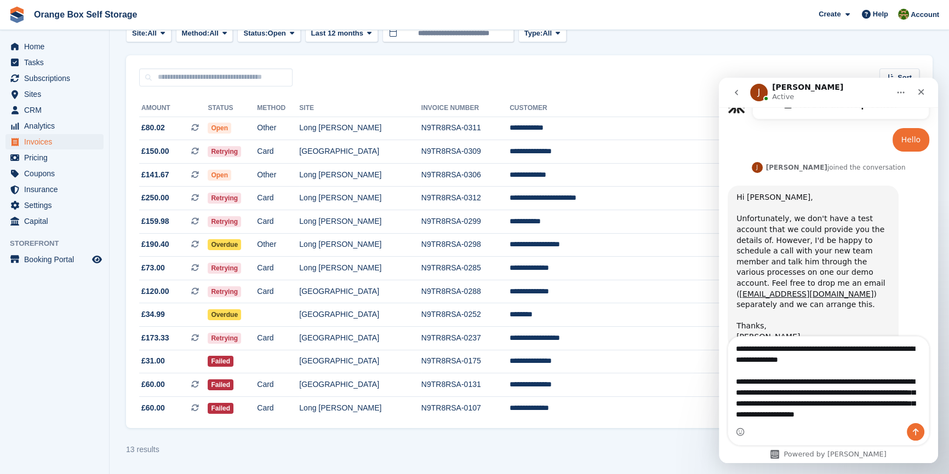
type textarea "**********"
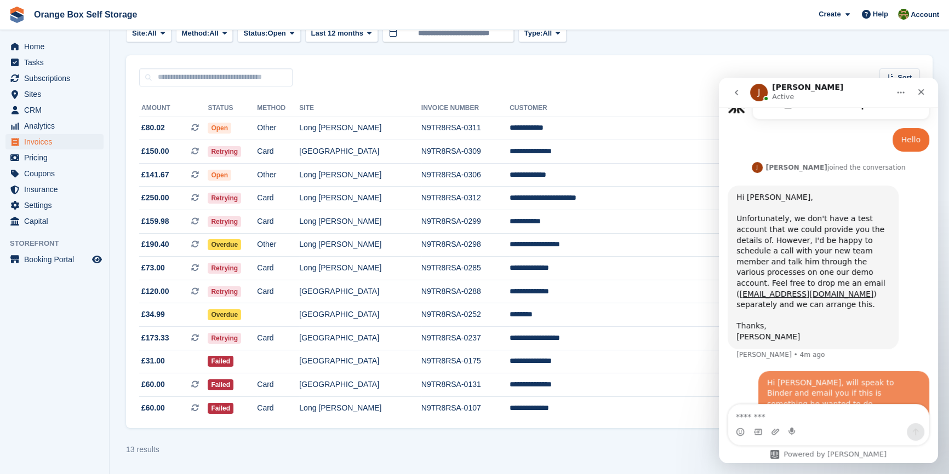
scroll to position [517, 0]
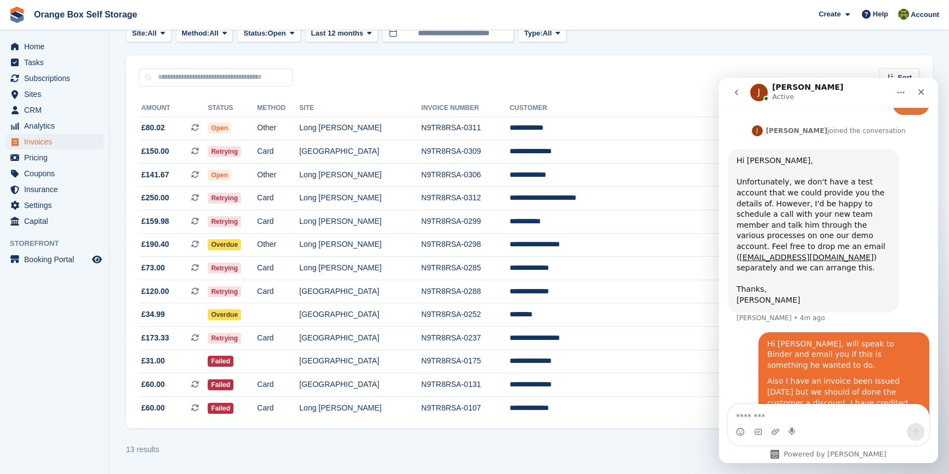
click at [763, 416] on textarea "Message…" at bounding box center [828, 414] width 200 height 19
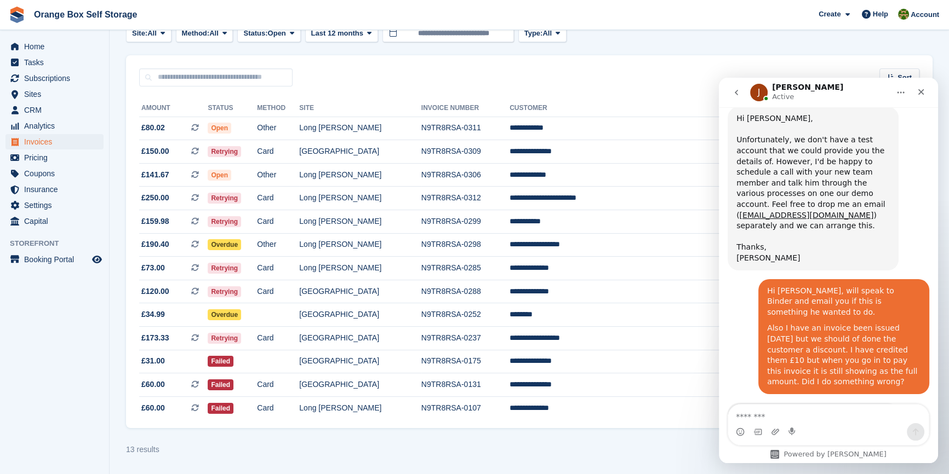
scroll to position [582, 0]
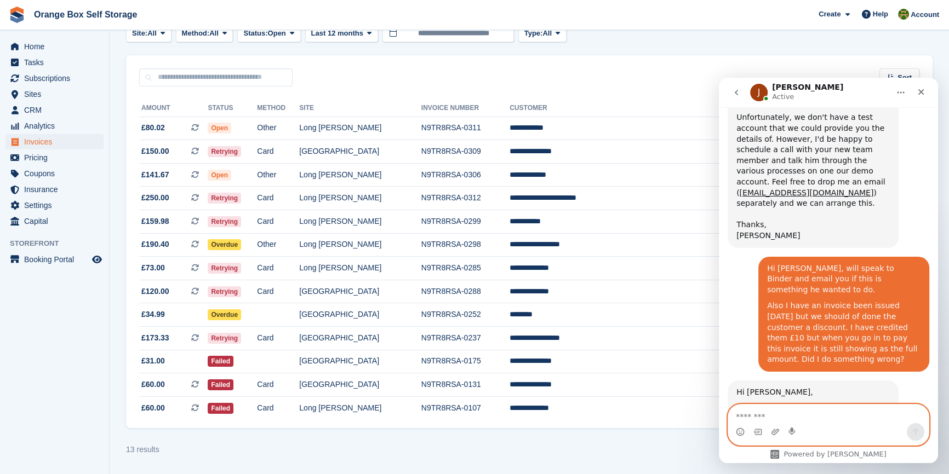
click at [775, 412] on textarea "Message…" at bounding box center [828, 414] width 200 height 19
click at [799, 417] on textarea "Message…" at bounding box center [828, 414] width 200 height 19
type textarea "**********"
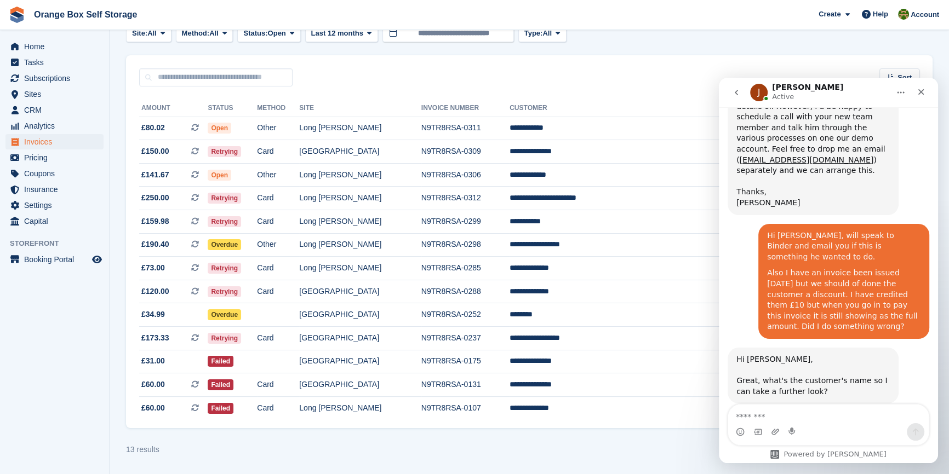
click at [812, 358] on div "Hi Sarah, Great, what's the customer's name so I can take a further look? Jenni…" at bounding box center [828, 386] width 202 height 76
click at [822, 421] on textarea "Message…" at bounding box center [828, 414] width 200 height 19
click at [664, 451] on div "13 results ‹ Prev Next ›" at bounding box center [529, 450] width 806 height 16
click at [815, 408] on textarea "Message…" at bounding box center [828, 414] width 200 height 19
click at [484, 473] on section "Invoices A complete list of invoices for all payments Export Export Invoices Ex…" at bounding box center [529, 203] width 839 height 541
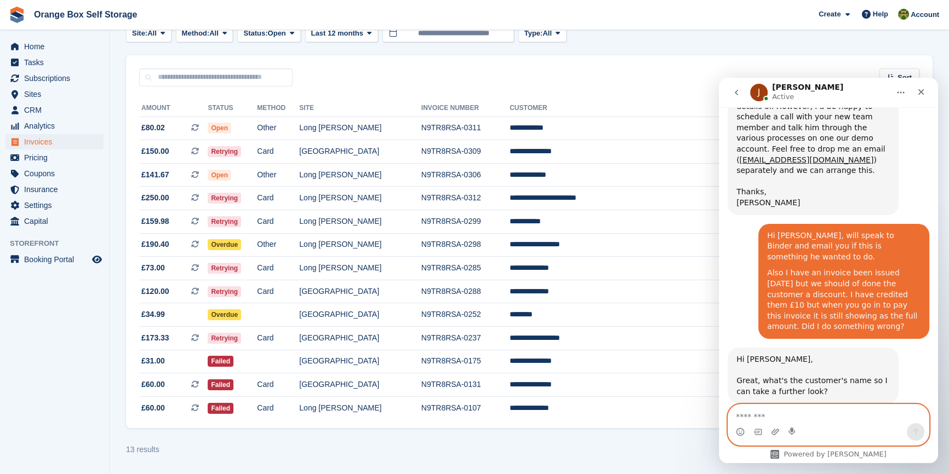
click at [765, 411] on textarea "Message…" at bounding box center [828, 414] width 200 height 19
click at [830, 423] on div "Mitchell Kerry SARAH • 21m ago" at bounding box center [828, 441] width 202 height 37
click at [819, 414] on textarea "Message…" at bounding box center [828, 414] width 200 height 19
click at [773, 423] on div "Mitchell Kerry SARAH • 31m ago" at bounding box center [828, 441] width 202 height 37
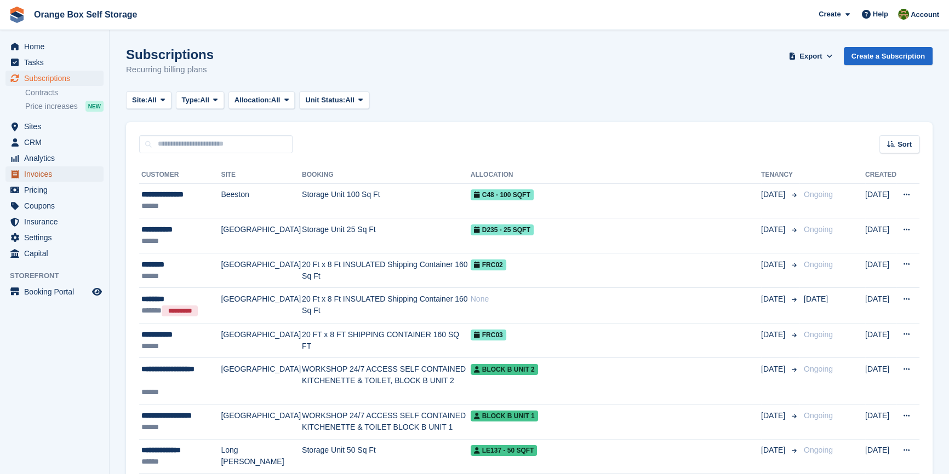
click at [37, 174] on span "Invoices" at bounding box center [57, 174] width 66 height 15
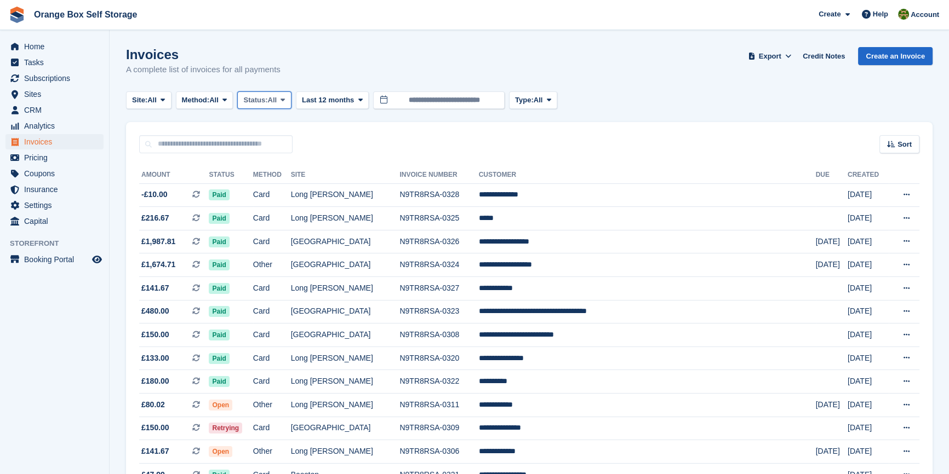
click at [247, 98] on button "Status: All" at bounding box center [264, 100] width 54 height 18
click at [268, 194] on link "Open" at bounding box center [289, 185] width 95 height 20
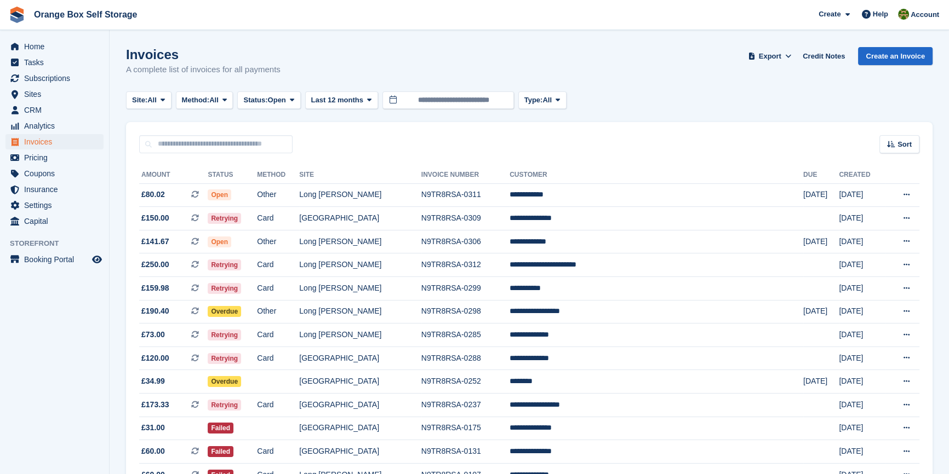
click at [66, 391] on aside "Home Tasks Subscriptions Subscriptions Subscriptions Contracts Price increases …" at bounding box center [54, 240] width 109 height 420
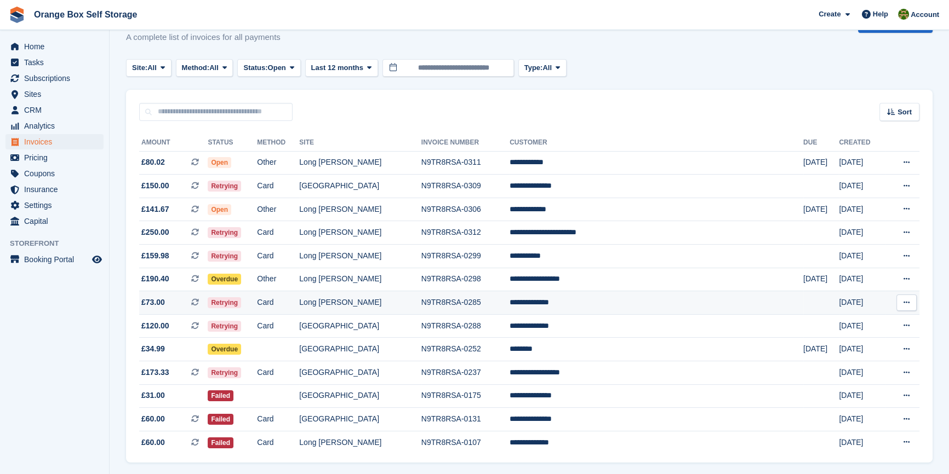
scroll to position [71, 0]
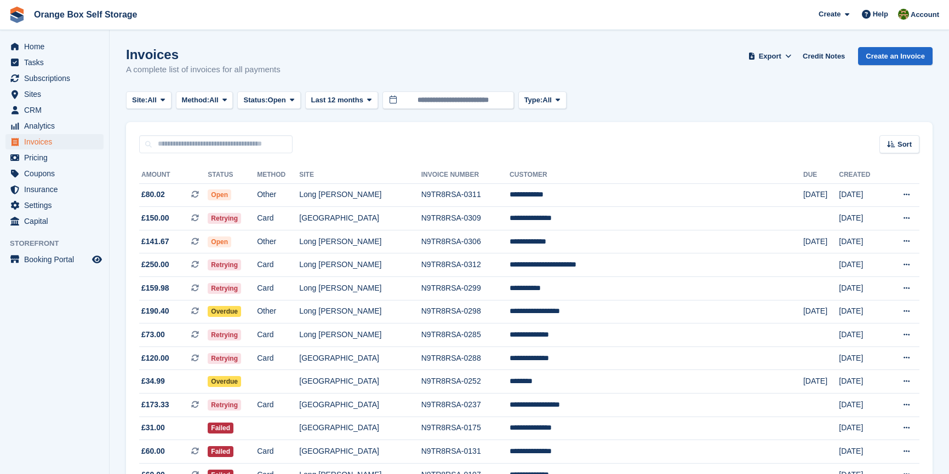
scroll to position [71, 0]
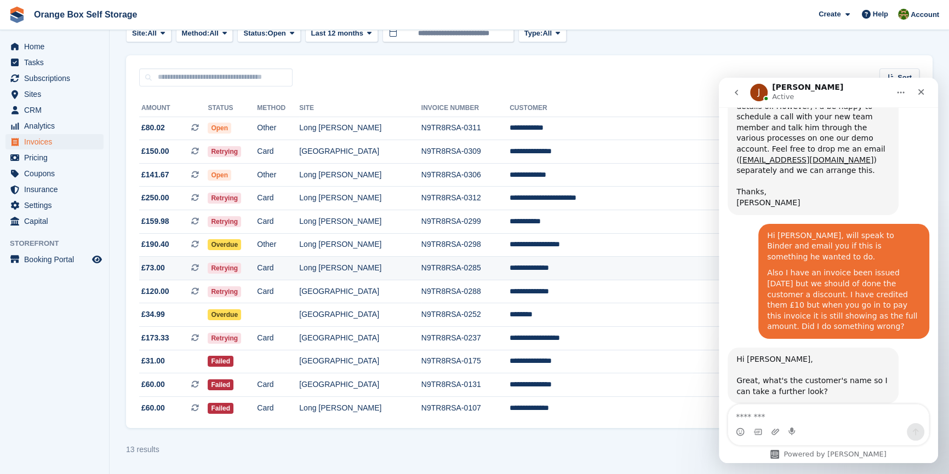
click at [257, 263] on td "Retrying" at bounding box center [232, 269] width 49 height 24
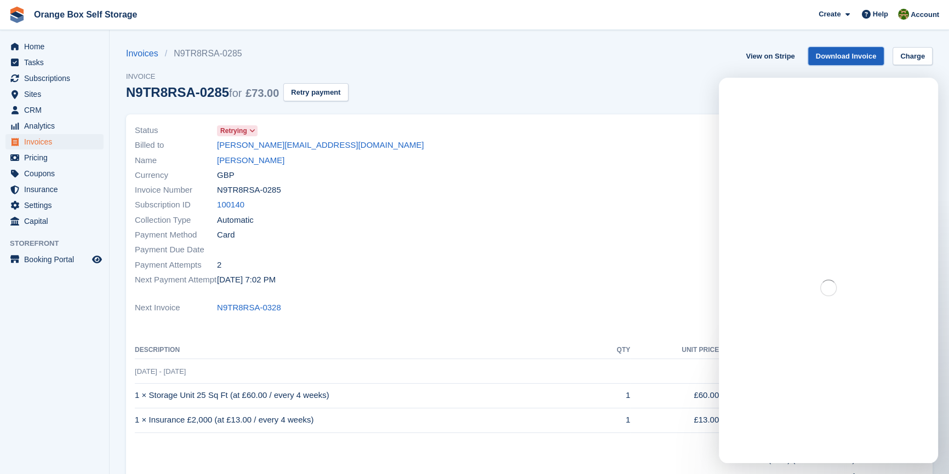
click at [855, 49] on link "Download Invoice" at bounding box center [846, 56] width 76 height 18
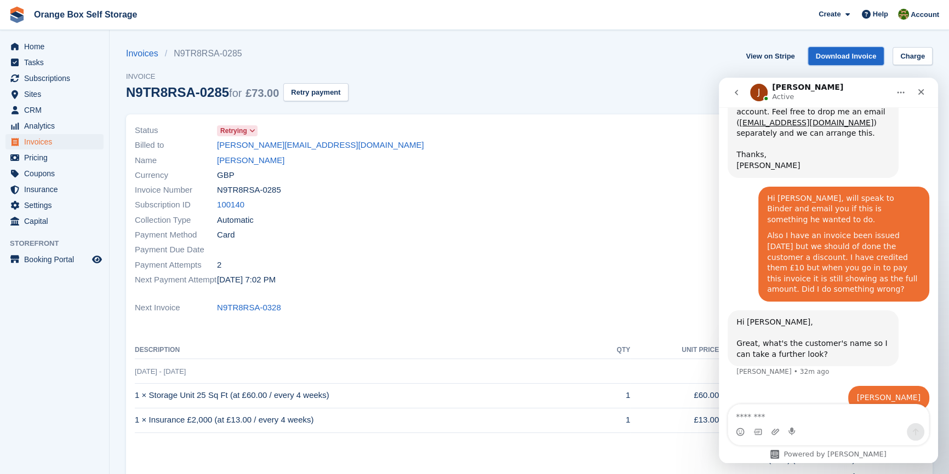
scroll to position [657, 0]
